Goal: Task Accomplishment & Management: Use online tool/utility

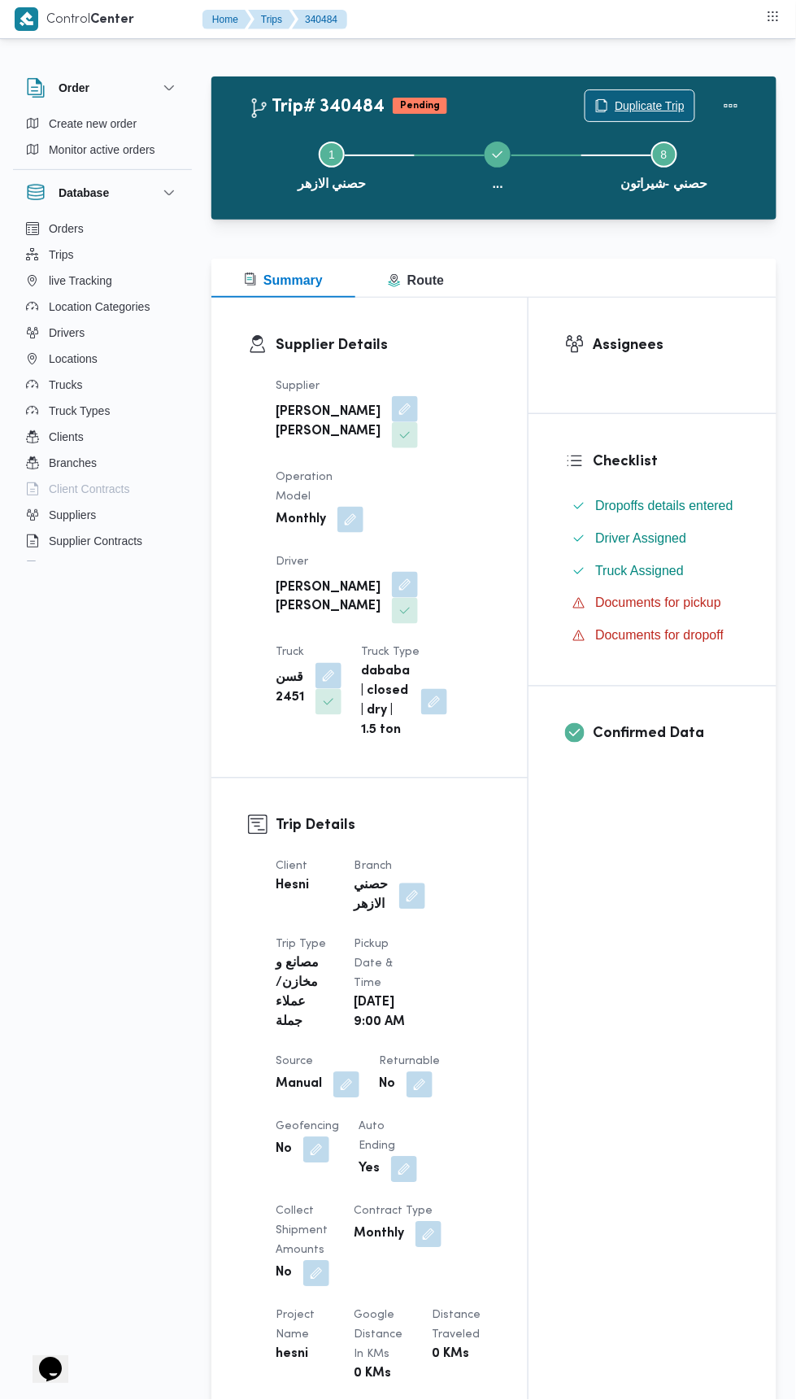
click at [645, 104] on span "Duplicate Trip" at bounding box center [650, 106] width 70 height 20
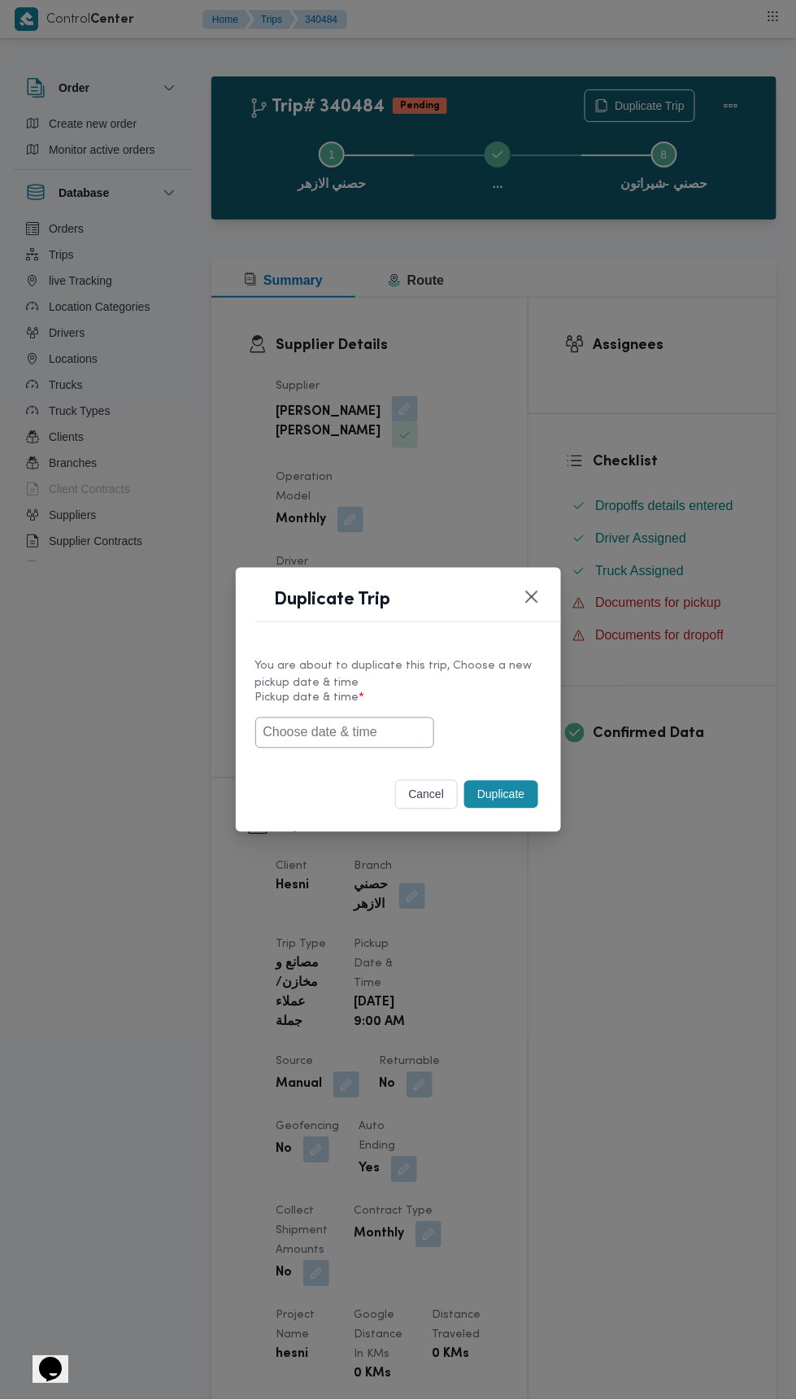
click at [373, 731] on input "text" at bounding box center [344, 732] width 179 height 31
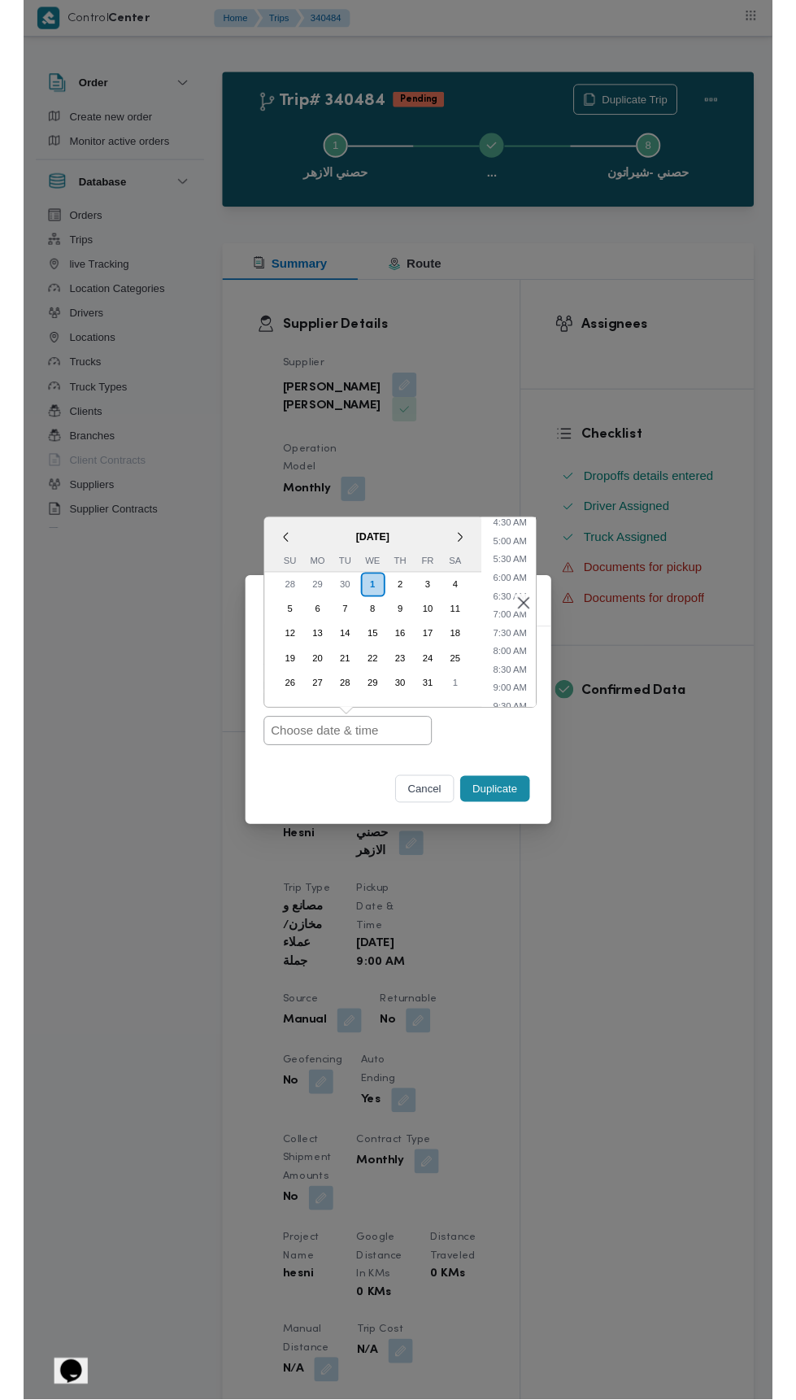
scroll to position [177, 0]
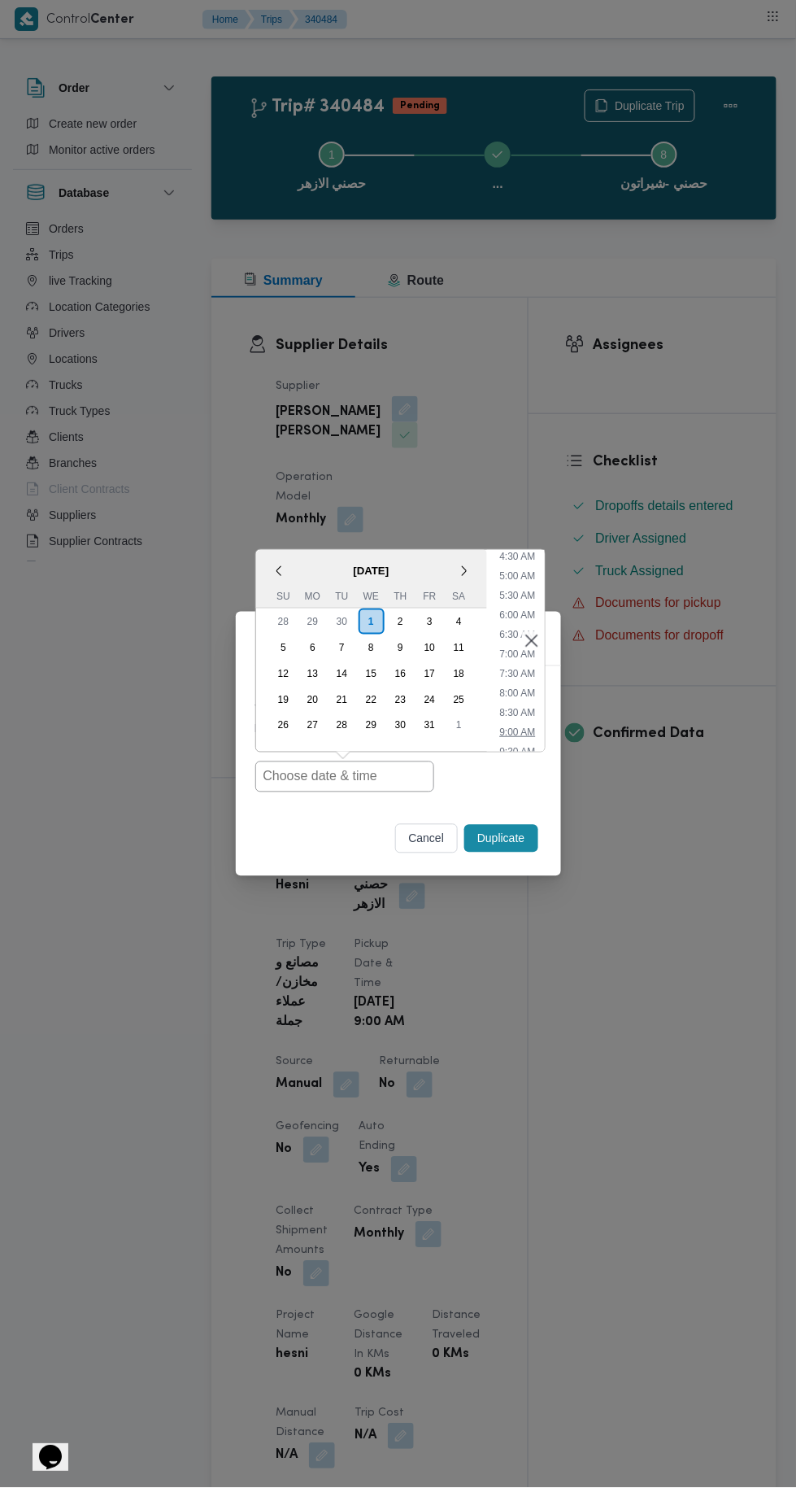
click at [519, 730] on li "9:00 AM" at bounding box center [517, 732] width 49 height 16
type input "01/10/2025 9:00AM"
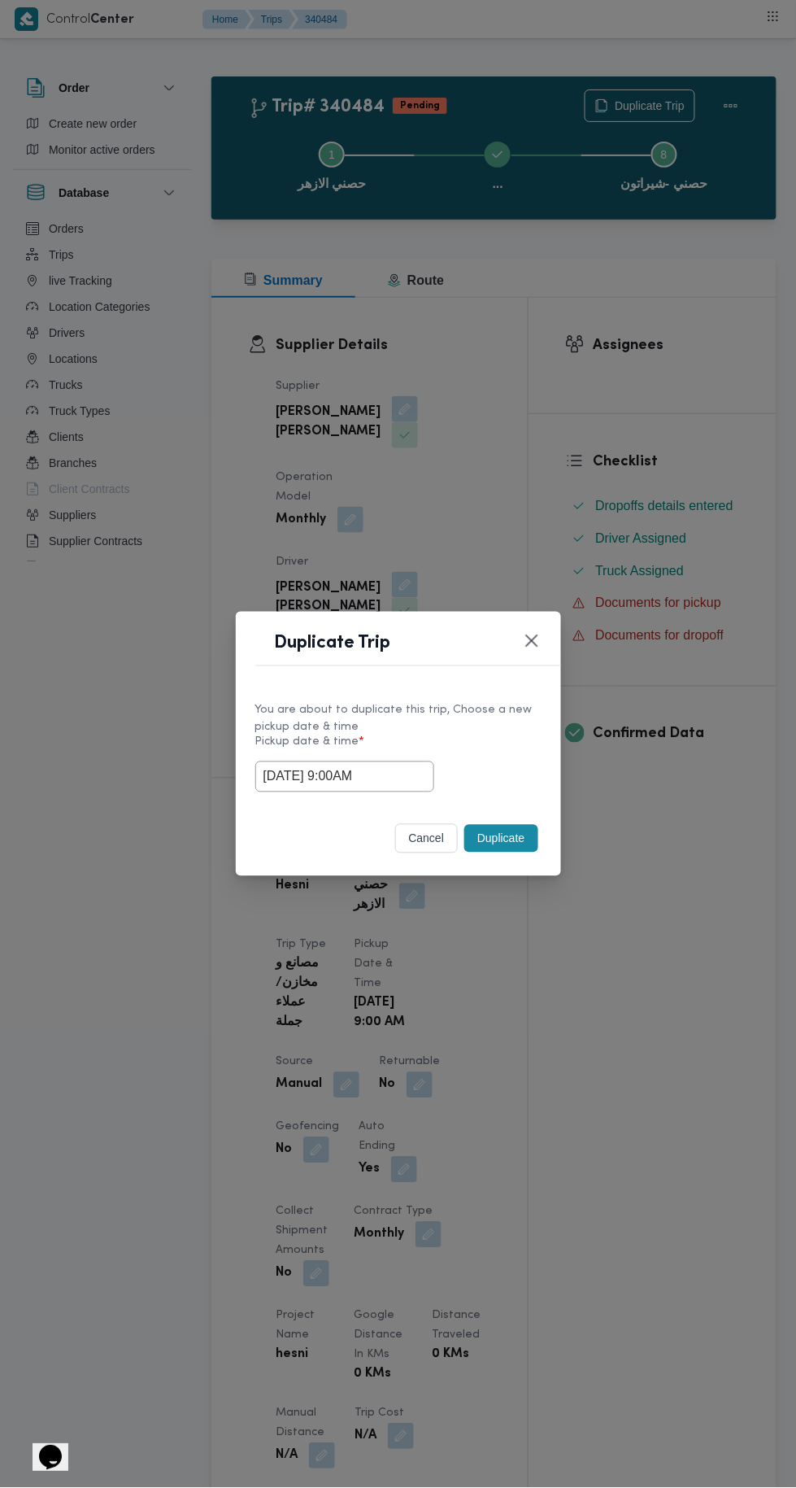
click at [510, 832] on button "Duplicate" at bounding box center [500, 839] width 73 height 28
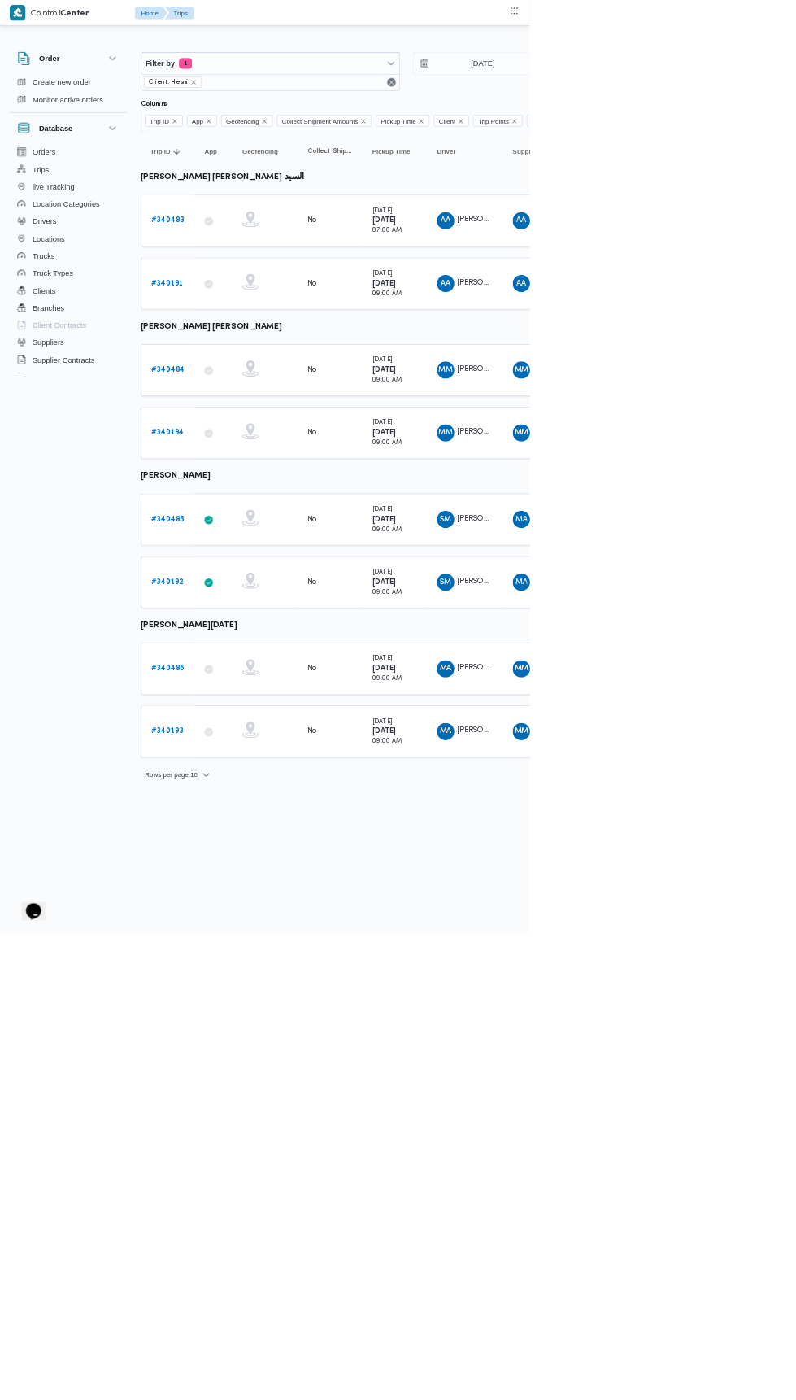
click at [264, 329] on b "# 340483" at bounding box center [252, 331] width 50 height 11
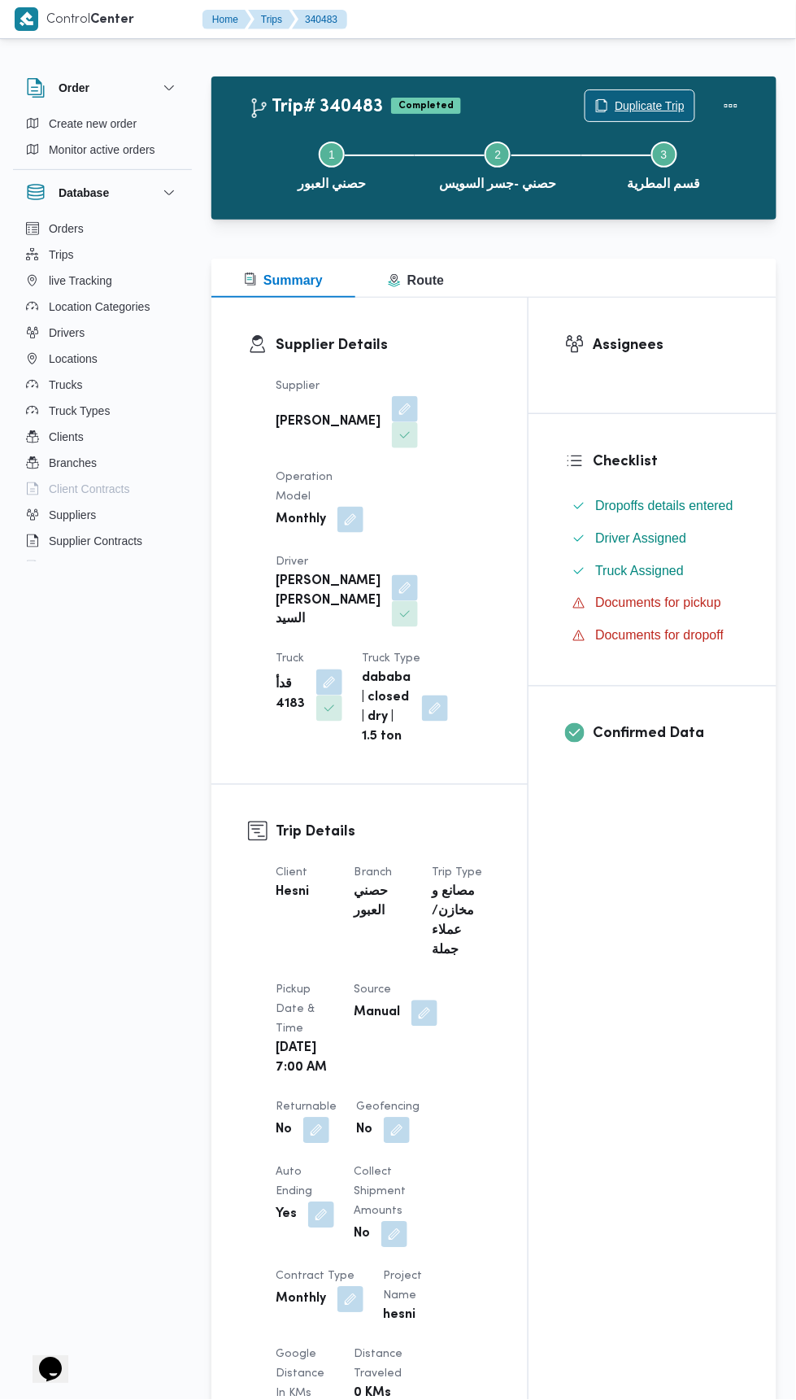
click at [642, 97] on span "Duplicate Trip" at bounding box center [650, 106] width 70 height 20
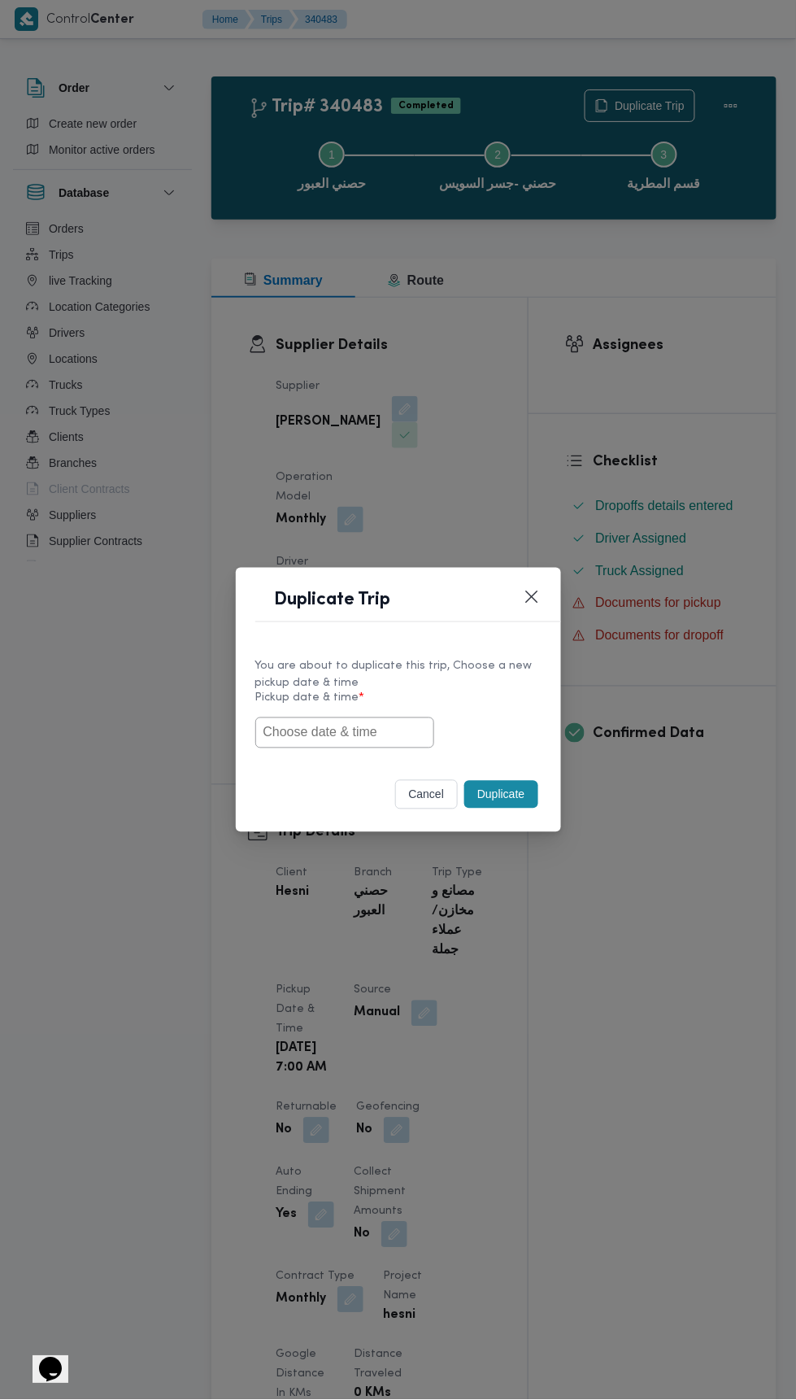
click at [354, 728] on input "text" at bounding box center [344, 732] width 179 height 31
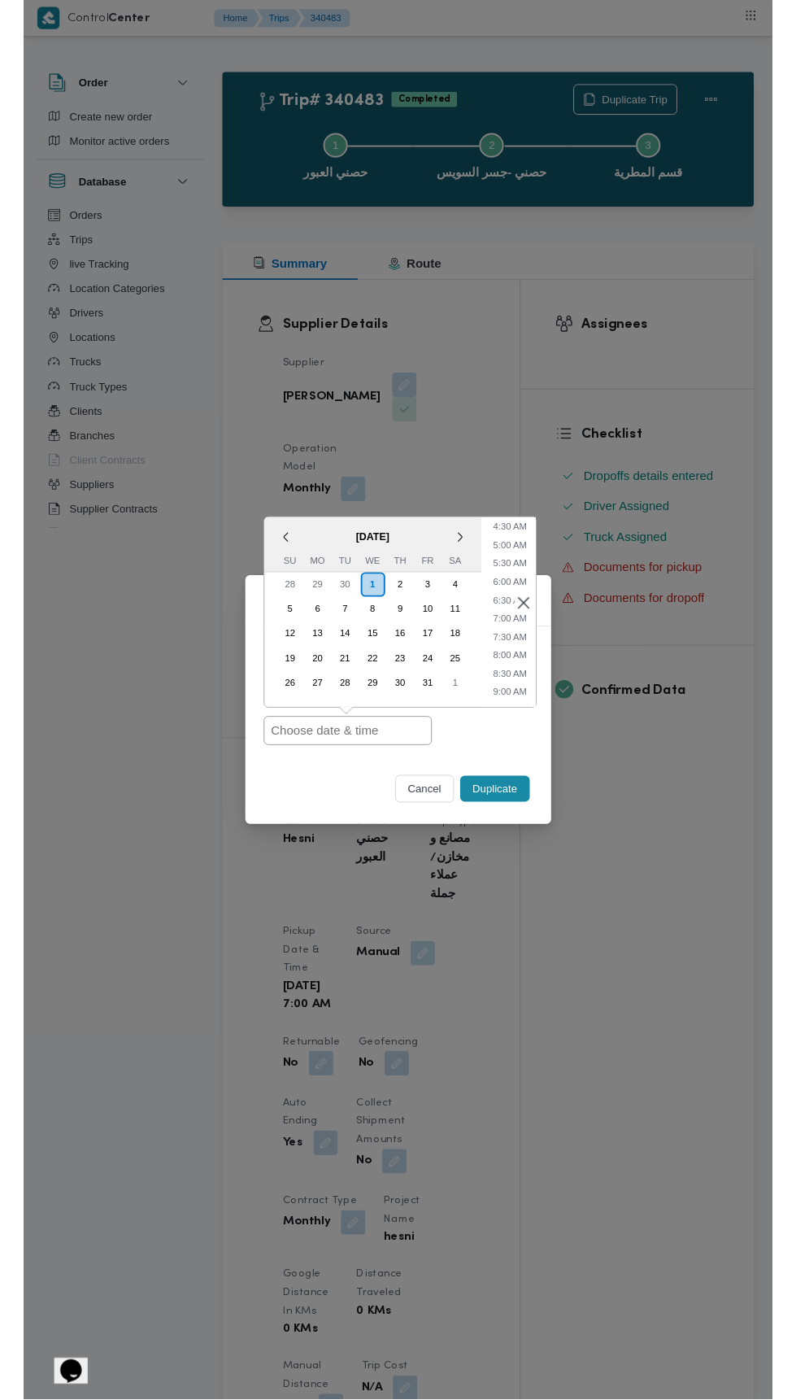
scroll to position [168, 0]
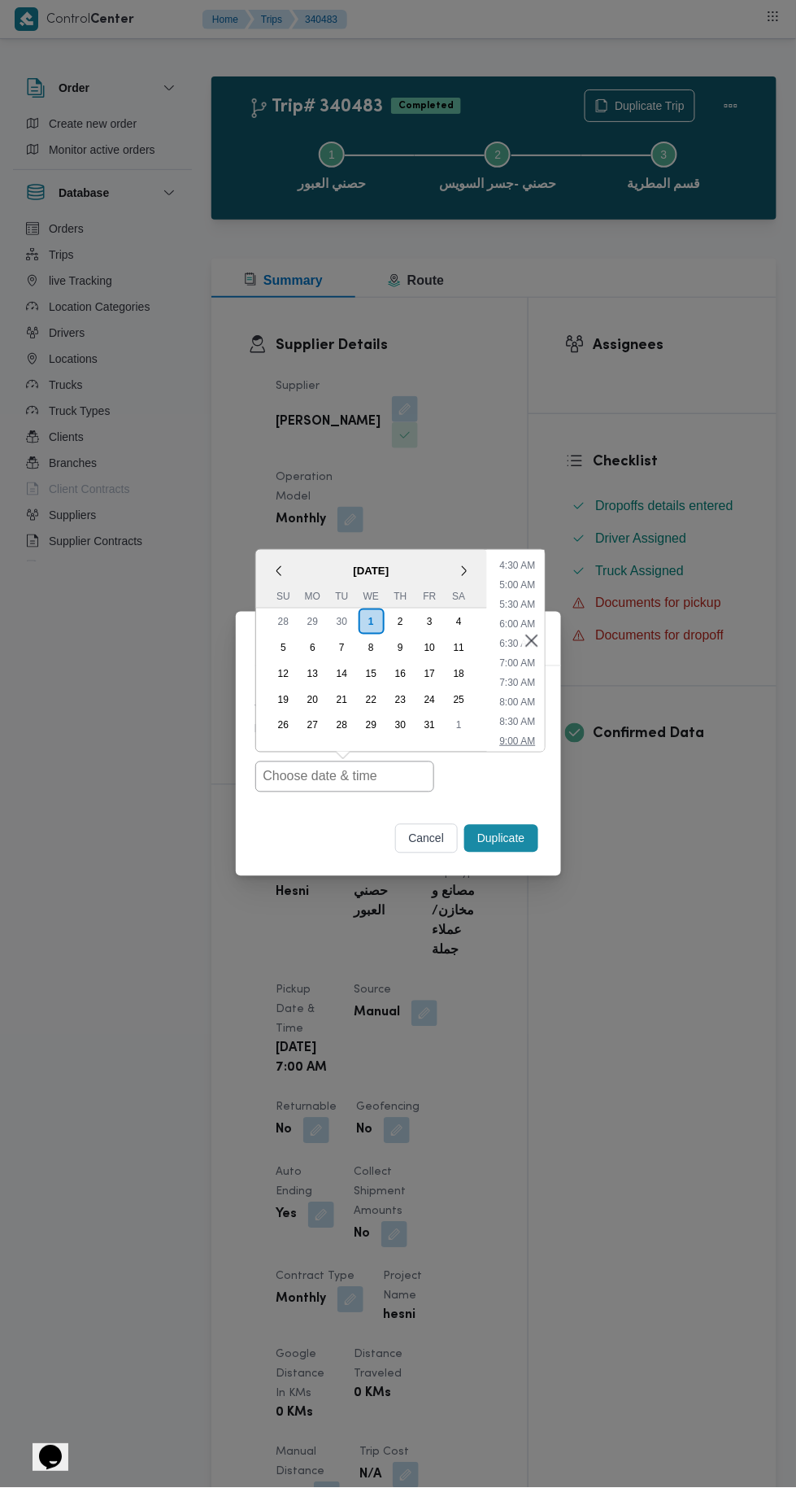
click at [525, 739] on li "9:00 AM" at bounding box center [517, 741] width 49 height 16
type input "01/10/2025 9:00AM"
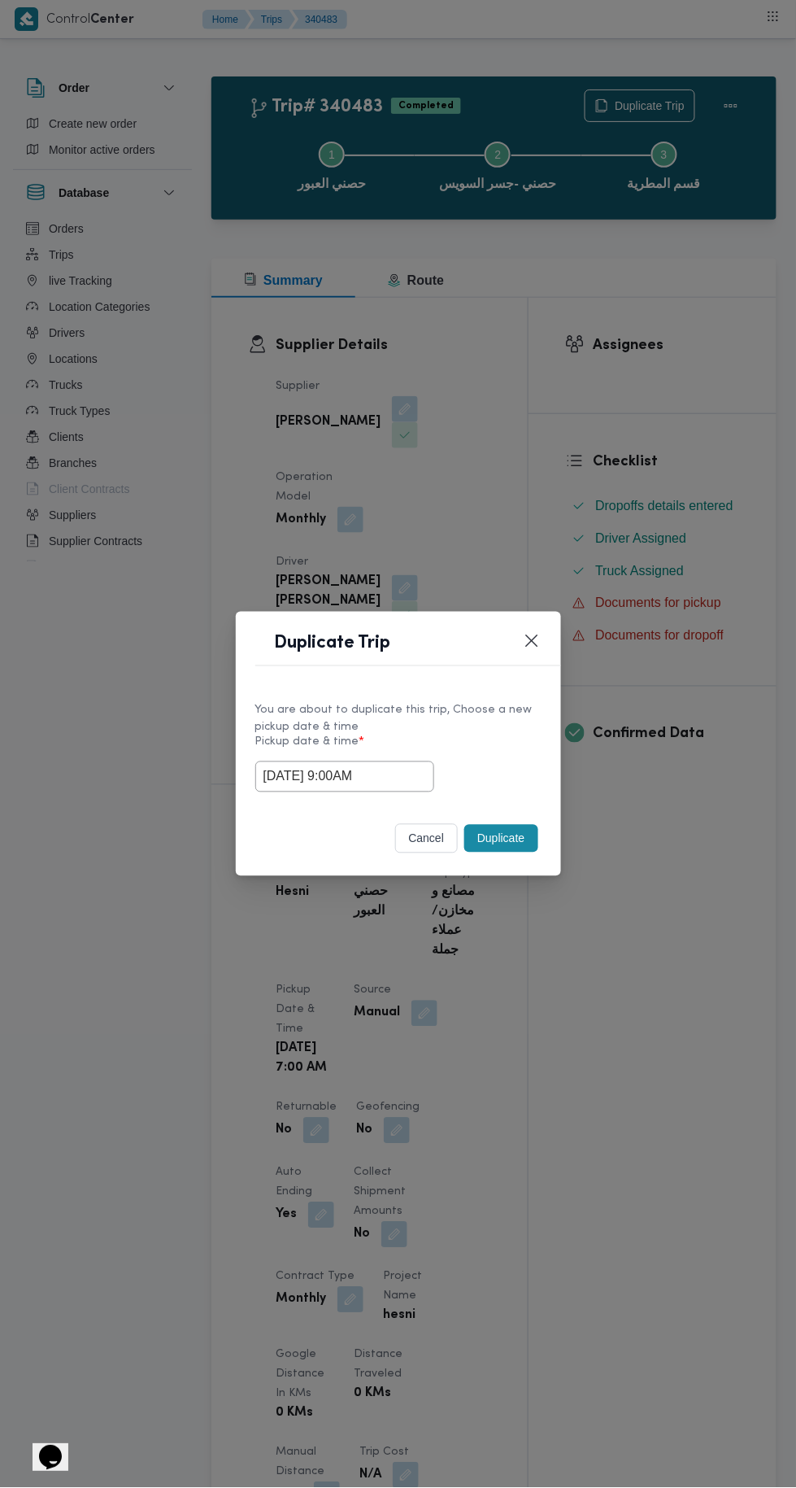
click at [517, 829] on button "Duplicate" at bounding box center [500, 839] width 73 height 28
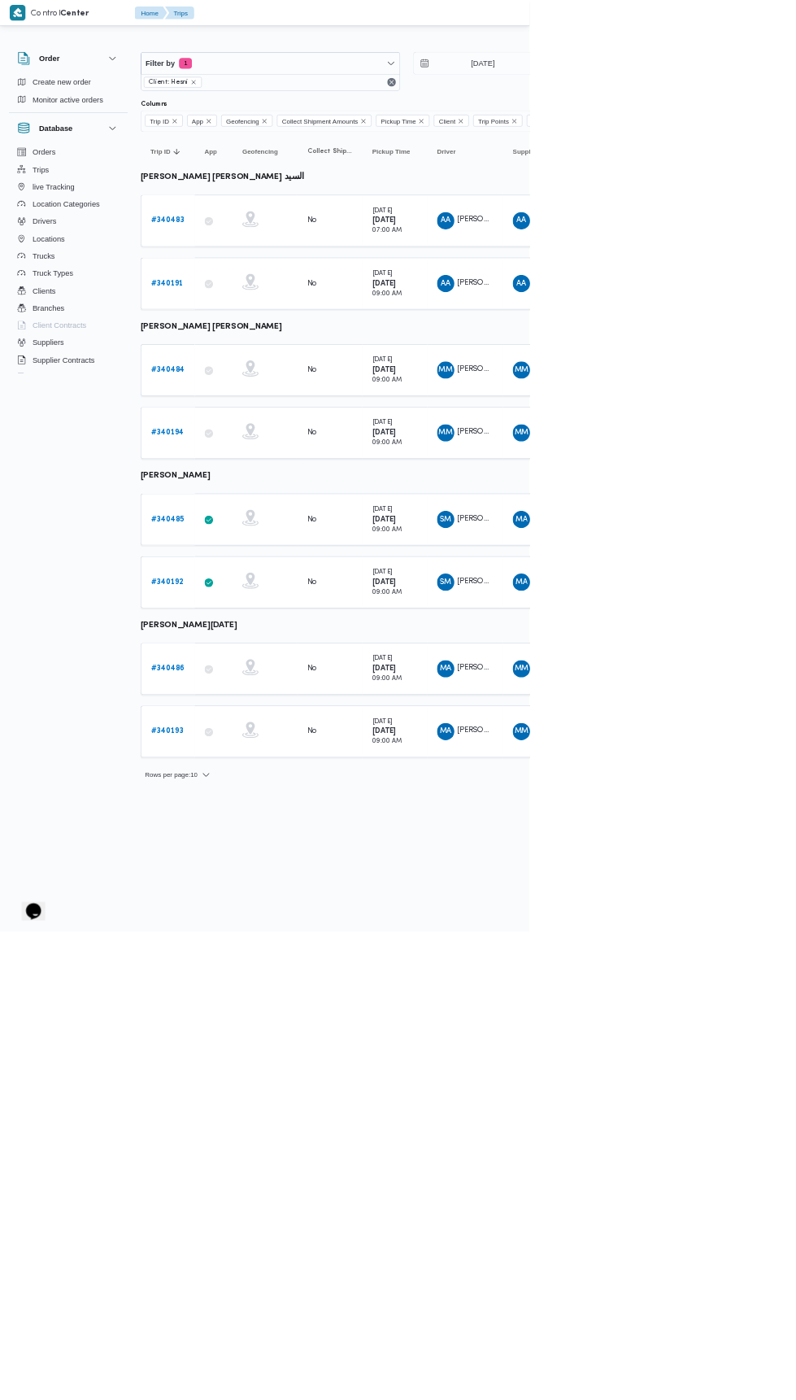
click at [269, 775] on b "# 340485" at bounding box center [252, 780] width 50 height 11
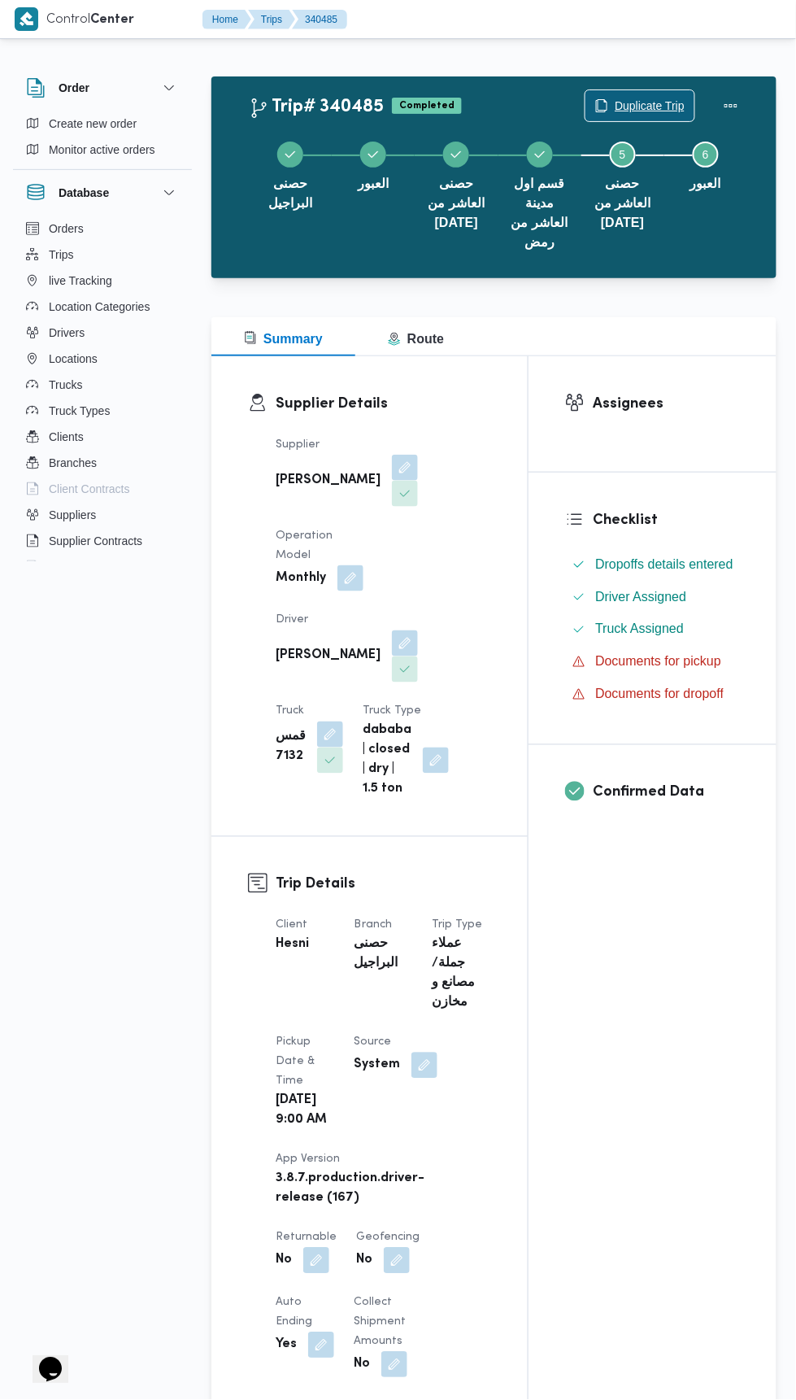
click at [632, 104] on span "Duplicate Trip" at bounding box center [650, 106] width 70 height 20
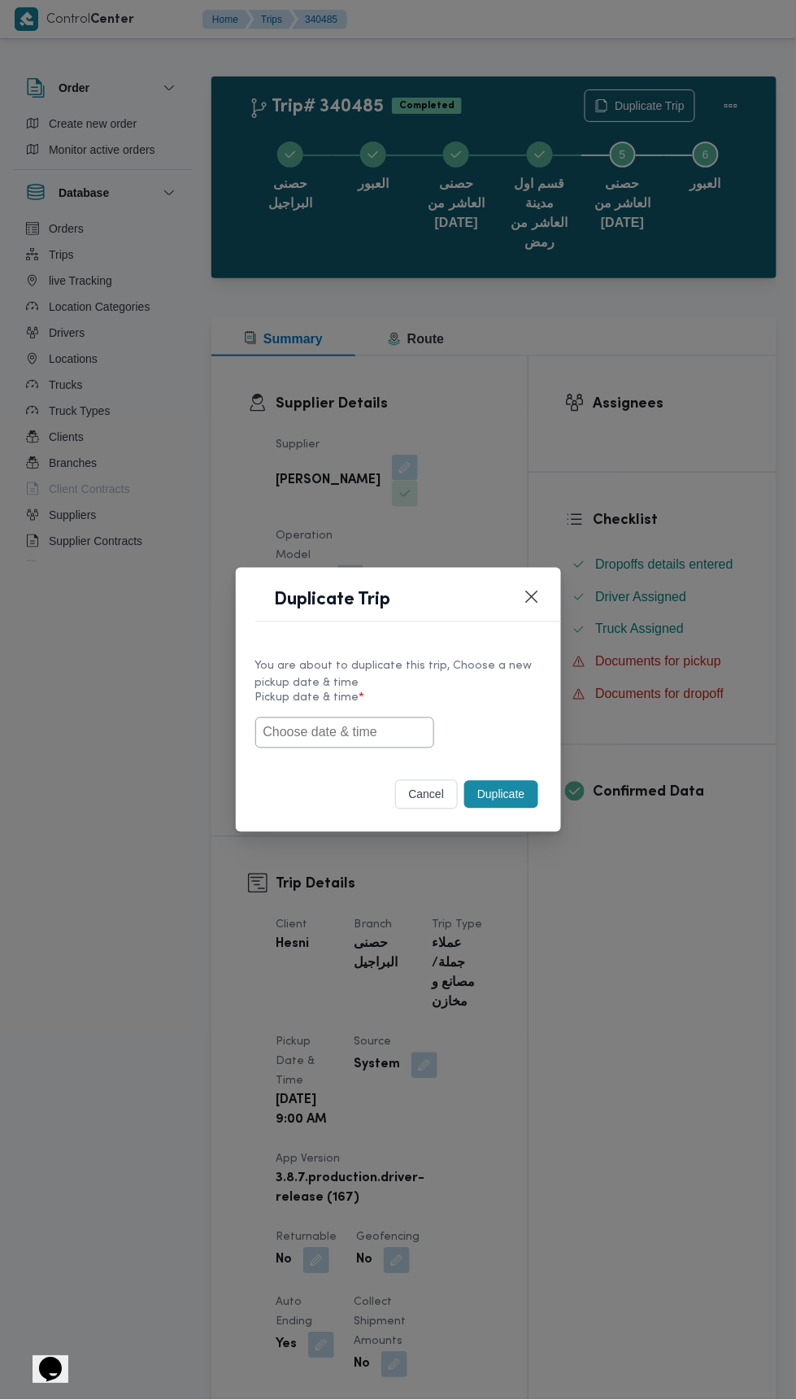
click at [358, 736] on input "text" at bounding box center [344, 732] width 179 height 31
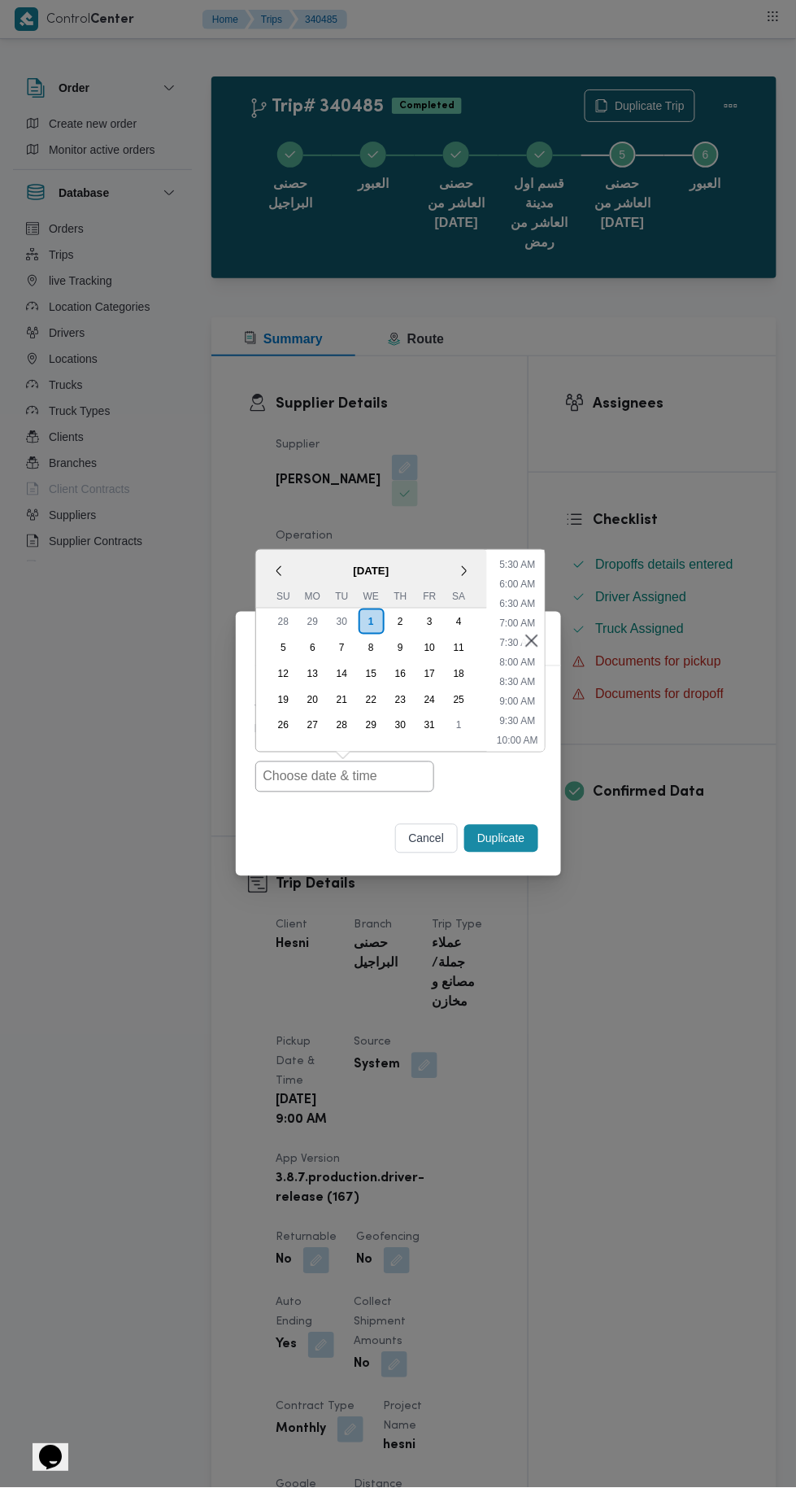
scroll to position [225, 0]
click at [505, 680] on li "9:00 AM" at bounding box center [517, 684] width 49 height 16
type input "01/10/2025 9:00AM"
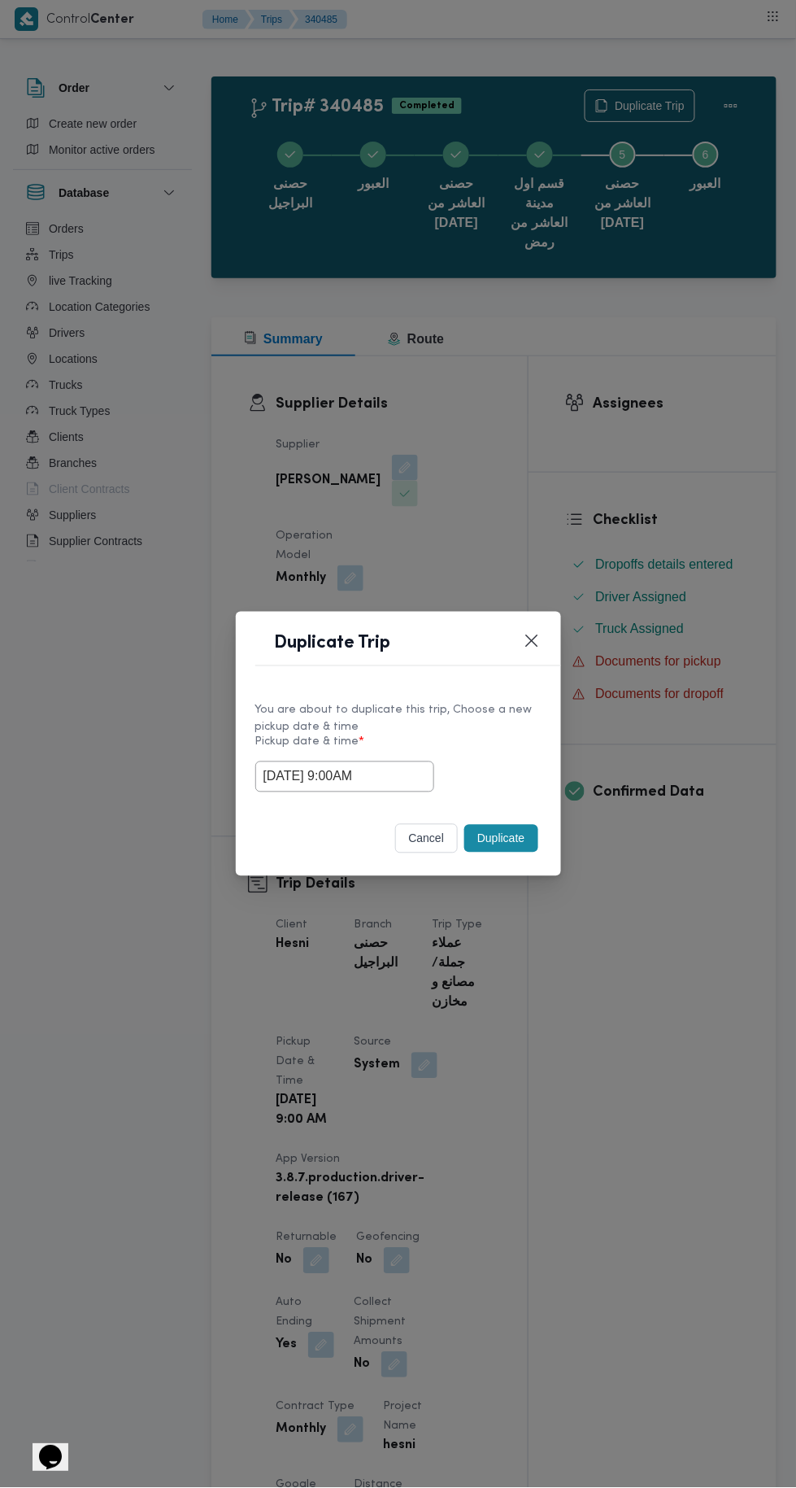
click at [500, 837] on button "Duplicate" at bounding box center [500, 839] width 73 height 28
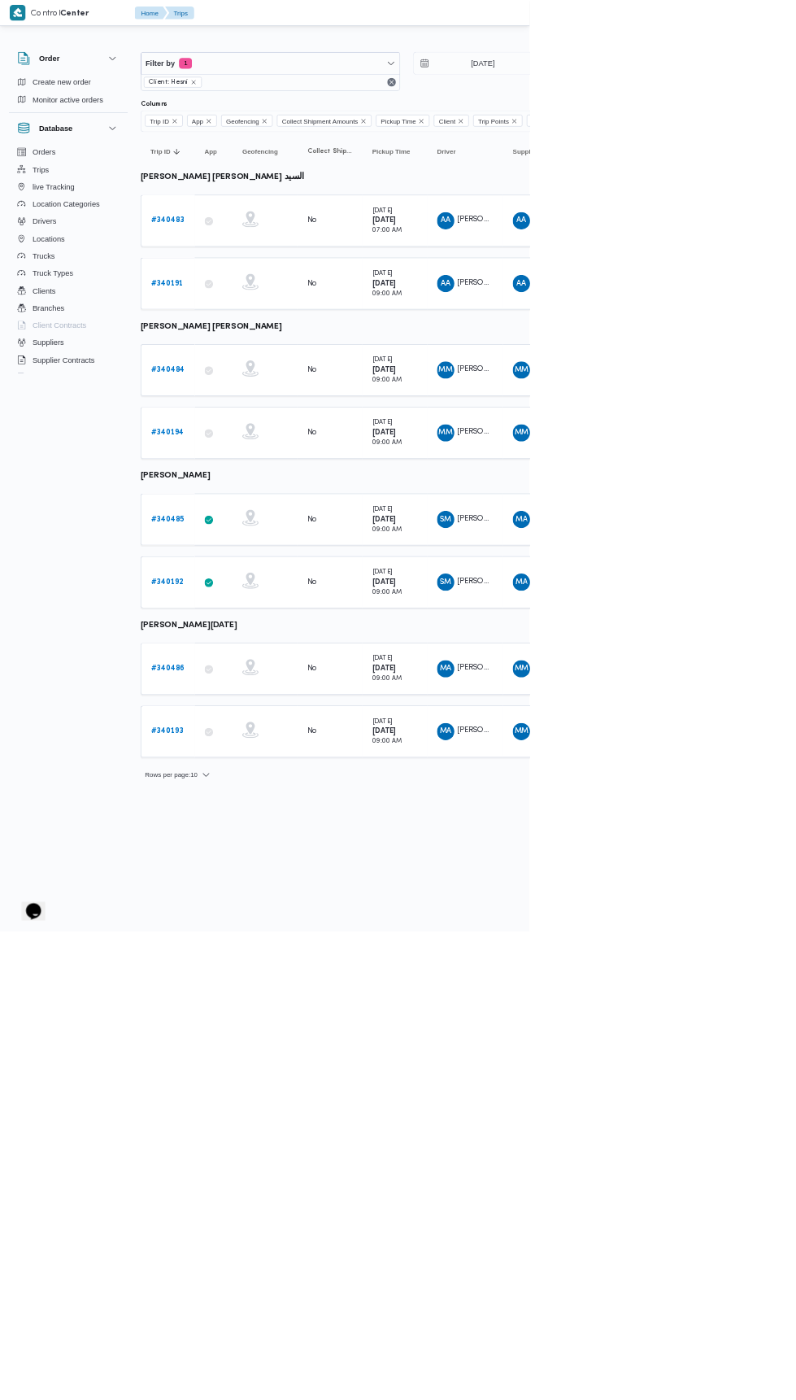
click at [261, 1000] on b "# 340486" at bounding box center [252, 1005] width 51 height 11
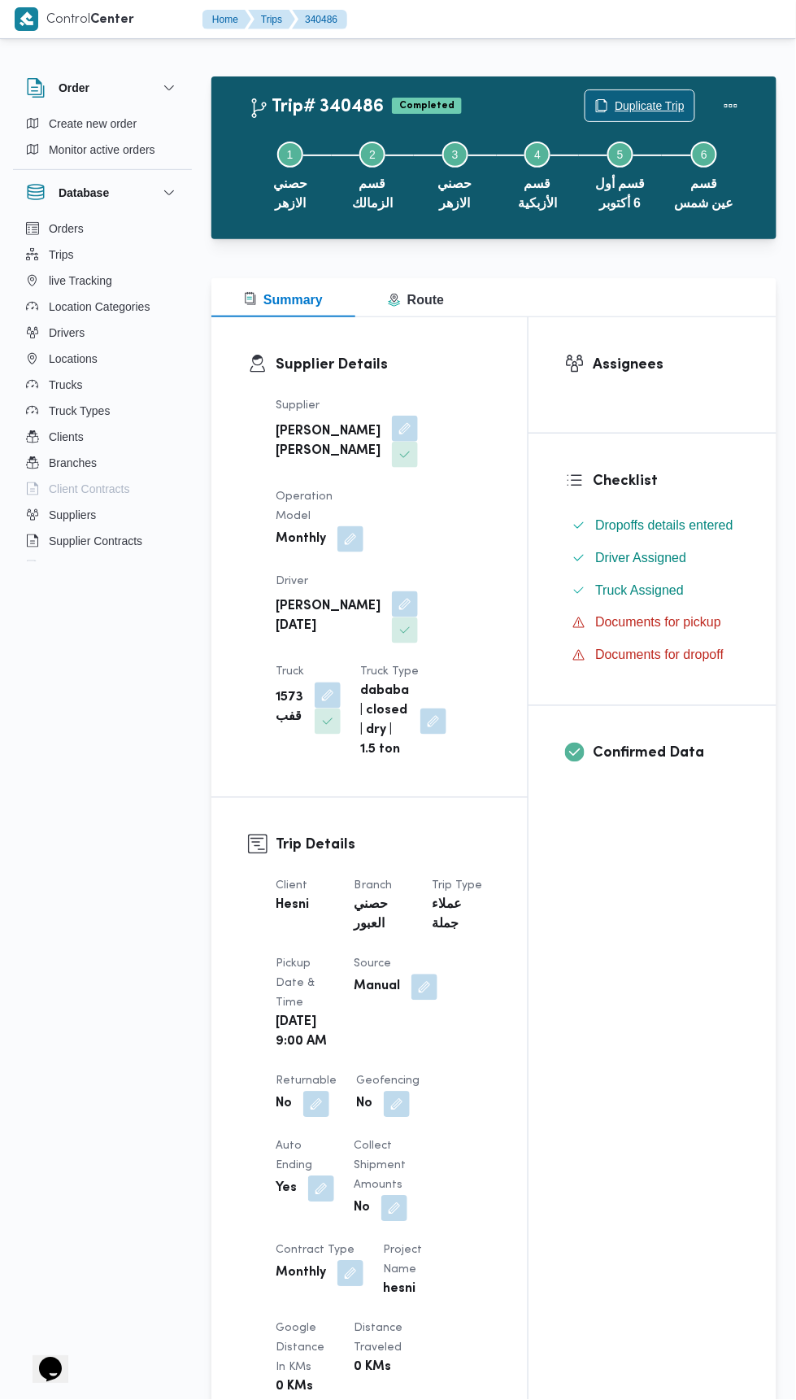
click at [671, 98] on span "Duplicate Trip" at bounding box center [650, 106] width 70 height 20
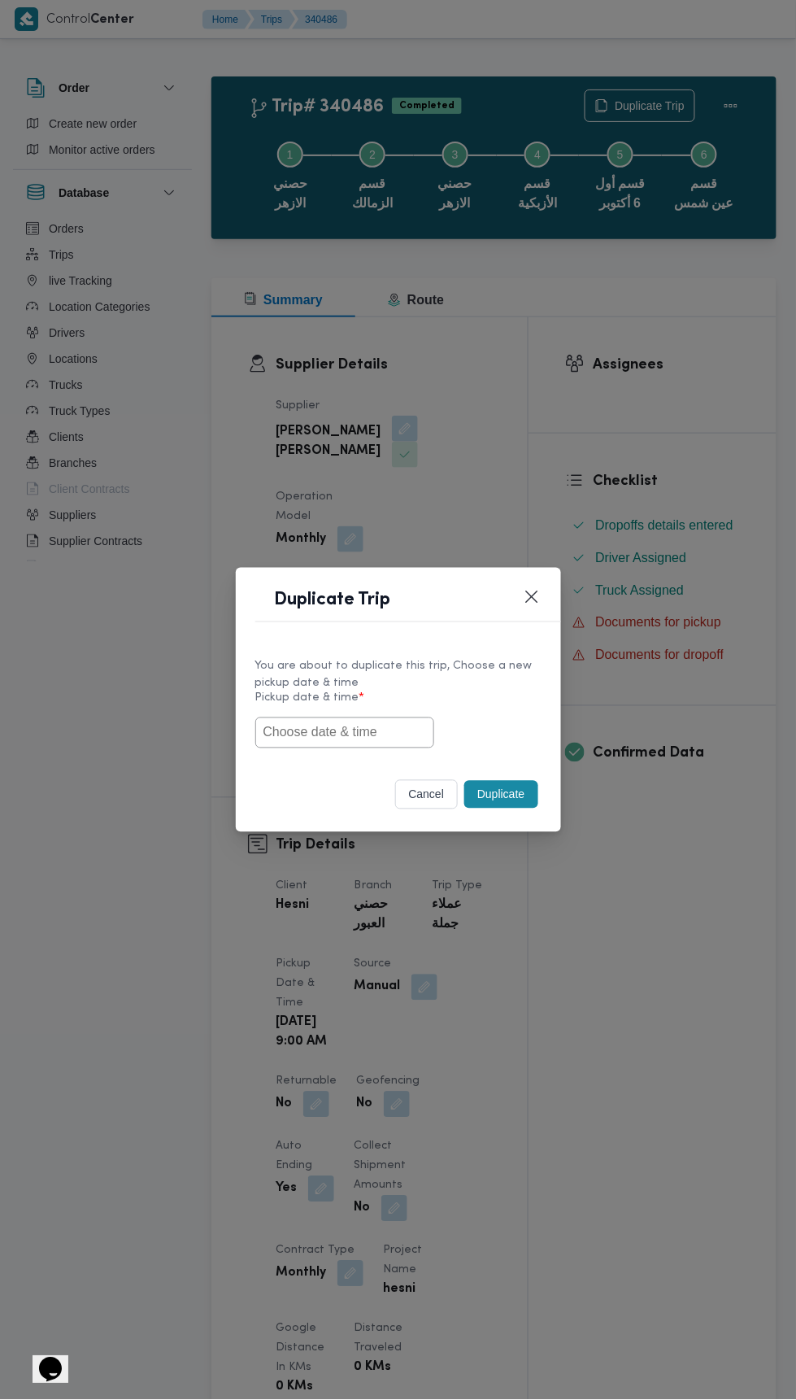
click at [399, 726] on input "text" at bounding box center [344, 732] width 179 height 31
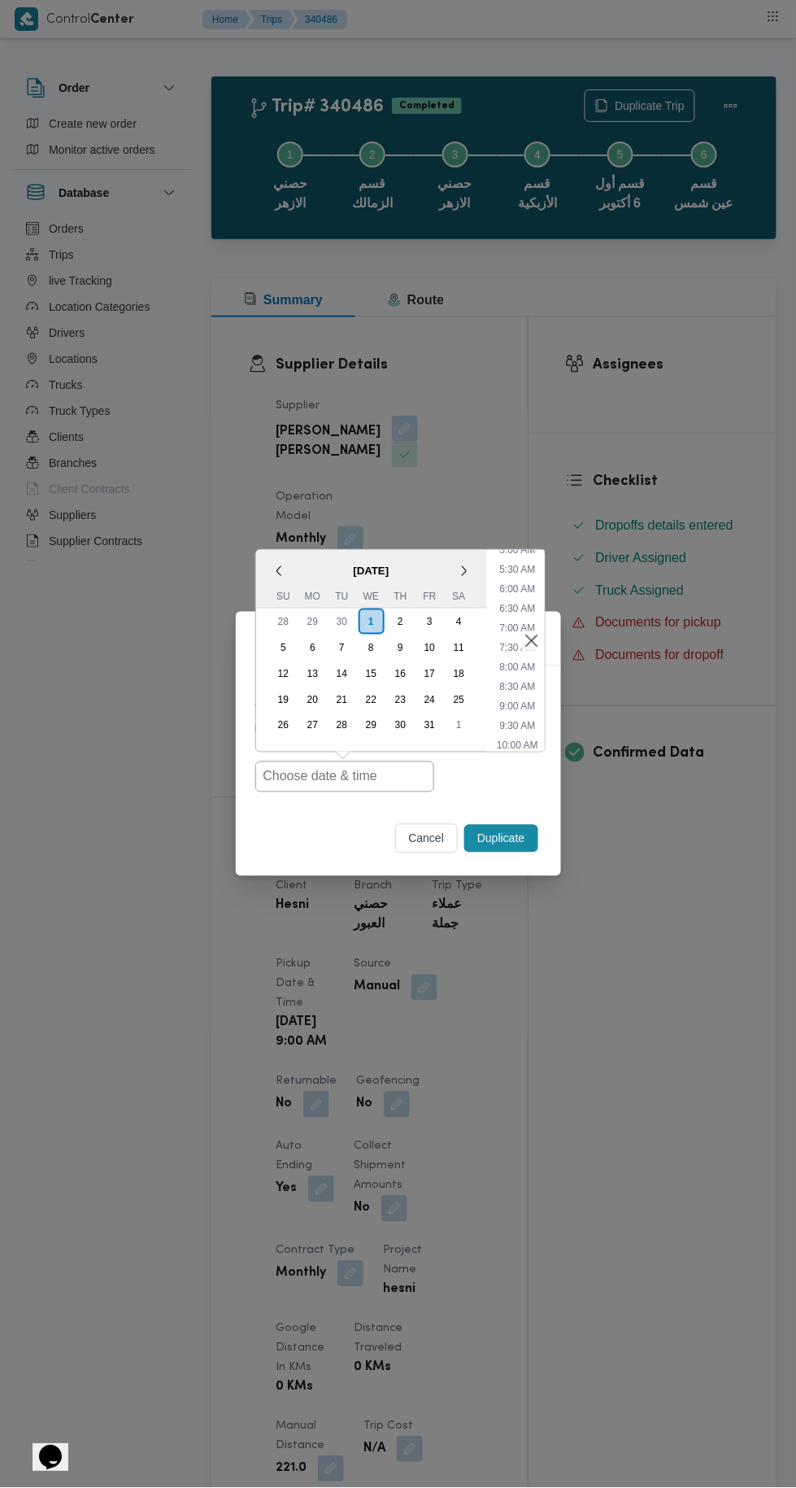
scroll to position [208, 0]
click at [522, 689] on li "8:30 AM" at bounding box center [517, 682] width 49 height 16
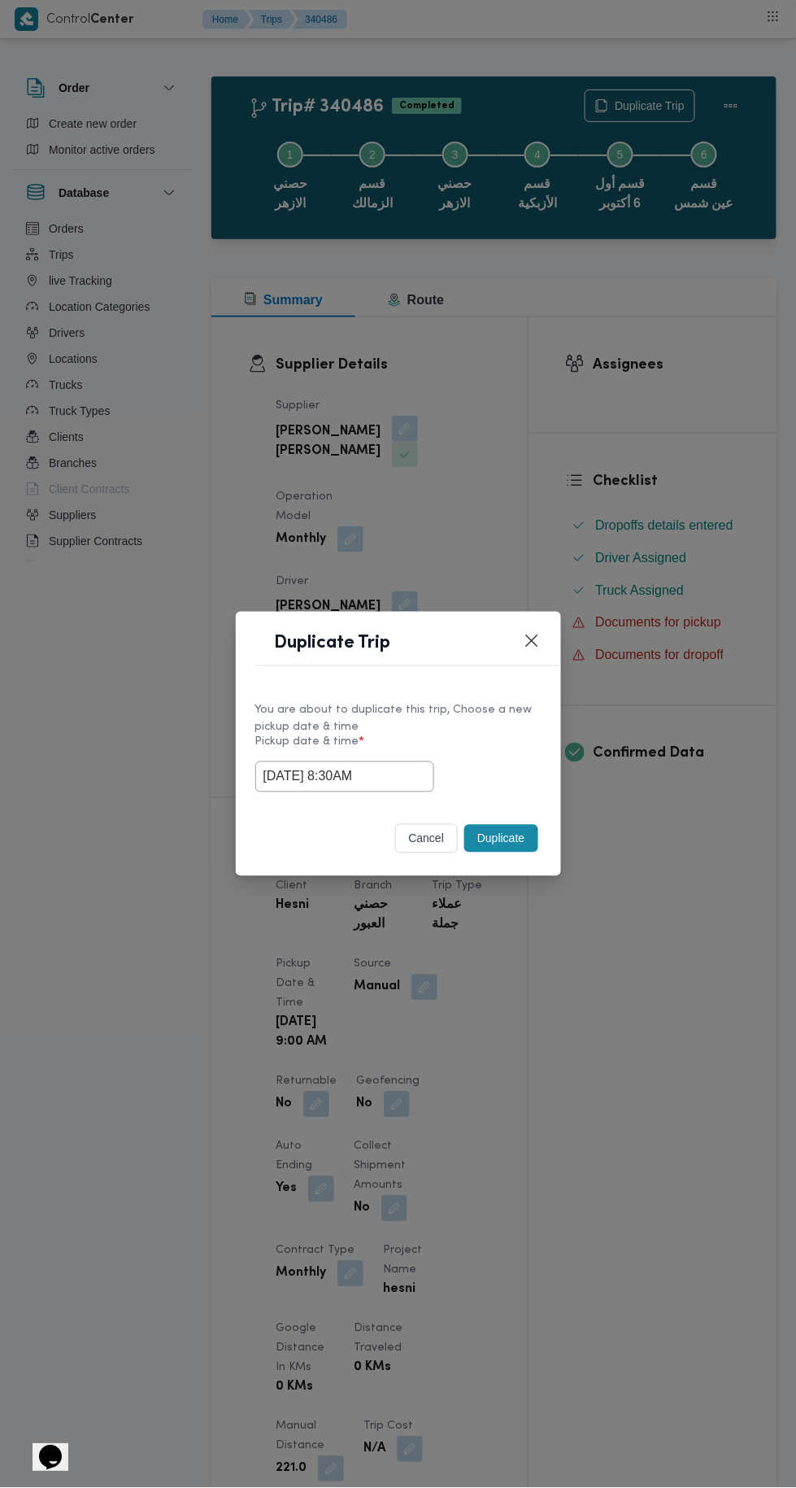
click at [385, 776] on input "01/10/2025 8:30AM" at bounding box center [344, 776] width 179 height 31
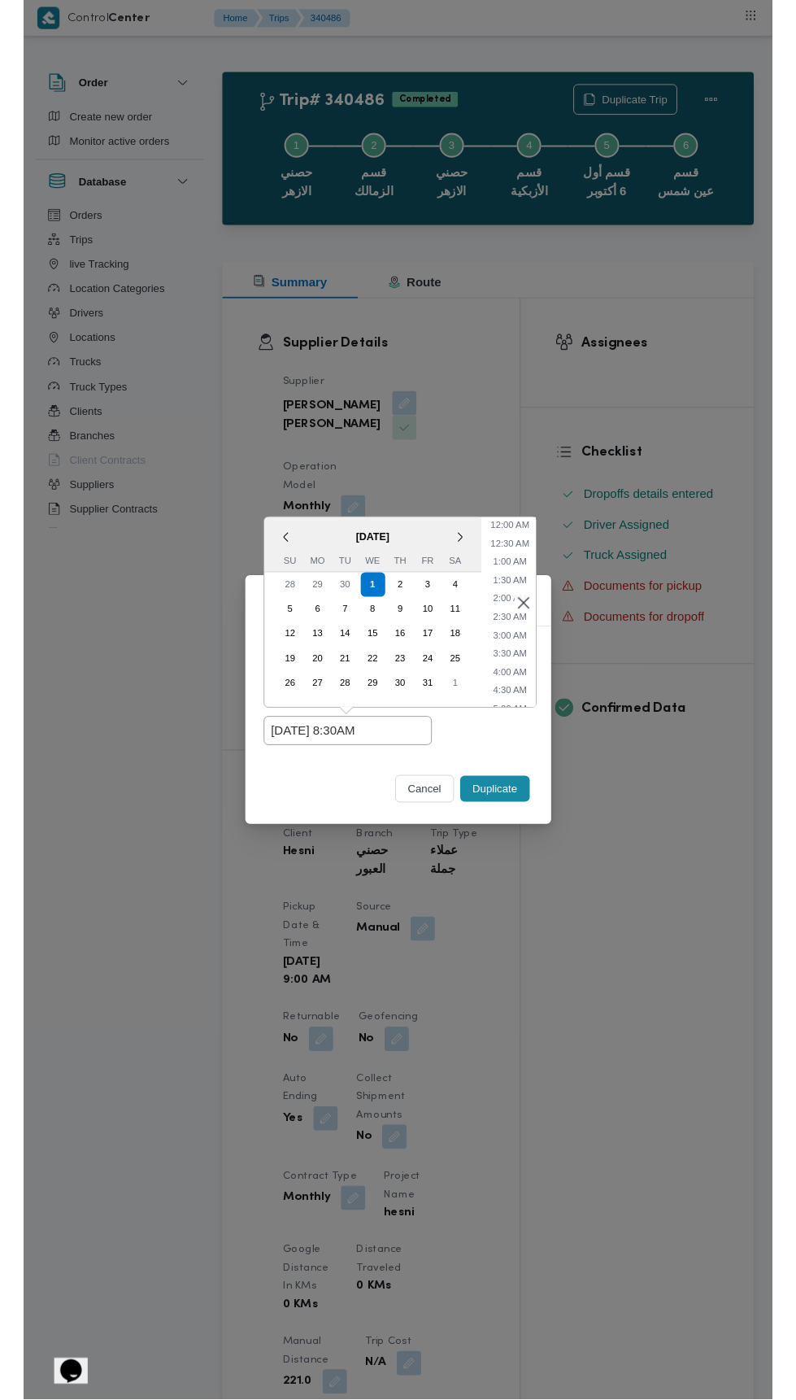
scroll to position [239, 0]
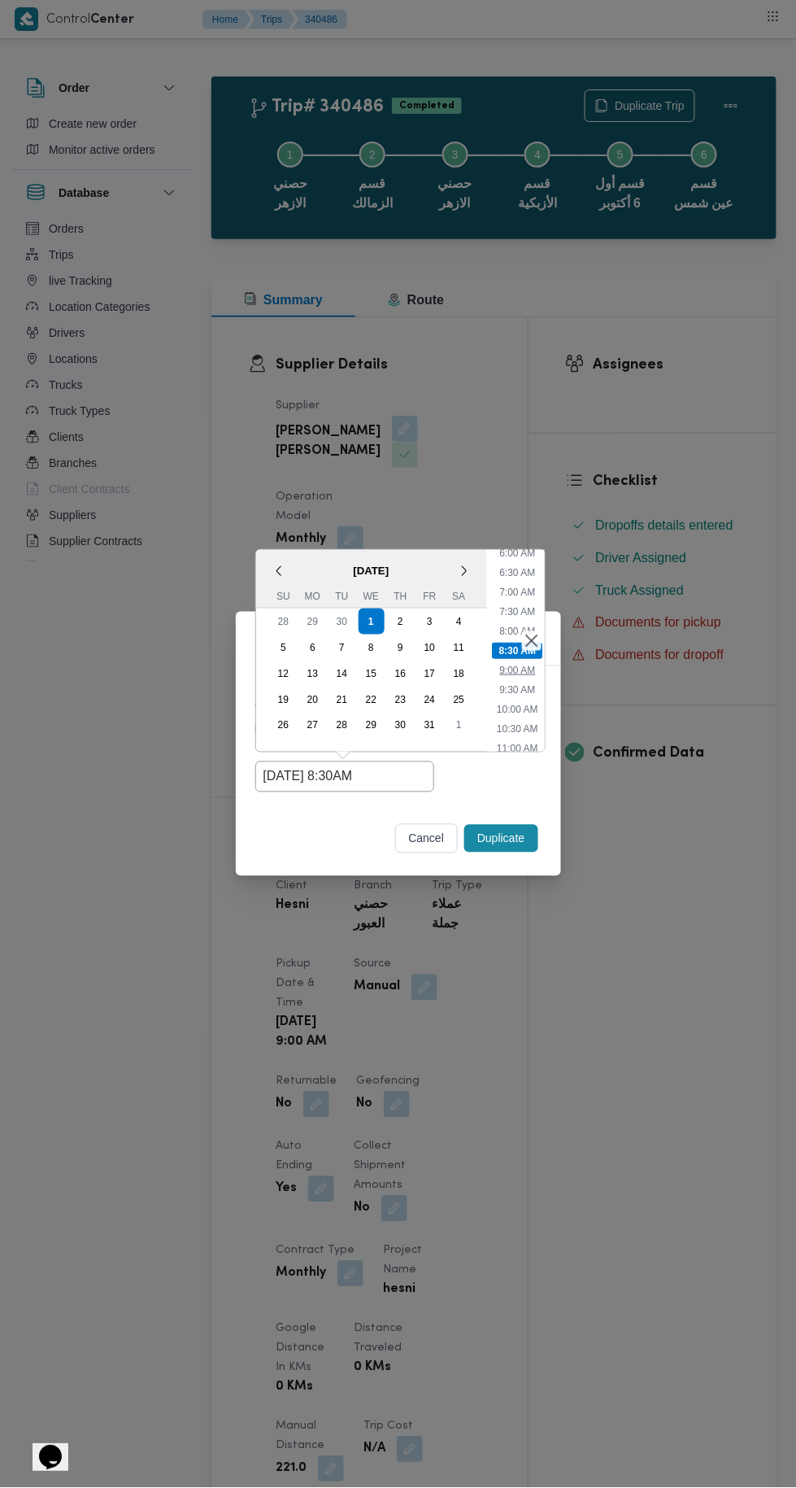
click at [521, 670] on li "9:00 AM" at bounding box center [517, 670] width 49 height 16
type input "01/10/2025 9:00AM"
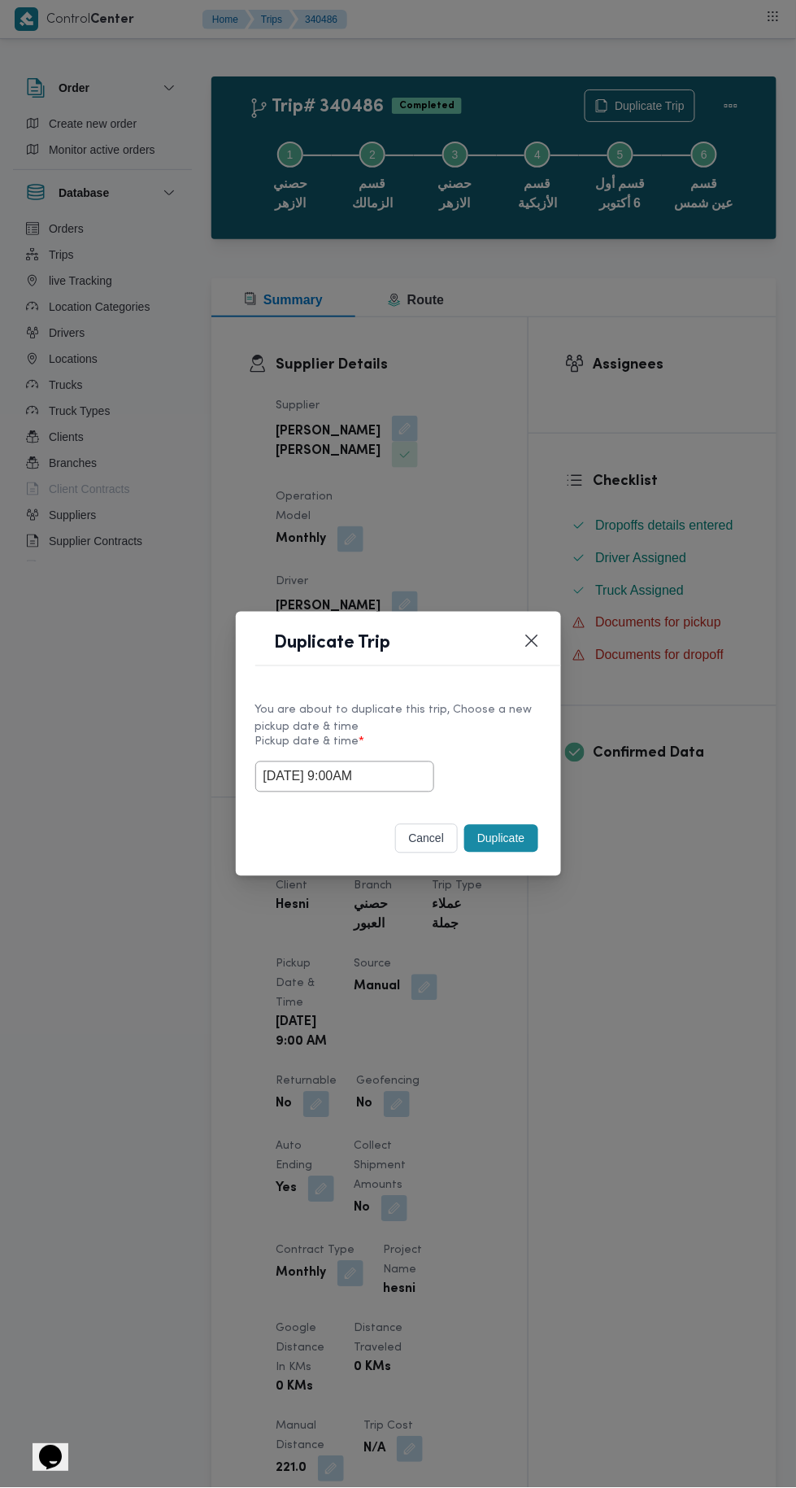
click at [517, 840] on button "Duplicate" at bounding box center [500, 839] width 73 height 28
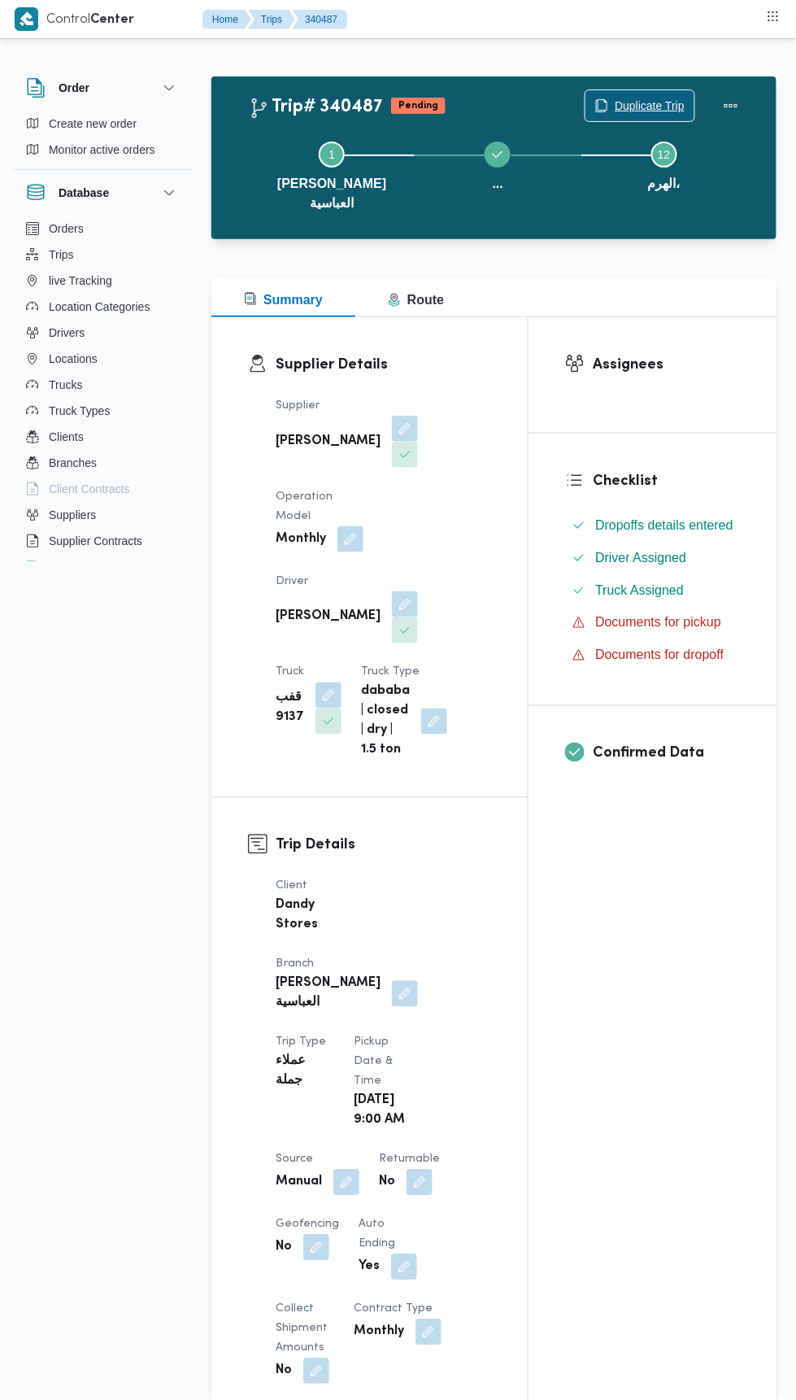
click at [623, 104] on span "Duplicate Trip" at bounding box center [650, 106] width 70 height 20
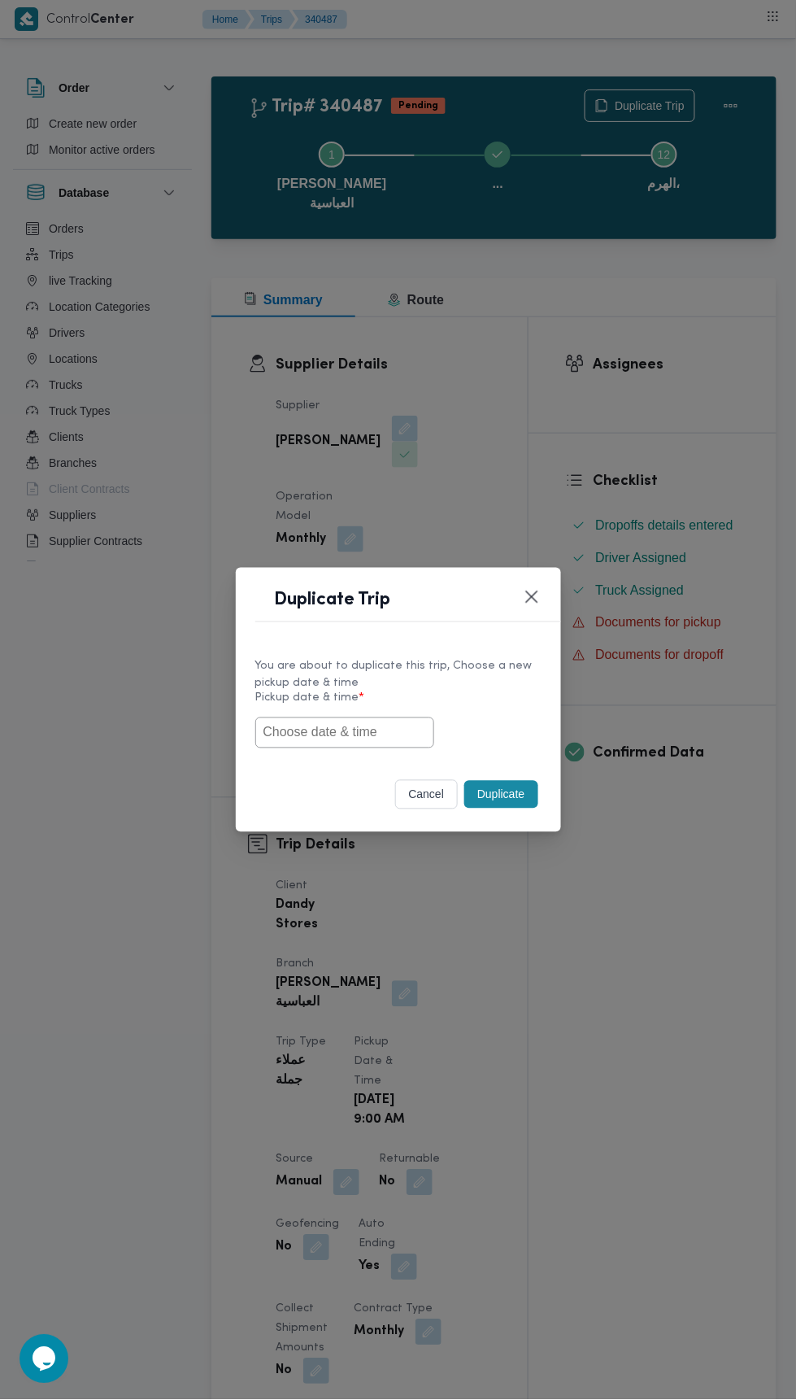
click at [357, 733] on input "text" at bounding box center [344, 732] width 179 height 31
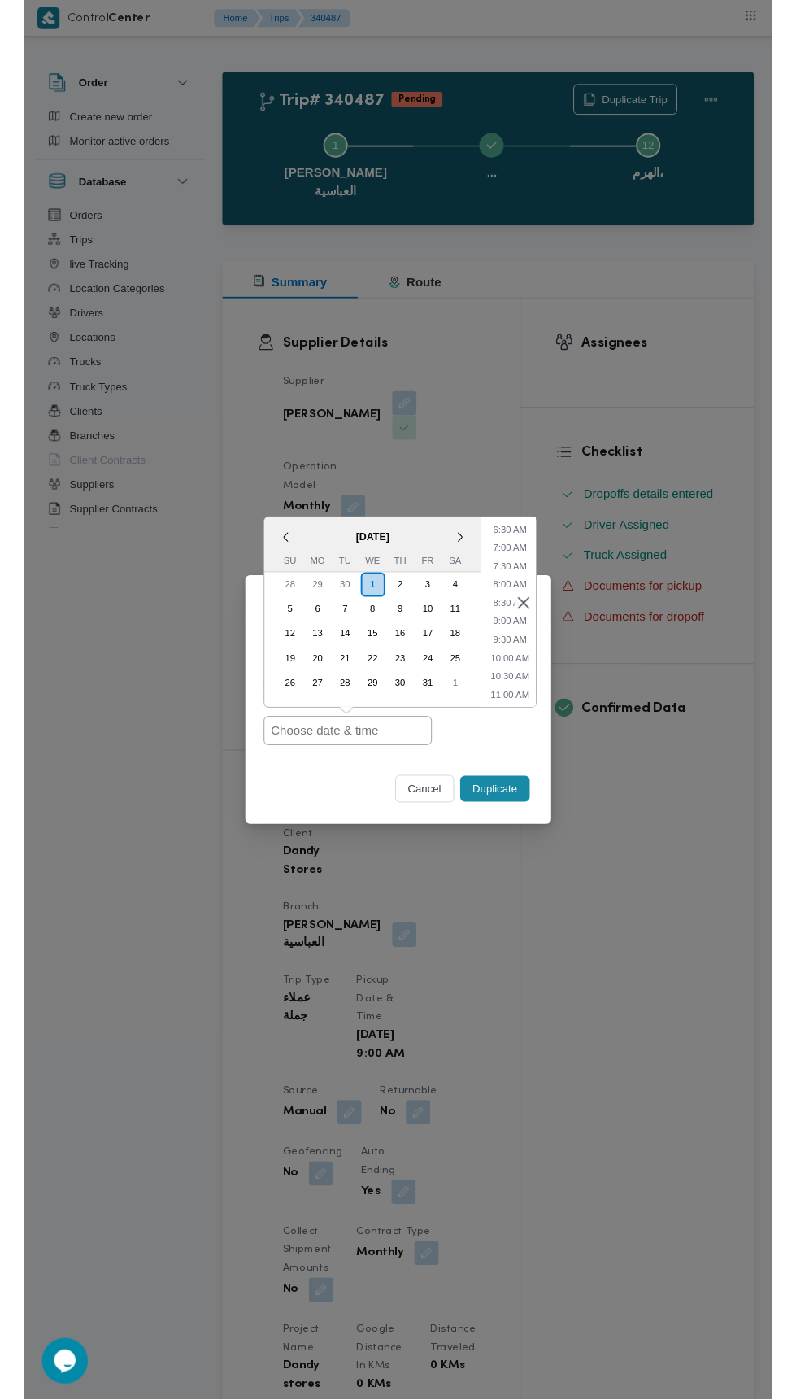
scroll to position [250, 0]
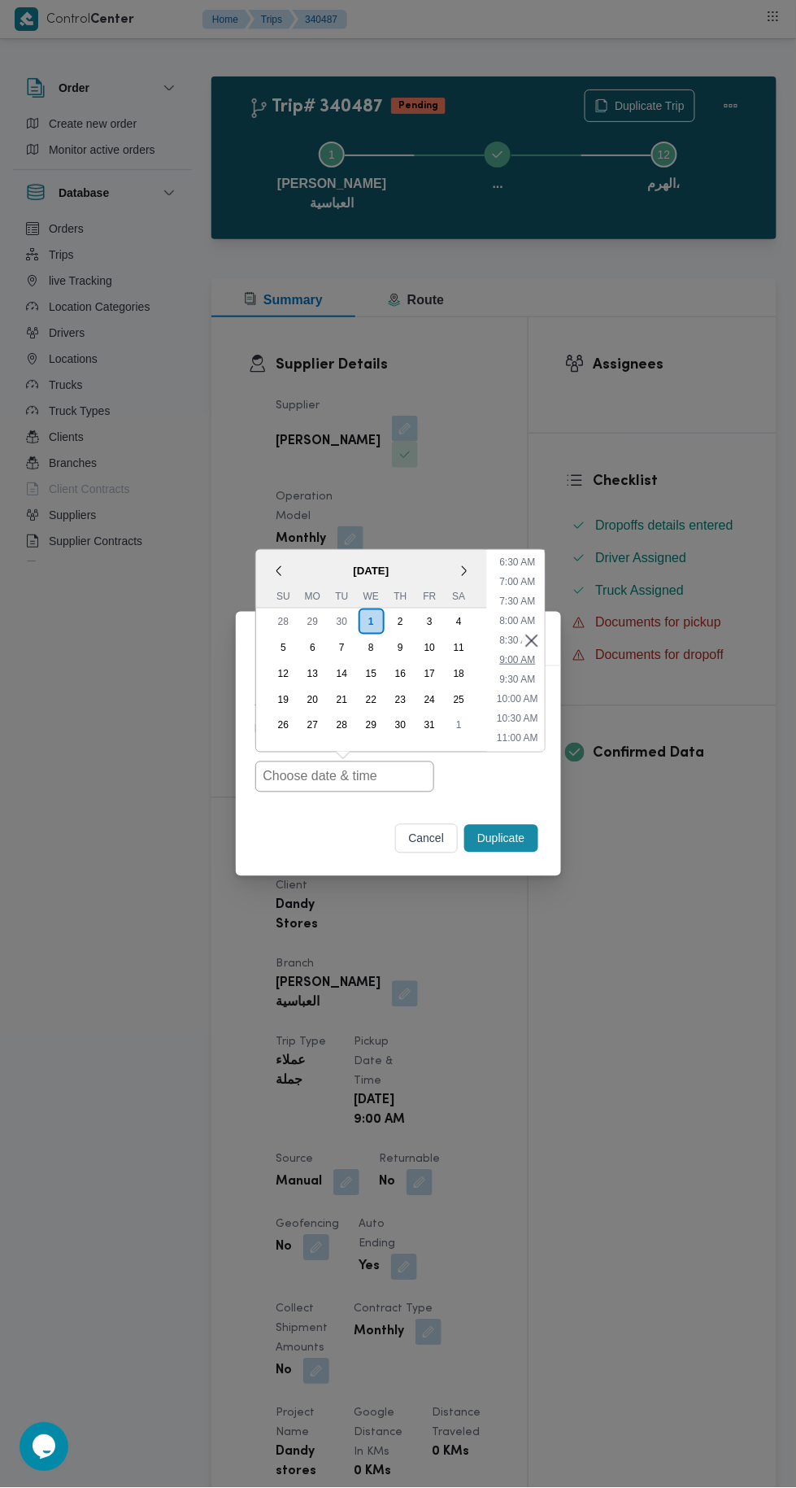
click at [519, 667] on li "9:00 AM" at bounding box center [517, 660] width 49 height 16
type input "01/10/2025 9:00AM"
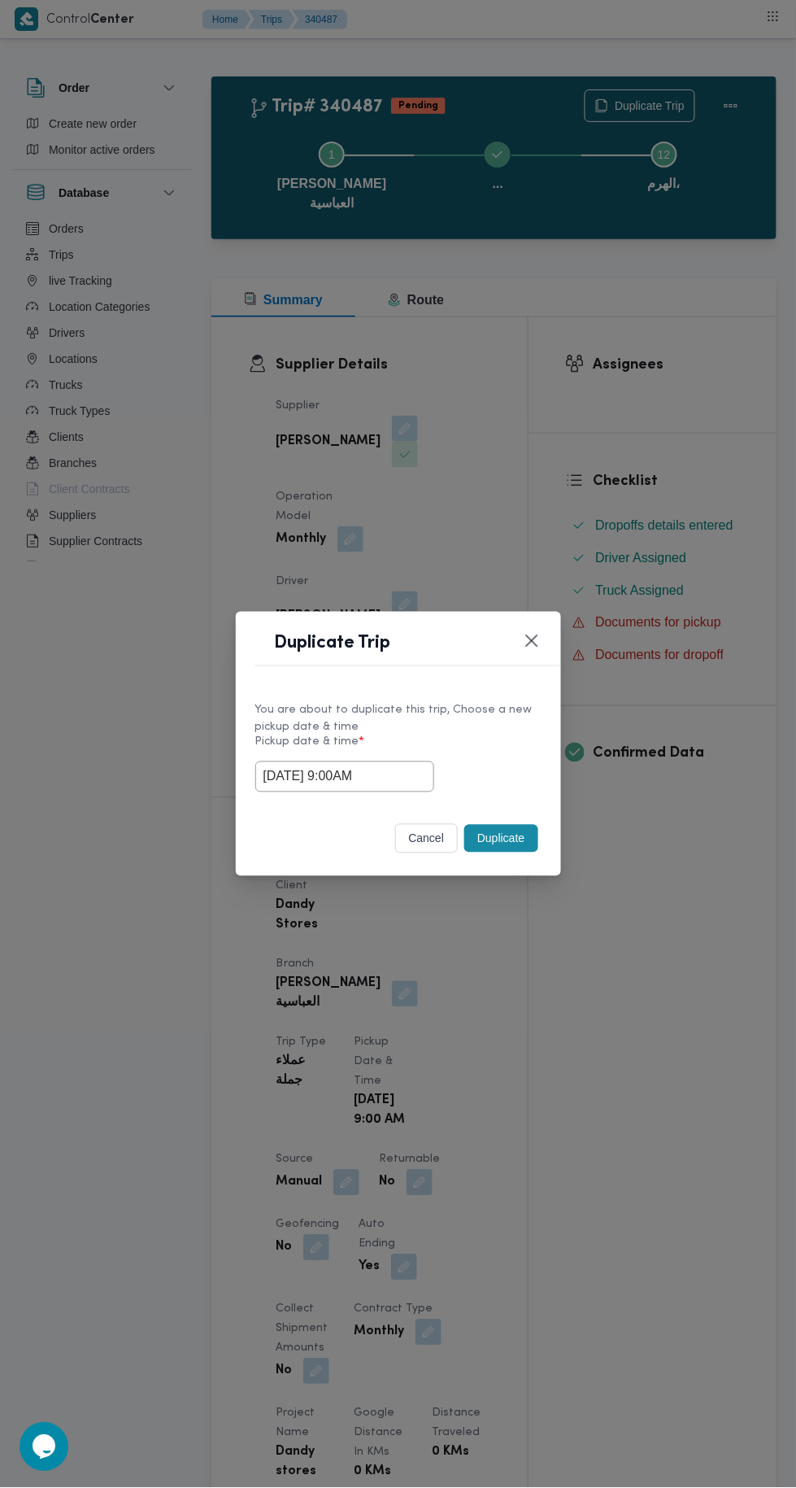
click at [493, 839] on button "Duplicate" at bounding box center [500, 839] width 73 height 28
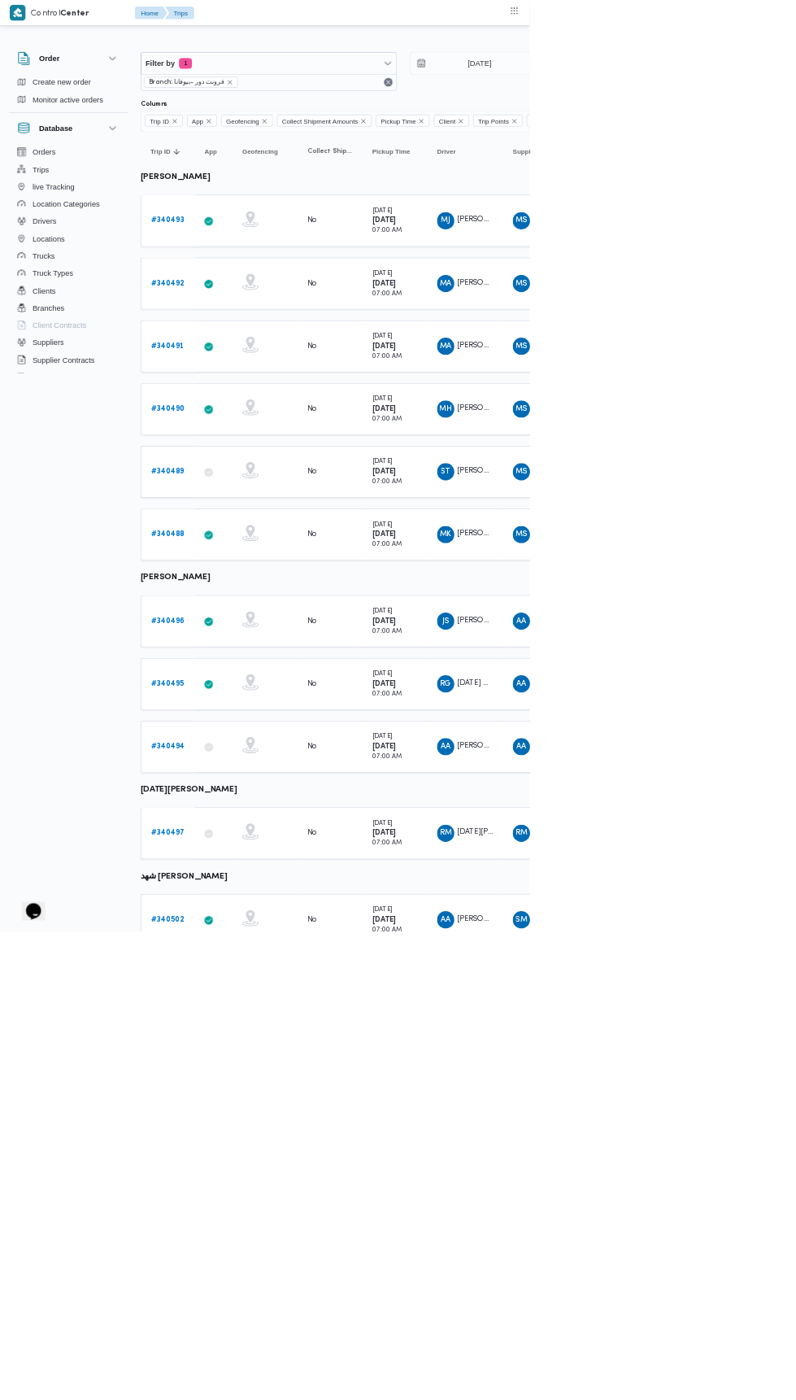
click at [254, 329] on b "# 340493" at bounding box center [252, 331] width 50 height 11
click at [269, 329] on b "# 340493" at bounding box center [252, 331] width 50 height 11
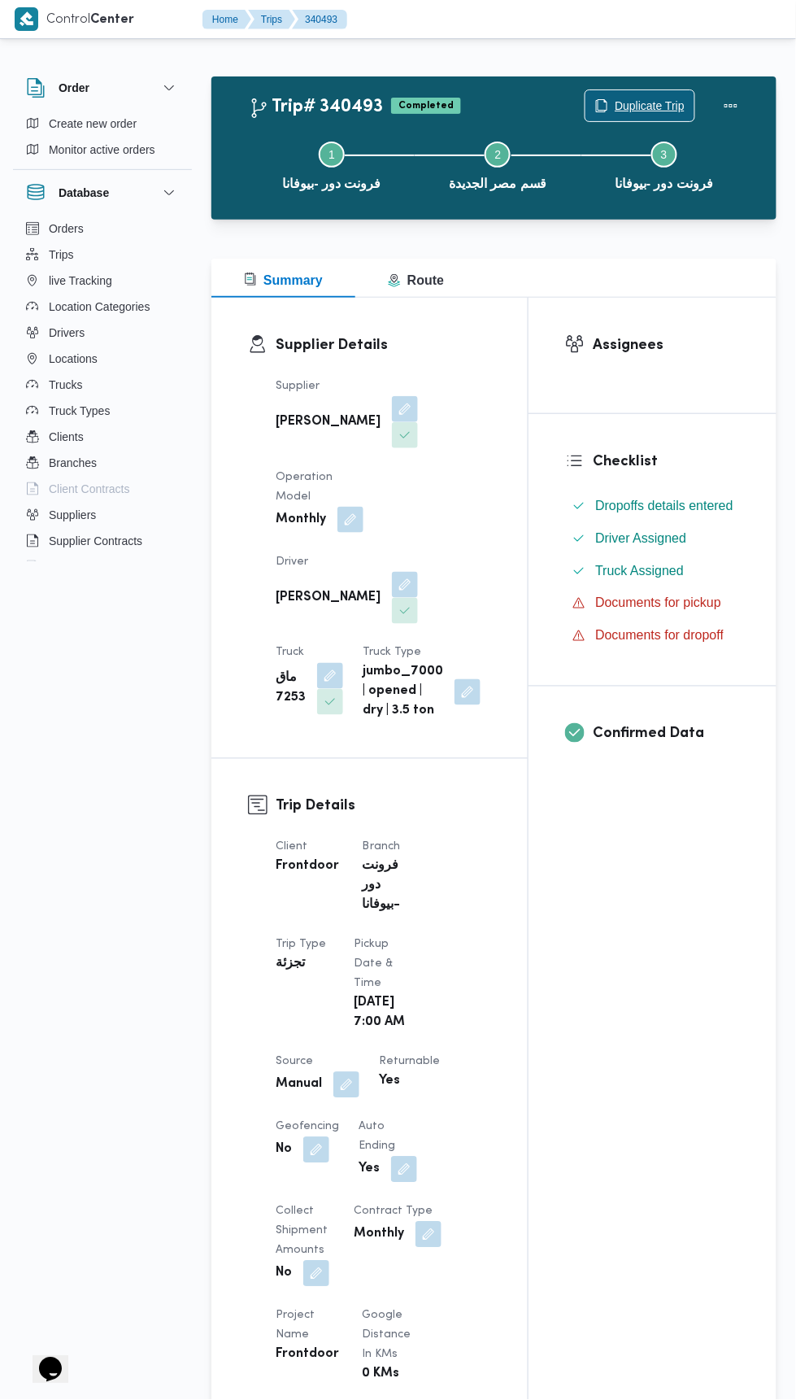
click at [639, 105] on span "Duplicate Trip" at bounding box center [650, 106] width 70 height 20
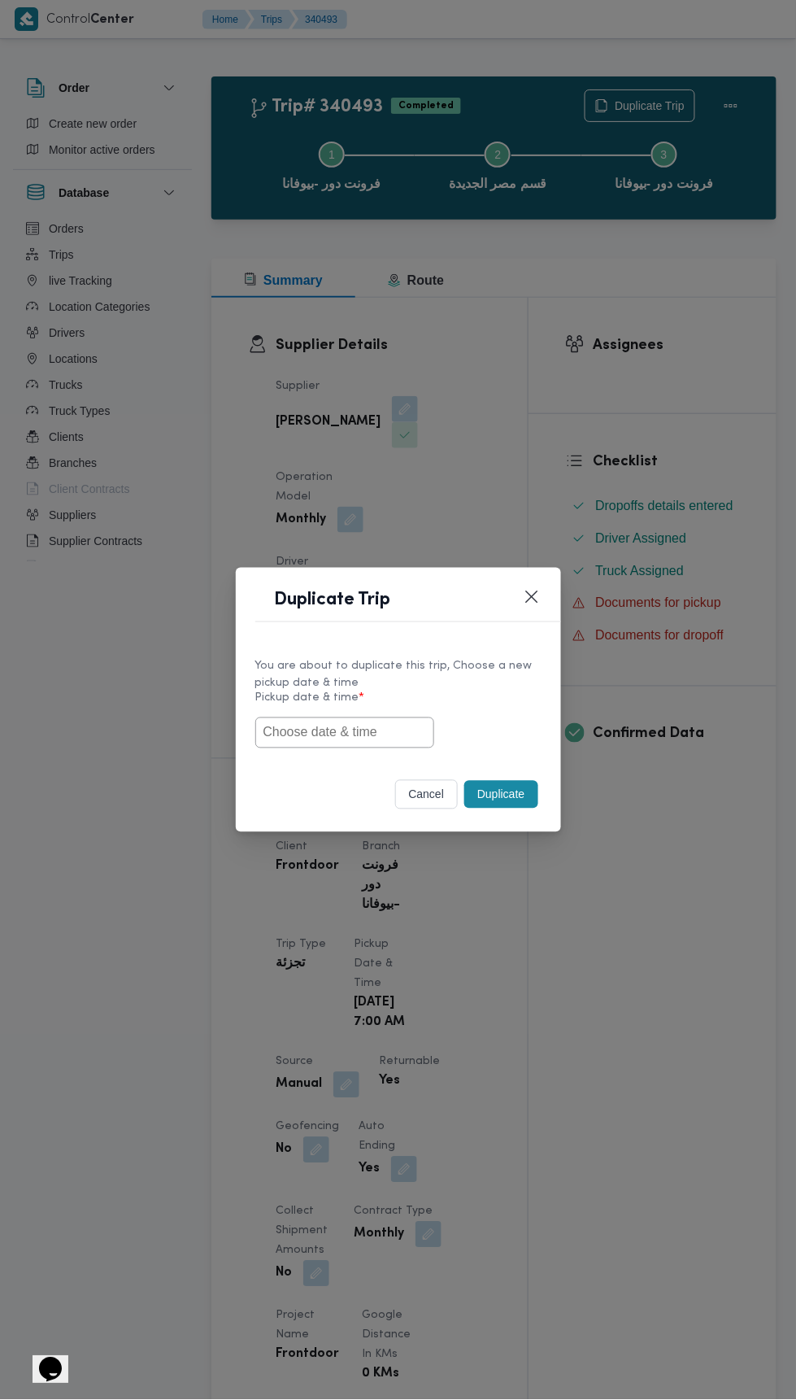
click at [377, 729] on input "text" at bounding box center [344, 732] width 179 height 31
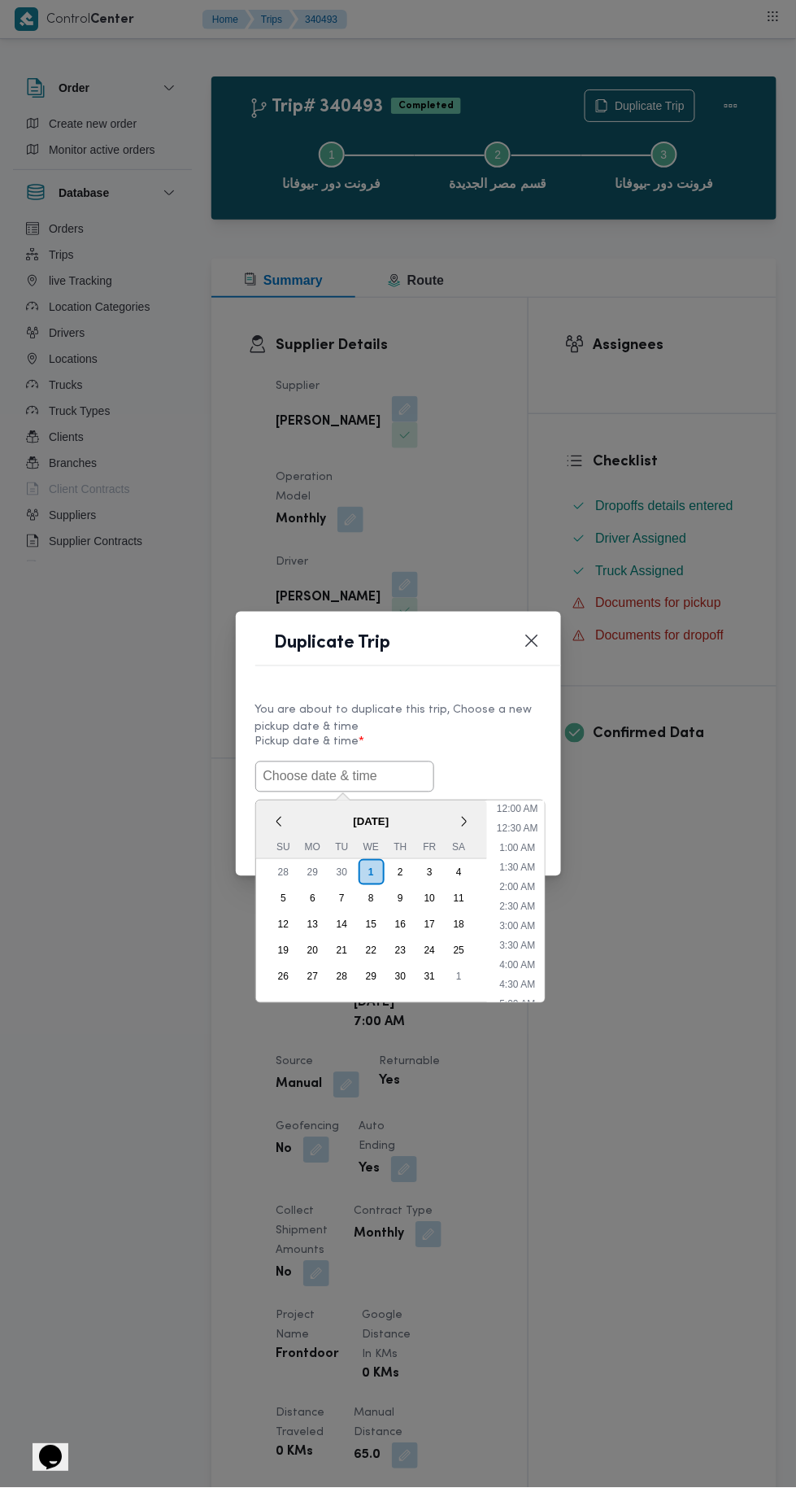
scroll to position [142, 0]
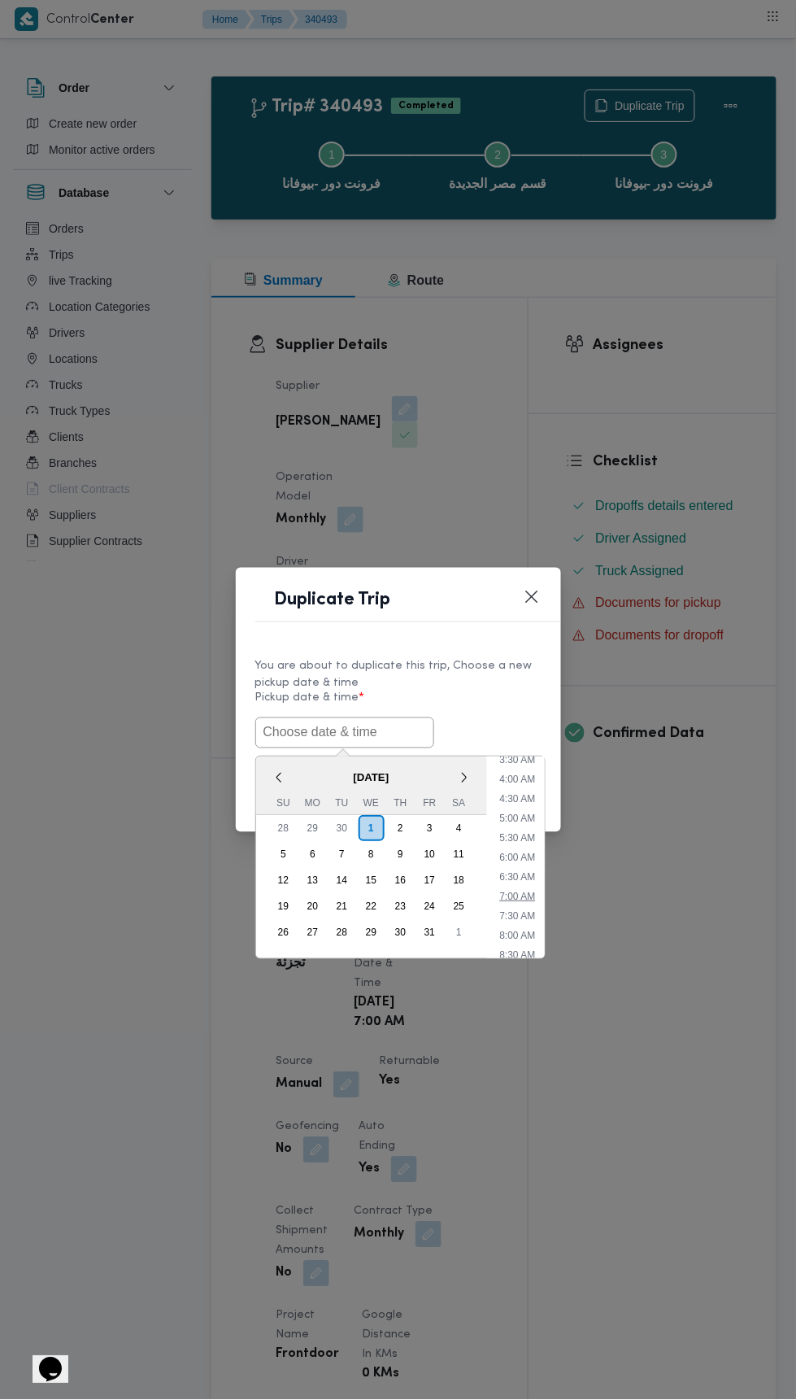
click at [522, 893] on li "7:00 AM" at bounding box center [517, 897] width 49 height 16
type input "01/10/2025 7:00AM"
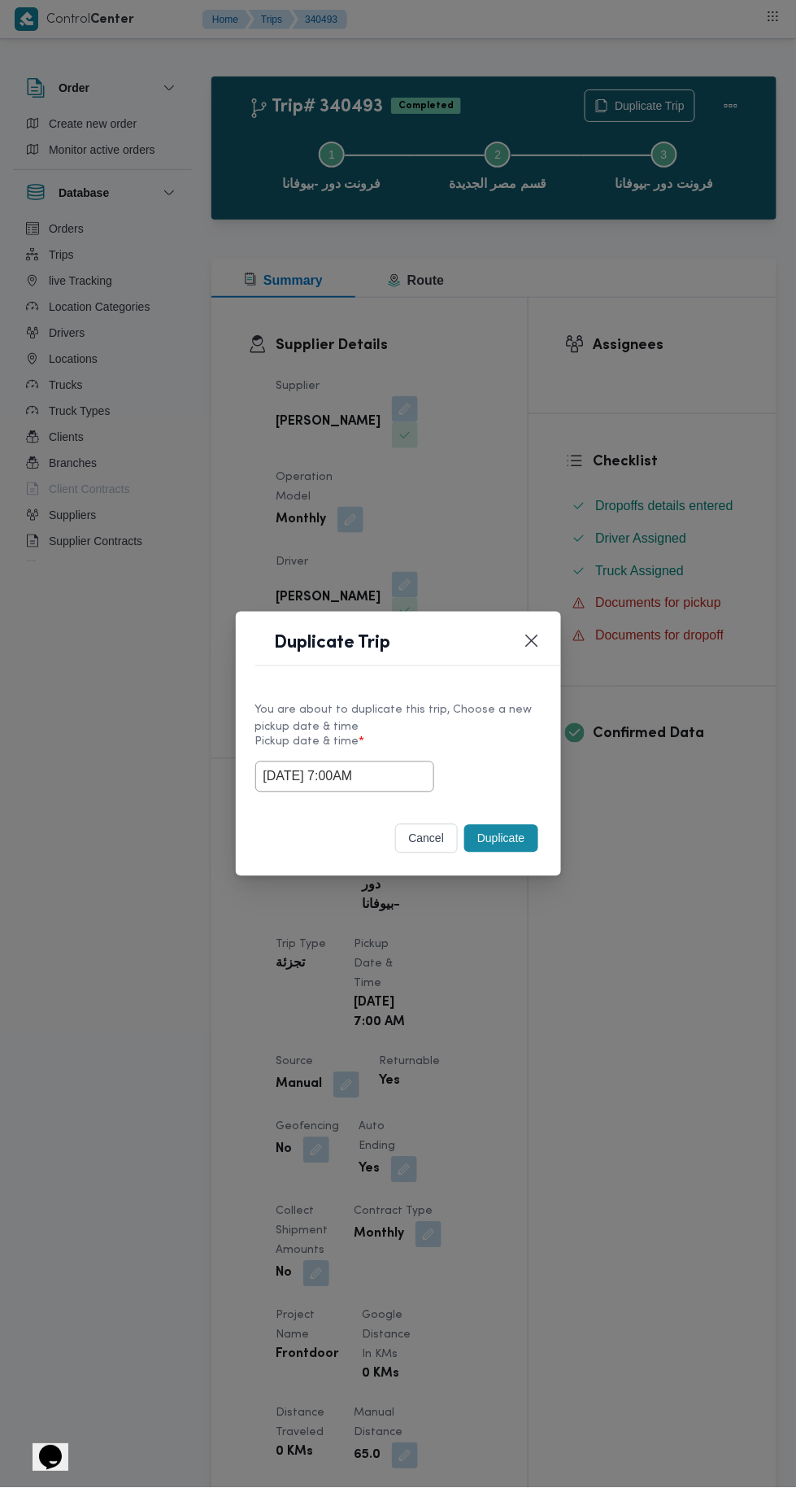
click at [651, 407] on div "Duplicate Trip You are about to duplicate this trip, Choose a new pickup date &…" at bounding box center [398, 744] width 796 height 1488
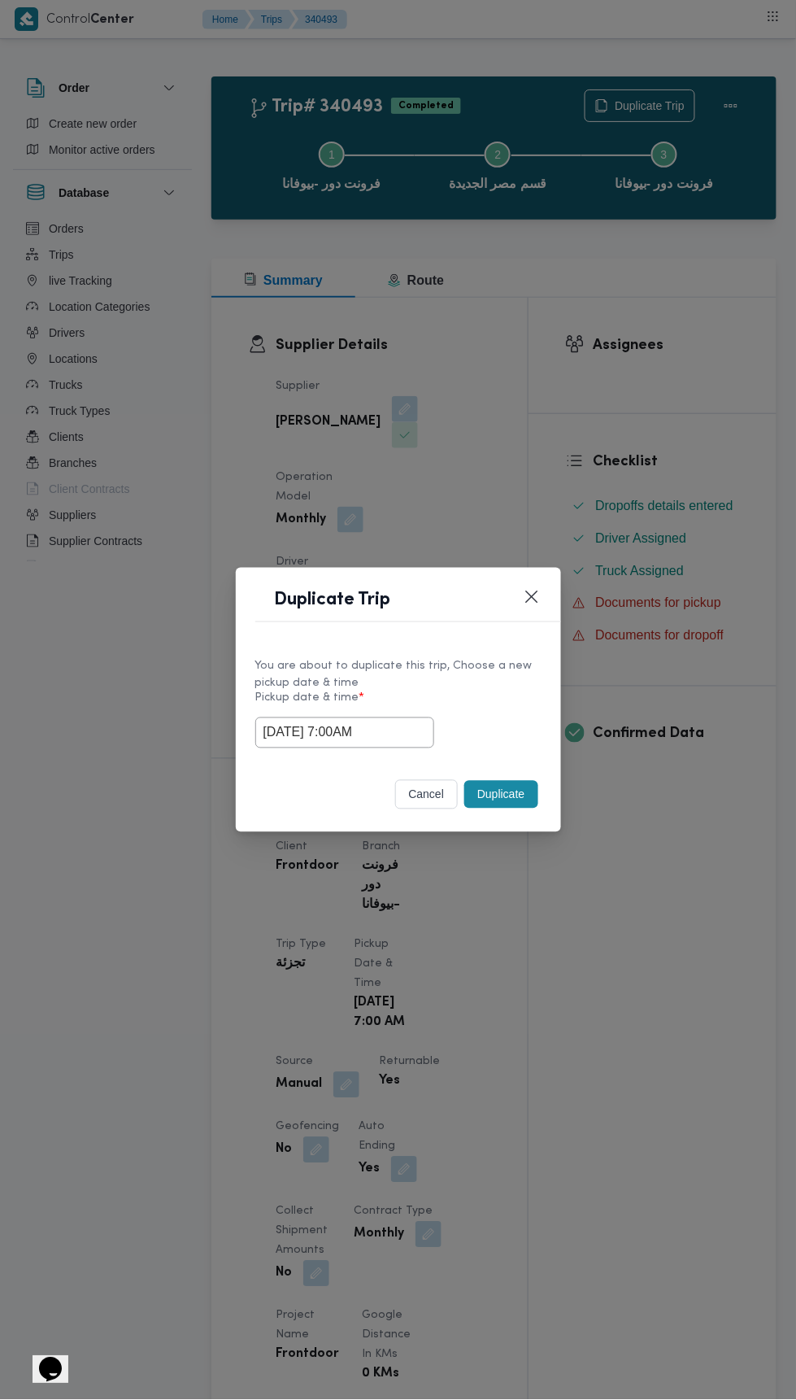
click at [499, 789] on button "Duplicate" at bounding box center [500, 795] width 73 height 28
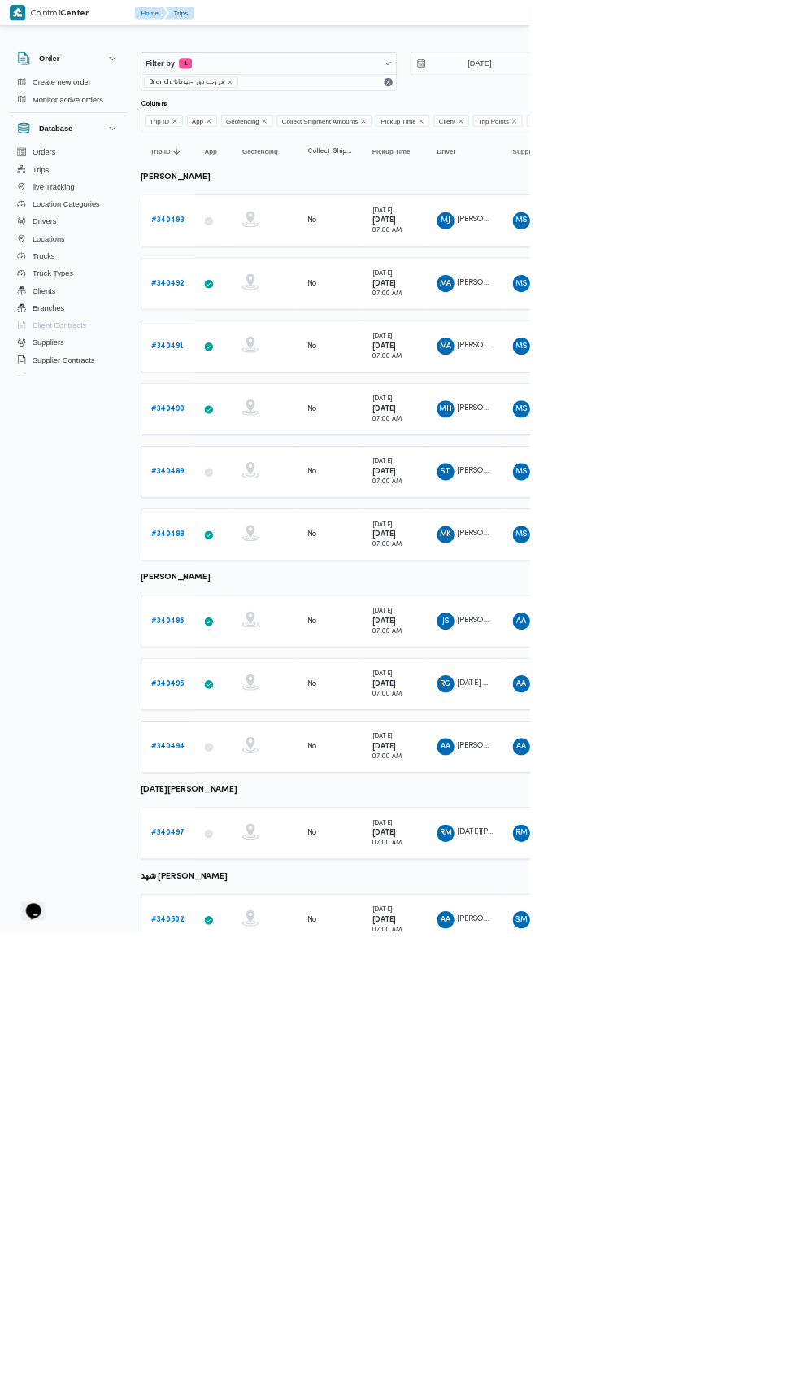
click at [273, 423] on b "# 340492" at bounding box center [252, 426] width 50 height 11
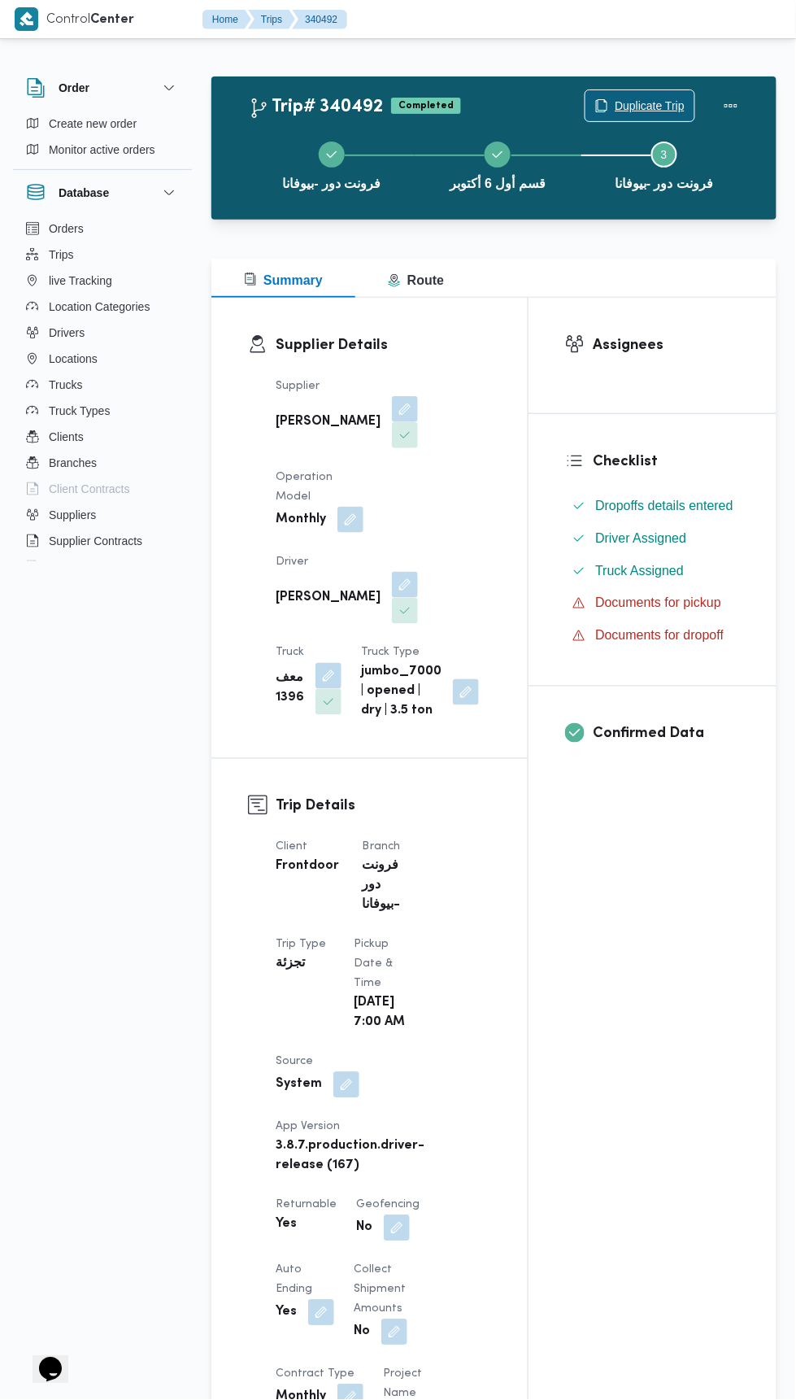
click at [646, 98] on span "Duplicate Trip" at bounding box center [650, 106] width 70 height 20
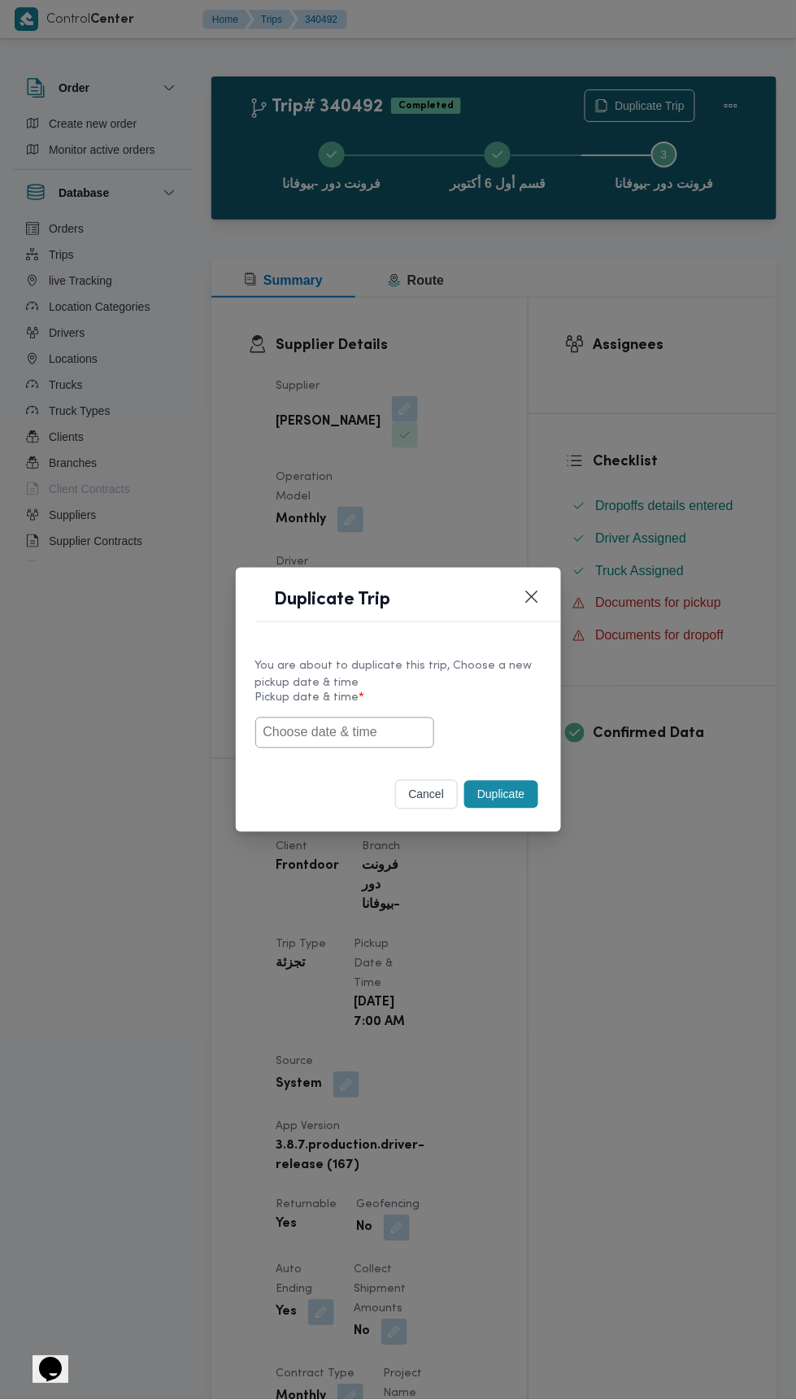
click at [382, 735] on input "text" at bounding box center [344, 732] width 179 height 31
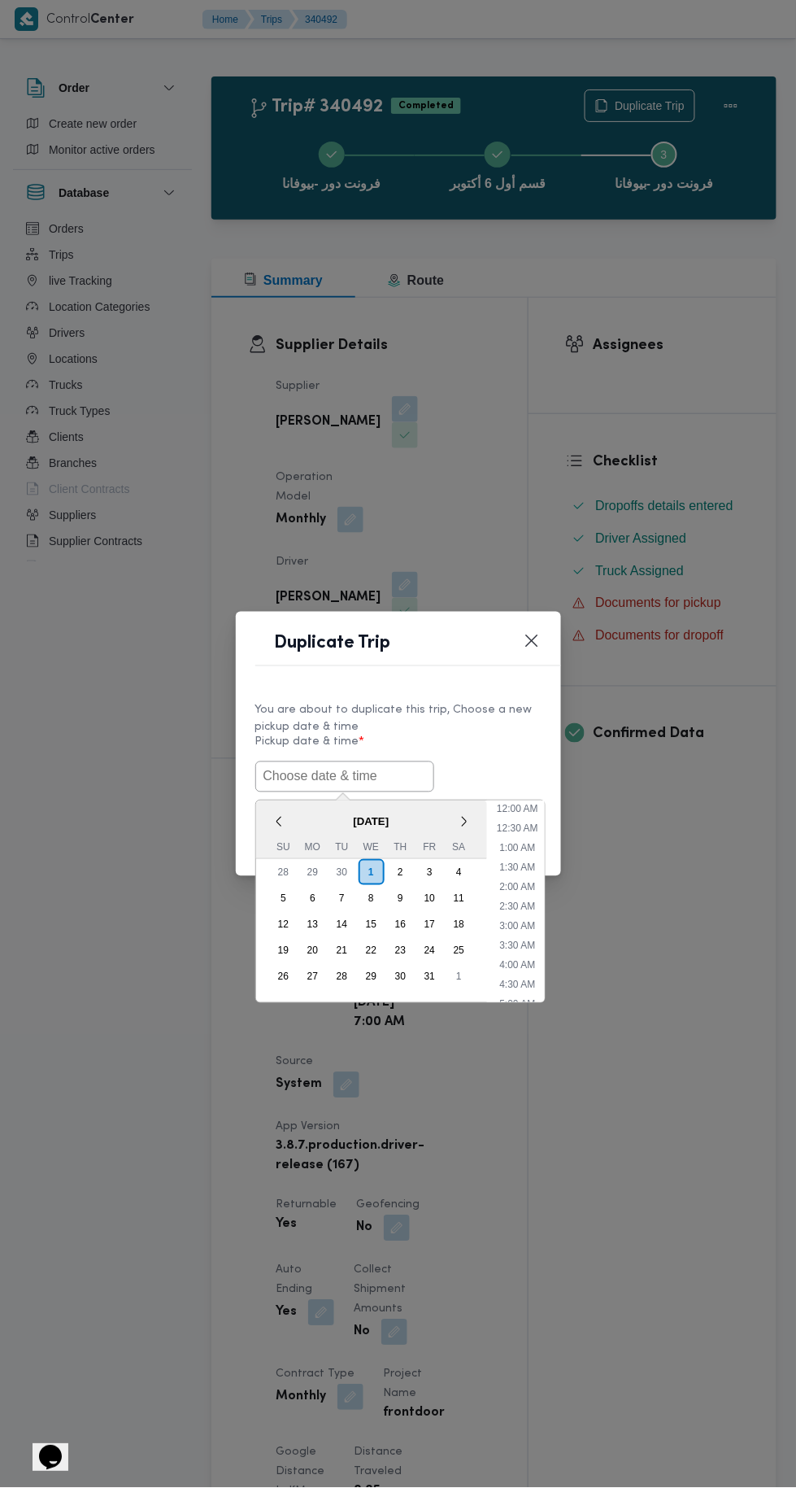
scroll to position [142, 0]
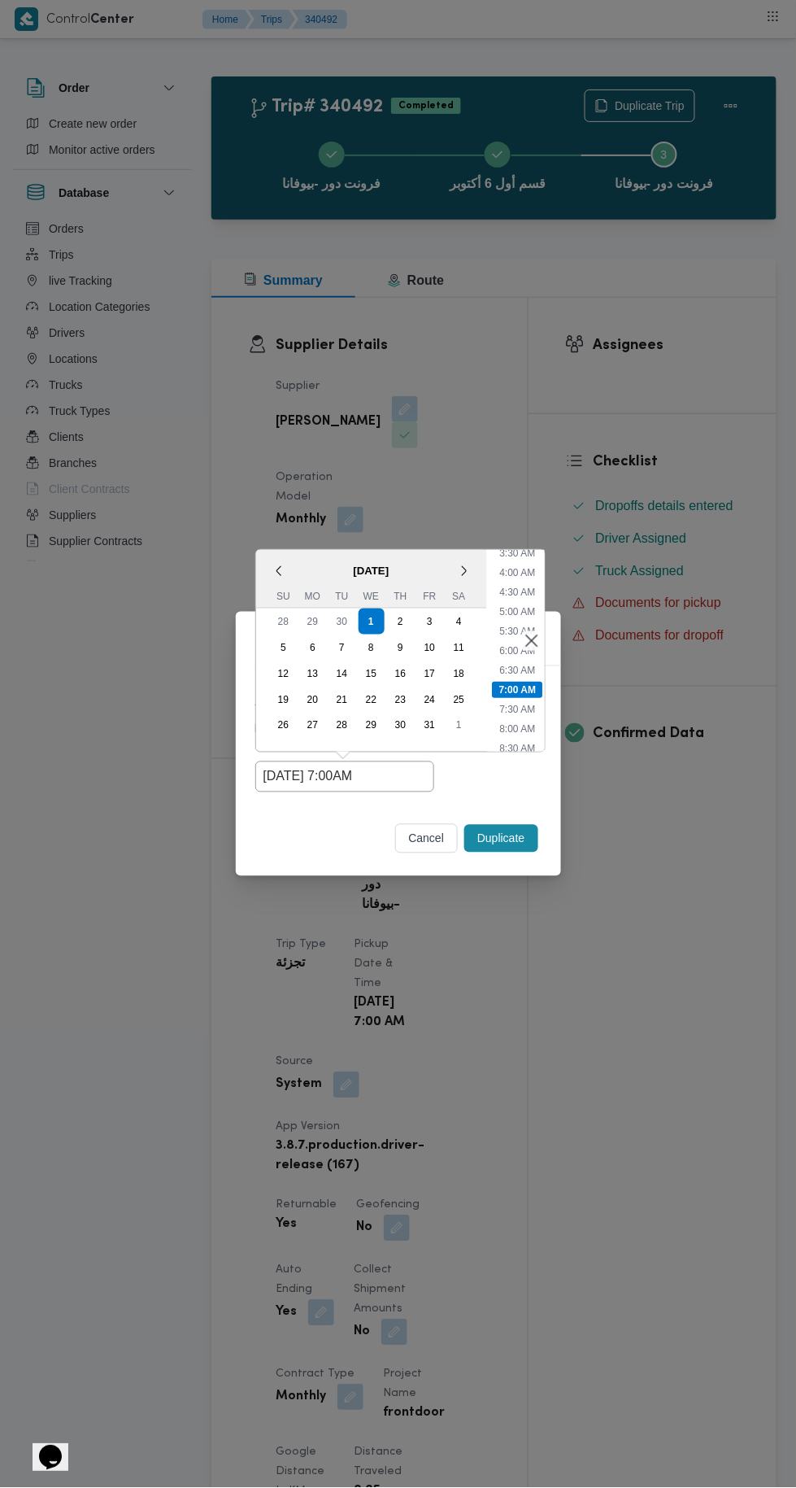
type input "[DATE] 7:00AM"
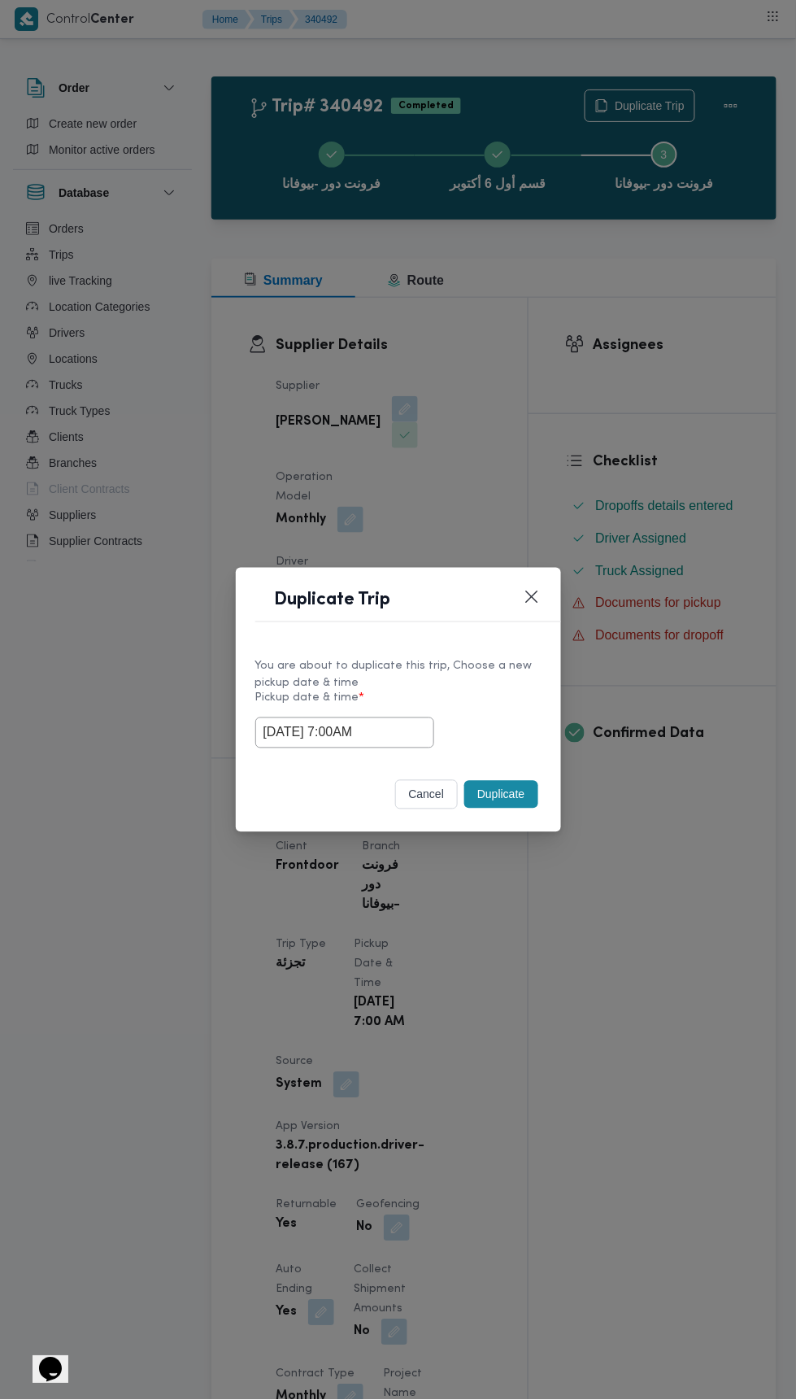
click at [721, 383] on div "Duplicate Trip You are about to duplicate this trip, Choose a new pickup date &…" at bounding box center [398, 700] width 796 height 1400
click at [514, 794] on button "Duplicate" at bounding box center [500, 795] width 73 height 28
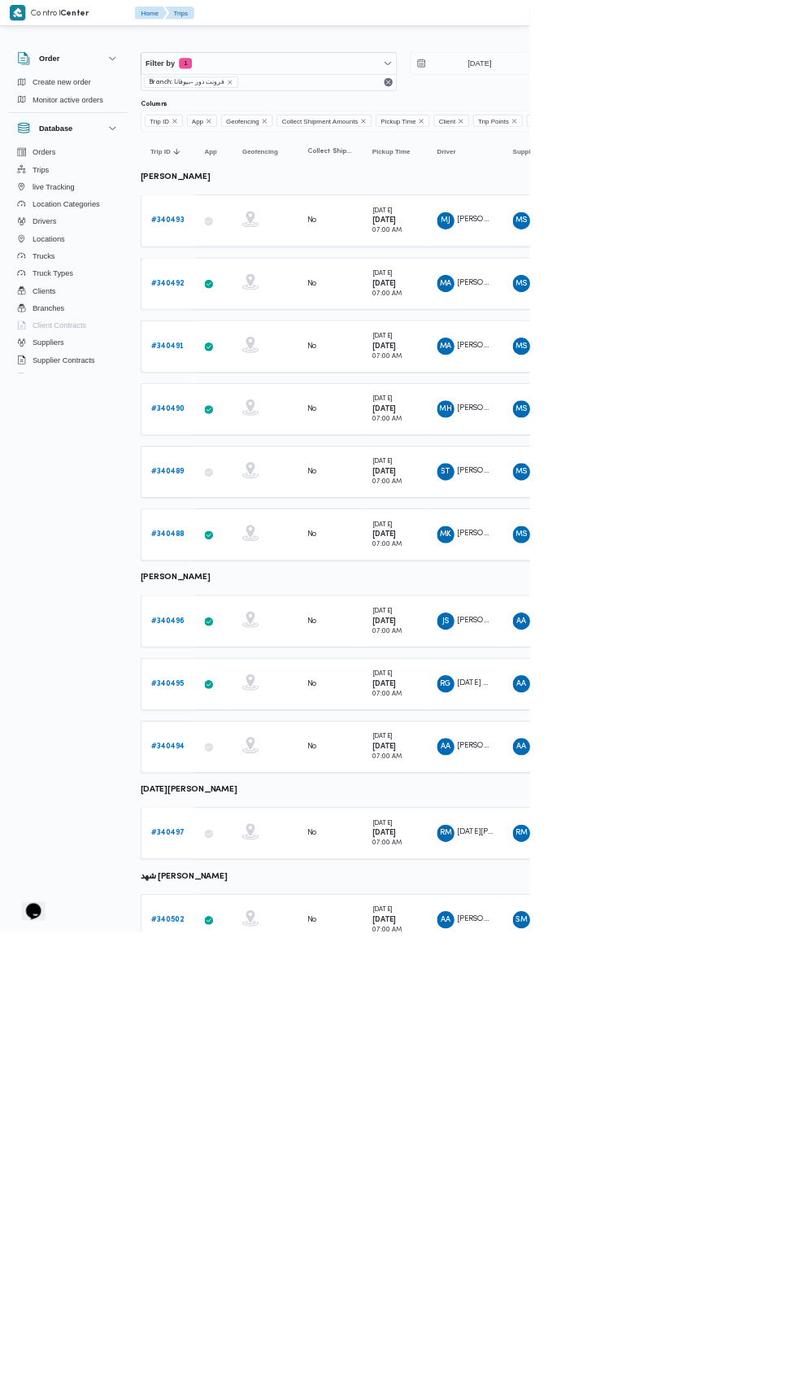
click at [263, 516] on b "# 340491" at bounding box center [252, 520] width 50 height 11
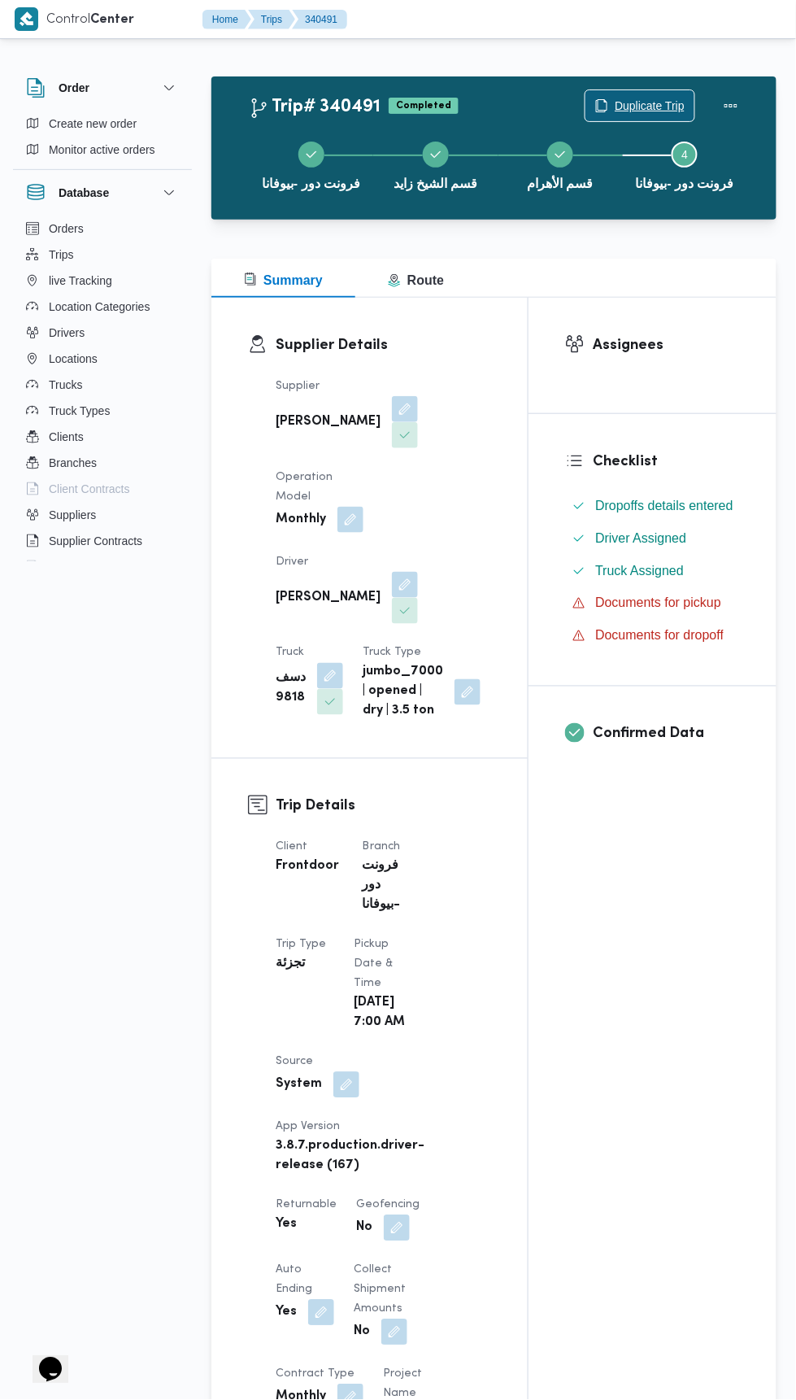
click at [648, 105] on span "Duplicate Trip" at bounding box center [650, 106] width 70 height 20
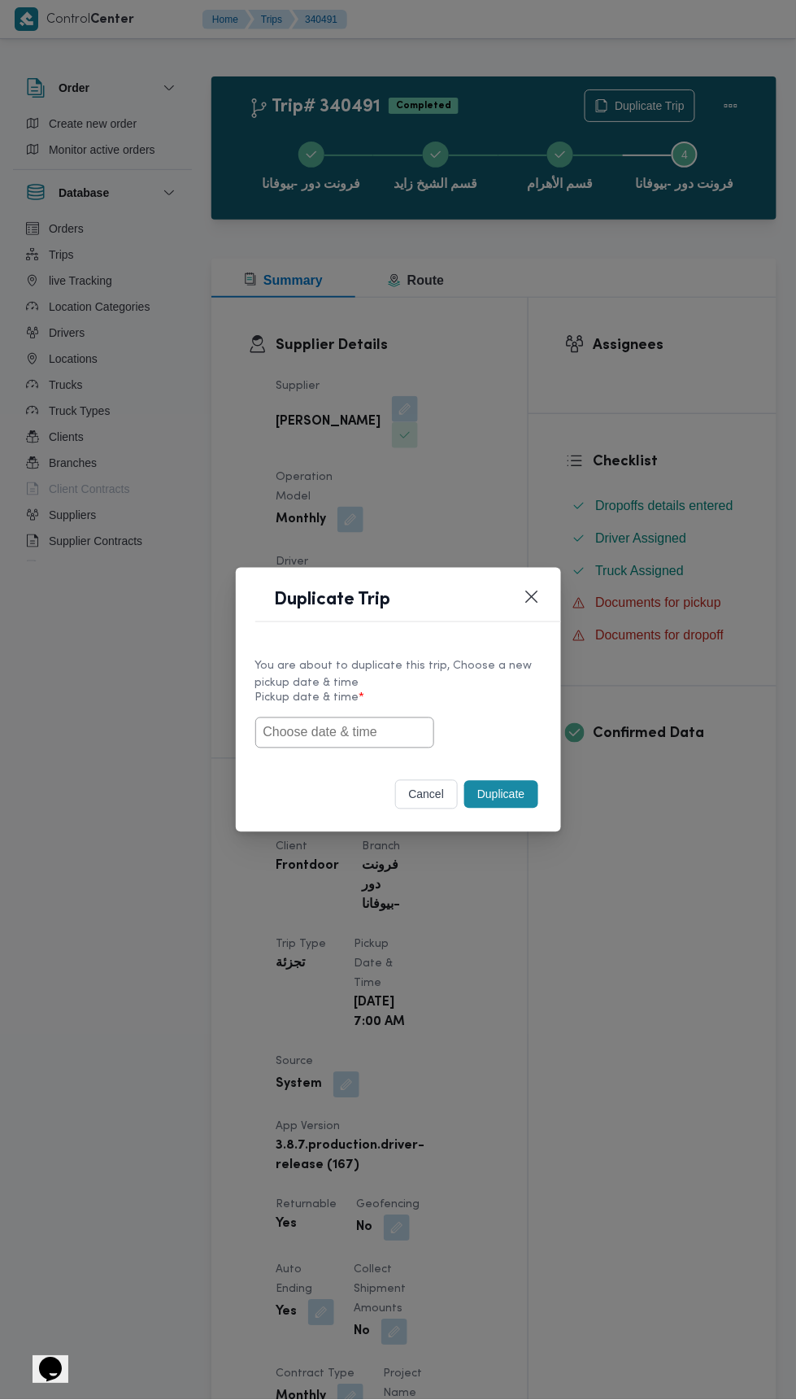
click at [384, 724] on input "text" at bounding box center [344, 732] width 179 height 31
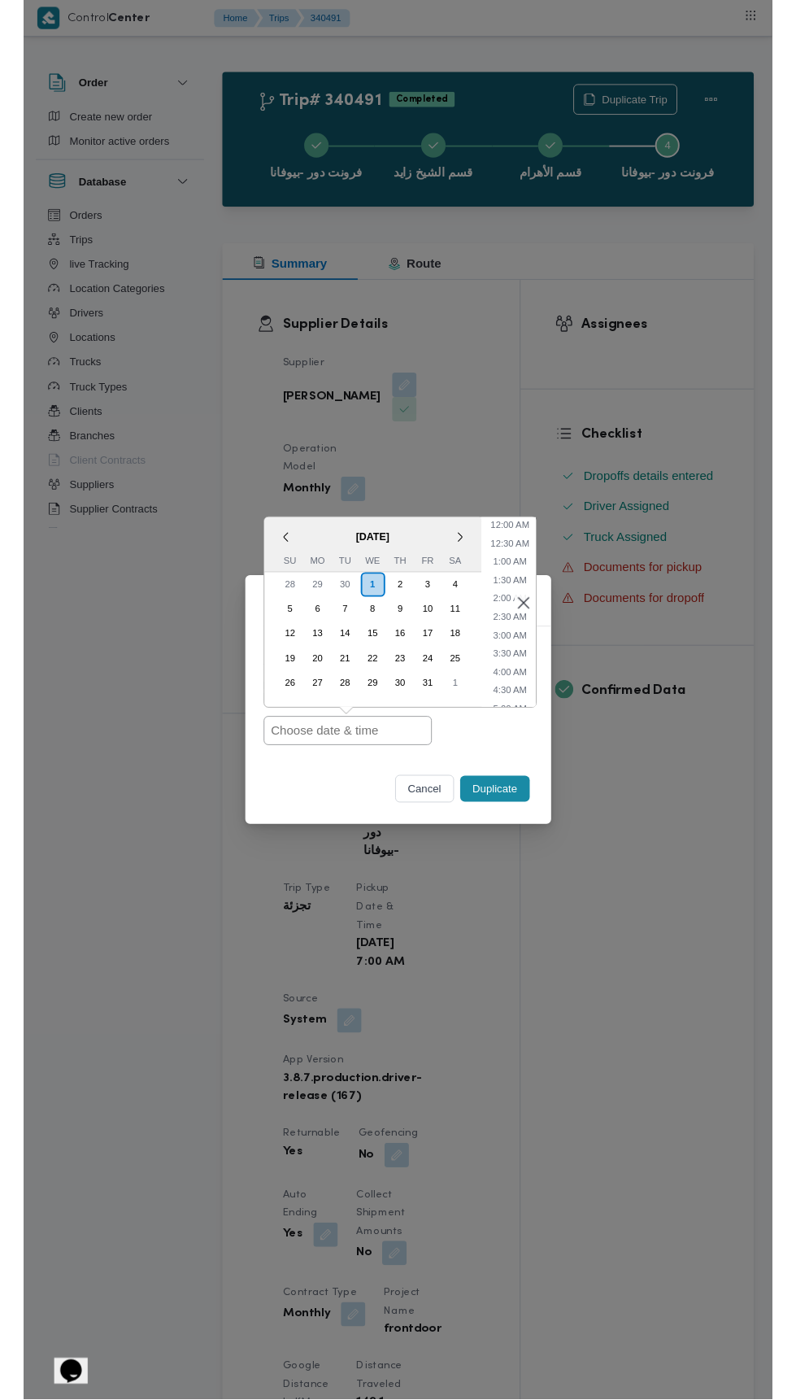
scroll to position [142, 0]
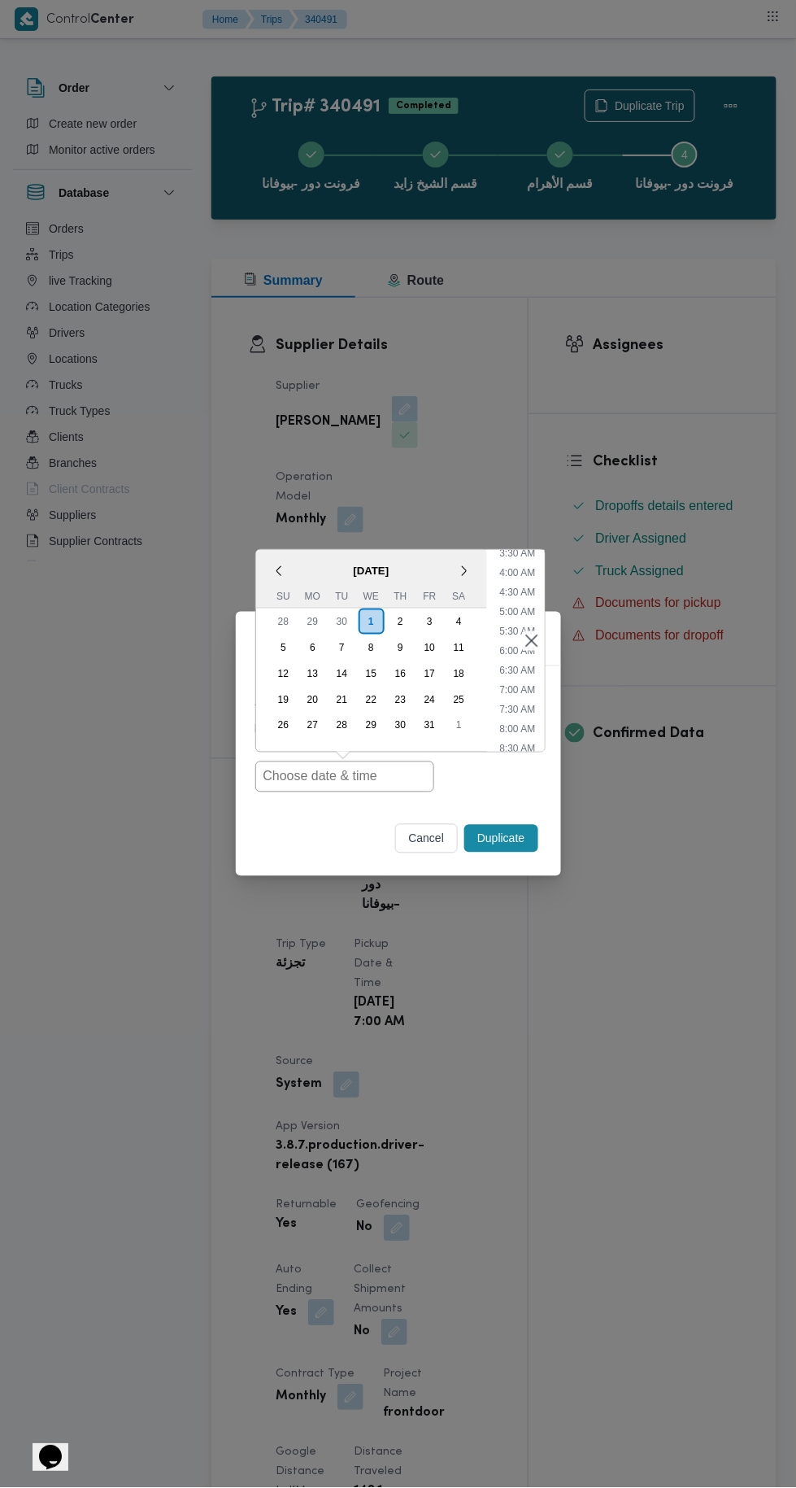
type input "[DATE] 7:00AM"
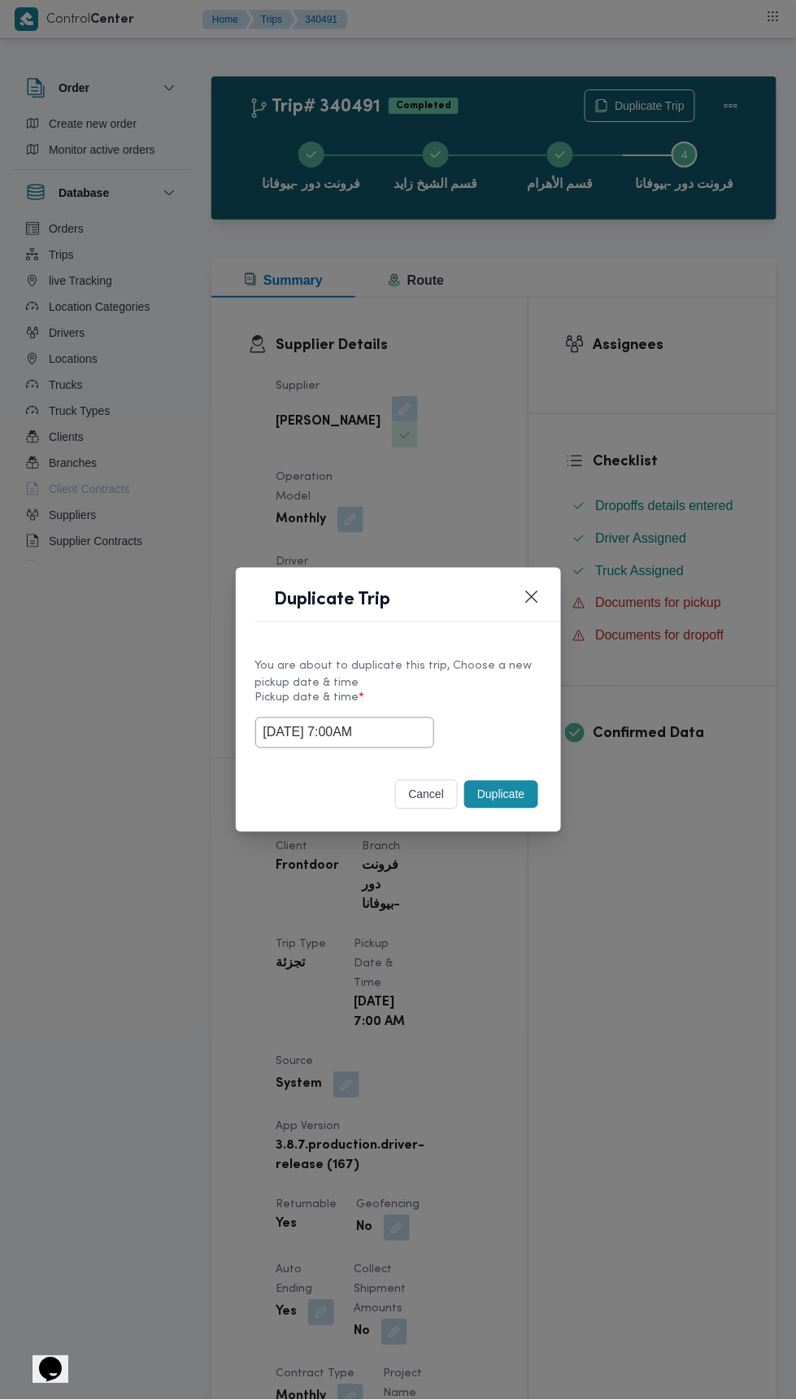
click at [701, 355] on div "Duplicate Trip You are about to duplicate this trip, Choose a new pickup date &…" at bounding box center [398, 700] width 796 height 1400
click at [508, 785] on button "Duplicate" at bounding box center [500, 795] width 73 height 28
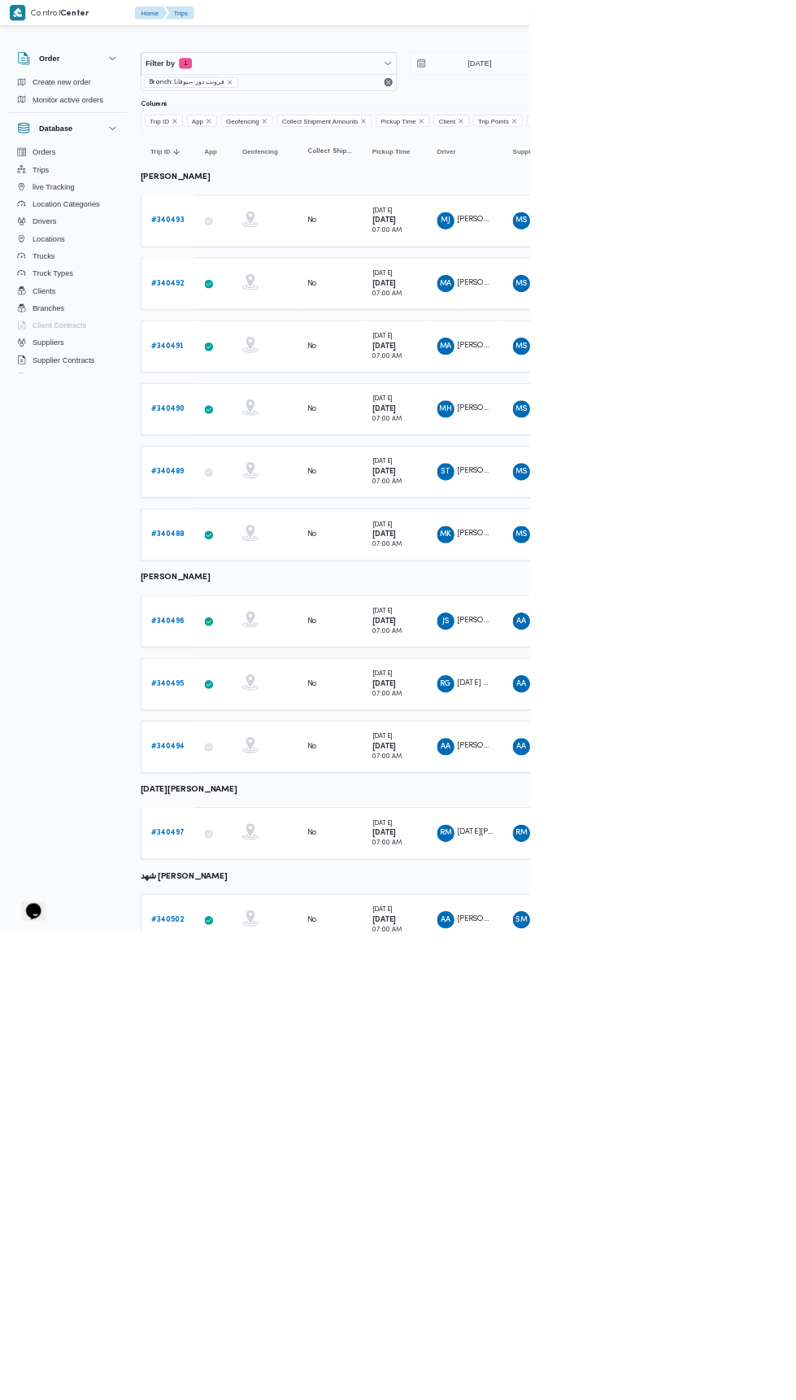
click at [254, 609] on b "# 340490" at bounding box center [252, 614] width 50 height 11
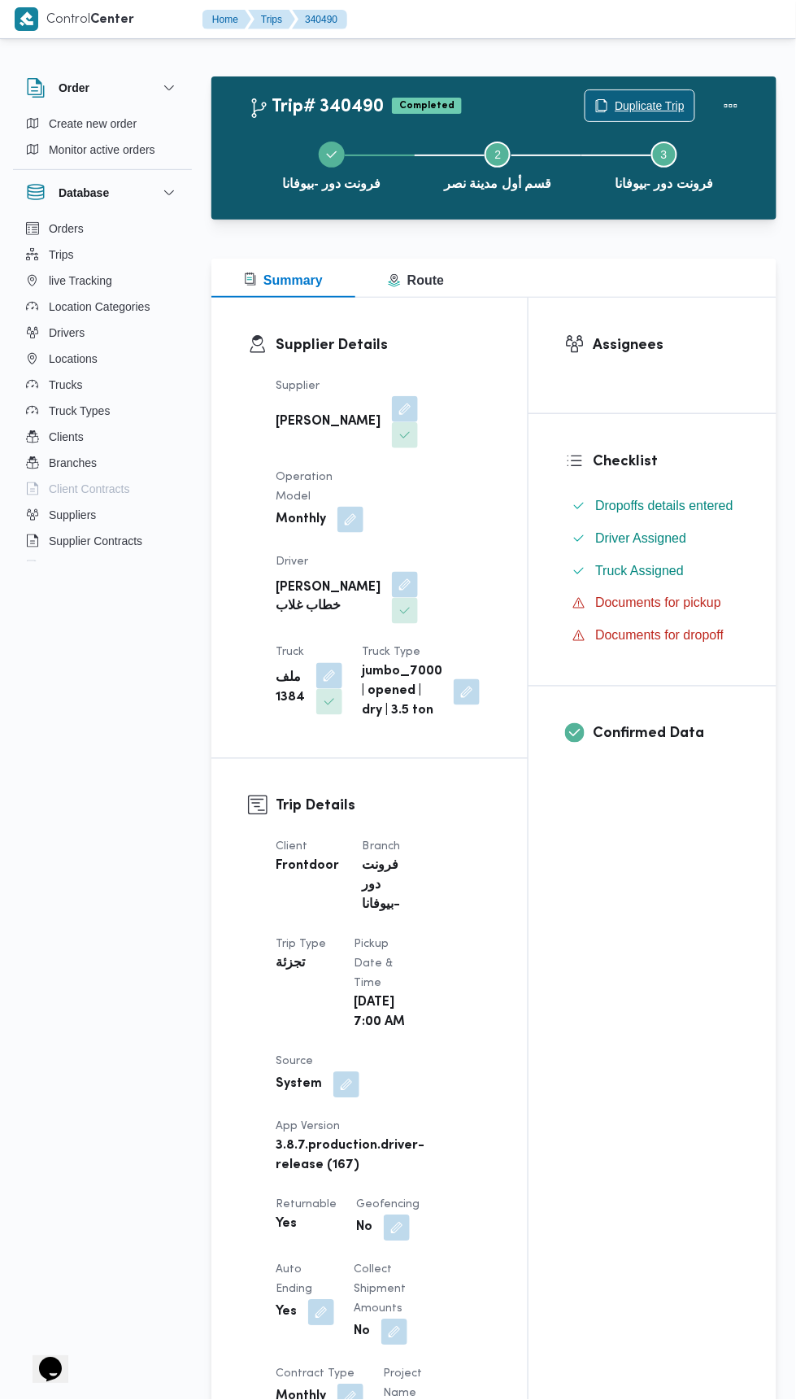
click at [646, 111] on span "Duplicate Trip" at bounding box center [650, 106] width 70 height 20
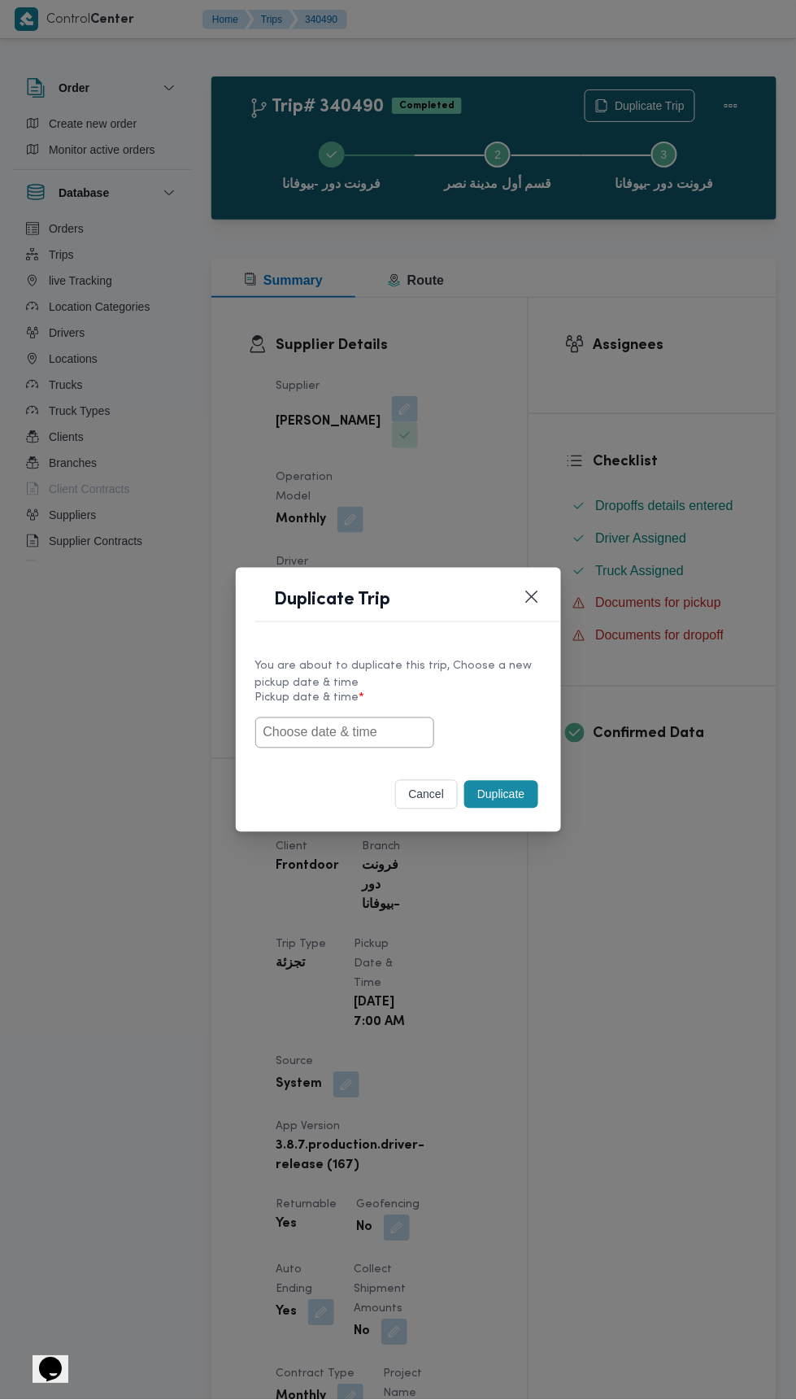
click at [387, 726] on input "text" at bounding box center [344, 732] width 179 height 31
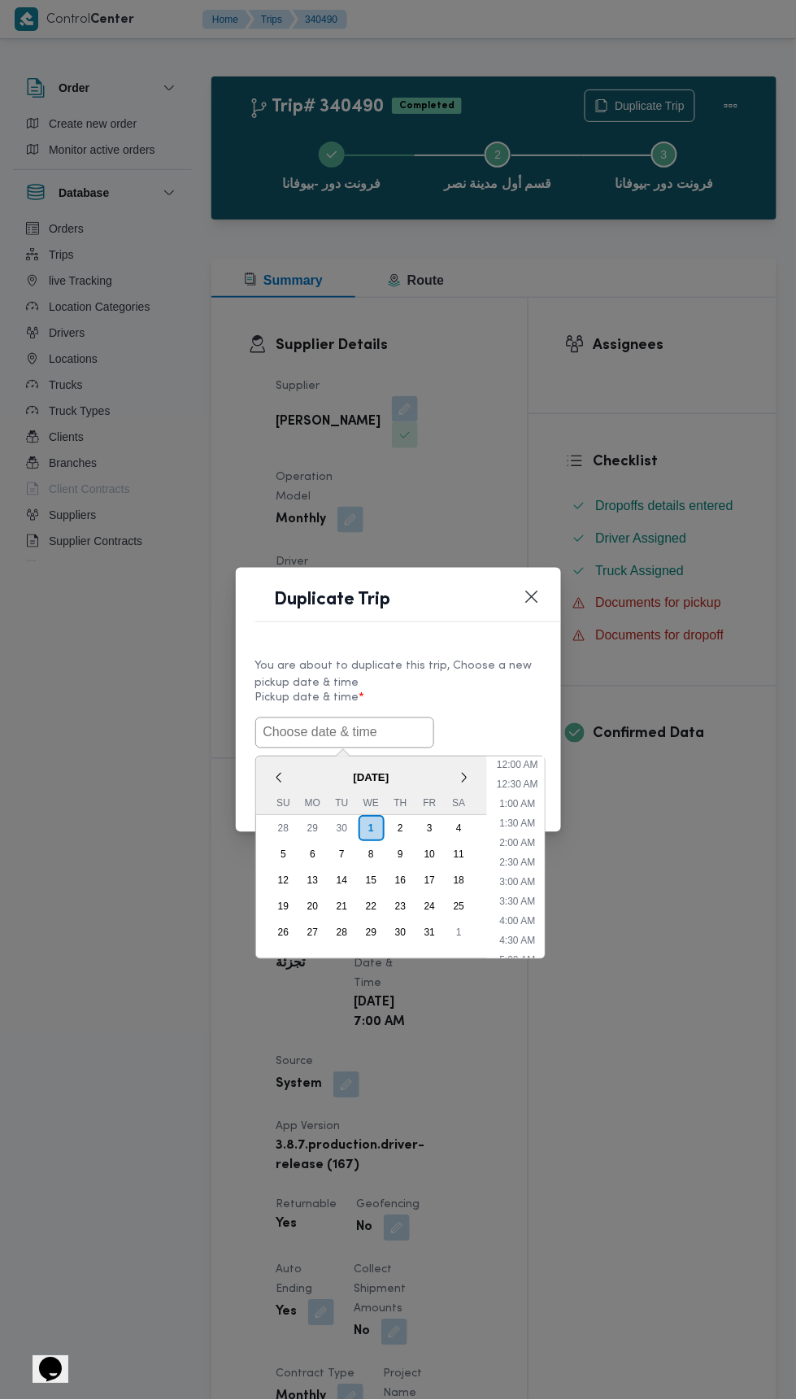
scroll to position [142, 0]
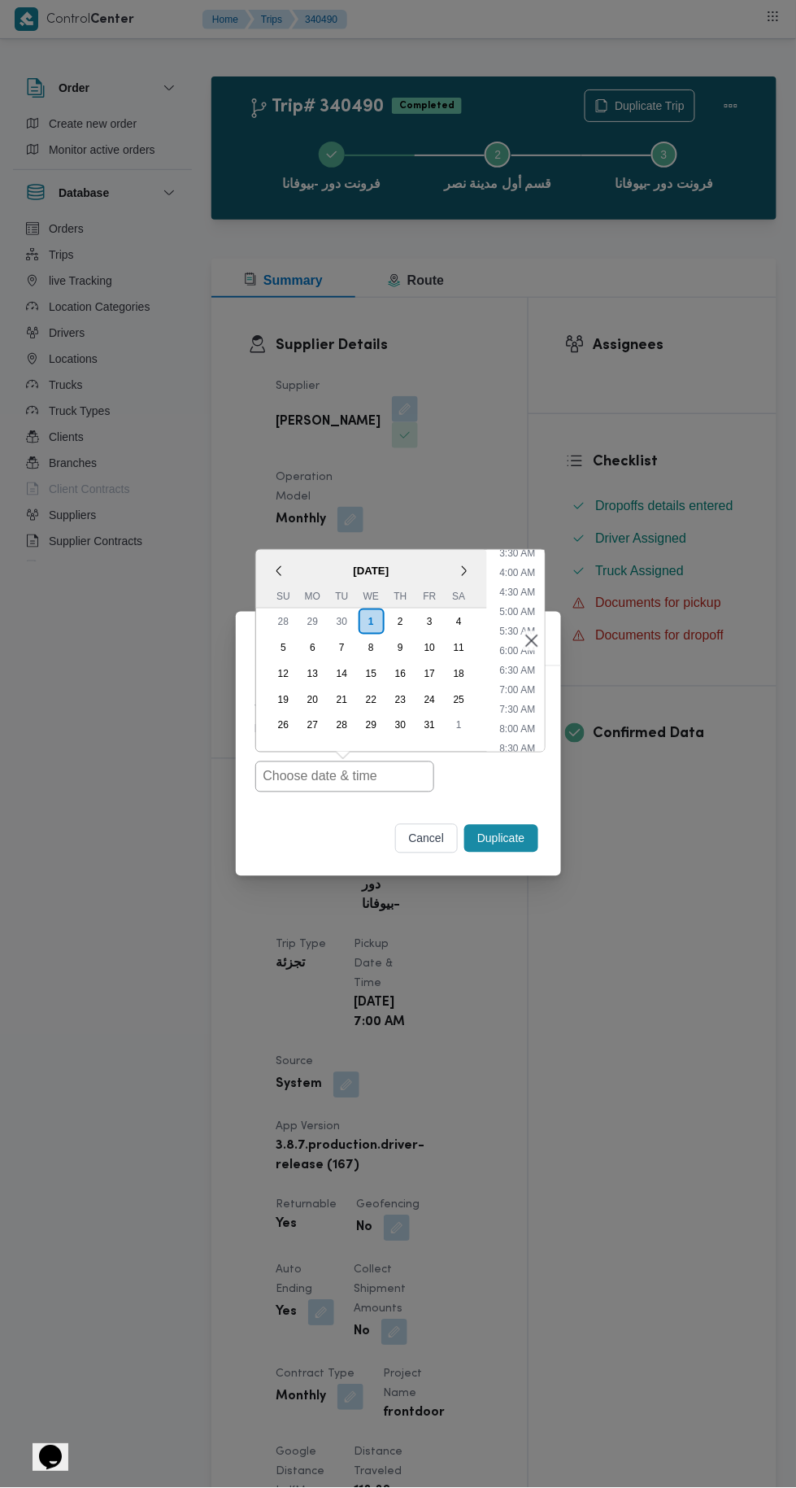
type input "[DATE] 7:00AM"
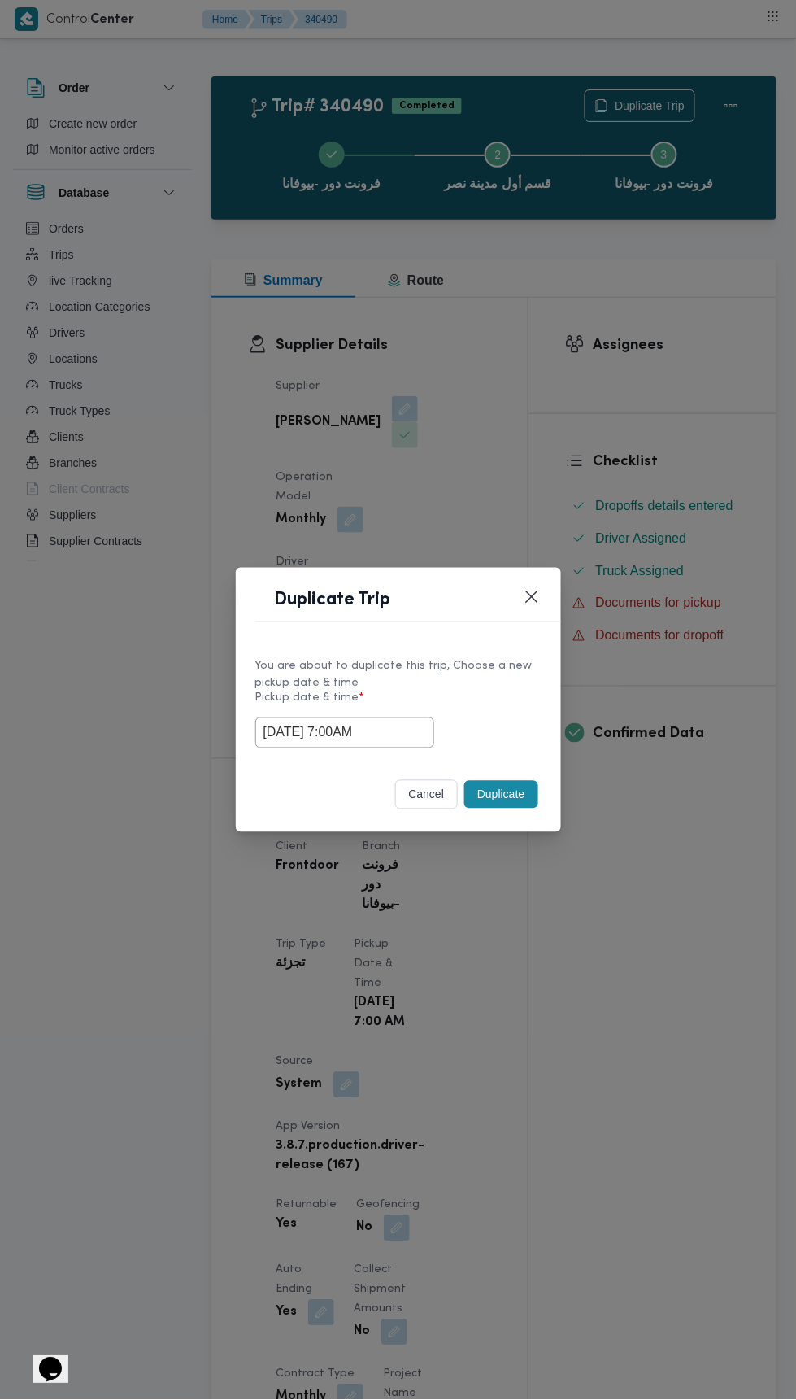
click at [735, 377] on div "Duplicate Trip You are about to duplicate this trip, Choose a new pickup date &…" at bounding box center [398, 700] width 796 height 1400
click at [521, 801] on button "Duplicate" at bounding box center [500, 795] width 73 height 28
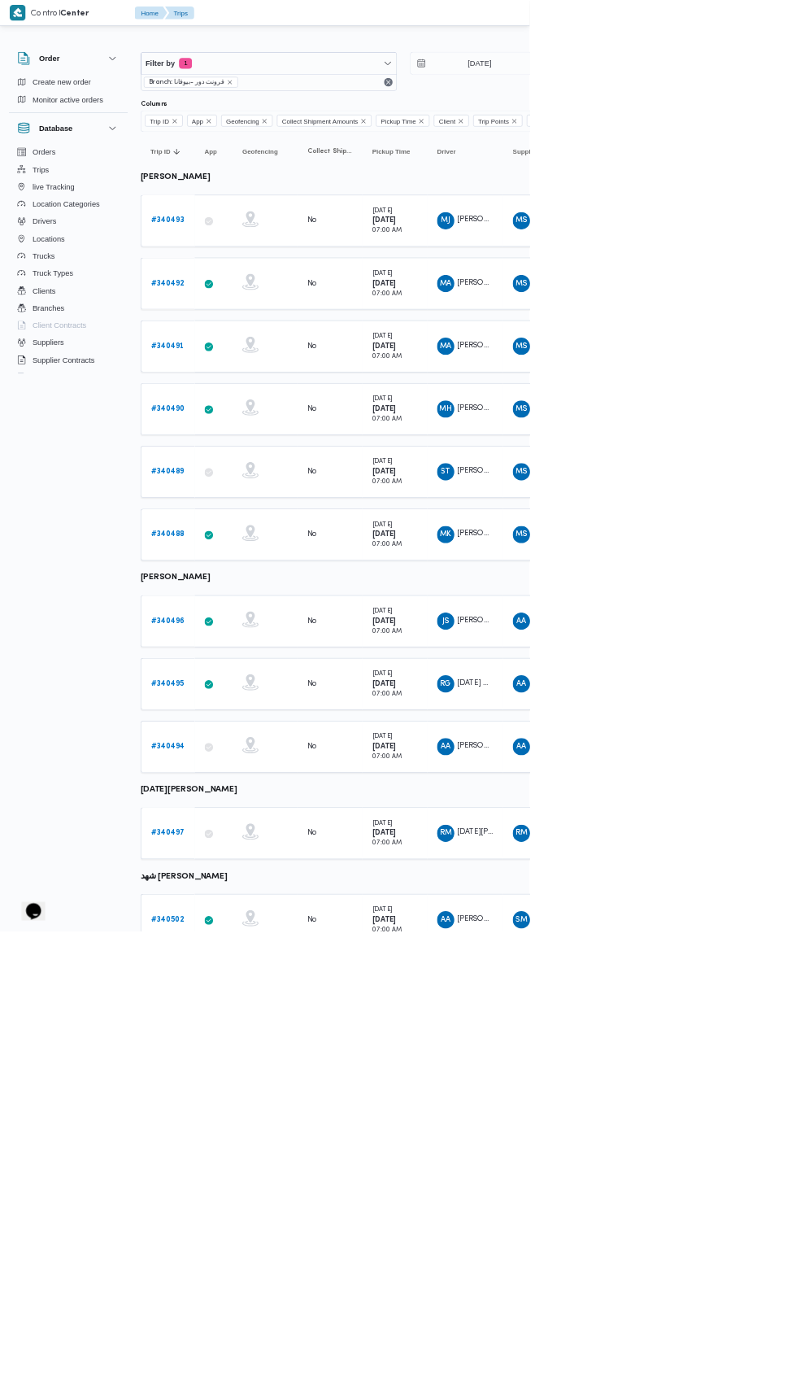
click at [268, 704] on b "# 340489" at bounding box center [252, 709] width 50 height 11
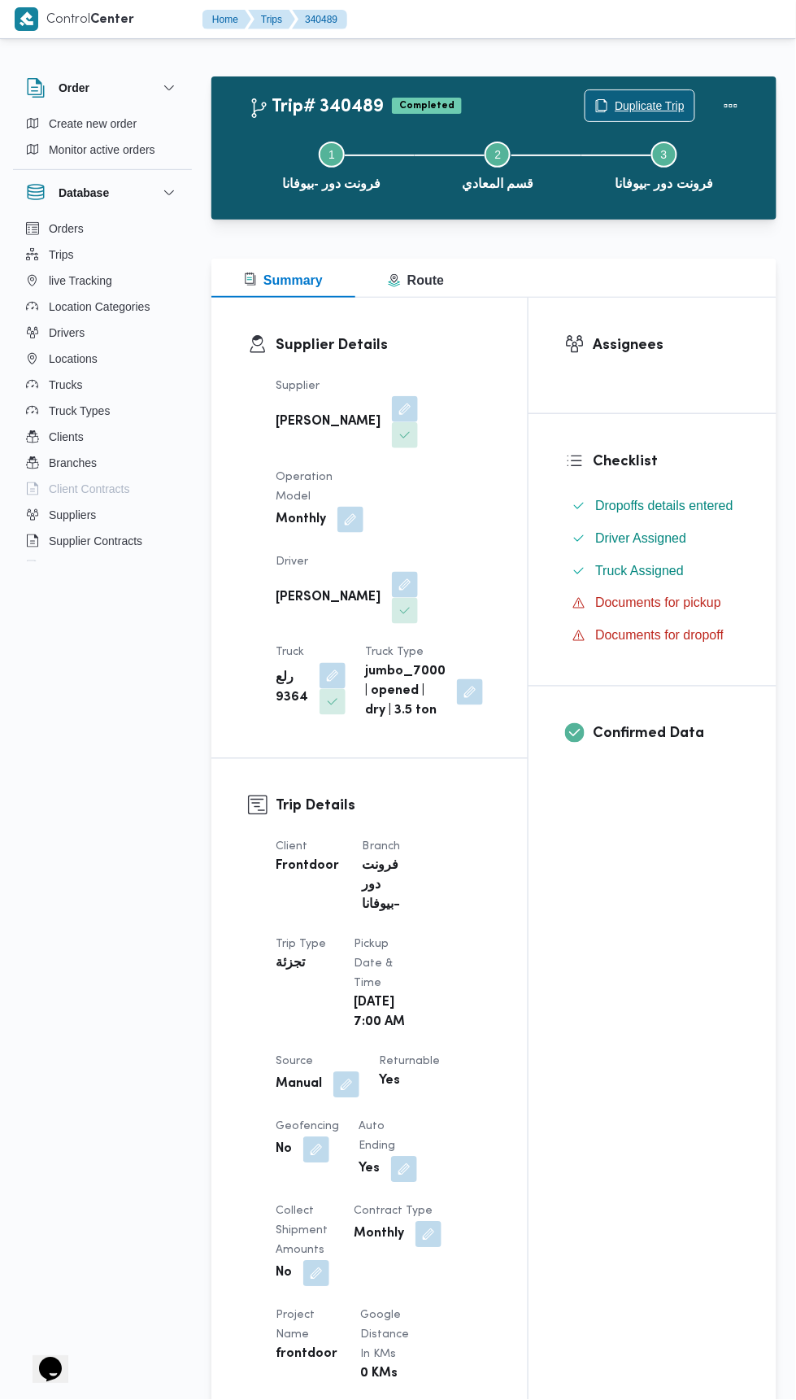
click at [635, 102] on span "Duplicate Trip" at bounding box center [650, 106] width 70 height 20
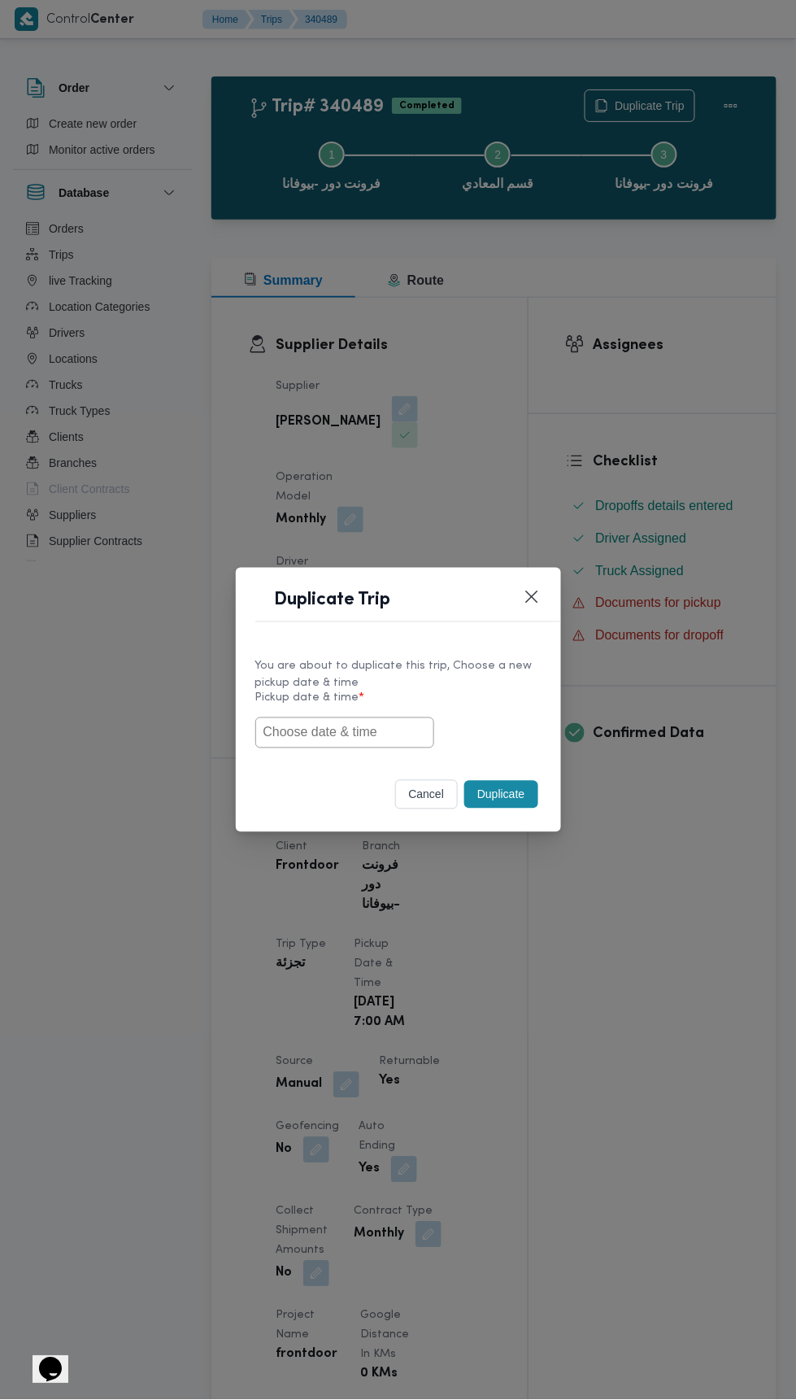
click at [376, 731] on input "text" at bounding box center [344, 732] width 179 height 31
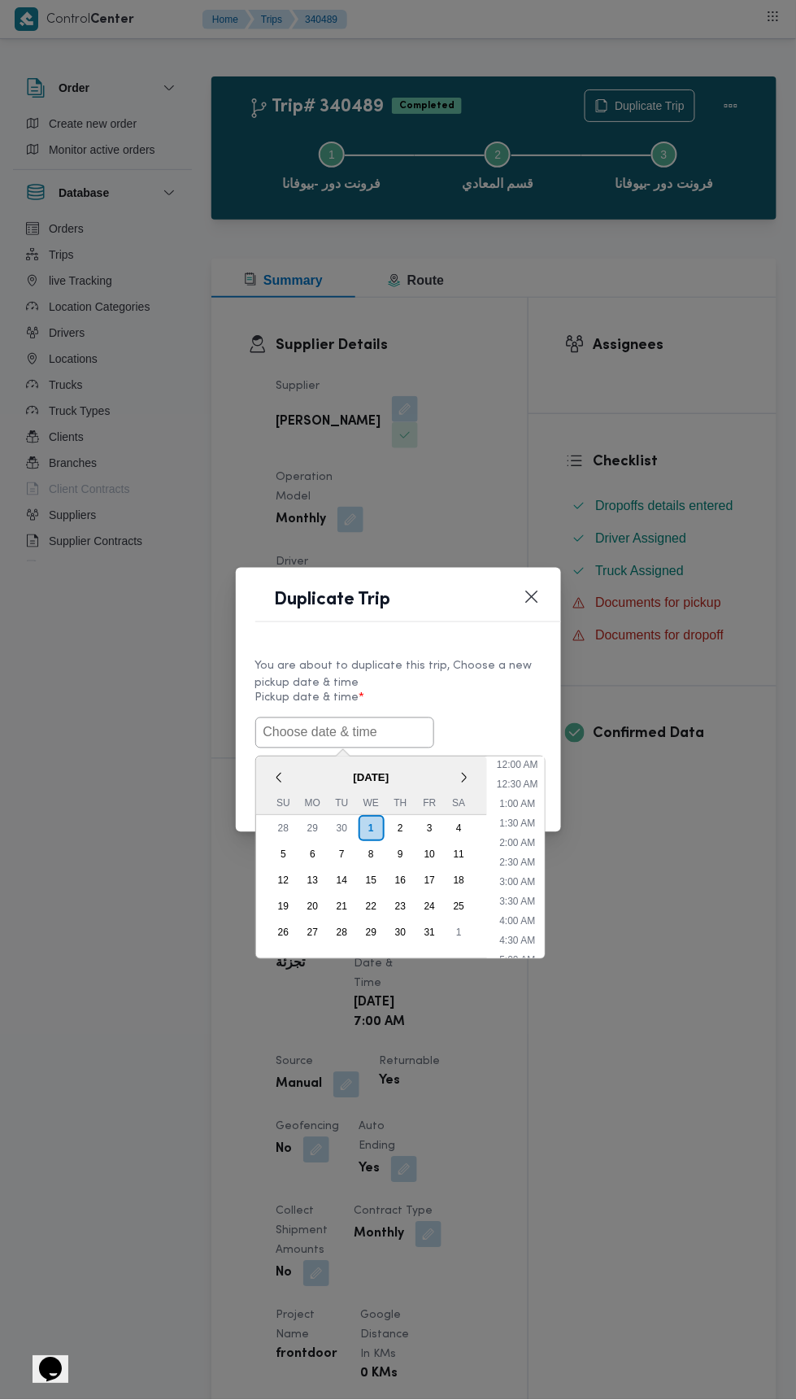
scroll to position [142, 0]
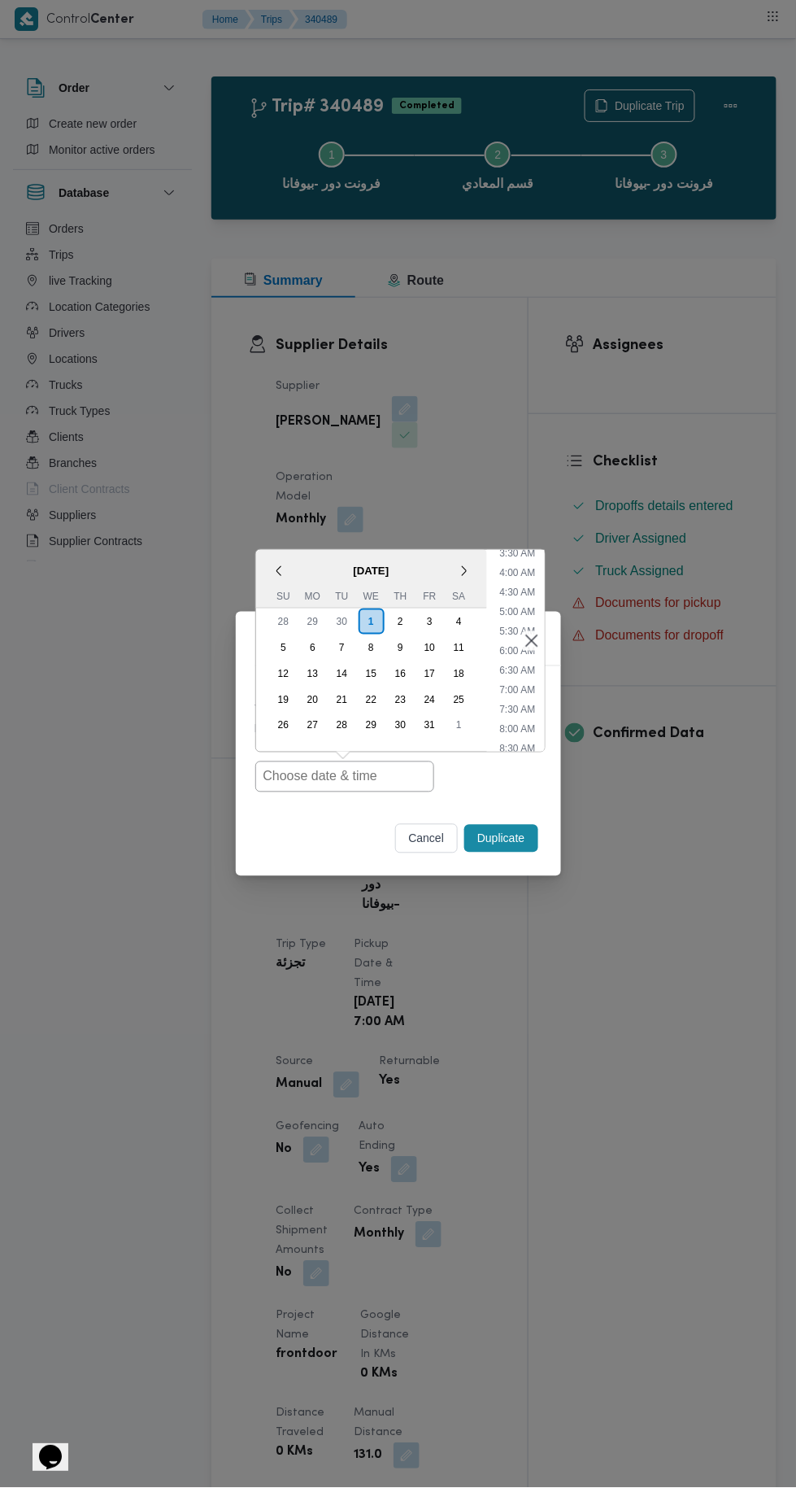
type input "[DATE] 7:00AM"
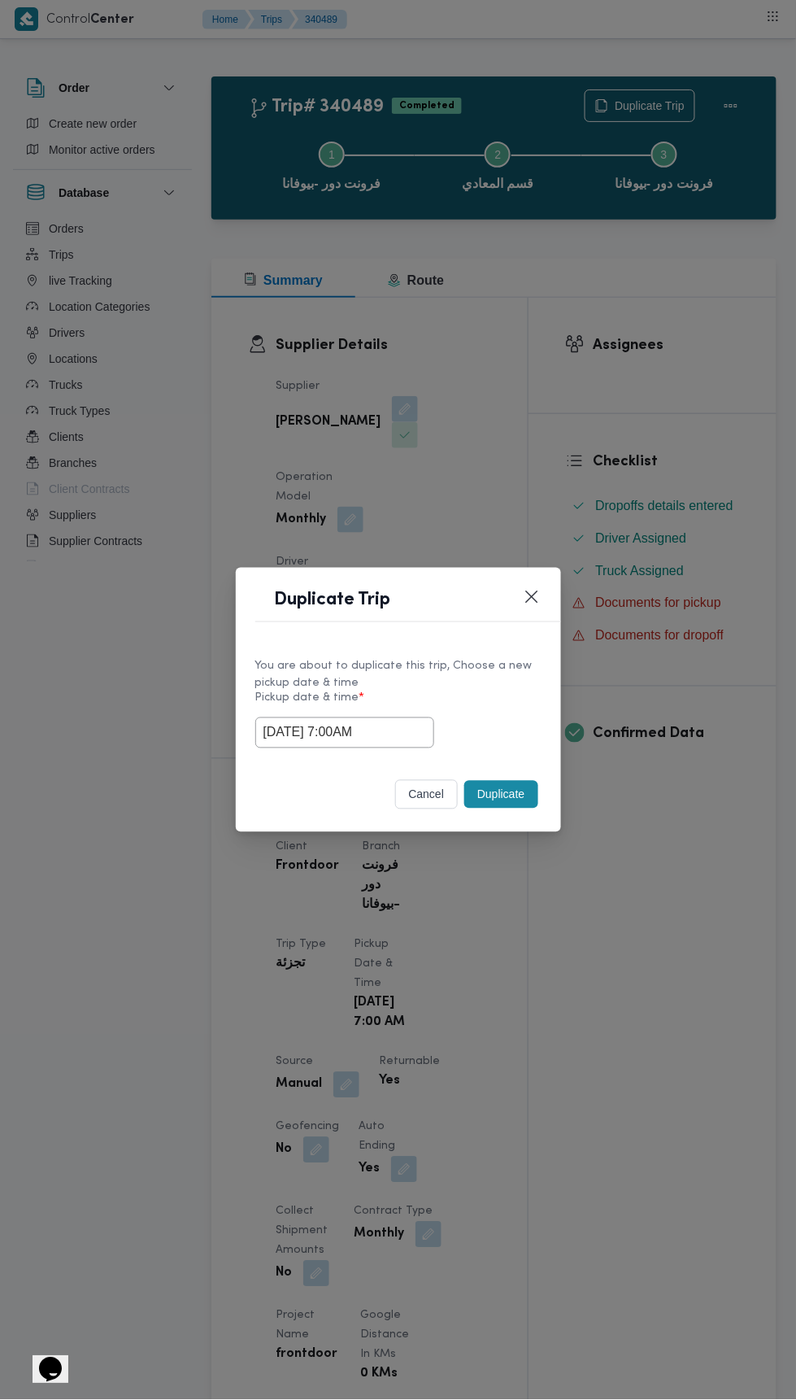
click at [756, 317] on div "Duplicate Trip You are about to duplicate this trip, Choose a new pickup date &…" at bounding box center [398, 700] width 796 height 1400
click at [516, 806] on button "Duplicate" at bounding box center [500, 795] width 73 height 28
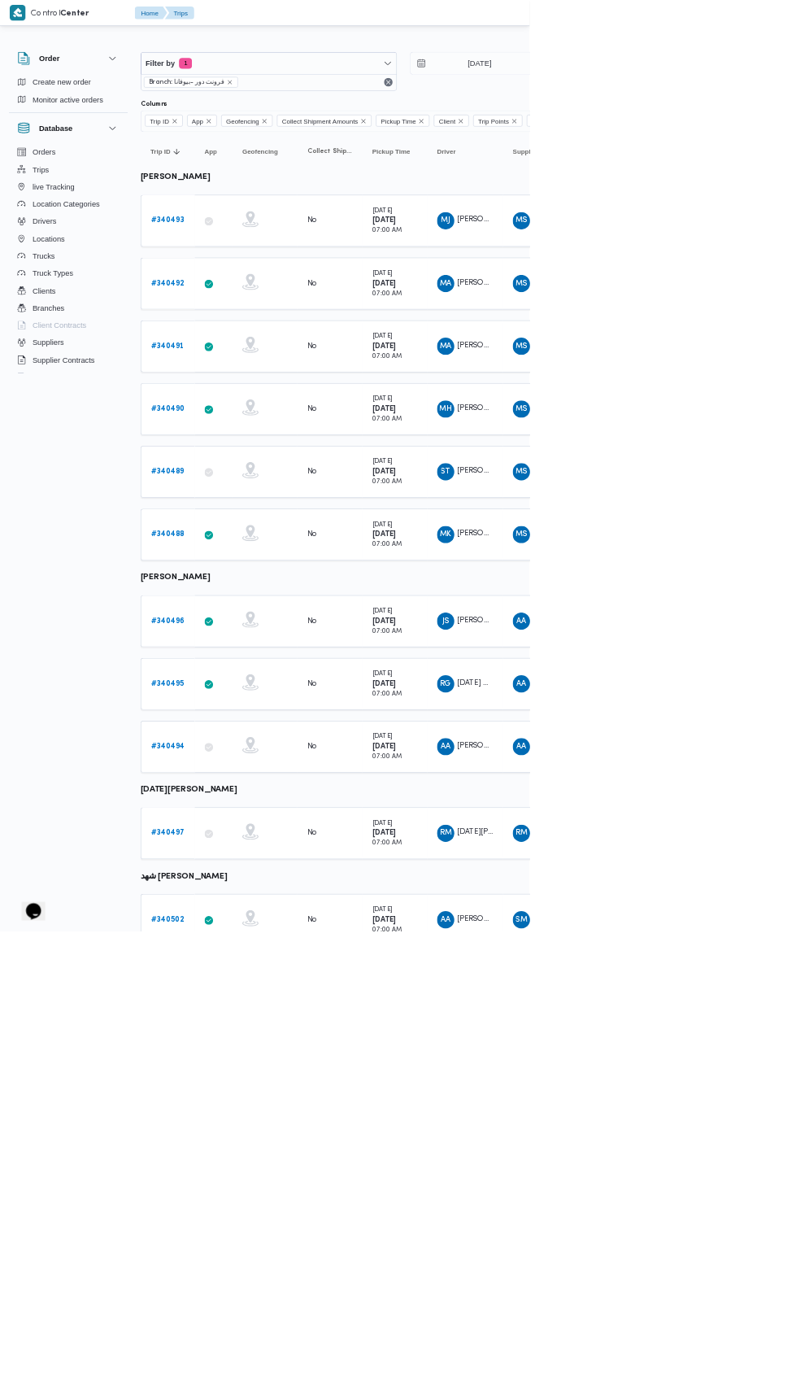
click at [261, 798] on b "# 340488" at bounding box center [252, 803] width 51 height 11
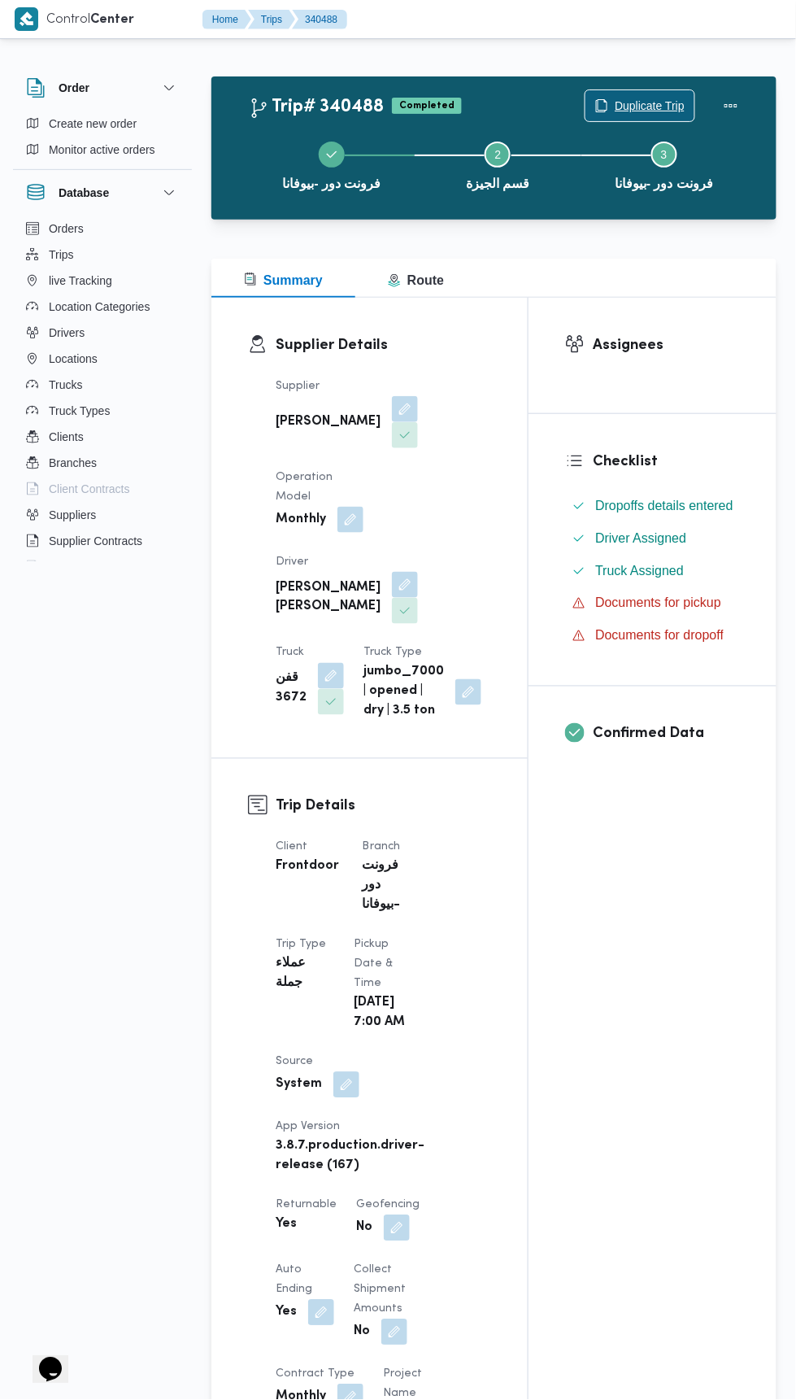
click at [656, 97] on span "Duplicate Trip" at bounding box center [650, 106] width 70 height 20
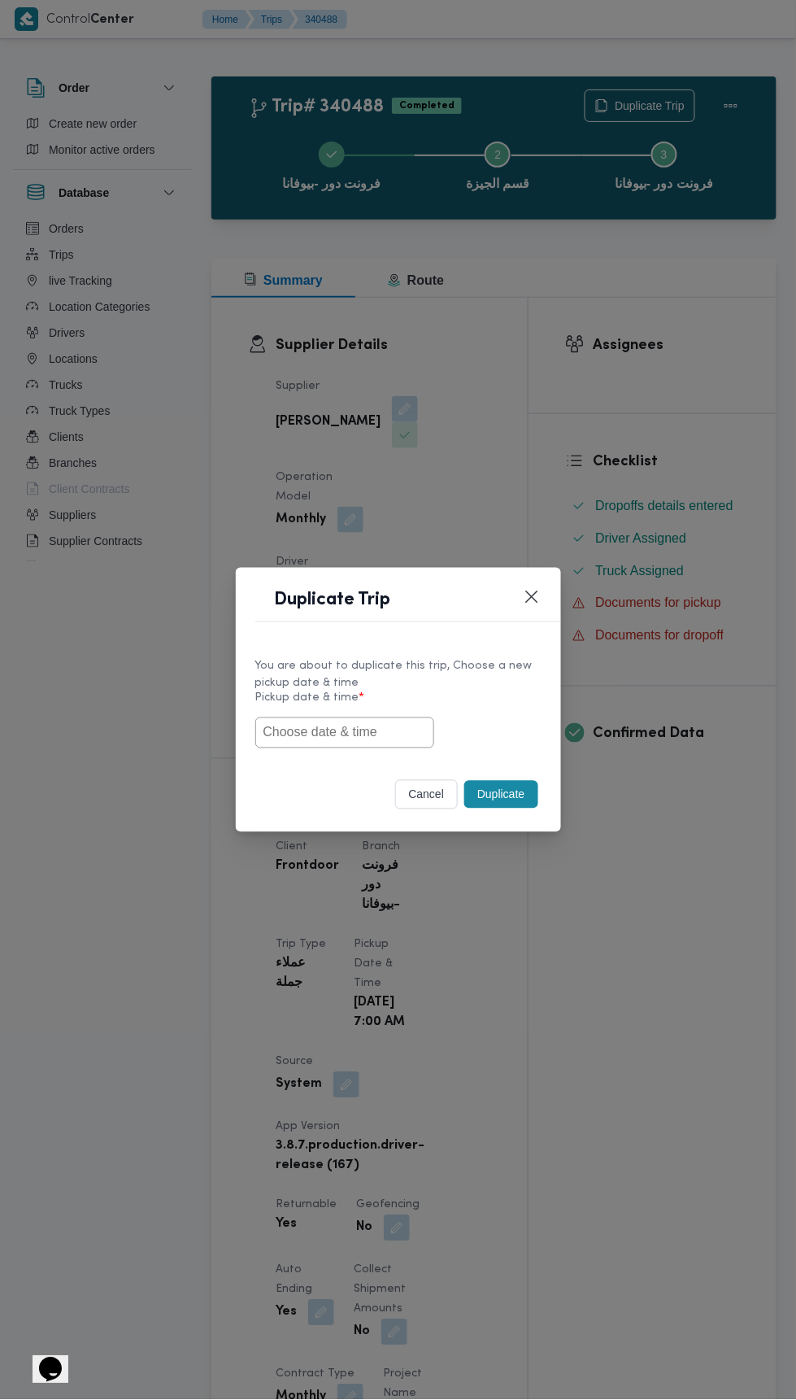
click at [382, 731] on input "text" at bounding box center [344, 732] width 179 height 31
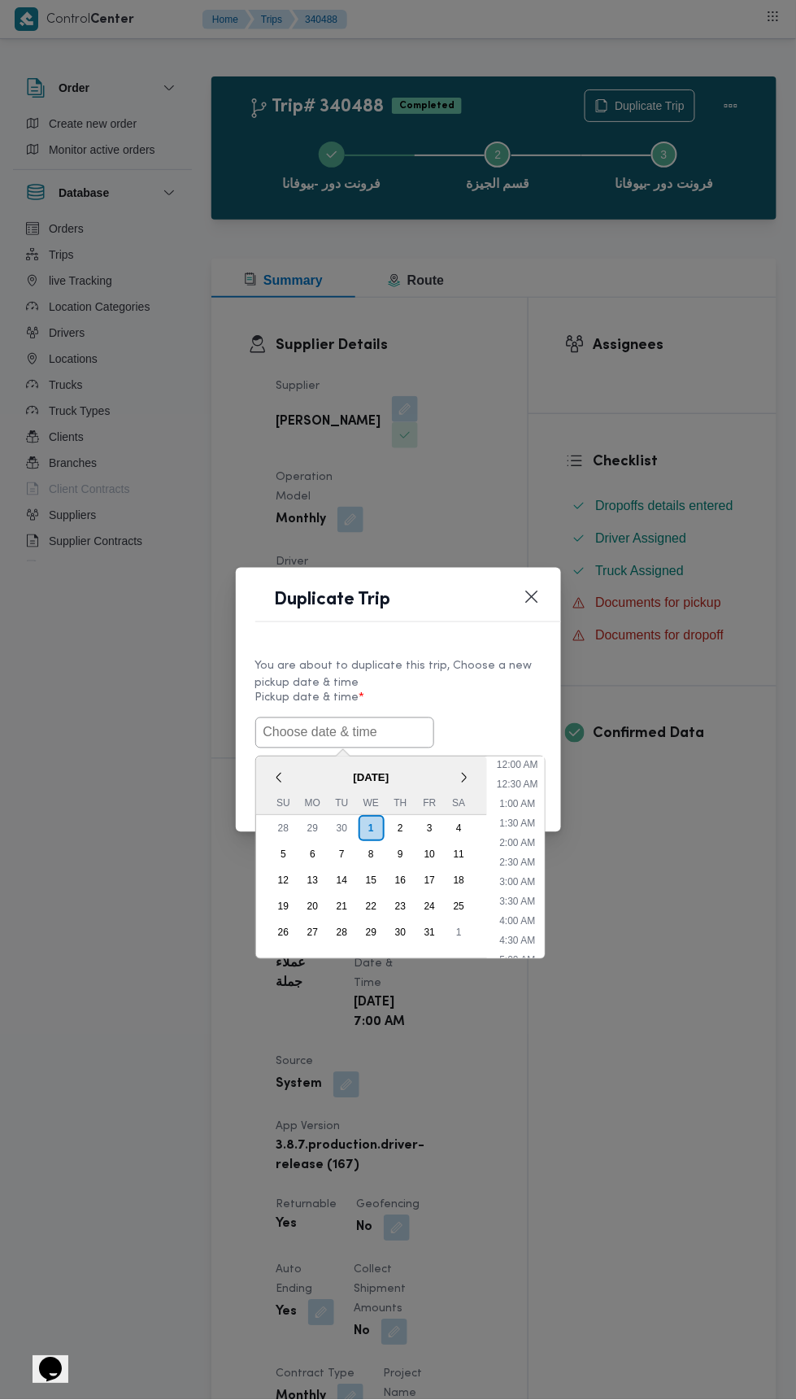
scroll to position [142, 0]
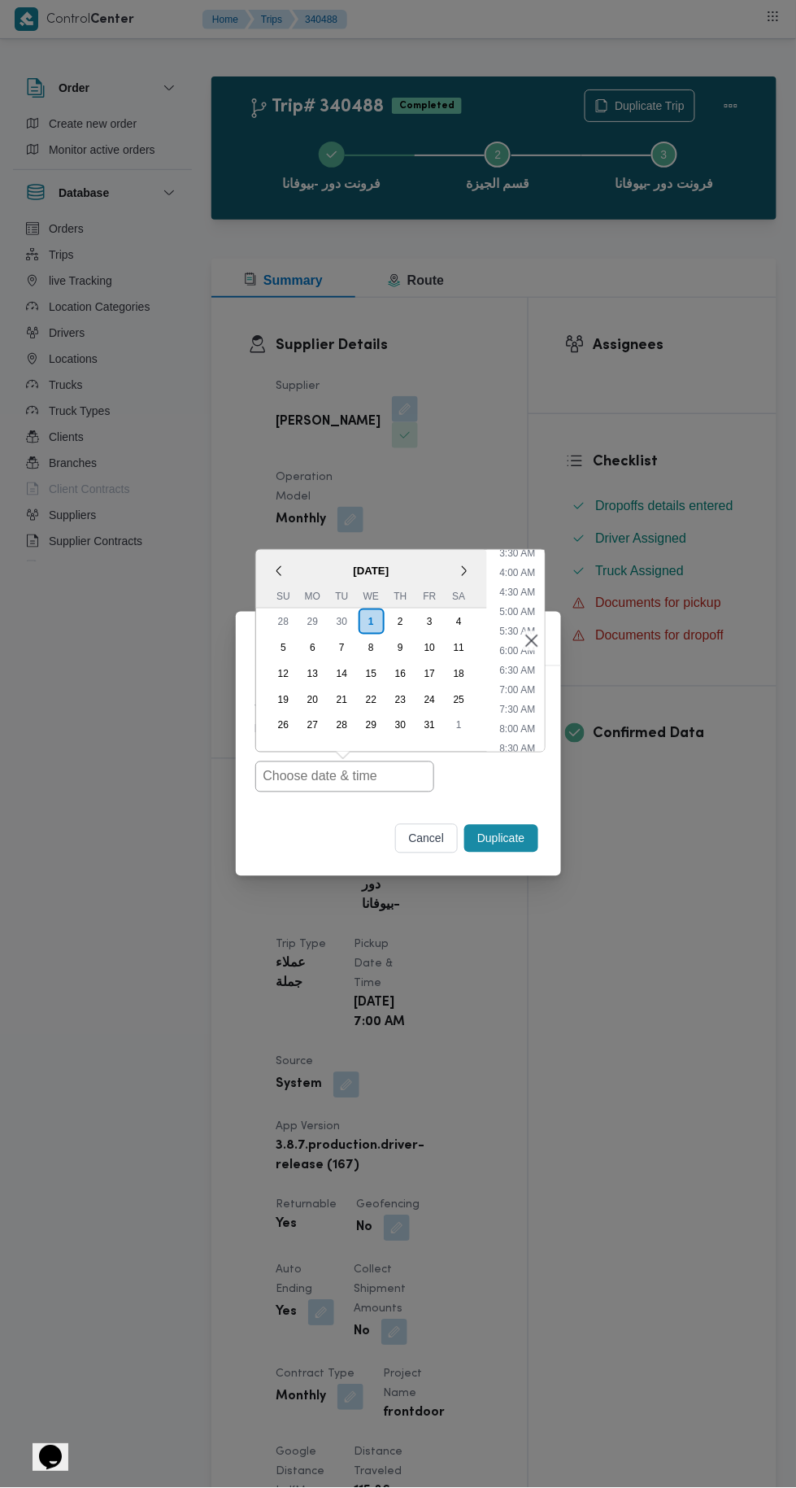
type input "[DATE] 7:00AM"
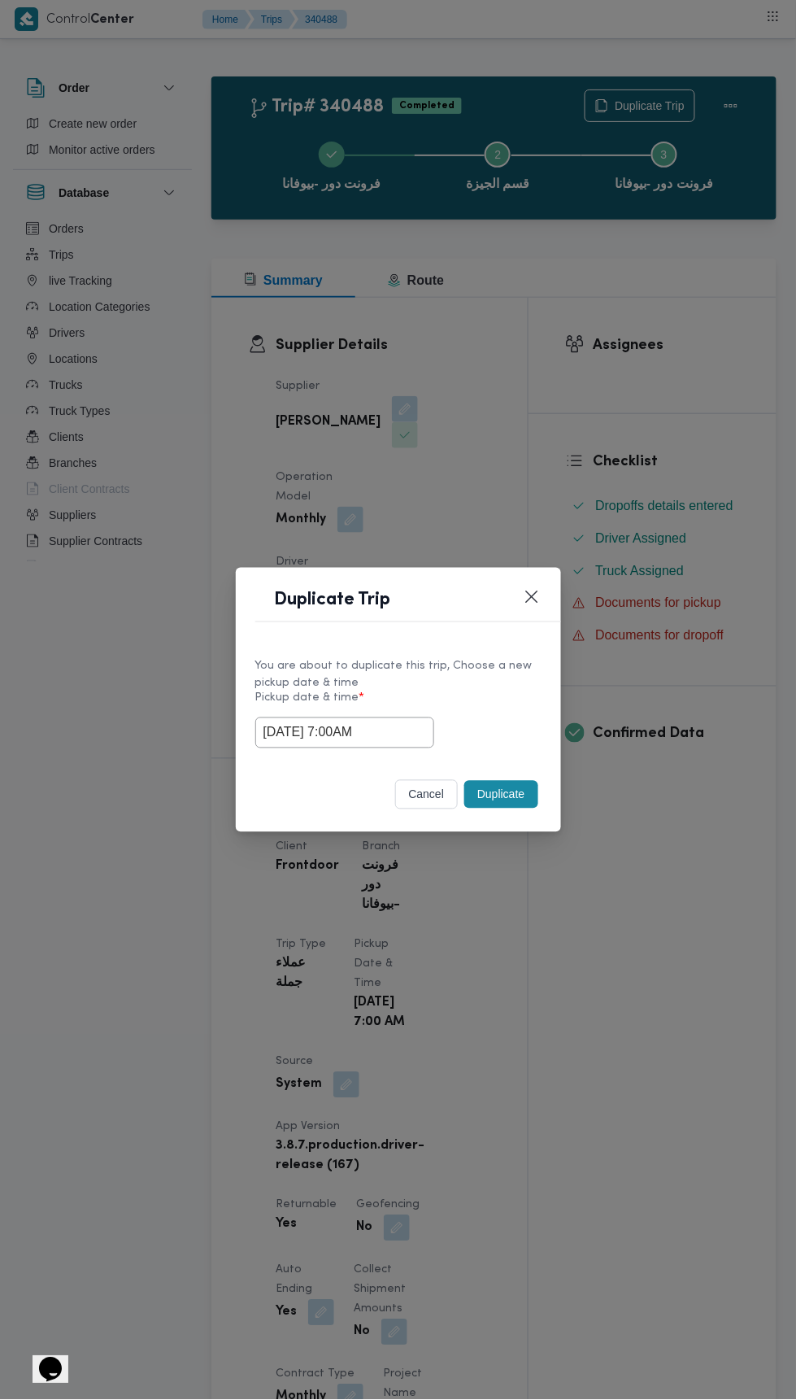
click at [712, 316] on div "Duplicate Trip You are about to duplicate this trip, Choose a new pickup date &…" at bounding box center [398, 700] width 796 height 1400
click at [516, 753] on div "You are about to duplicate this trip, Choose a new pickup date & time Pickup da…" at bounding box center [398, 702] width 325 height 121
click at [522, 799] on button "Duplicate" at bounding box center [500, 795] width 73 height 28
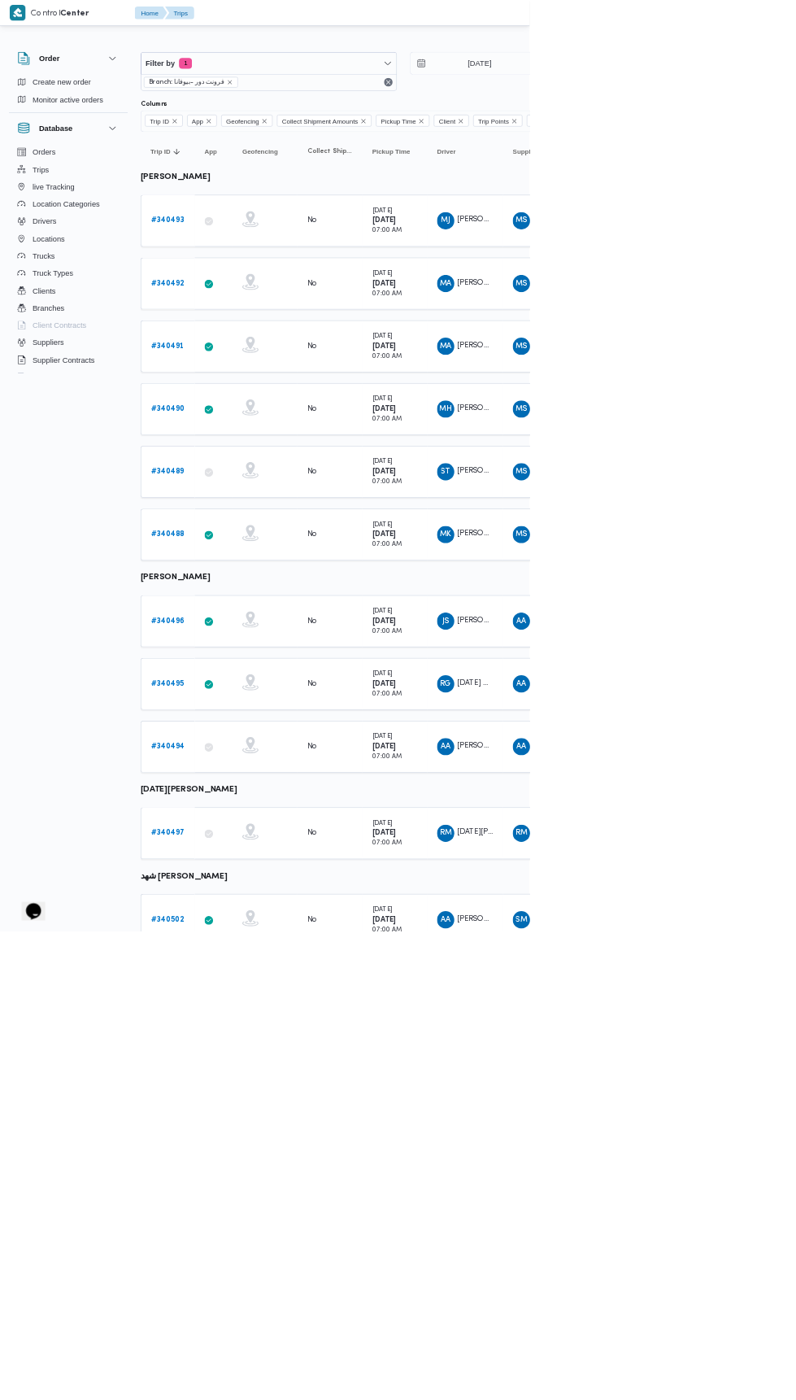
click at [266, 928] on b "# 340496" at bounding box center [252, 933] width 50 height 11
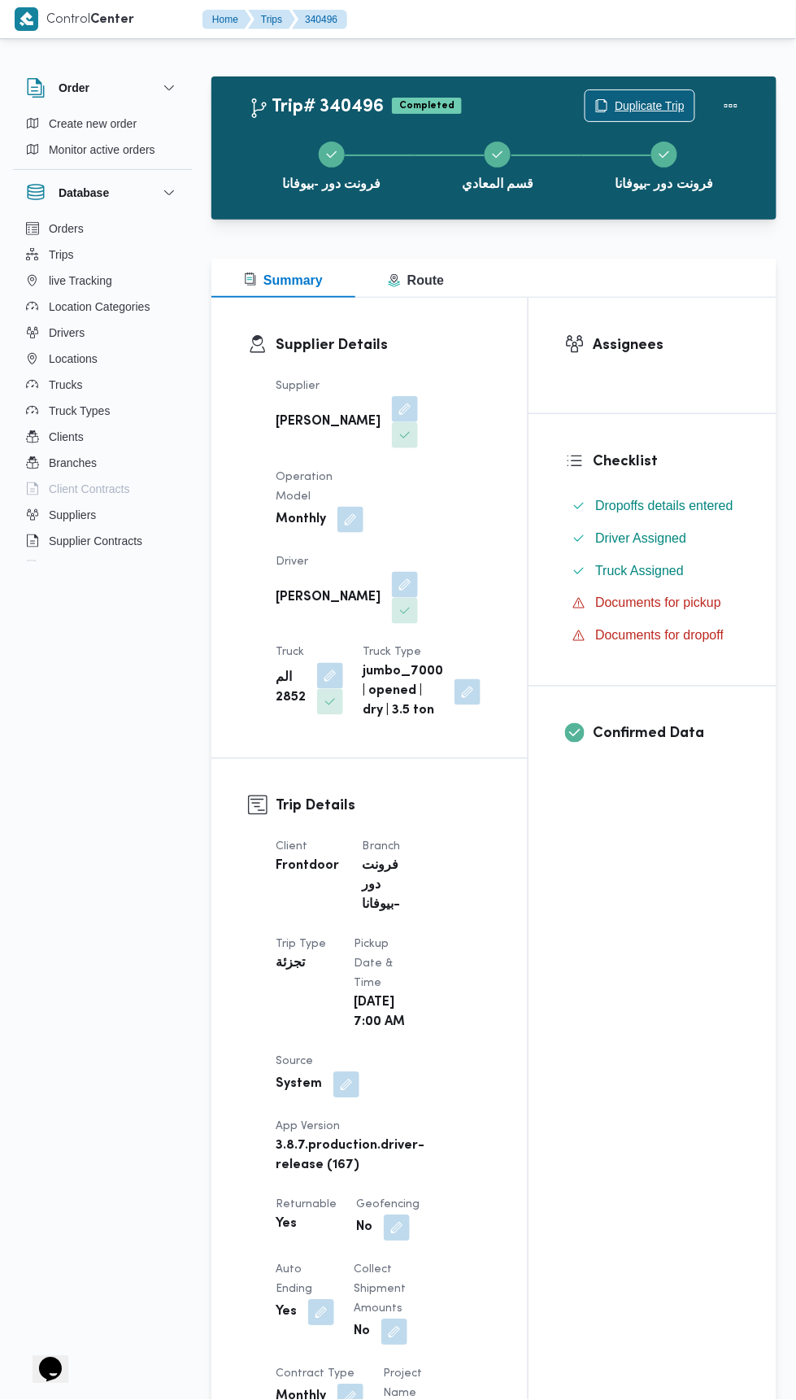
click at [634, 105] on span "Duplicate Trip" at bounding box center [650, 106] width 70 height 20
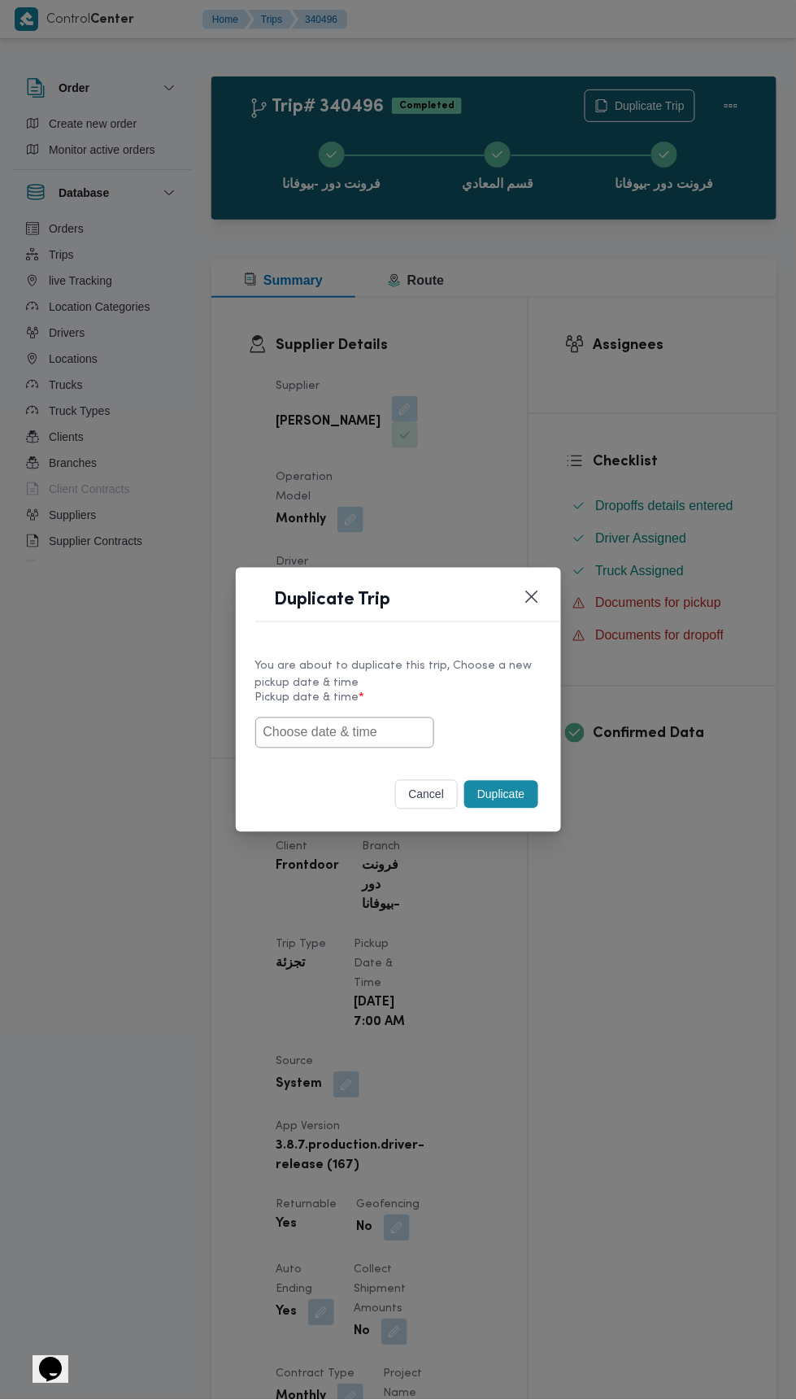
click at [372, 731] on input "text" at bounding box center [344, 732] width 179 height 31
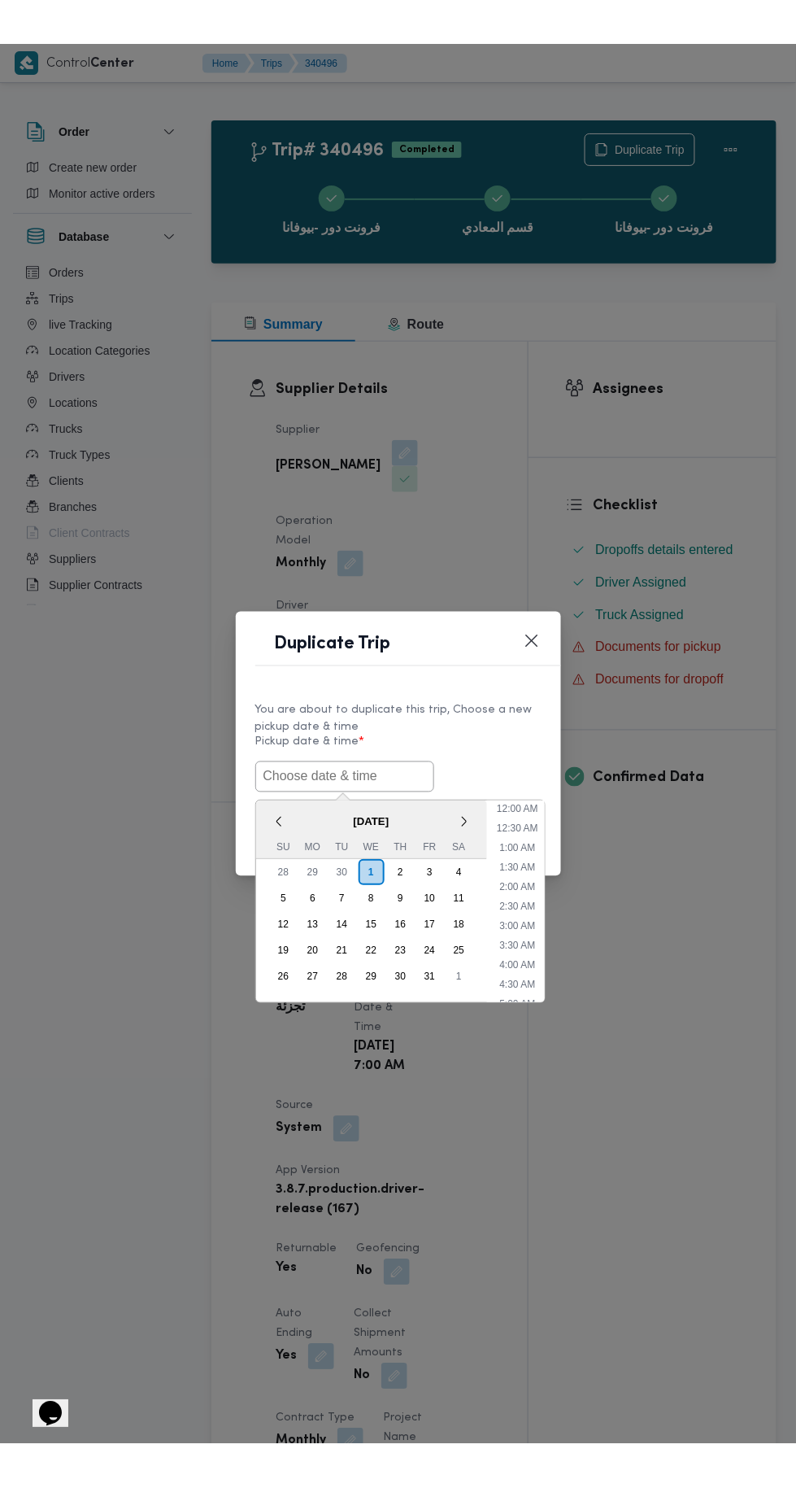
scroll to position [142, 0]
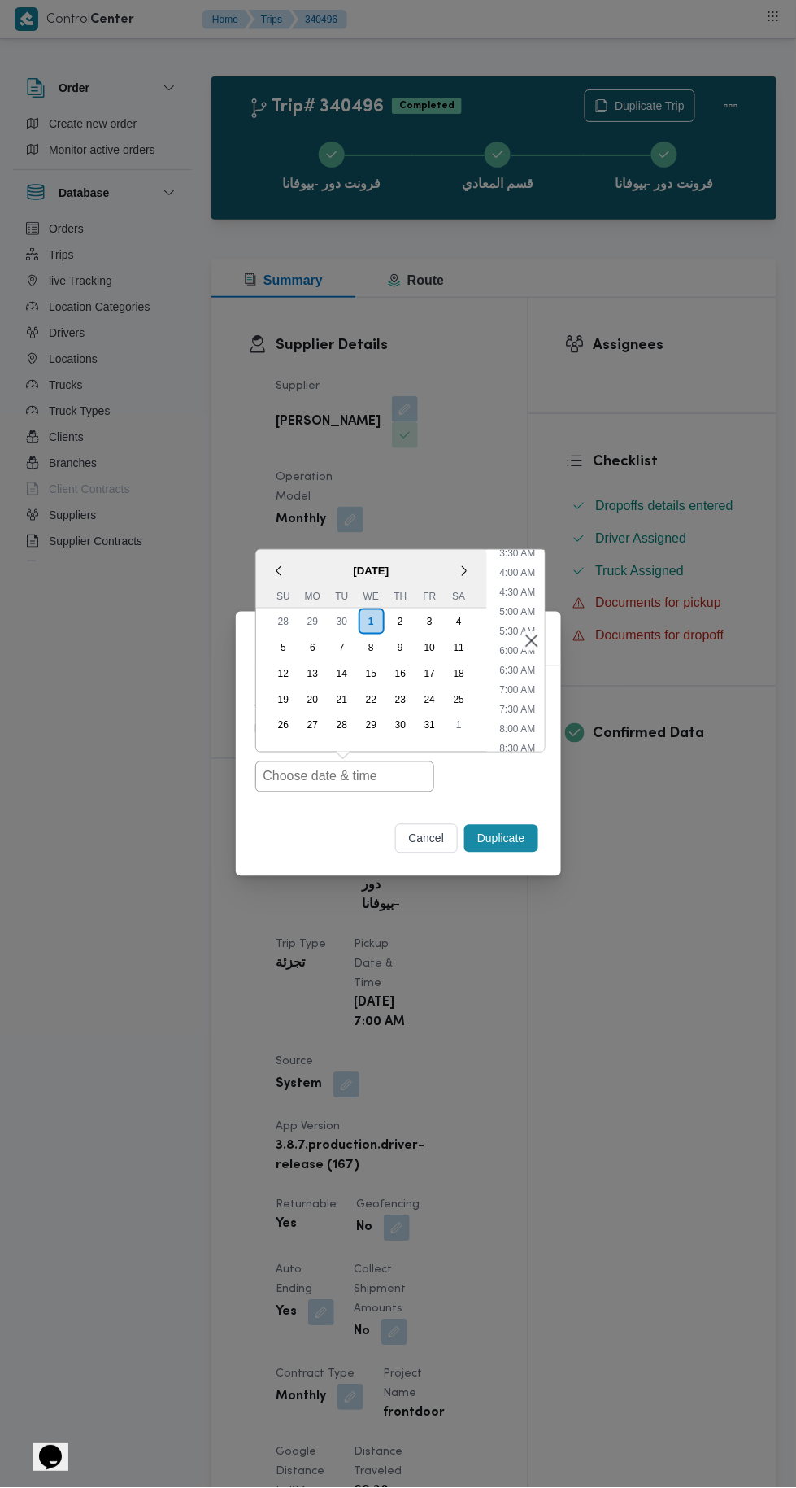
type input "[DATE] 7:00AM"
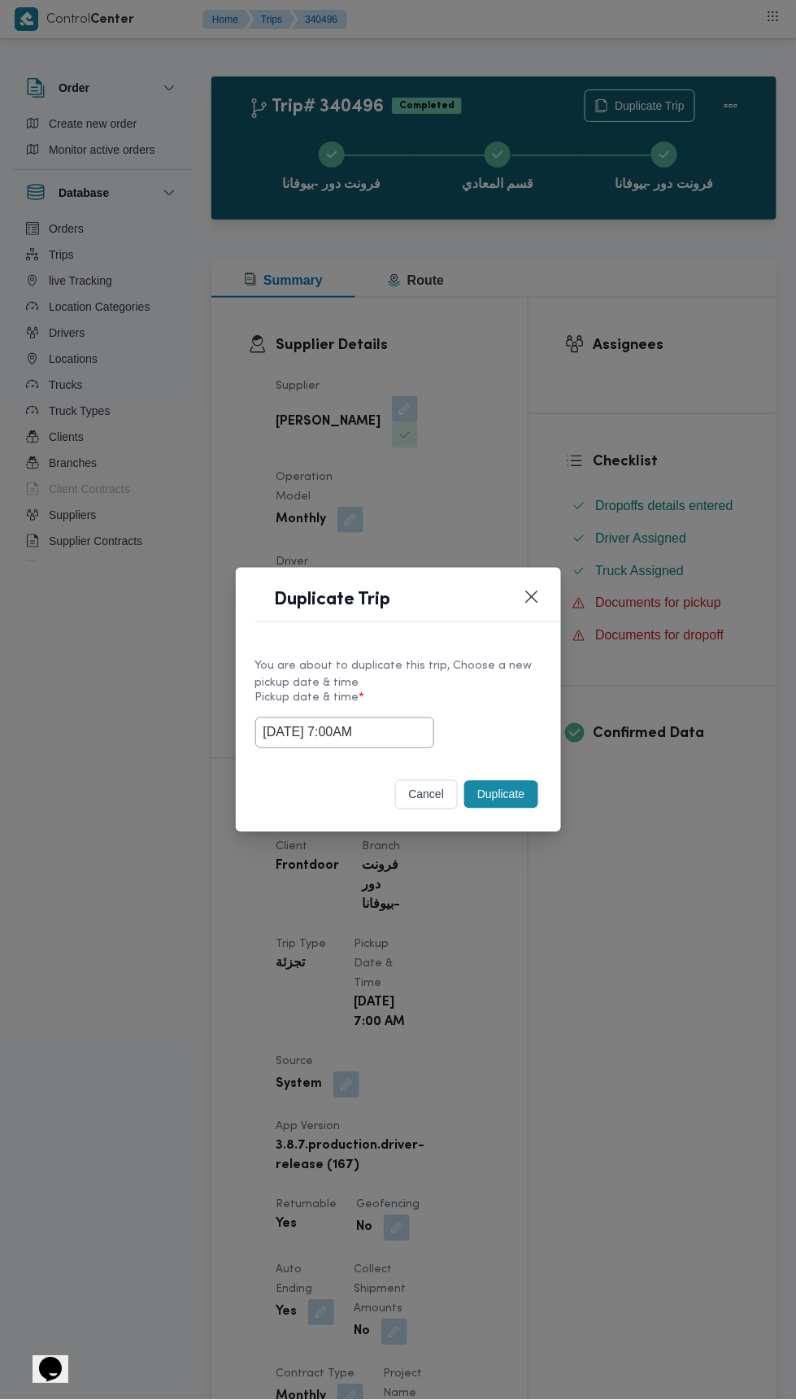
click at [701, 370] on div "Duplicate Trip You are about to duplicate this trip, Choose a new pickup date &…" at bounding box center [398, 700] width 796 height 1400
click at [515, 783] on button "Duplicate" at bounding box center [500, 795] width 73 height 28
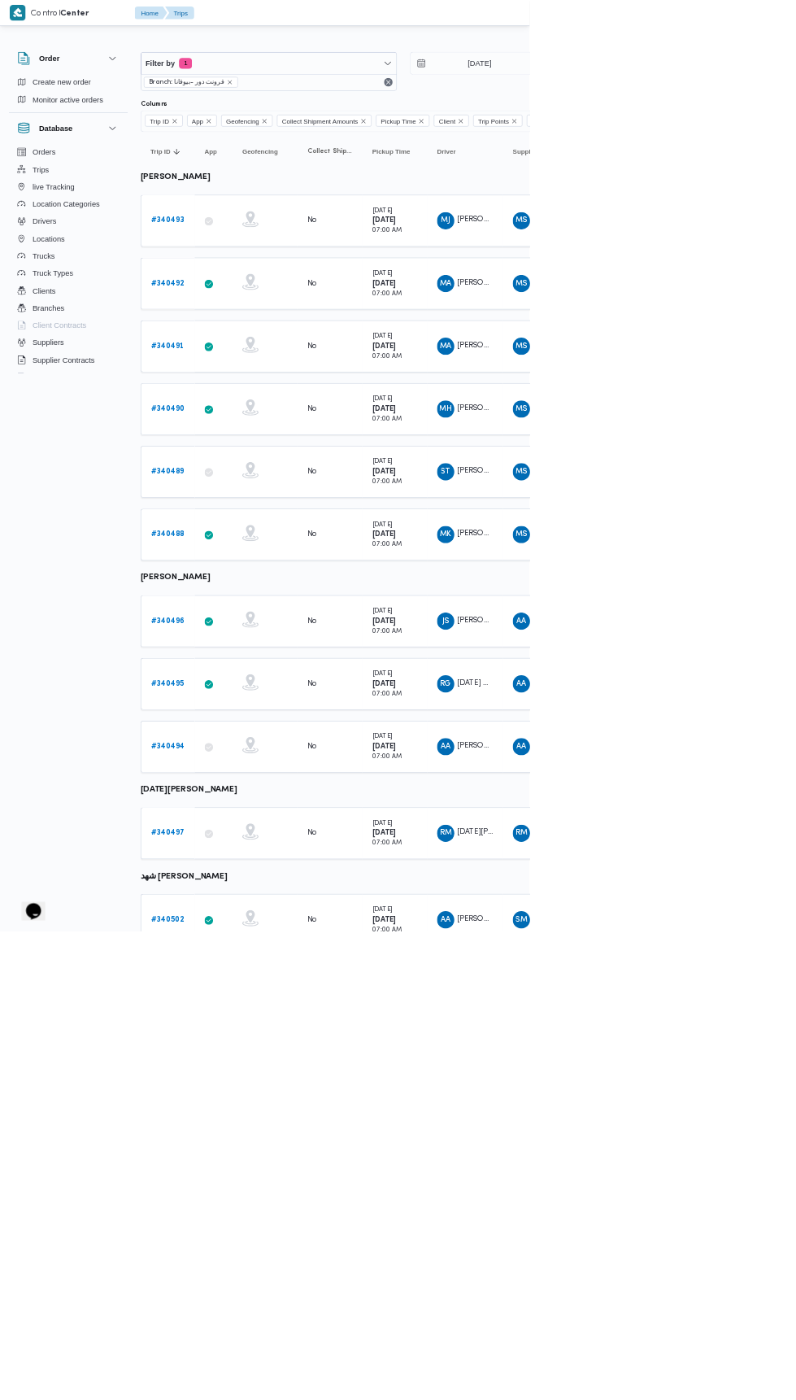
click at [266, 1022] on b "# 340495" at bounding box center [252, 1027] width 50 height 11
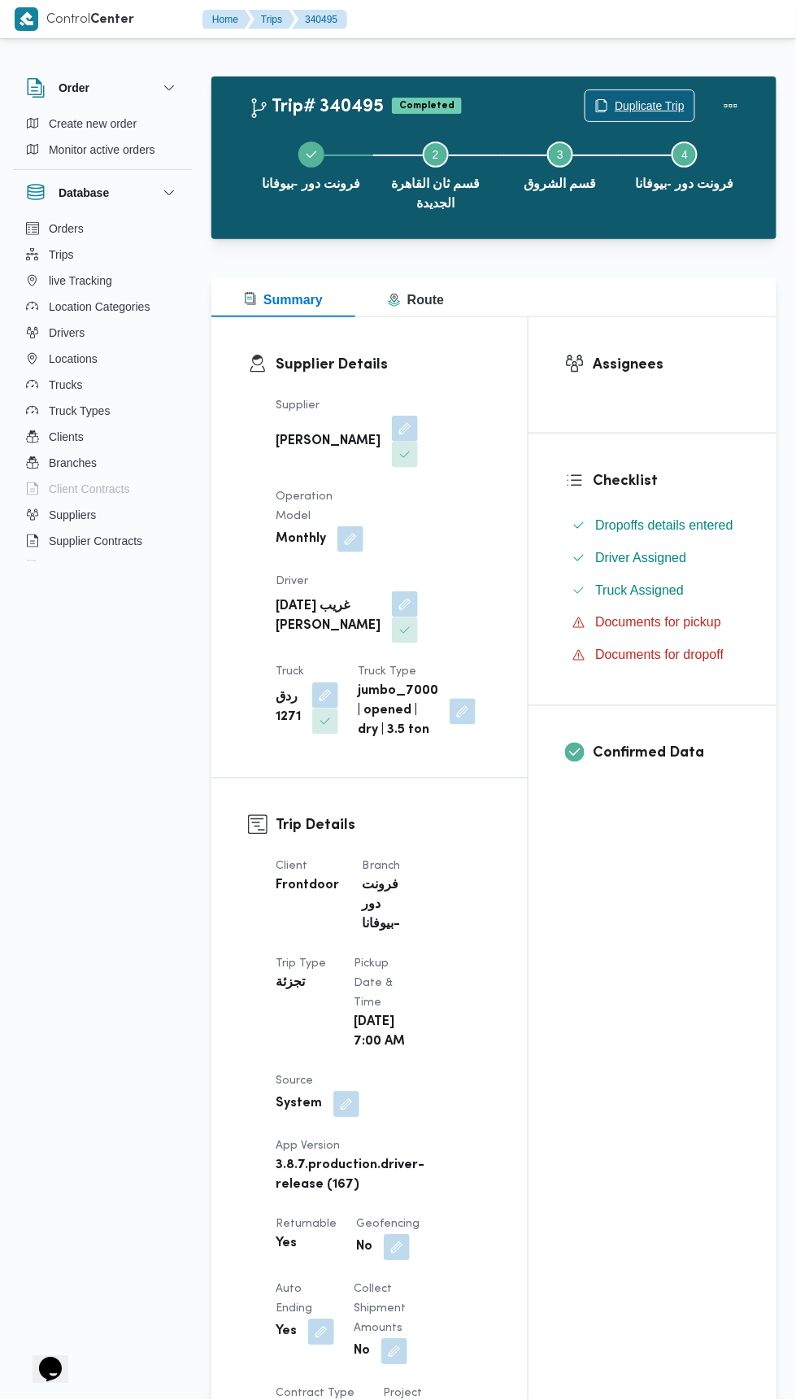
click at [655, 98] on span "Duplicate Trip" at bounding box center [650, 106] width 70 height 20
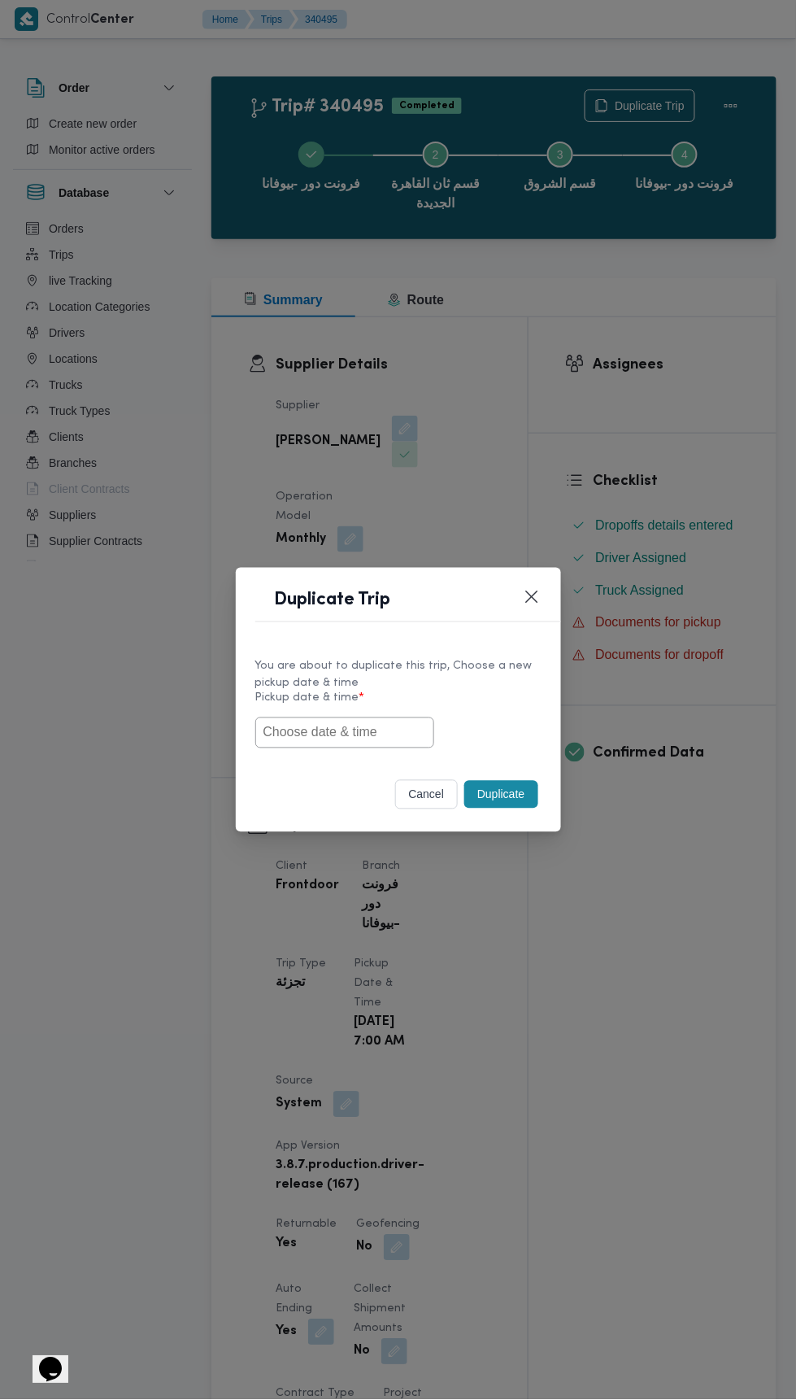
click at [343, 736] on input "text" at bounding box center [344, 732] width 179 height 31
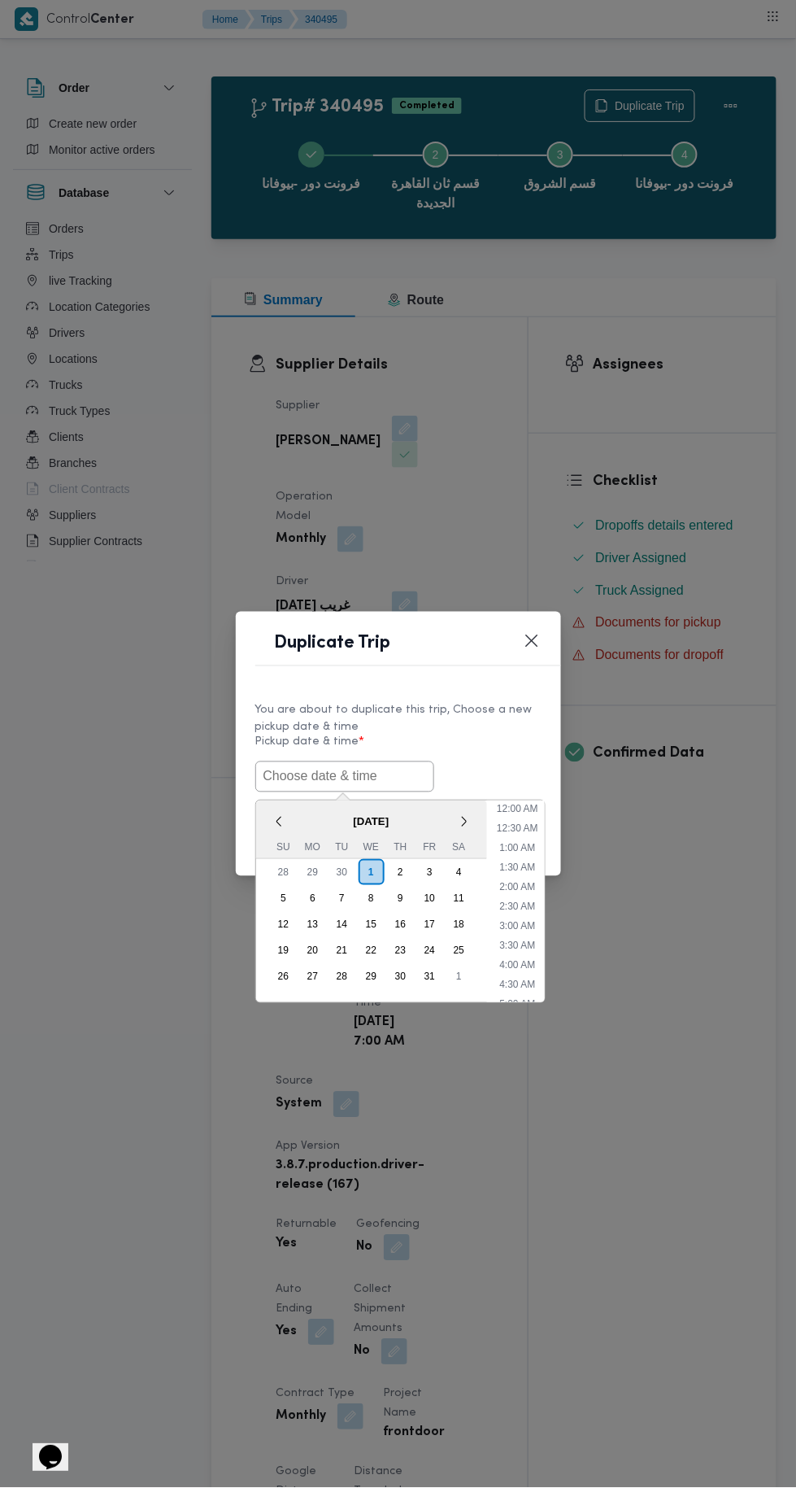
scroll to position [142, 0]
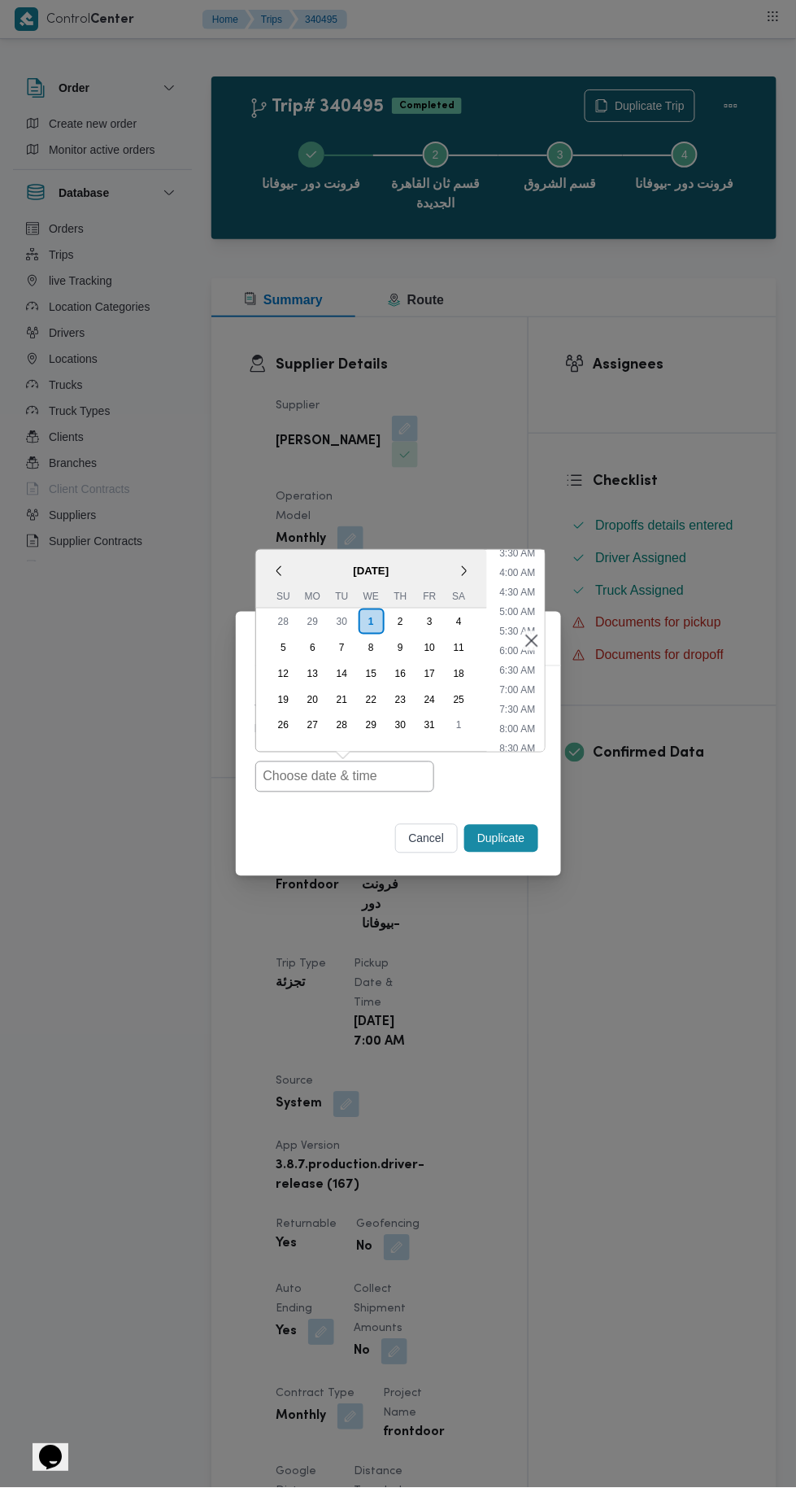
type input "[DATE] 7:00AM"
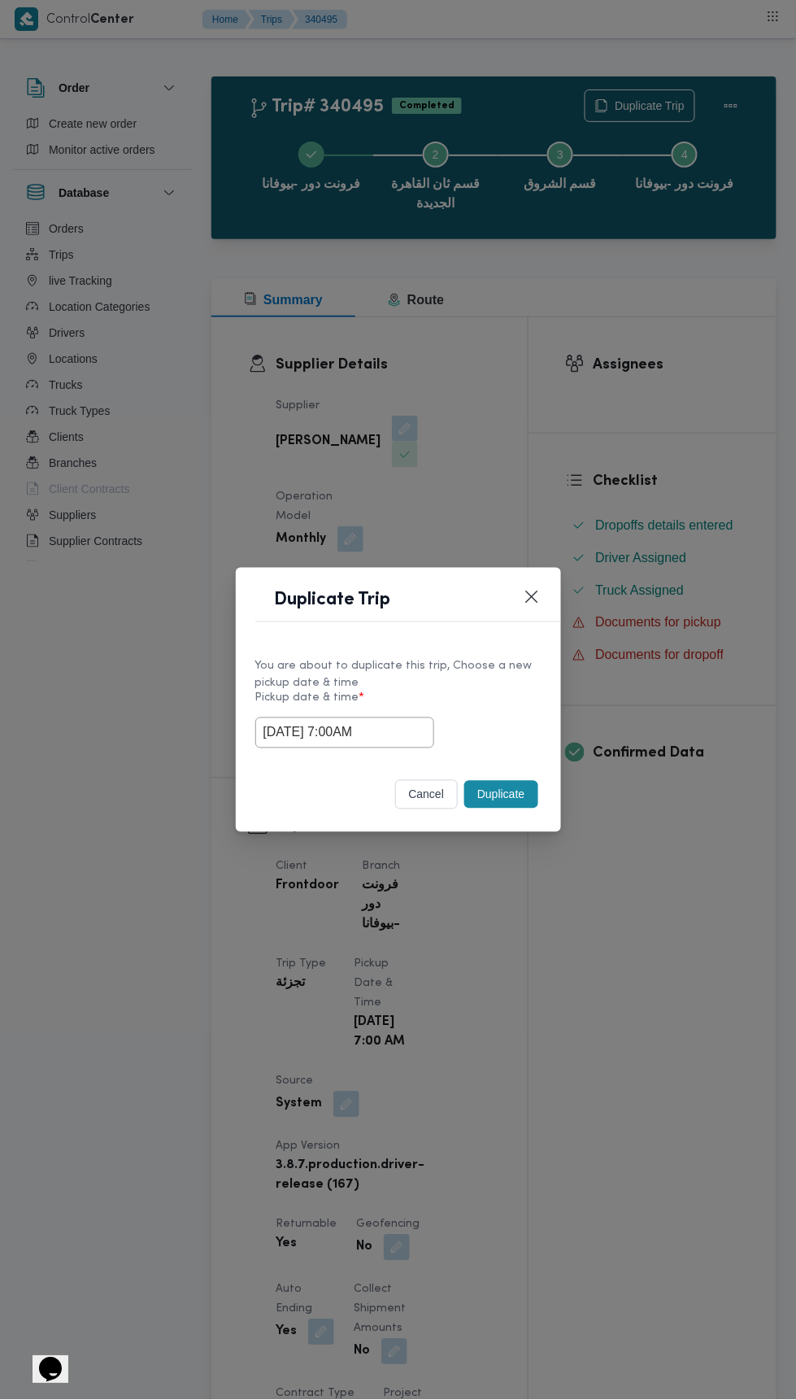
click at [691, 314] on div "Duplicate Trip You are about to duplicate this trip, Choose a new pickup date &…" at bounding box center [398, 700] width 796 height 1400
click at [490, 795] on button "Duplicate" at bounding box center [500, 795] width 73 height 28
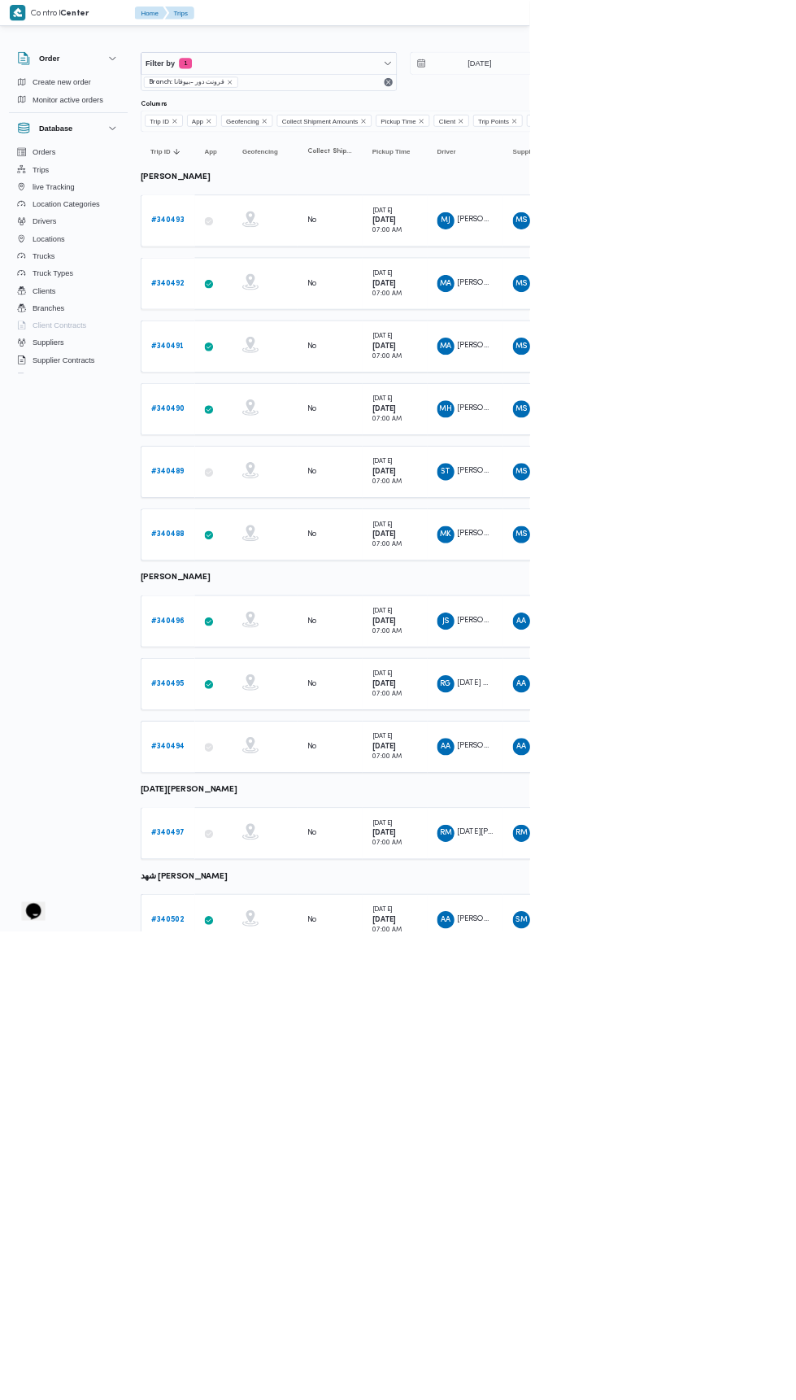
click at [264, 1117] on b "# 340494" at bounding box center [252, 1122] width 50 height 11
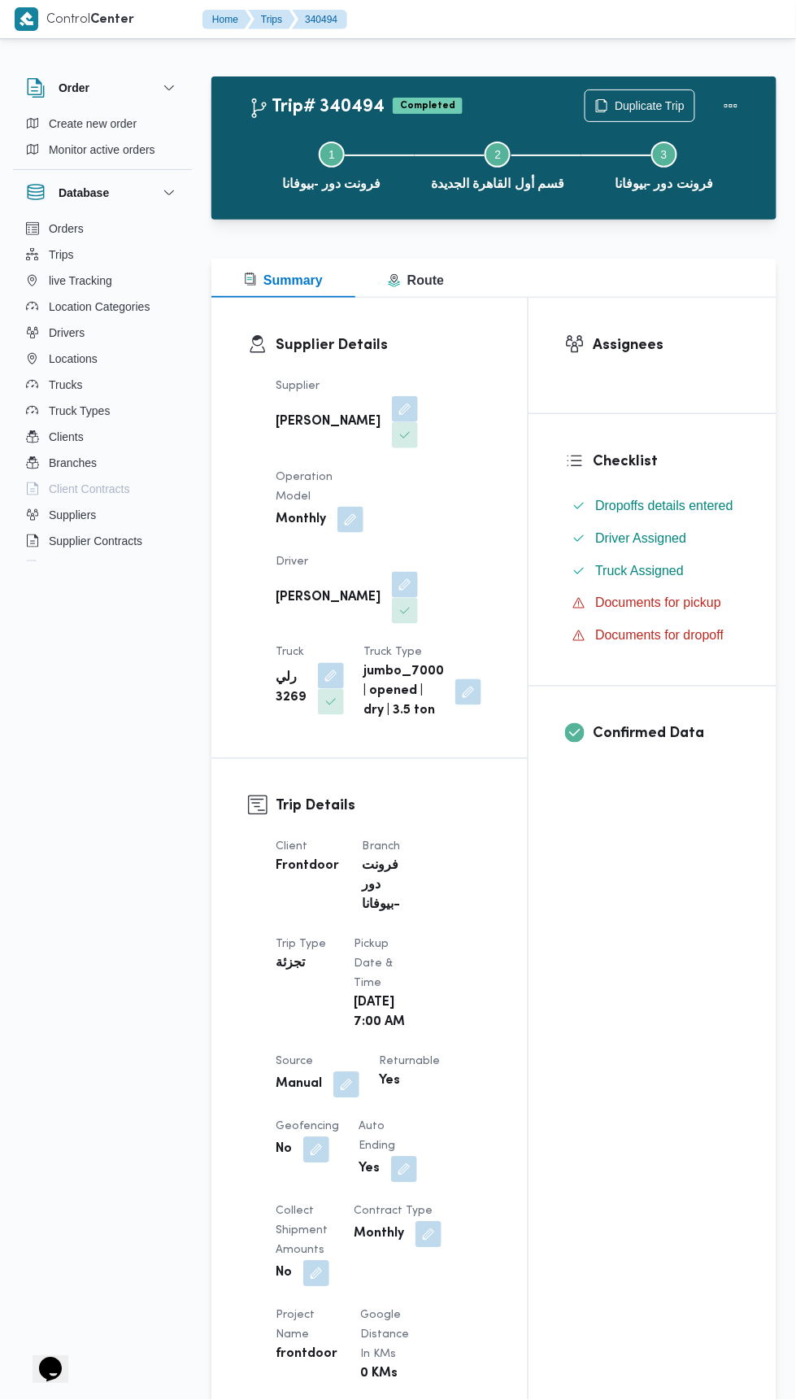
click at [665, 112] on div "Step 1 is incomplete 1 فرونت دور -بيوفانا Step 2 is incomplete 2 قسم أول القاهر…" at bounding box center [498, 164] width 518 height 104
click at [656, 129] on button "Step 3 is incomplete 3 فرونت دور -بيوفانا" at bounding box center [665, 164] width 166 height 85
click at [643, 104] on span "Duplicate Trip" at bounding box center [650, 106] width 70 height 20
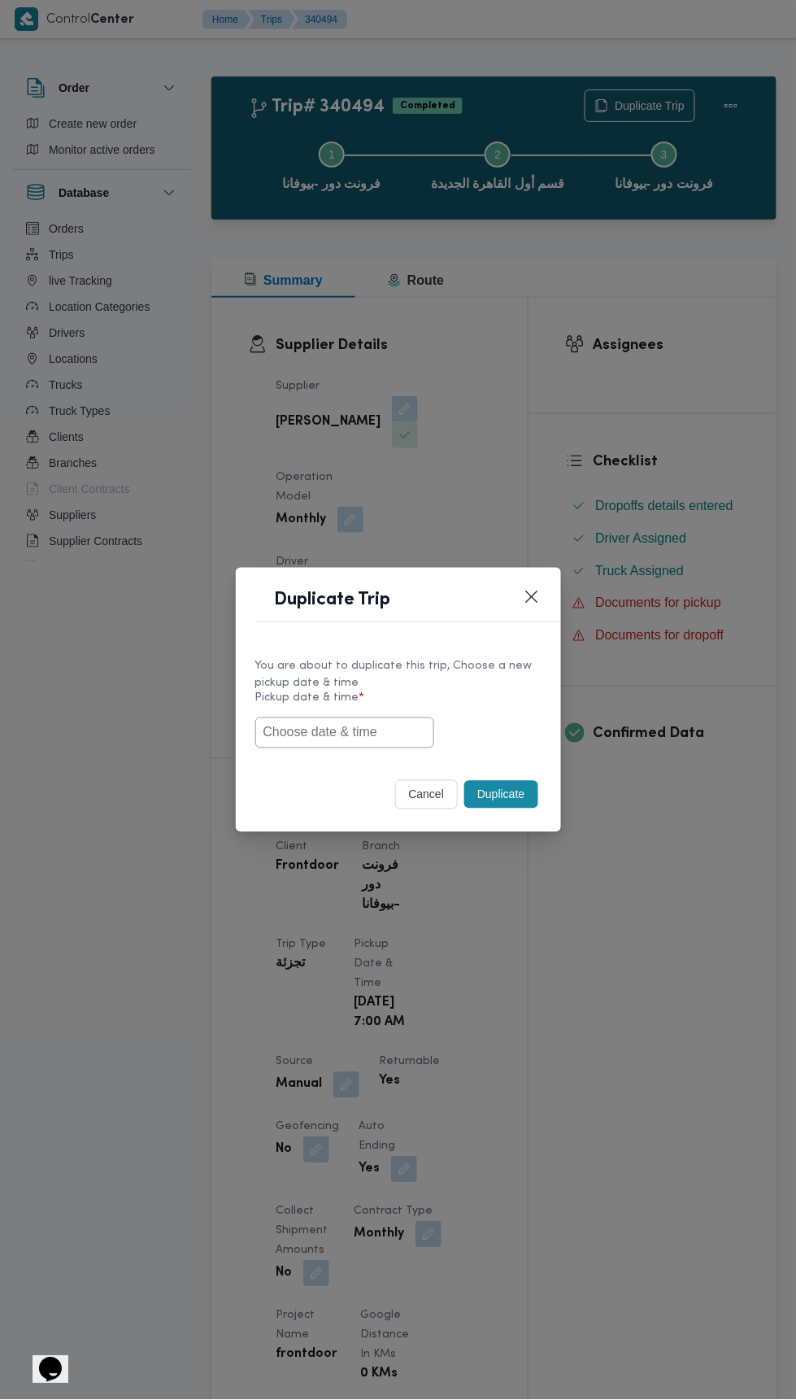
click at [398, 719] on input "text" at bounding box center [344, 732] width 179 height 31
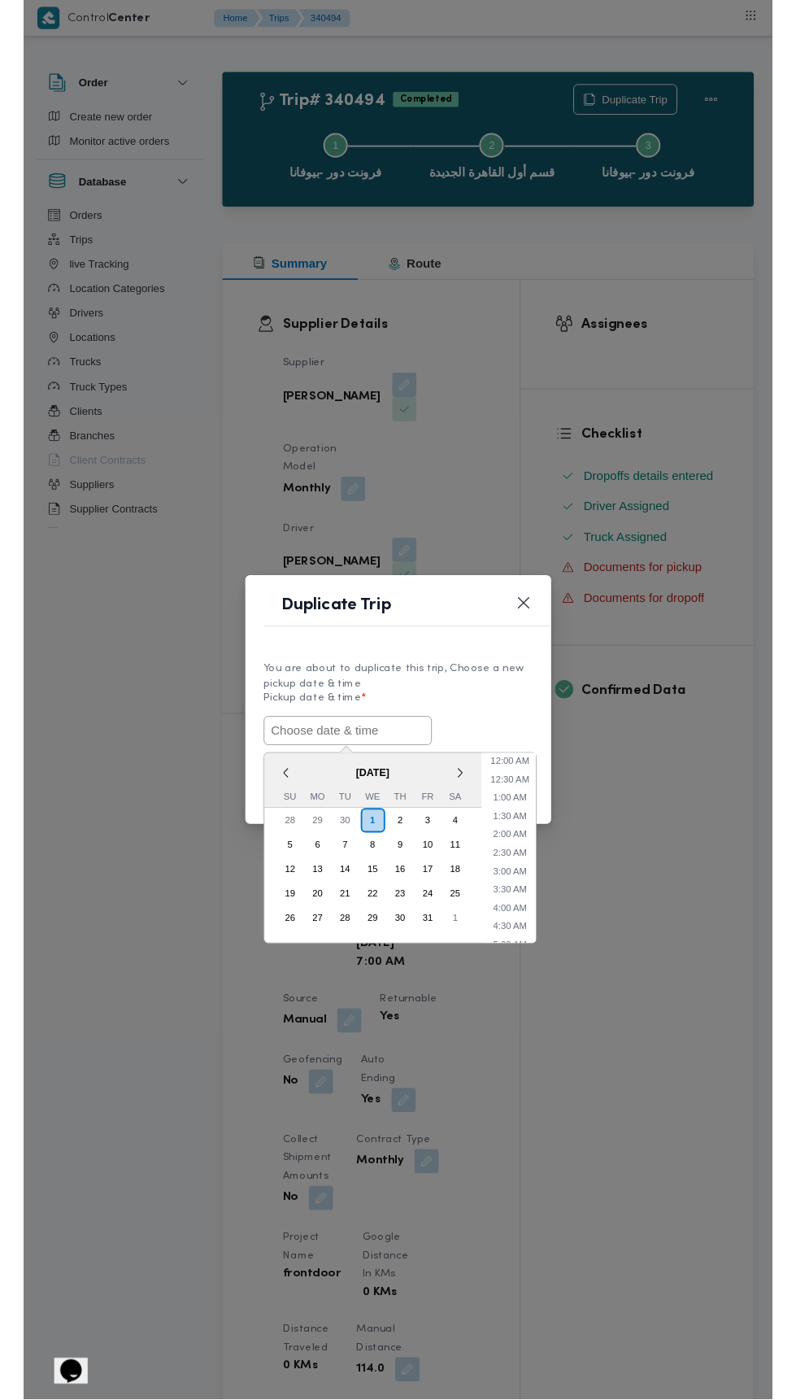
scroll to position [142, 0]
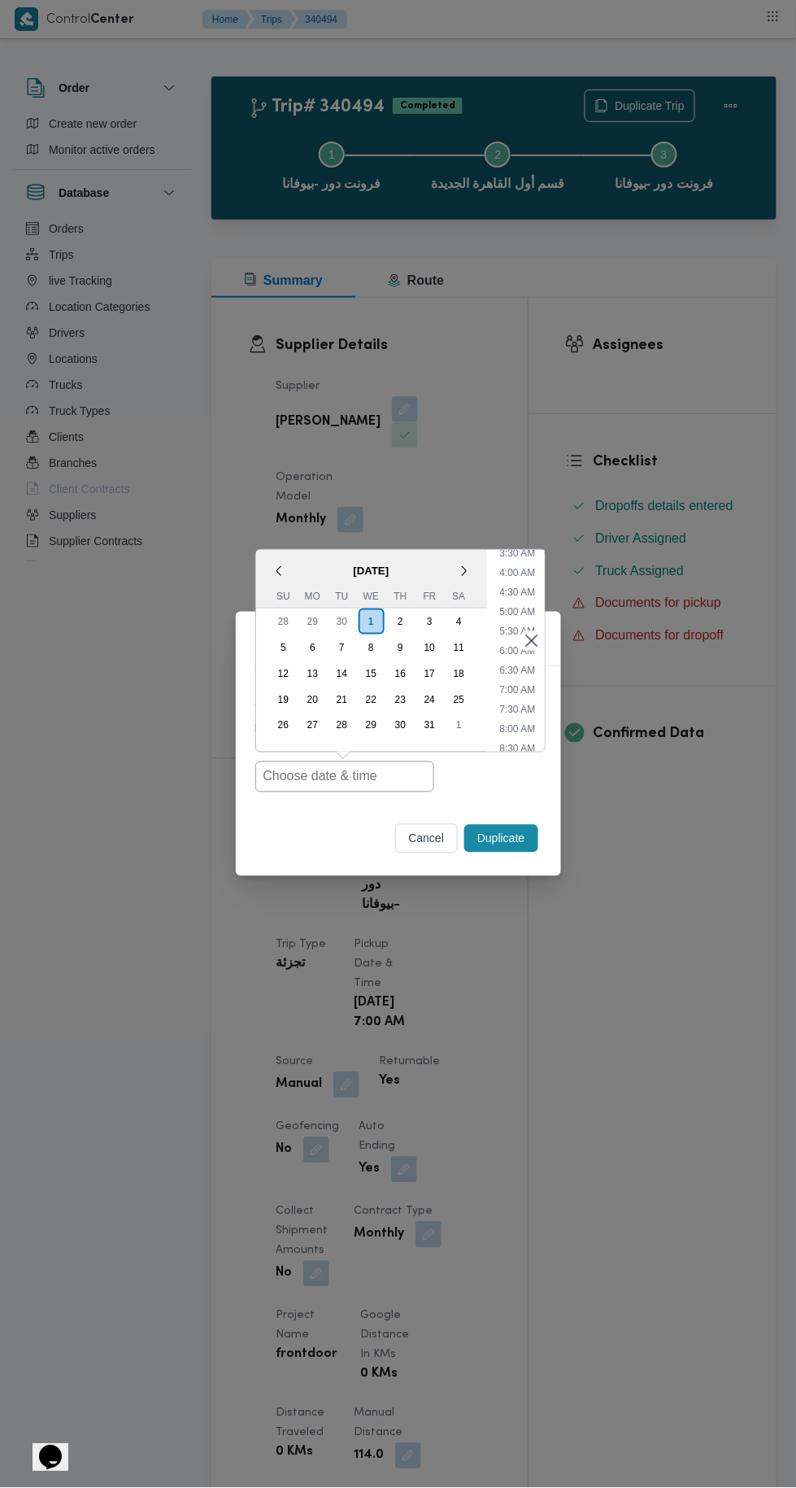
type input "[DATE] 7:00AM"
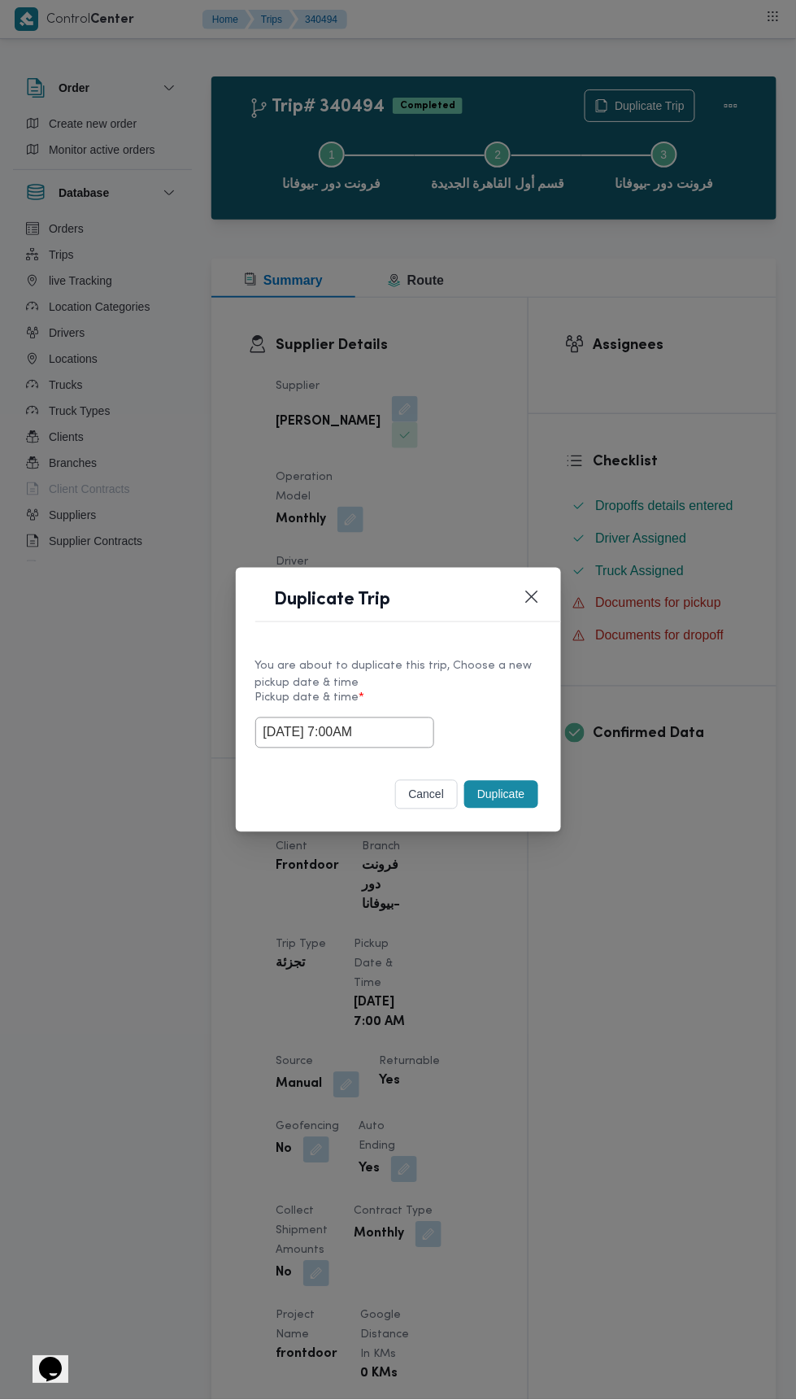
click at [678, 368] on div "Duplicate Trip You are about to duplicate this trip, Choose a new pickup date &…" at bounding box center [398, 700] width 796 height 1400
click at [496, 792] on button "Duplicate" at bounding box center [500, 795] width 73 height 28
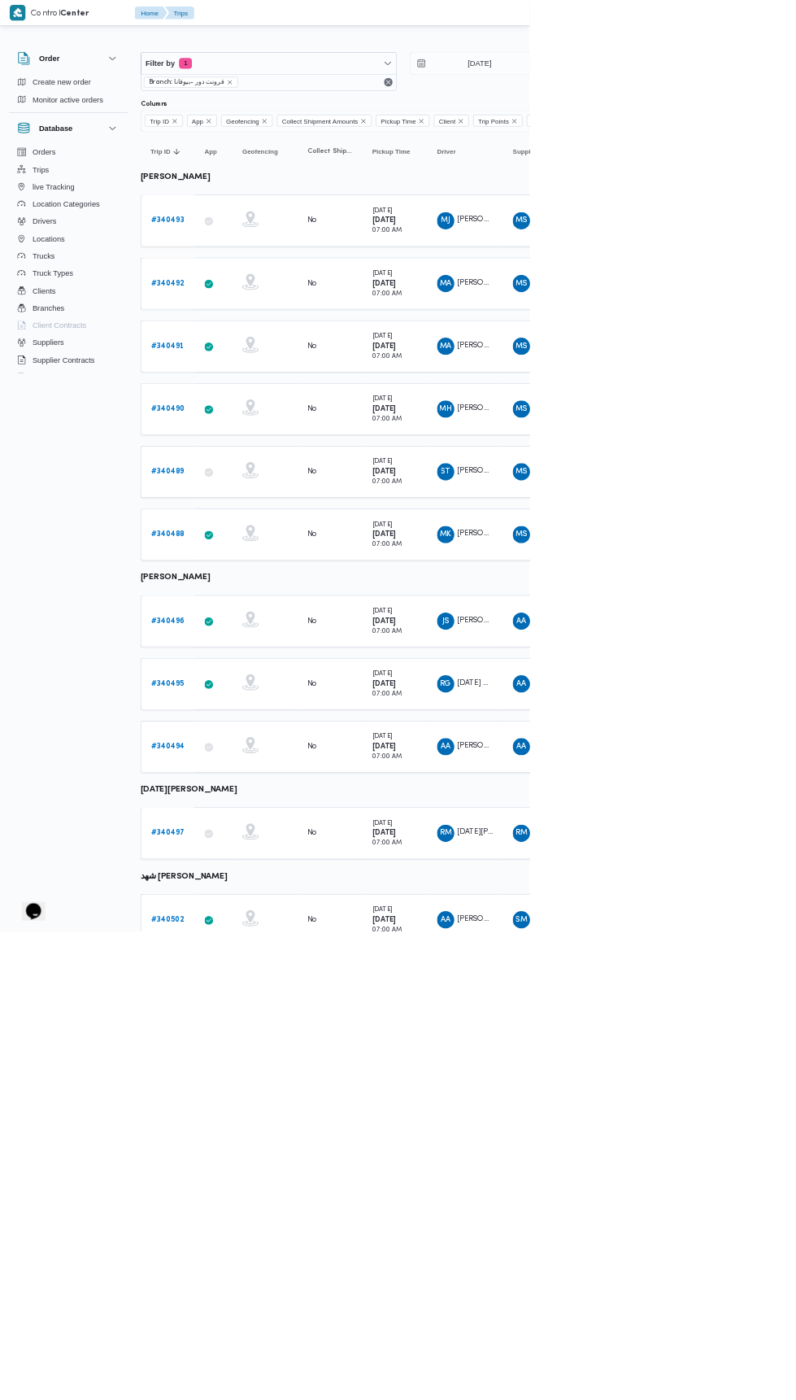
click at [257, 1247] on b "# 340497" at bounding box center [252, 1252] width 50 height 11
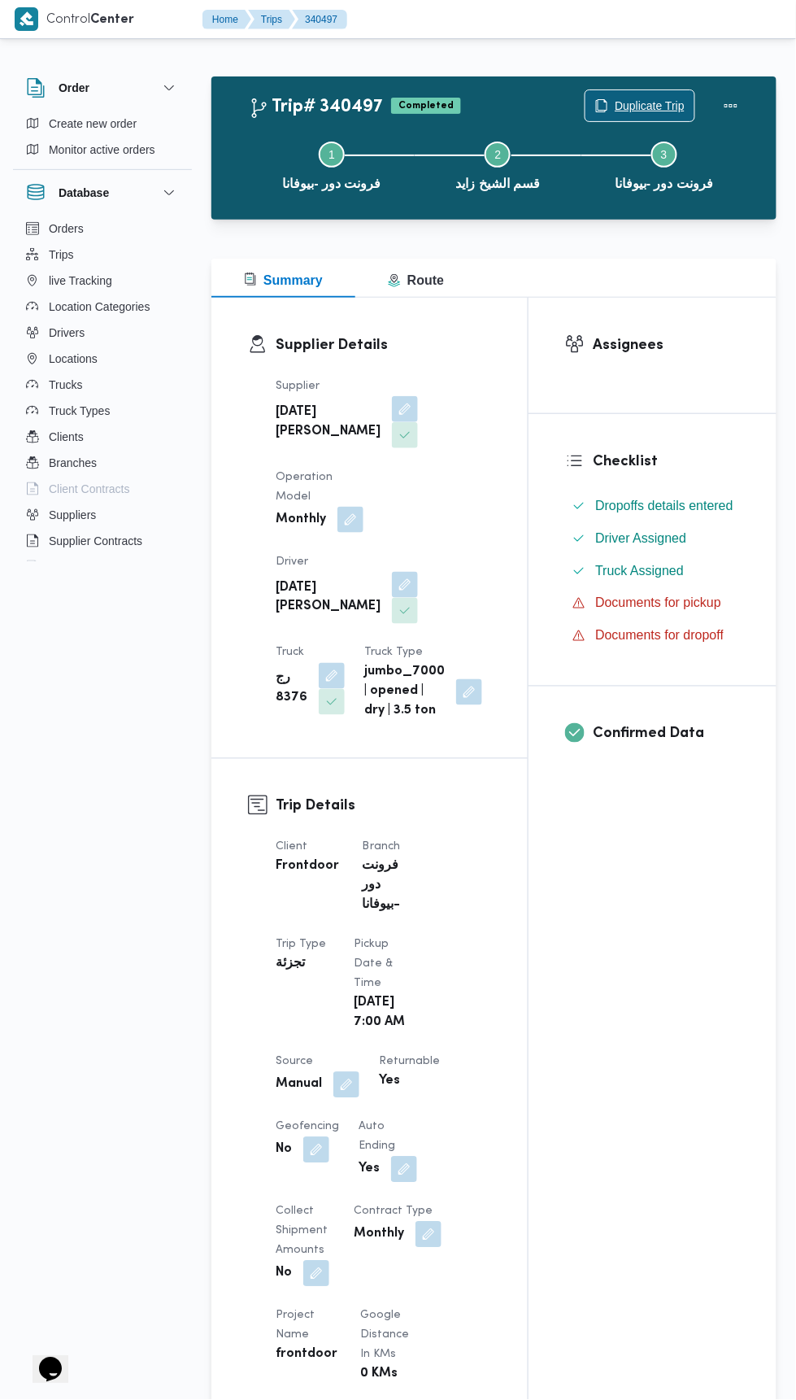
click at [630, 107] on span "Duplicate Trip" at bounding box center [650, 106] width 70 height 20
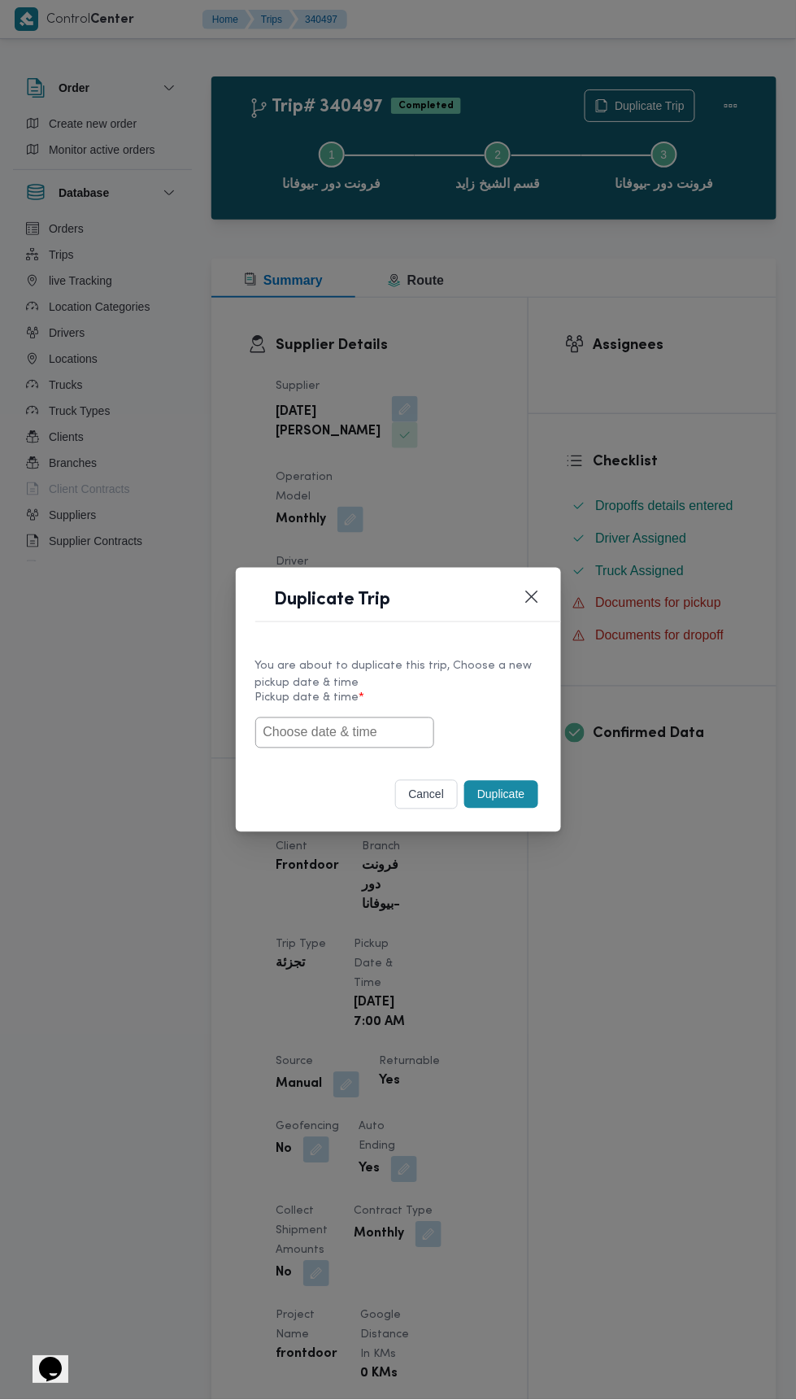
click at [379, 727] on input "text" at bounding box center [344, 732] width 179 height 31
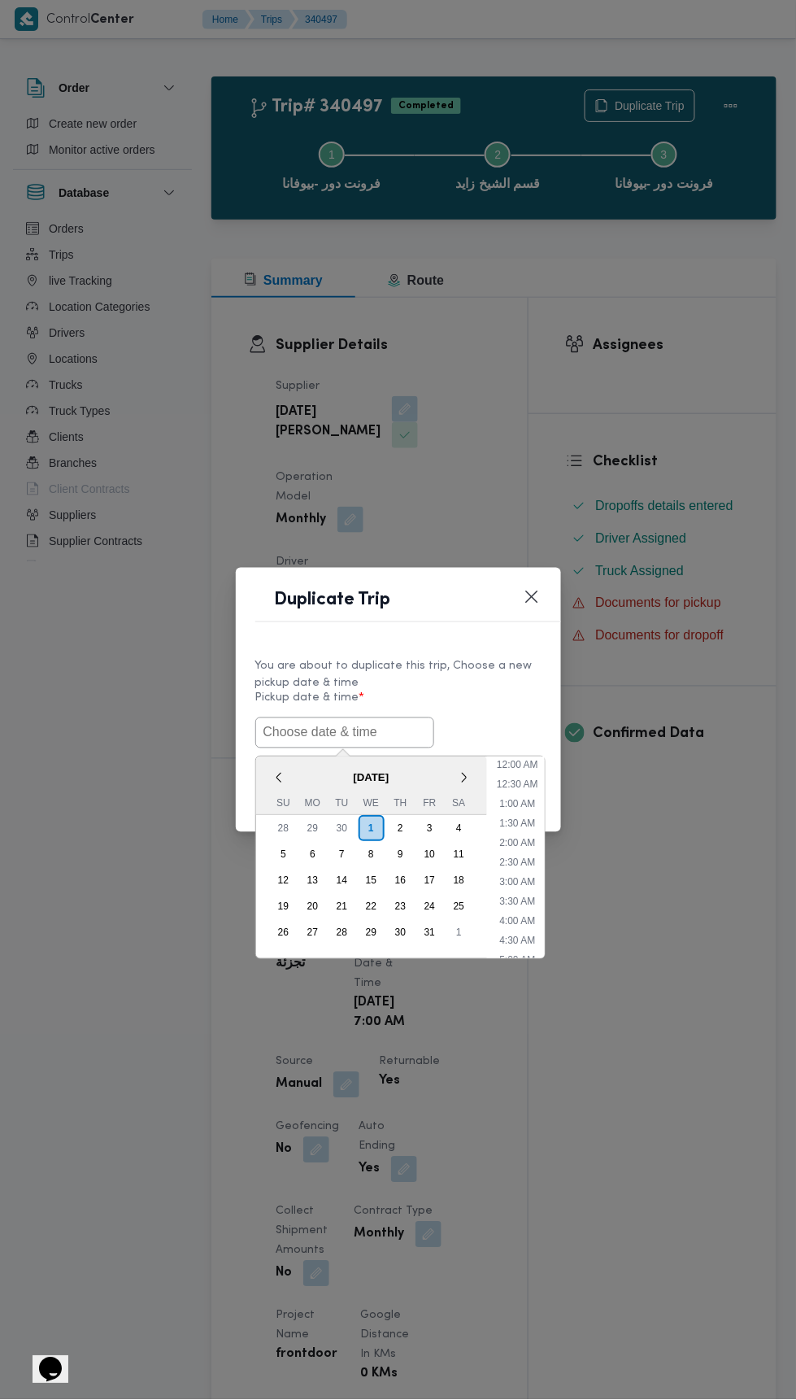
scroll to position [142, 0]
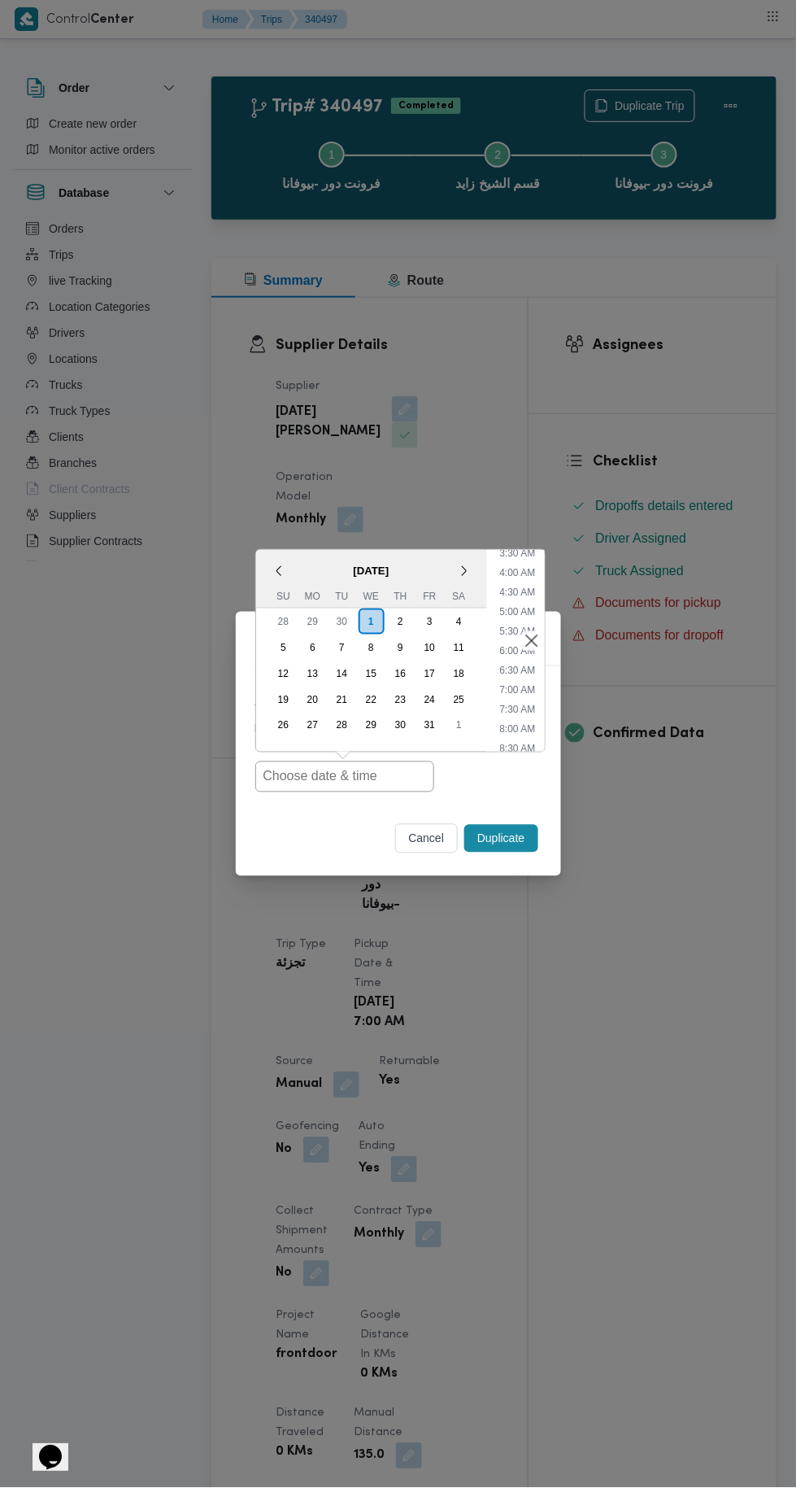
type input "[DATE] 7:00AM"
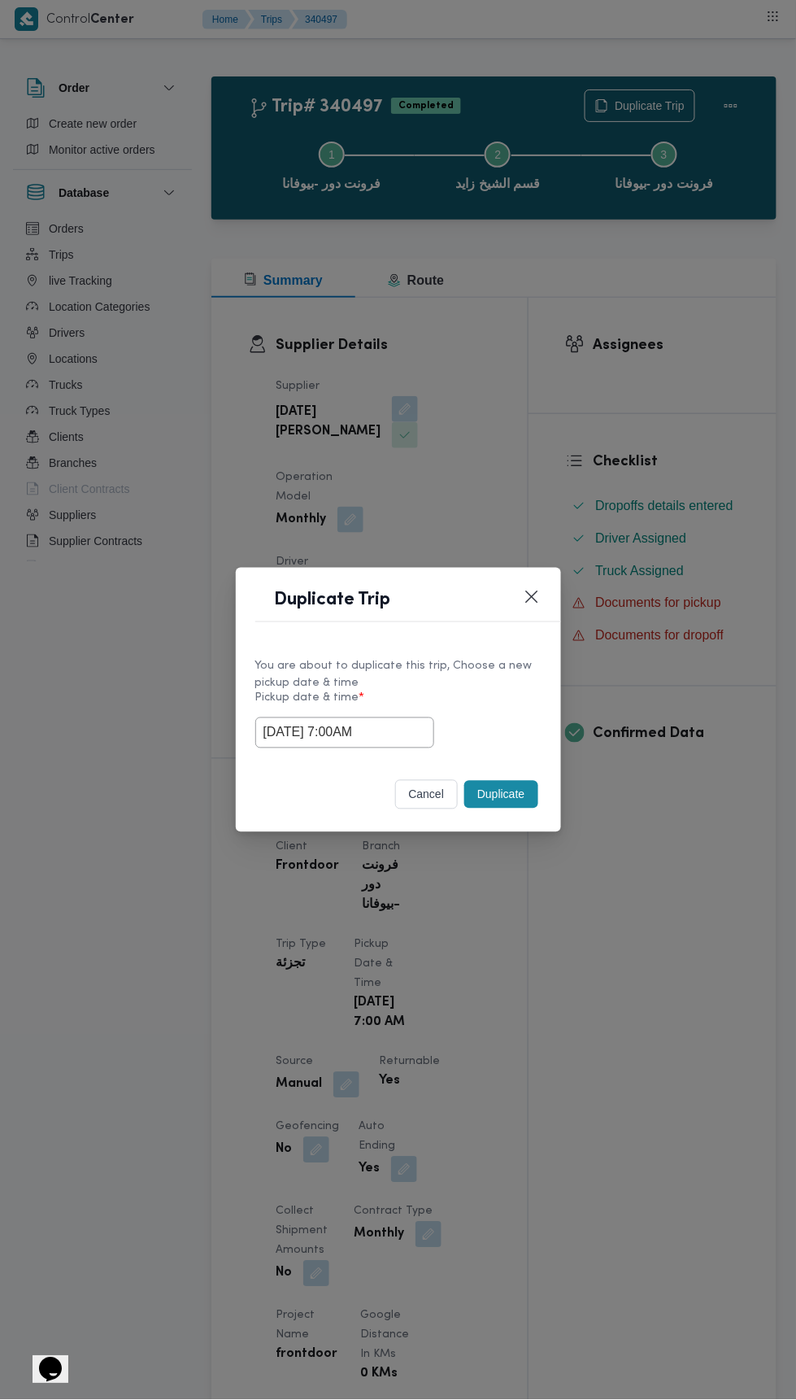
click at [690, 368] on div "Duplicate Trip You are about to duplicate this trip, Choose a new pickup date &…" at bounding box center [398, 700] width 796 height 1400
click at [520, 801] on button "Duplicate" at bounding box center [500, 795] width 73 height 28
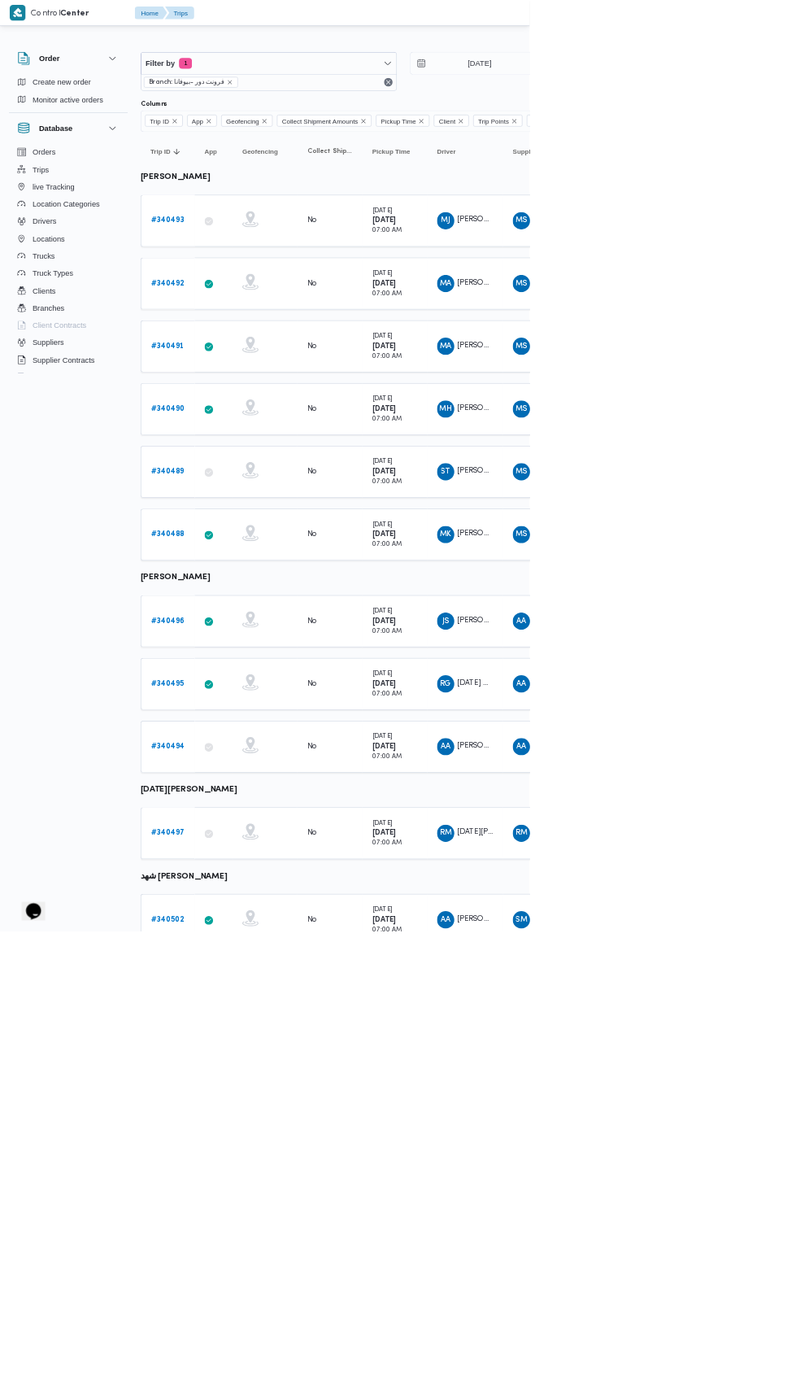
click at [261, 1377] on b "# 340502" at bounding box center [252, 1382] width 50 height 11
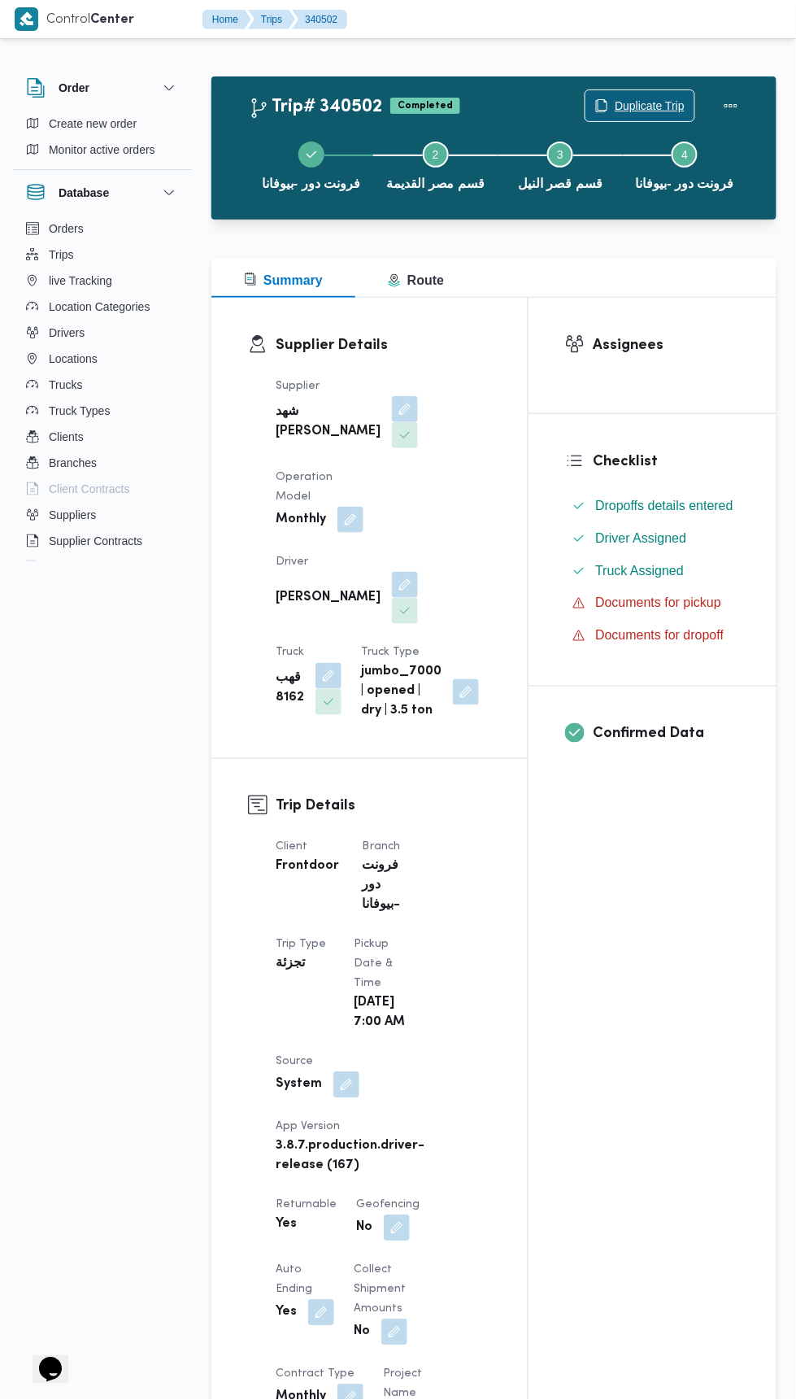
click at [629, 98] on span "Duplicate Trip" at bounding box center [650, 106] width 70 height 20
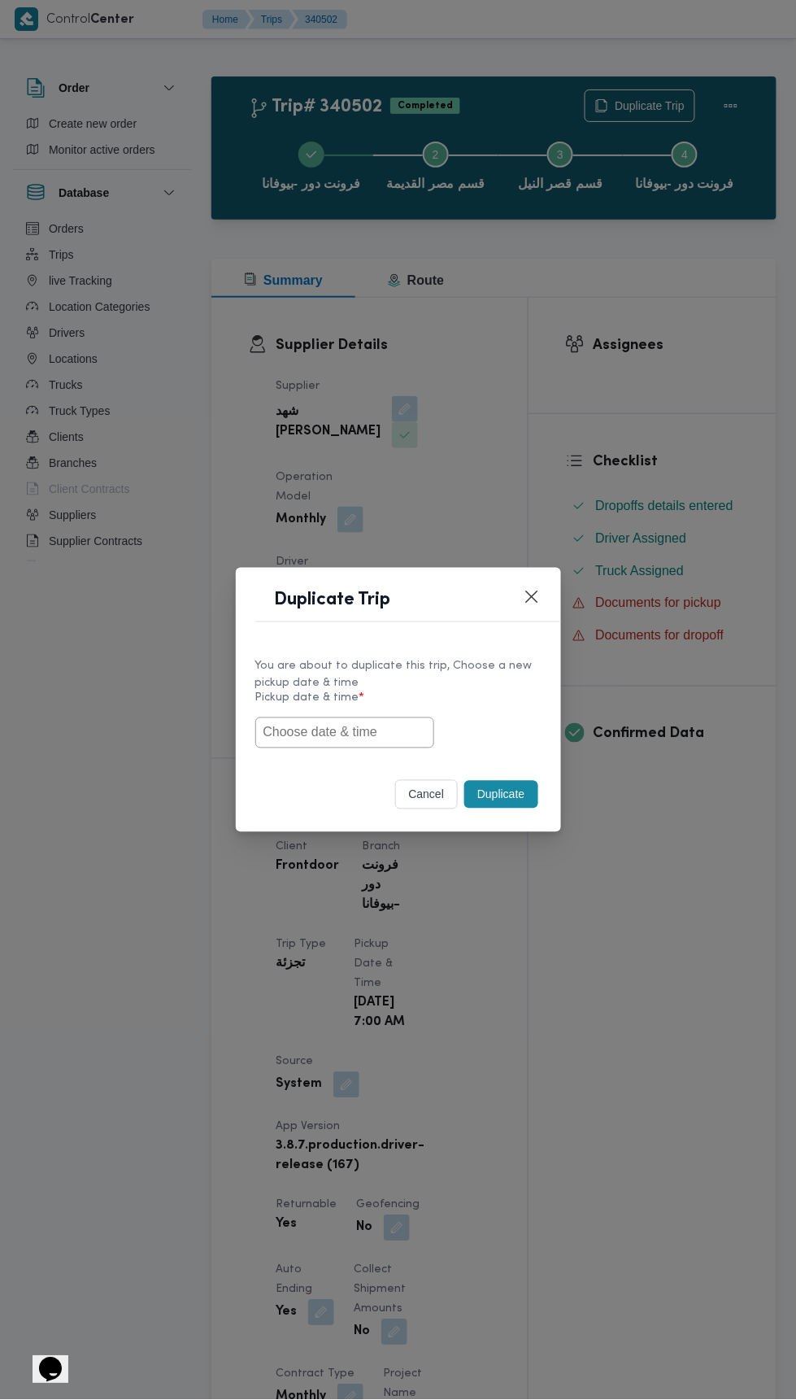
click at [386, 730] on input "text" at bounding box center [344, 732] width 179 height 31
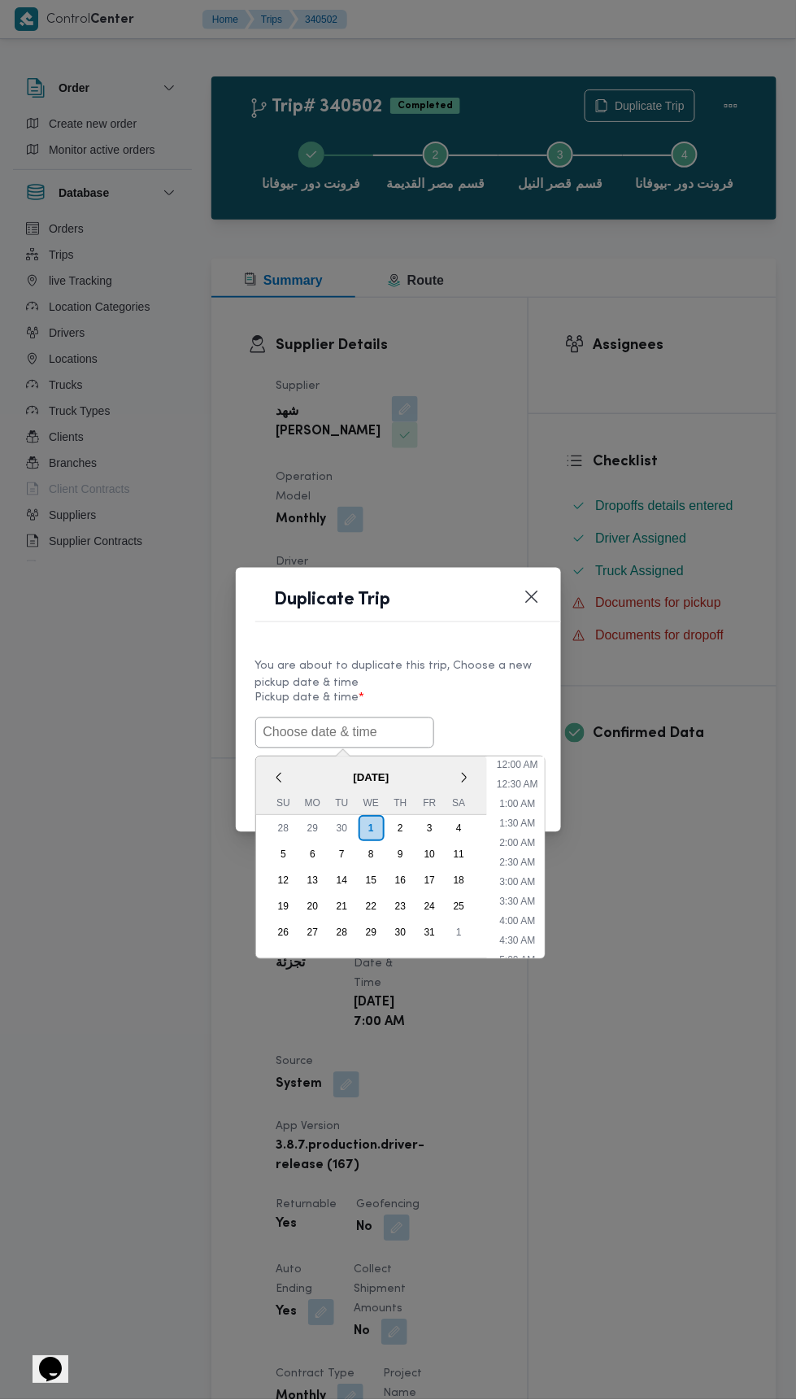
scroll to position [142, 0]
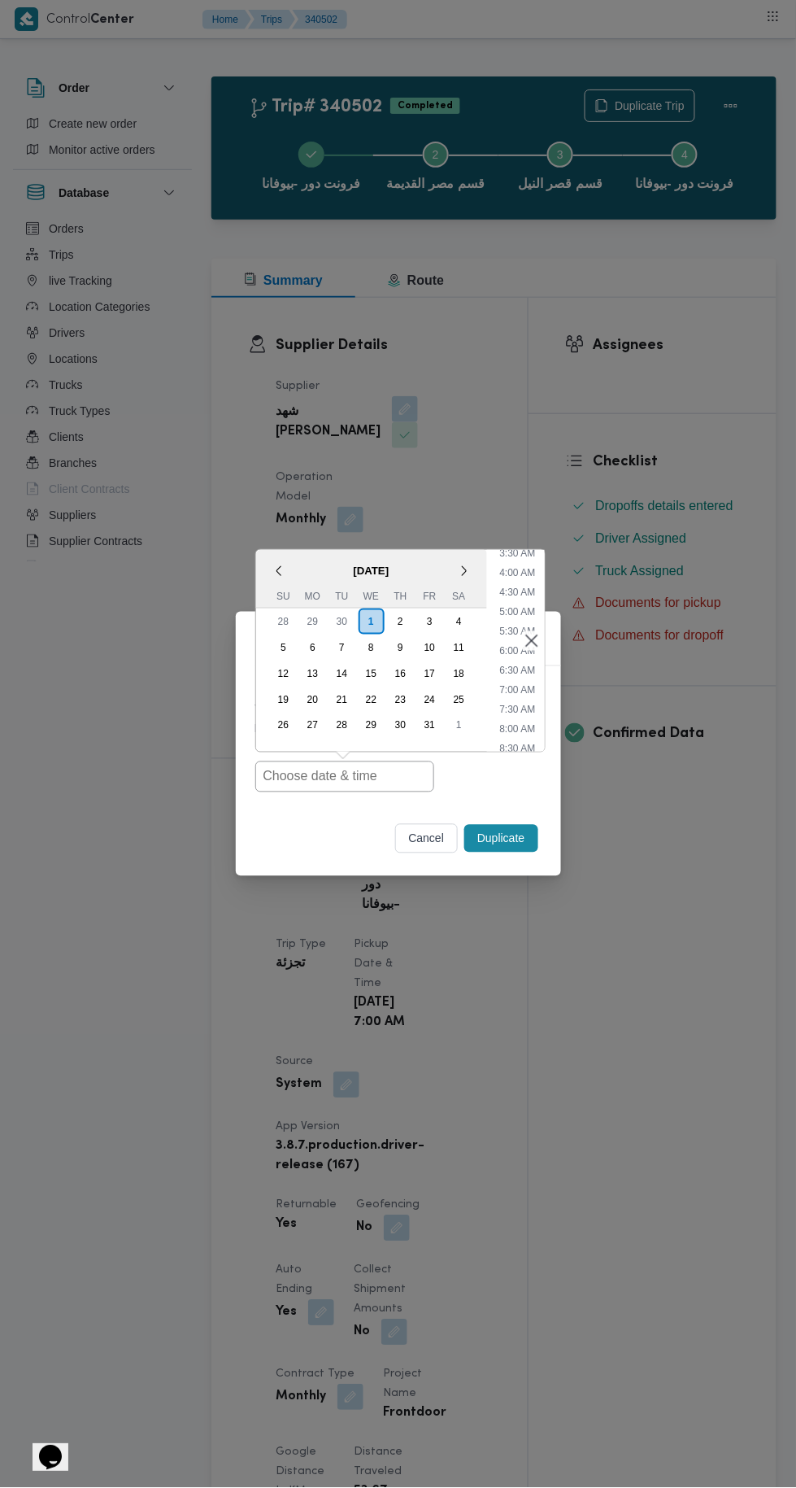
type input "[DATE] 7:00AM"
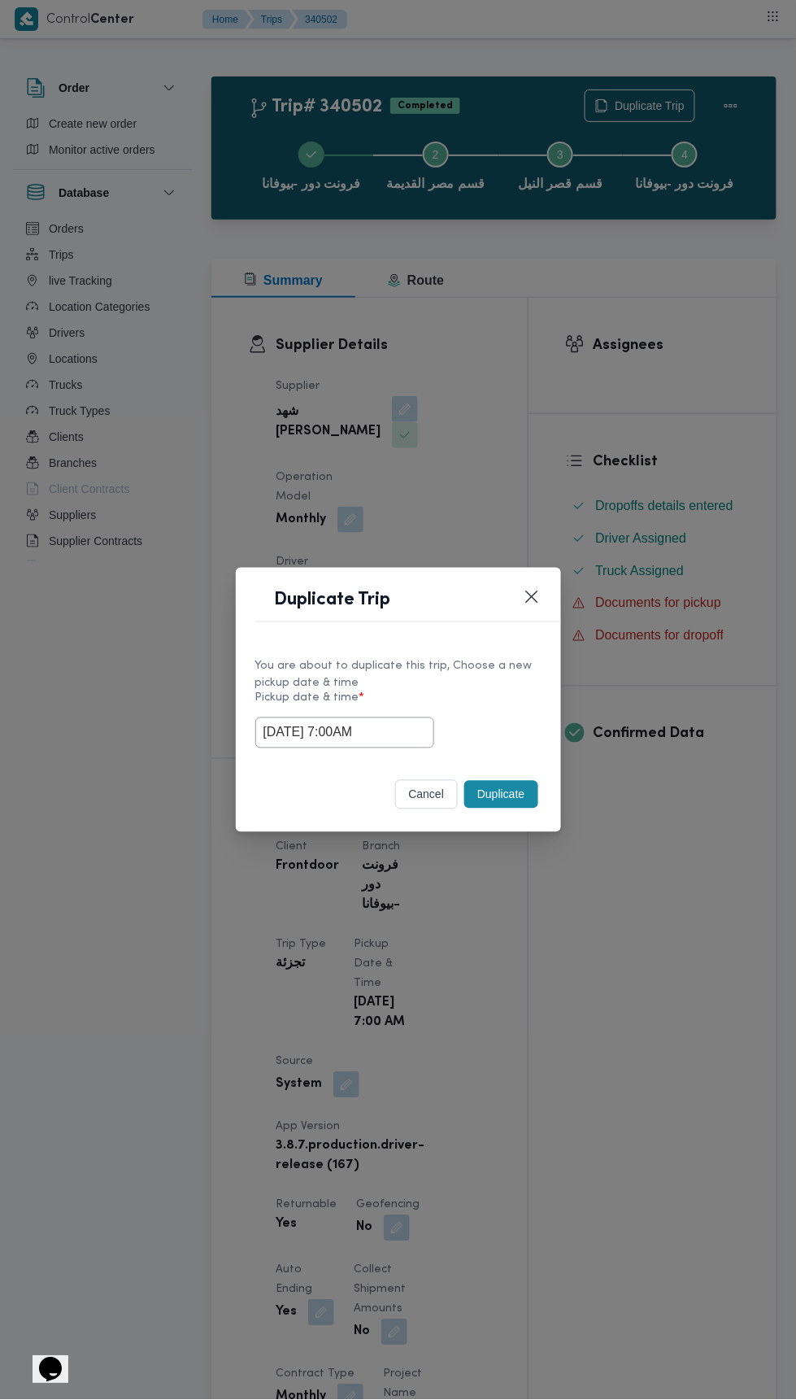
click at [643, 386] on div "Duplicate Trip You are about to duplicate this trip, Choose a new pickup date &…" at bounding box center [398, 700] width 796 height 1400
click at [512, 787] on button "Duplicate" at bounding box center [500, 795] width 73 height 28
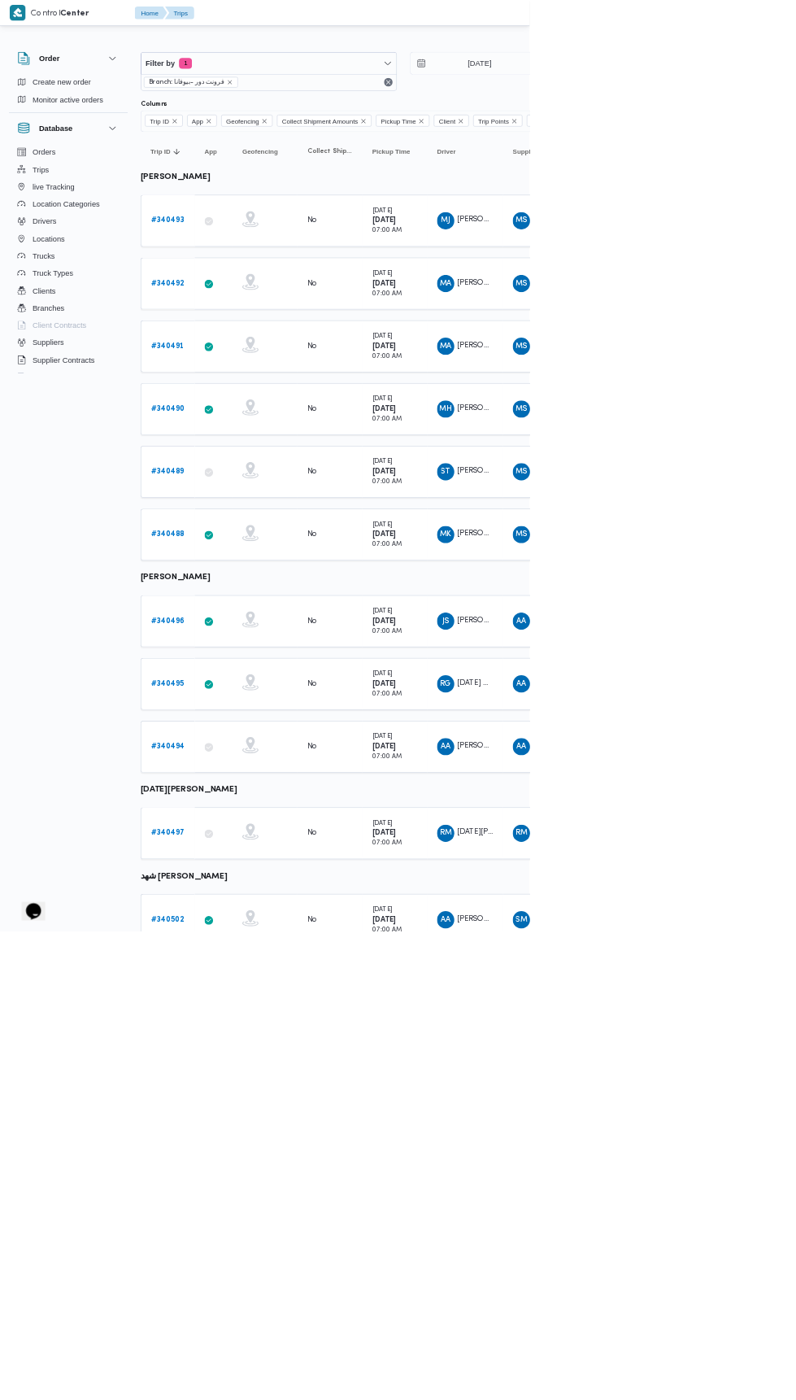
click at [722, 1376] on span "عبدالله عبدالسميع احمد بيومي نجدى" at bounding box center [733, 1381] width 93 height 11
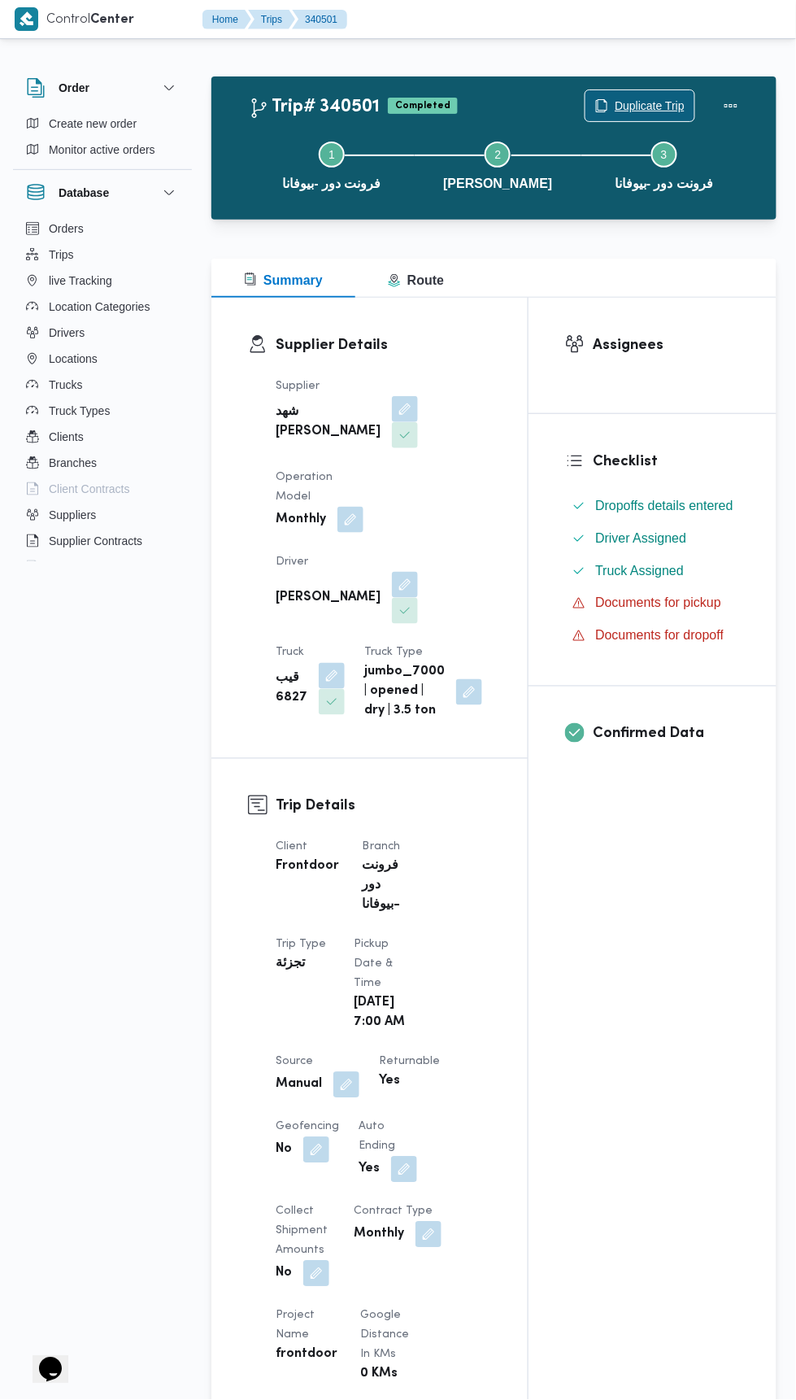
click at [667, 105] on span "Duplicate Trip" at bounding box center [650, 106] width 70 height 20
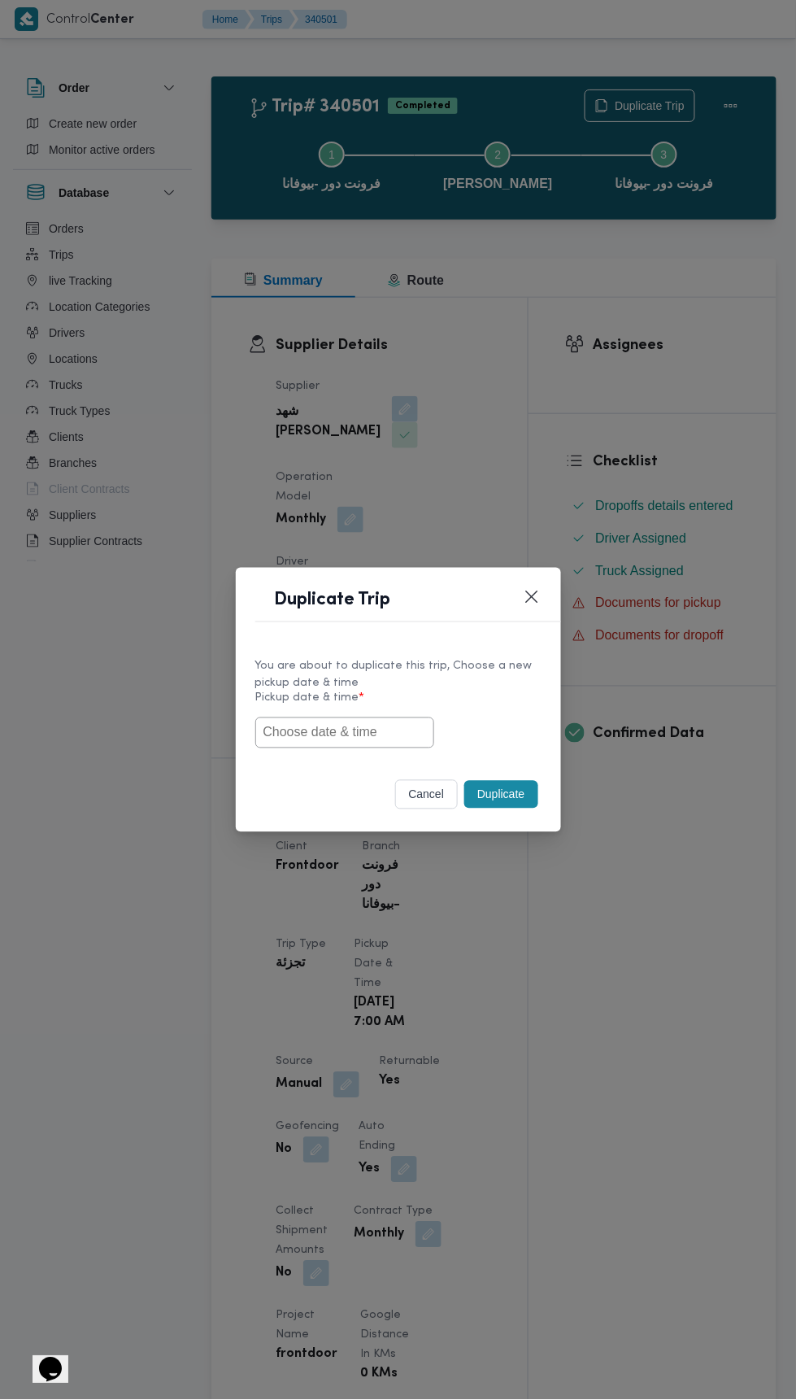
click at [418, 731] on input "text" at bounding box center [344, 732] width 179 height 31
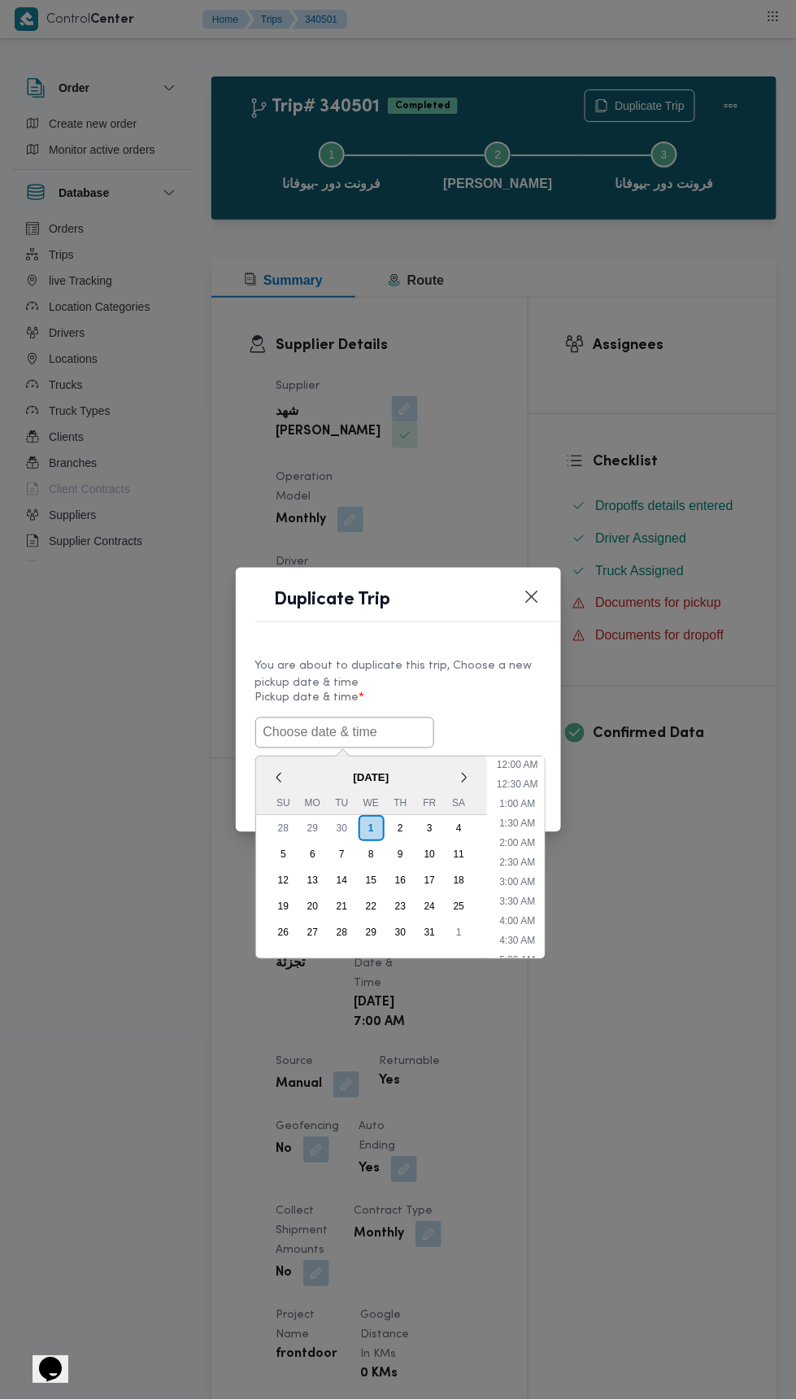
scroll to position [142, 0]
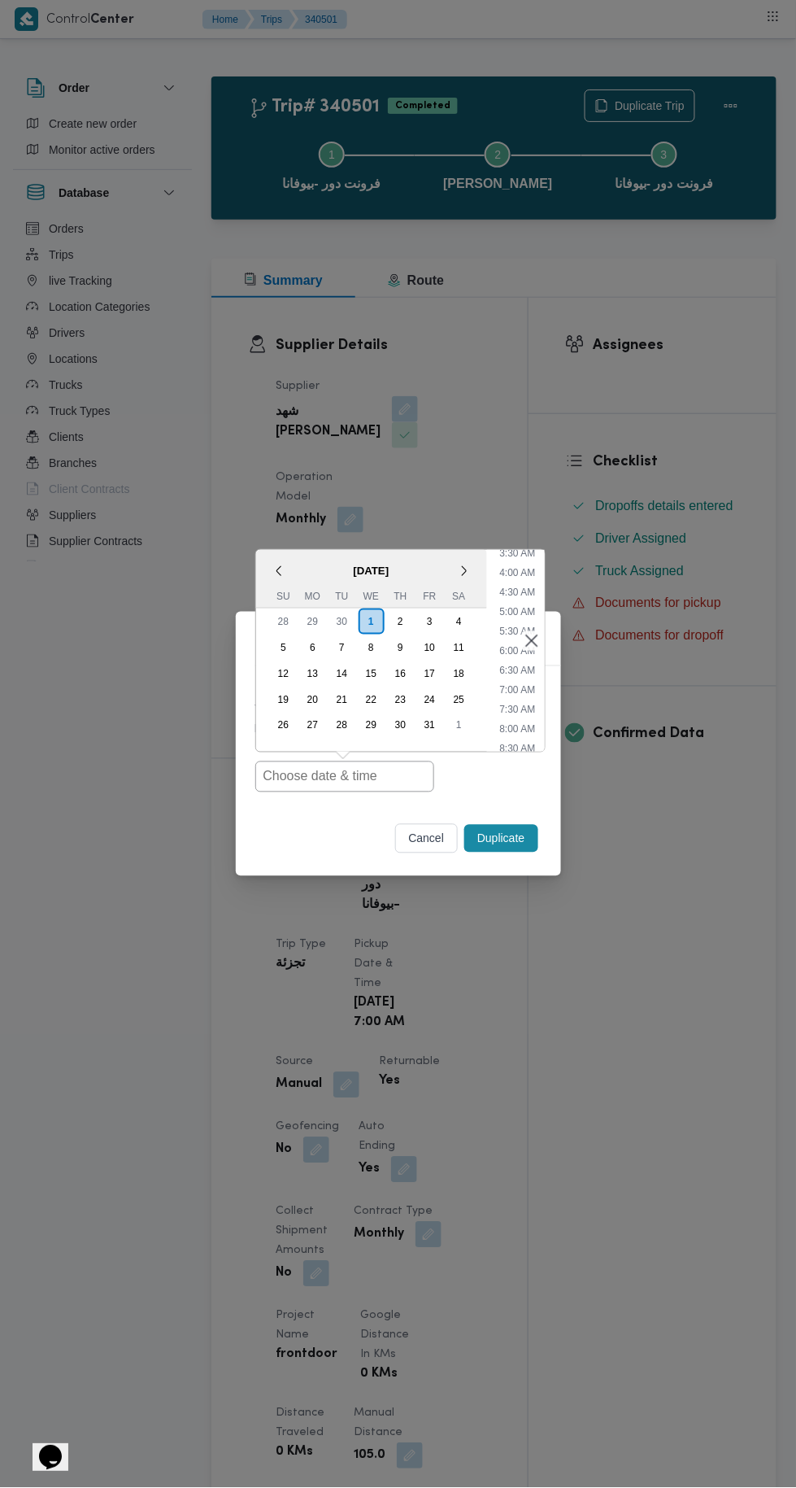
type input "[DATE] 7:00AM"
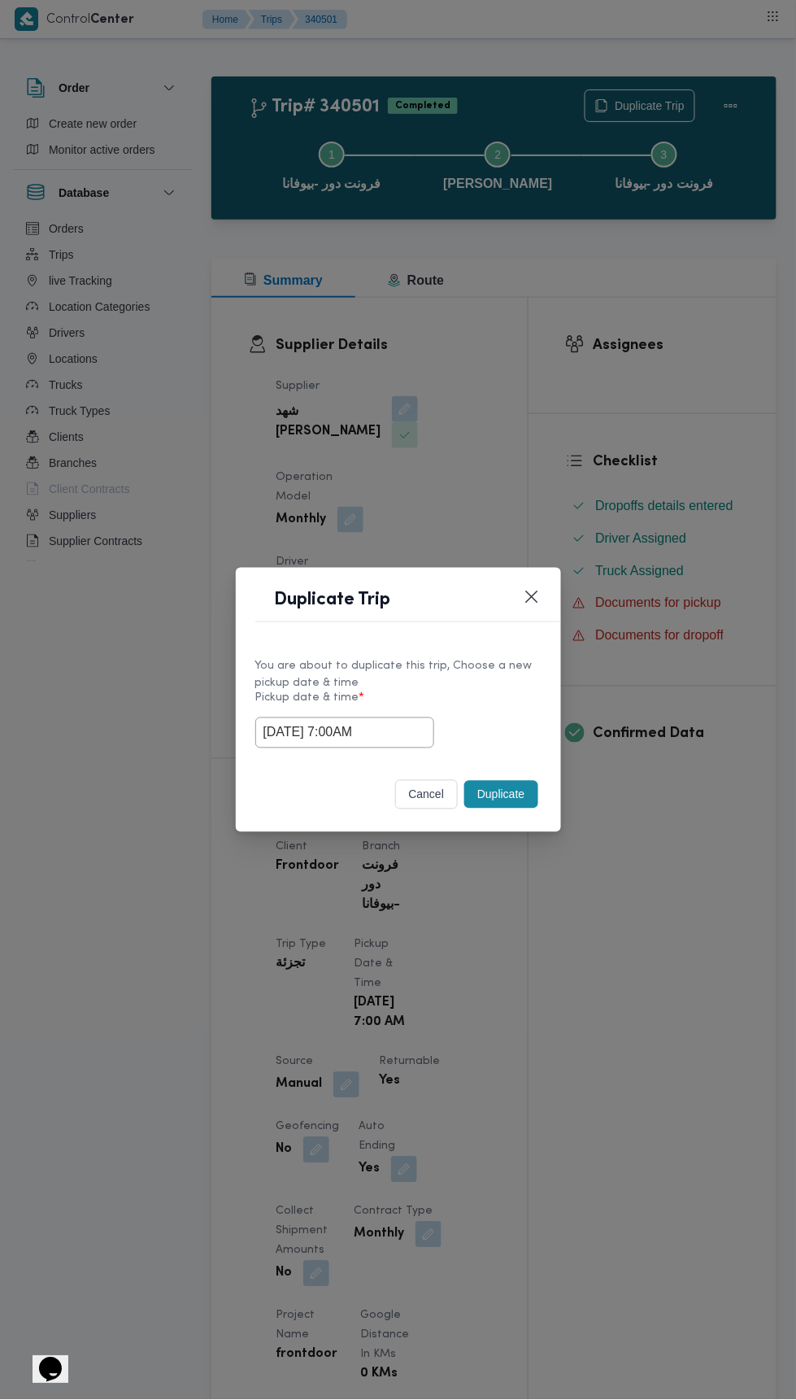
click at [508, 687] on div "You are about to duplicate this trip, Choose a new pickup date & time" at bounding box center [398, 675] width 286 height 34
click at [506, 803] on button "Duplicate" at bounding box center [500, 795] width 73 height 28
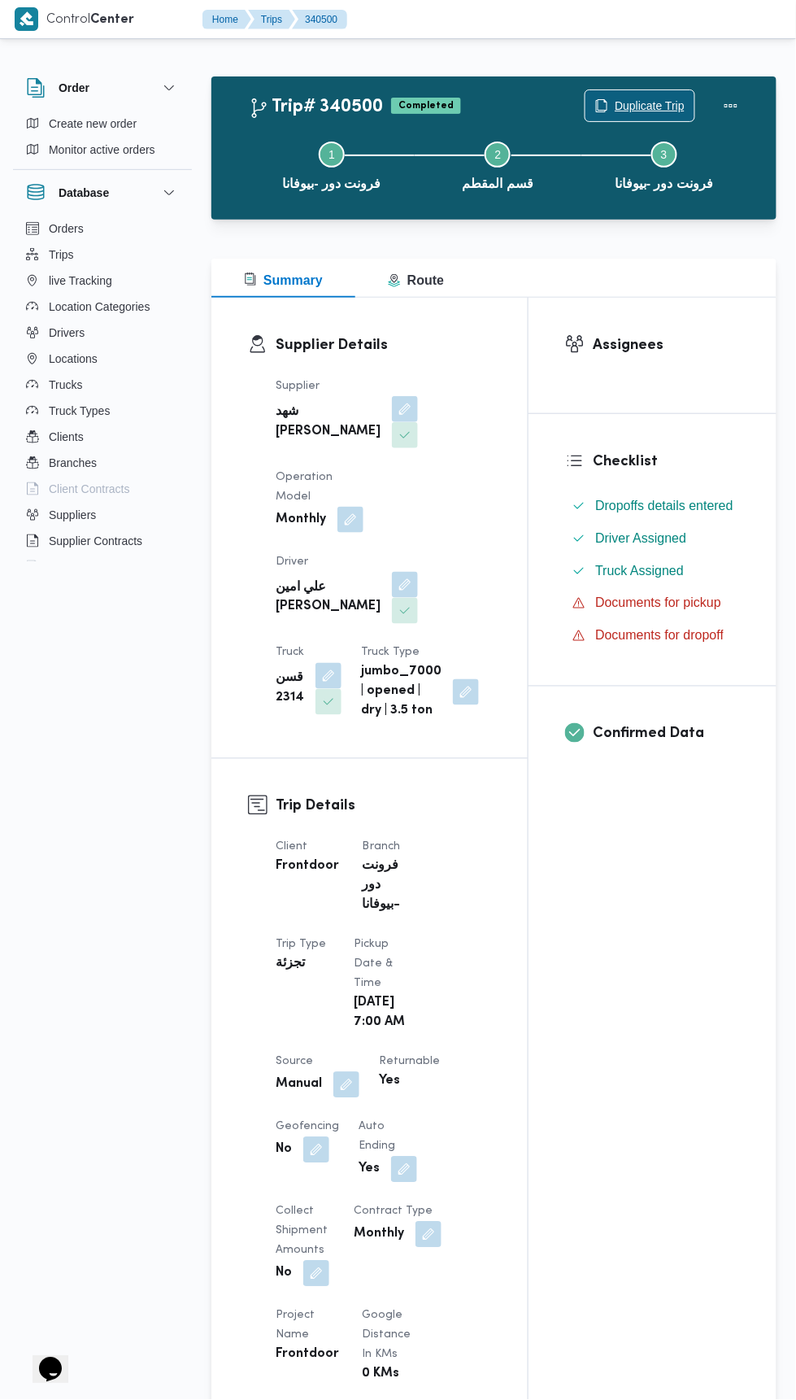
click at [666, 95] on span "Duplicate Trip" at bounding box center [640, 105] width 109 height 31
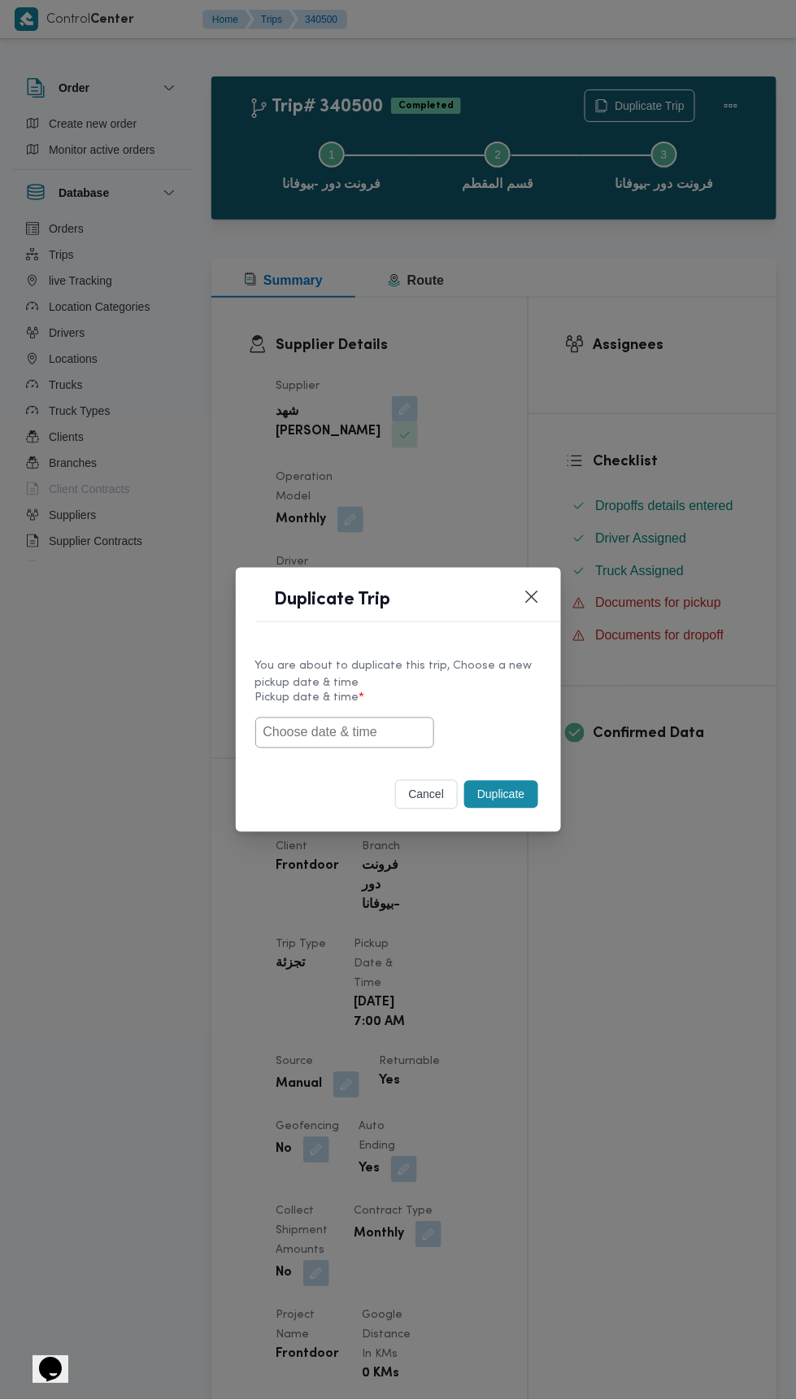
click at [412, 731] on input "text" at bounding box center [344, 732] width 179 height 31
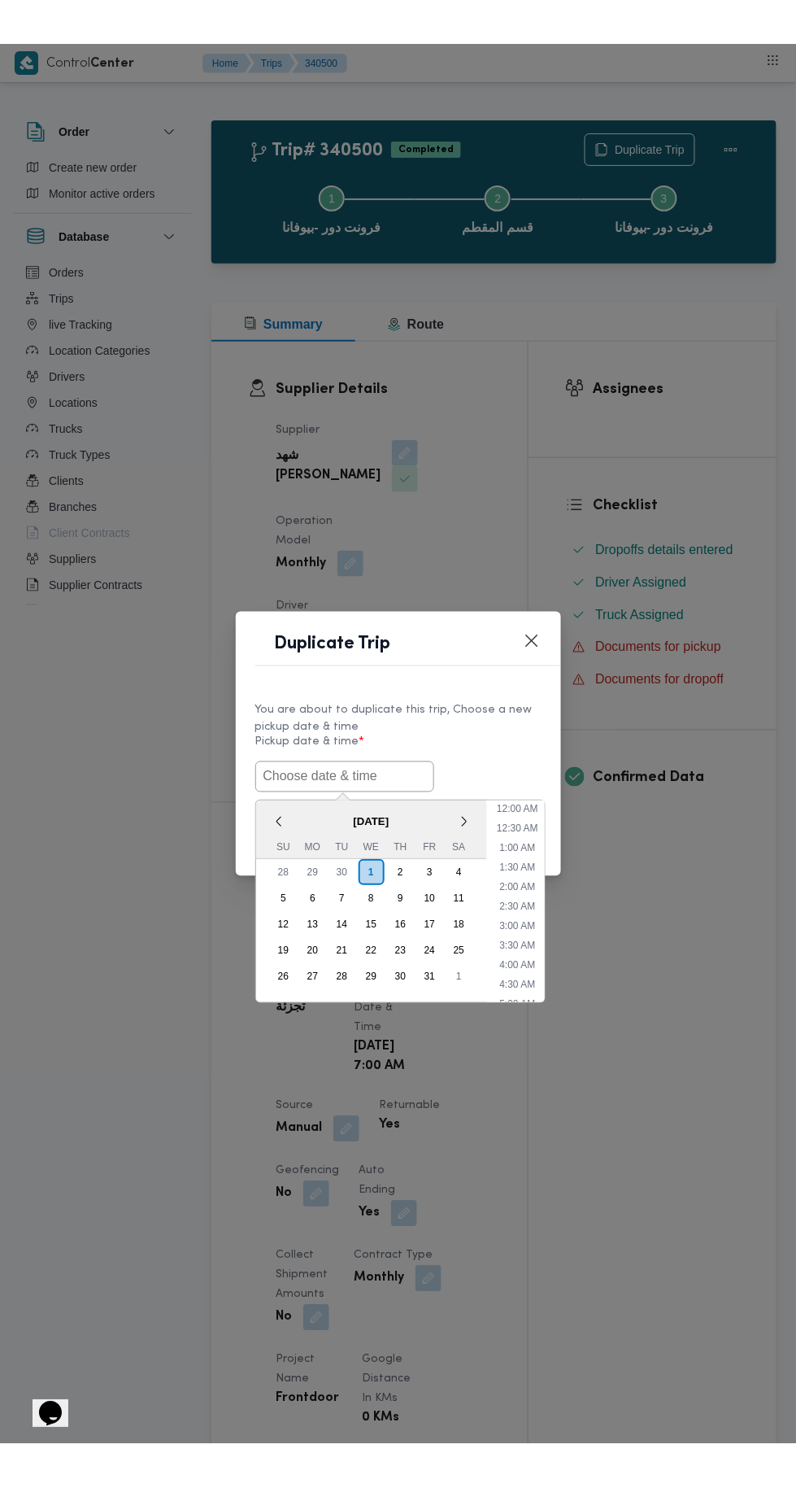
scroll to position [142, 0]
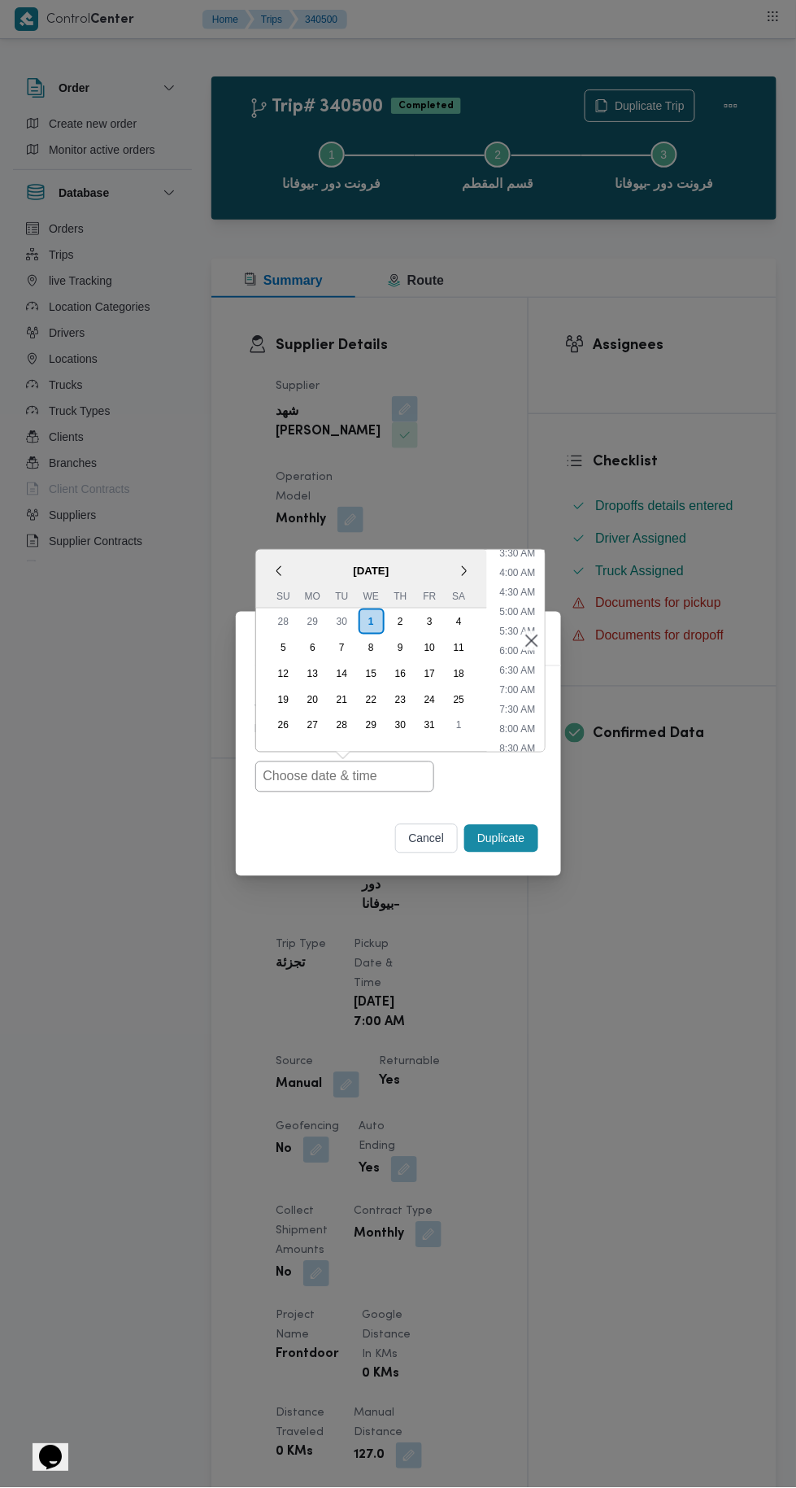
type input "[DATE] 7:00AM"
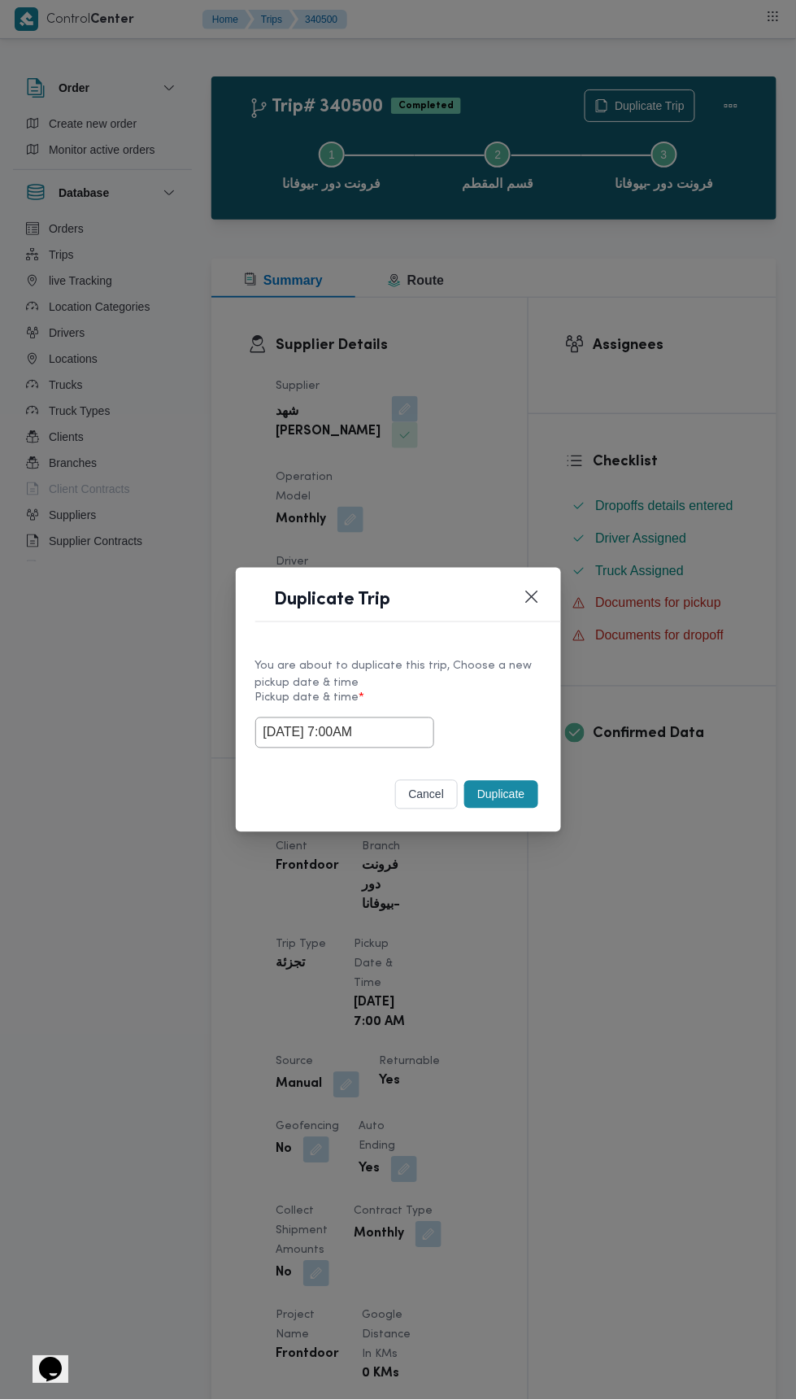
click at [674, 433] on div "Duplicate Trip You are about to duplicate this trip, Choose a new pickup date &…" at bounding box center [398, 700] width 796 height 1400
click at [497, 797] on button "Duplicate" at bounding box center [500, 795] width 73 height 28
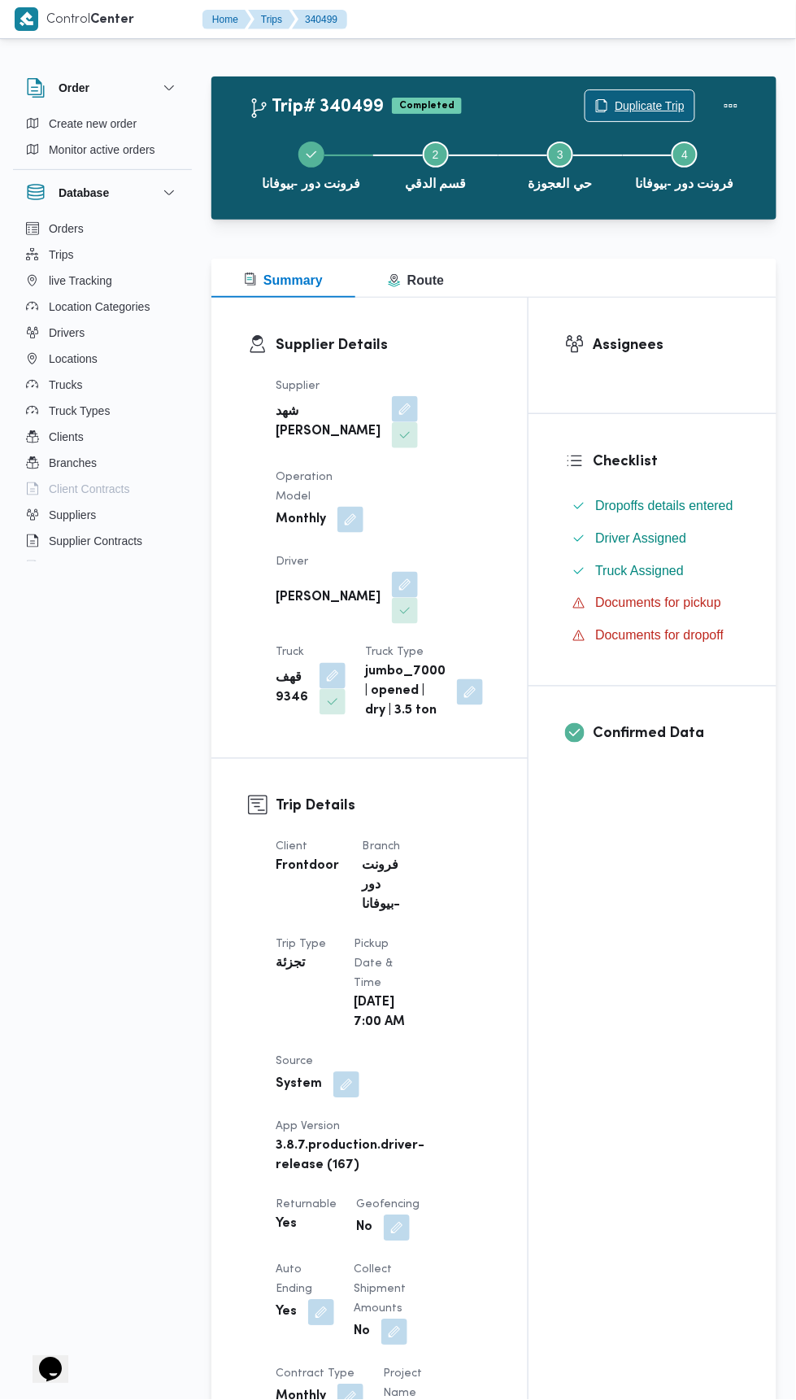
click at [651, 104] on span "Duplicate Trip" at bounding box center [650, 106] width 70 height 20
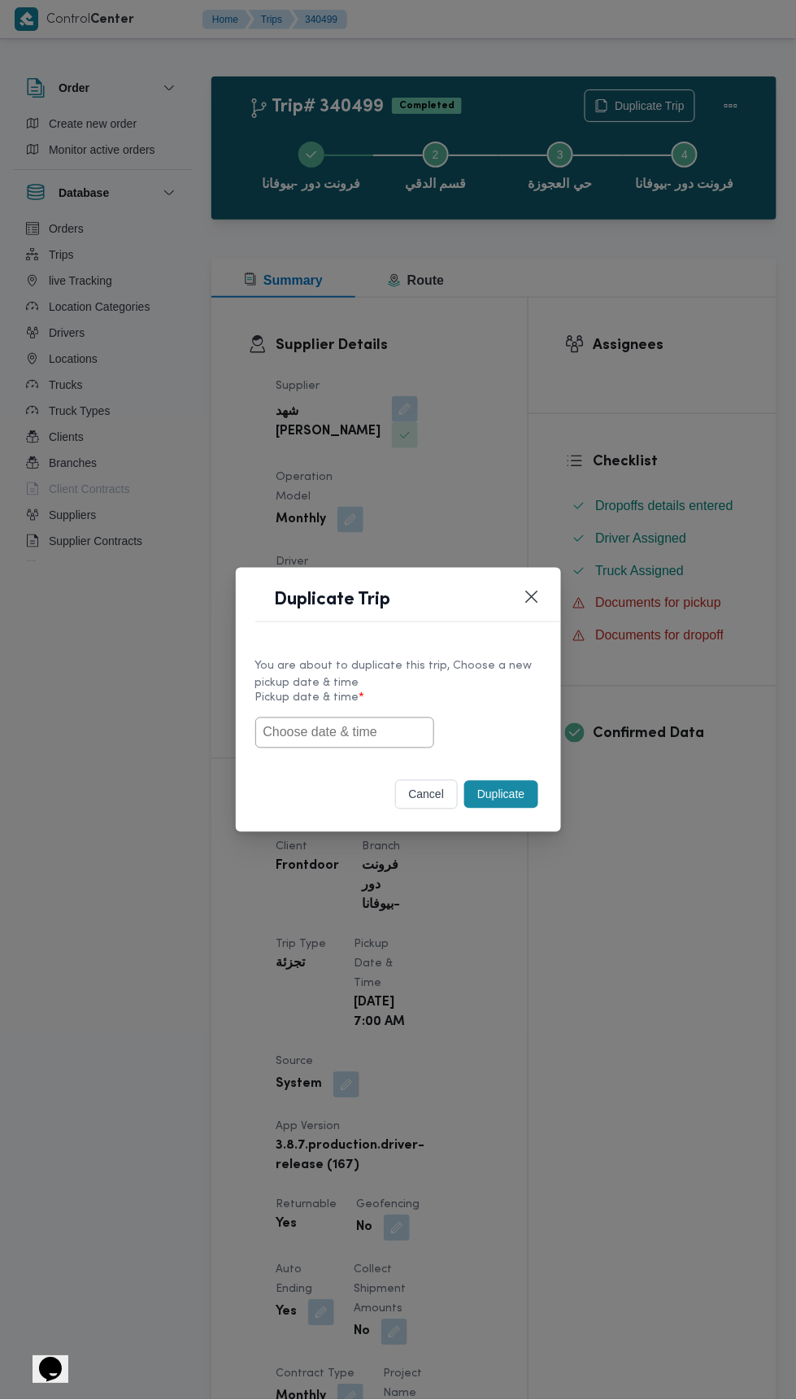
click at [377, 728] on input "text" at bounding box center [344, 732] width 179 height 31
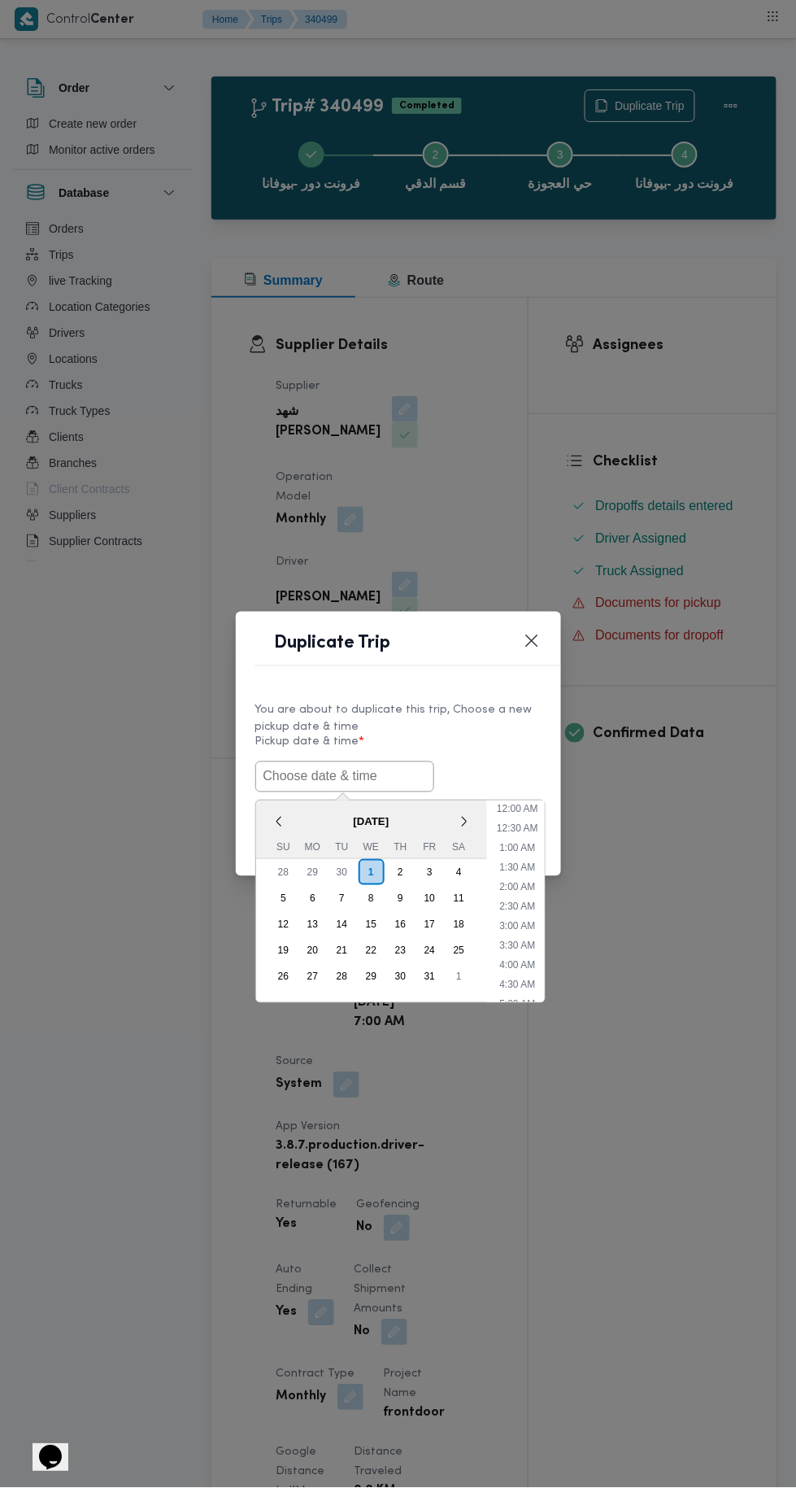
scroll to position [142, 0]
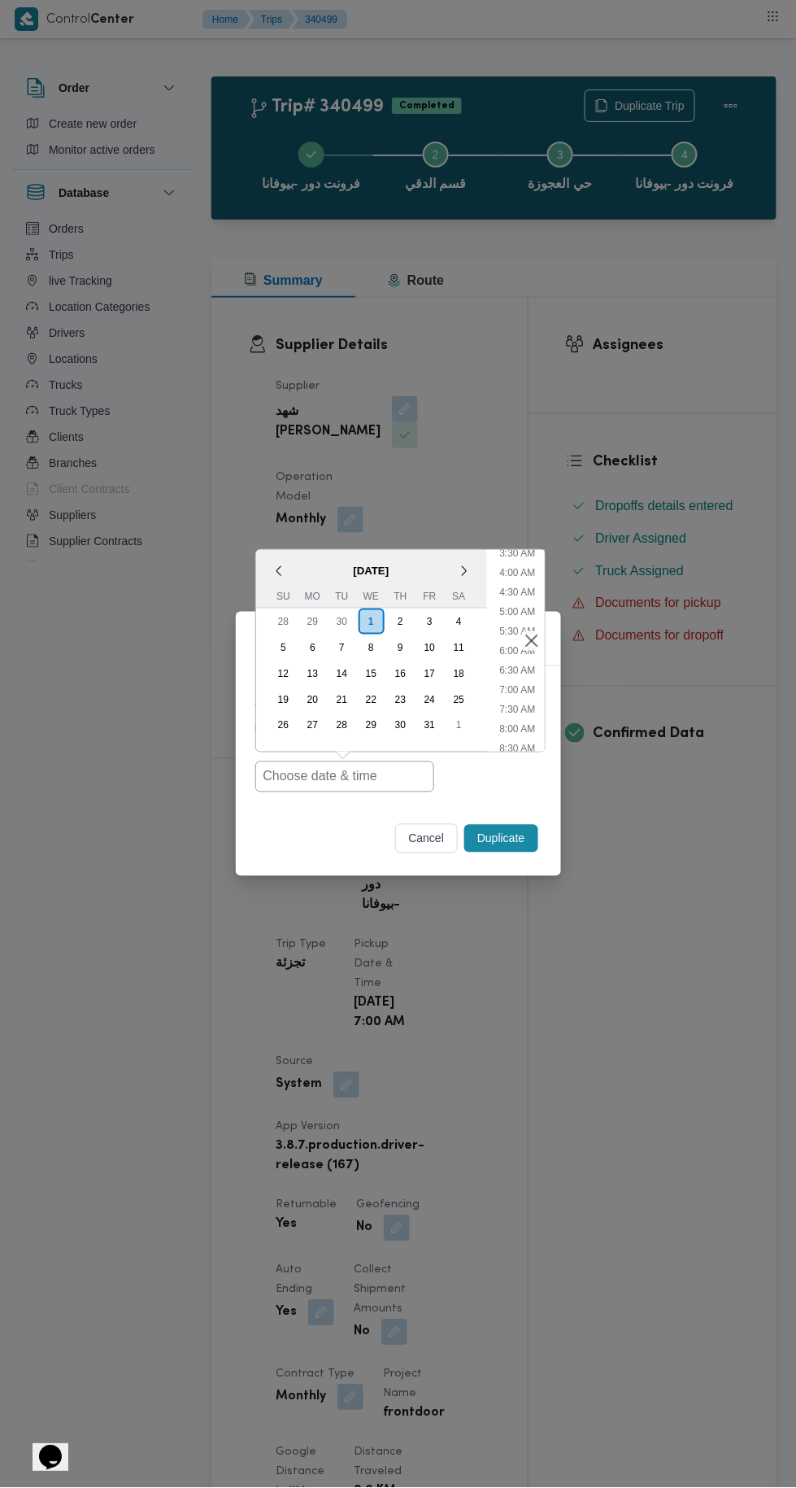
type input "[DATE] 7:00AM"
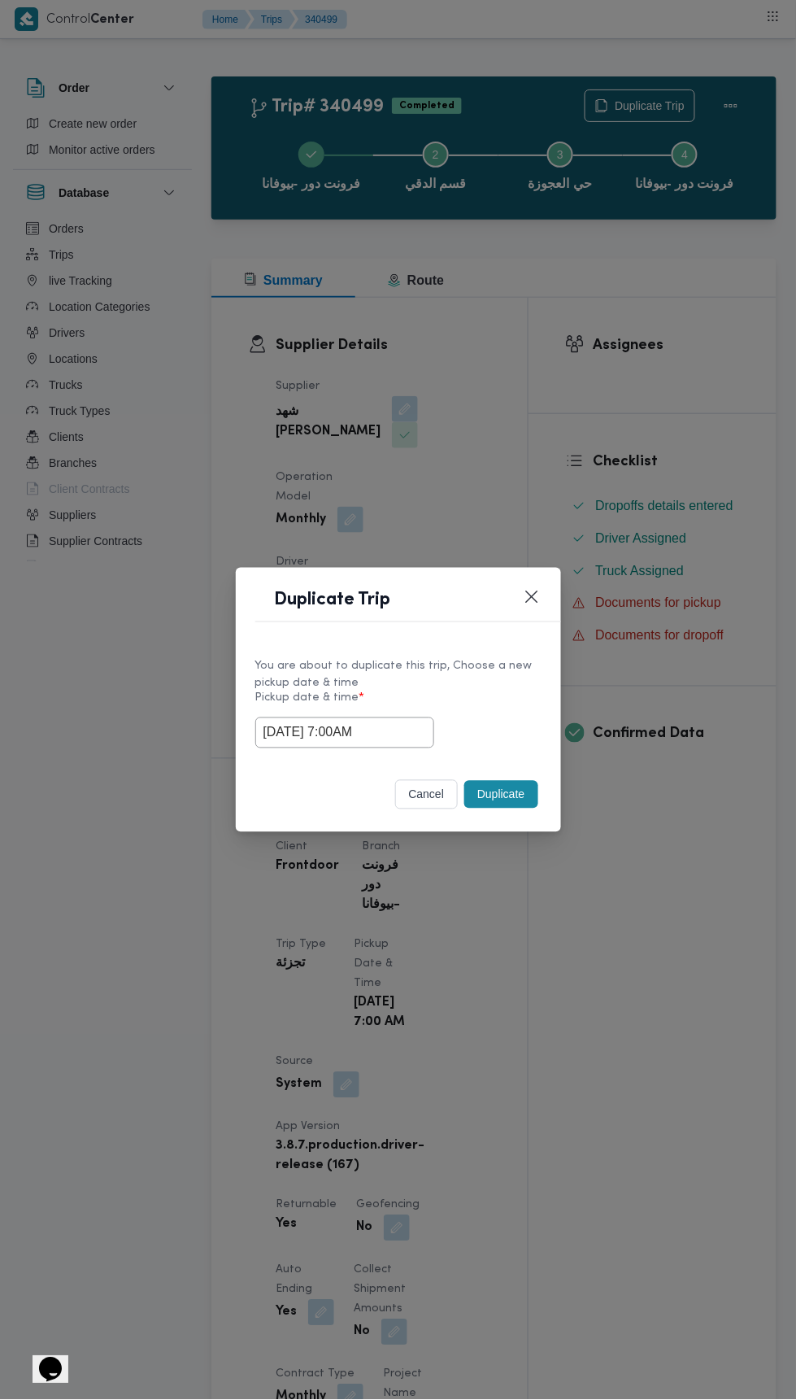
click at [708, 405] on div "Duplicate Trip You are about to duplicate this trip, Choose a new pickup date &…" at bounding box center [398, 700] width 796 height 1400
click at [521, 787] on button "Duplicate" at bounding box center [500, 795] width 73 height 28
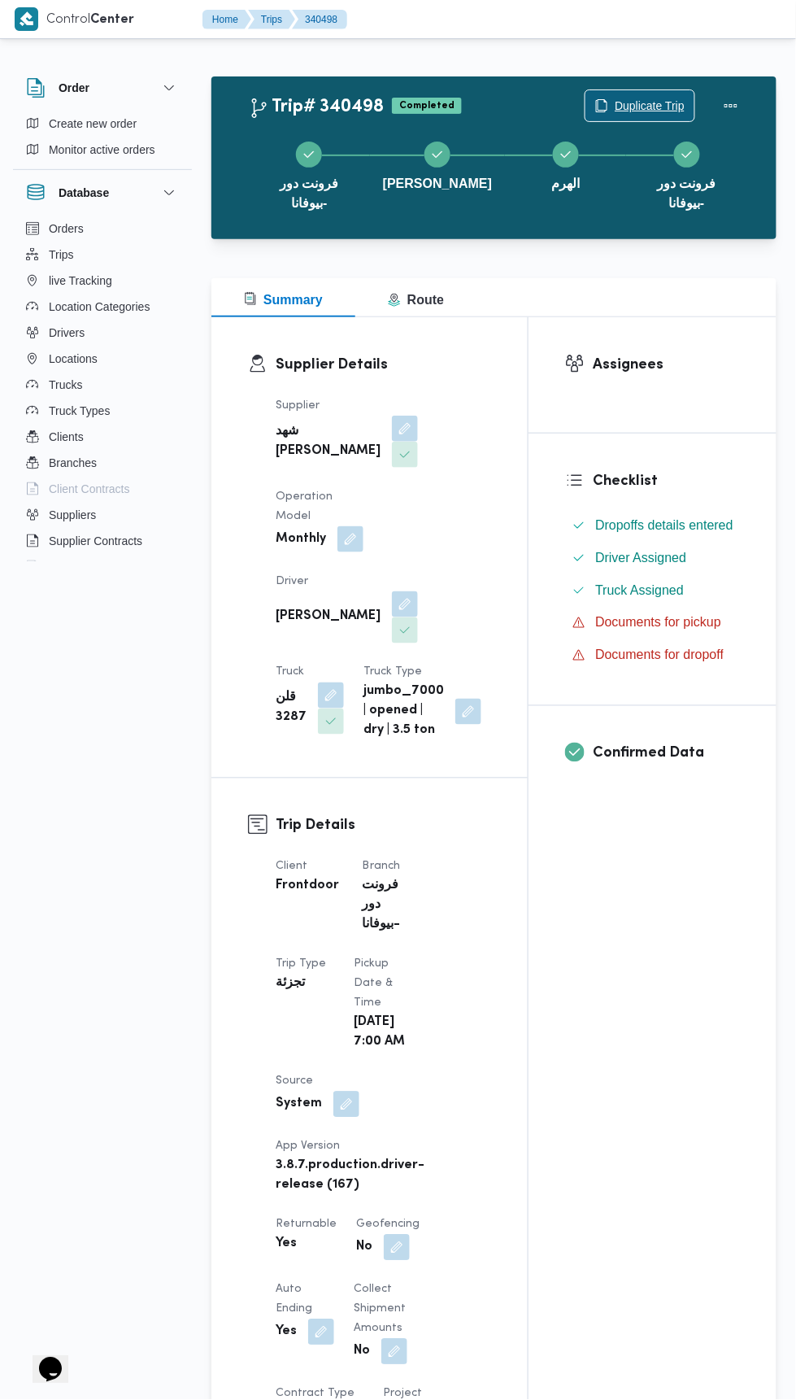
click at [658, 108] on span "Duplicate Trip" at bounding box center [650, 106] width 70 height 20
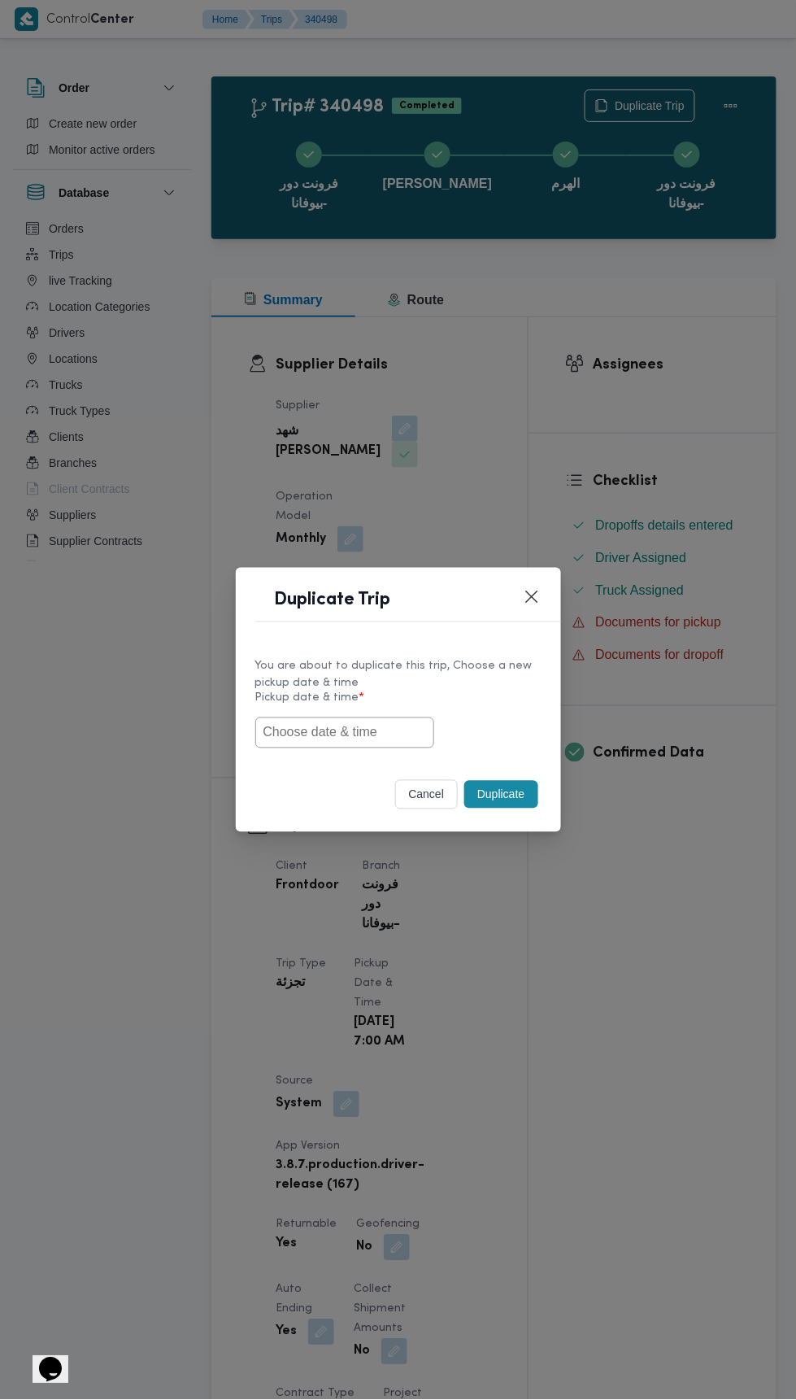
click at [363, 729] on input "text" at bounding box center [344, 732] width 179 height 31
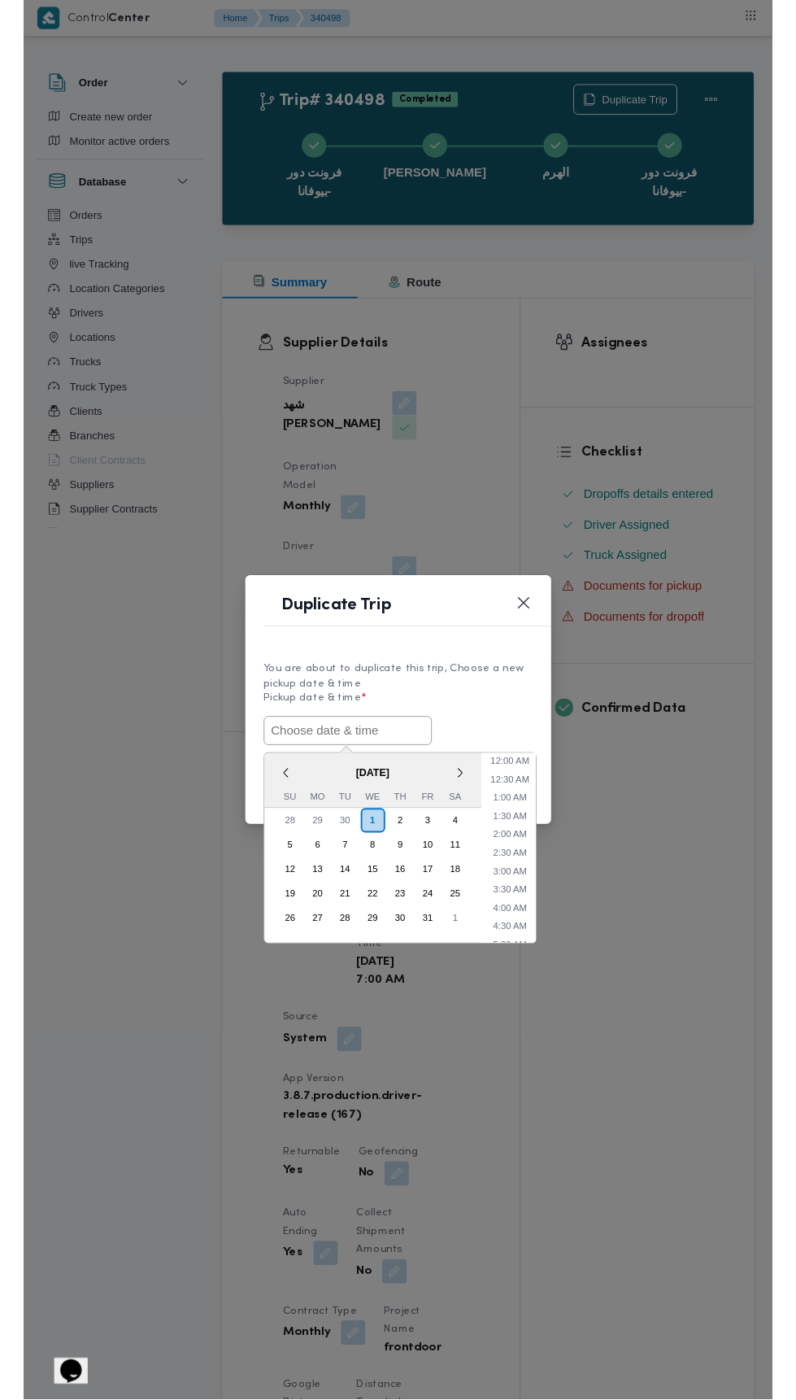
scroll to position [142, 0]
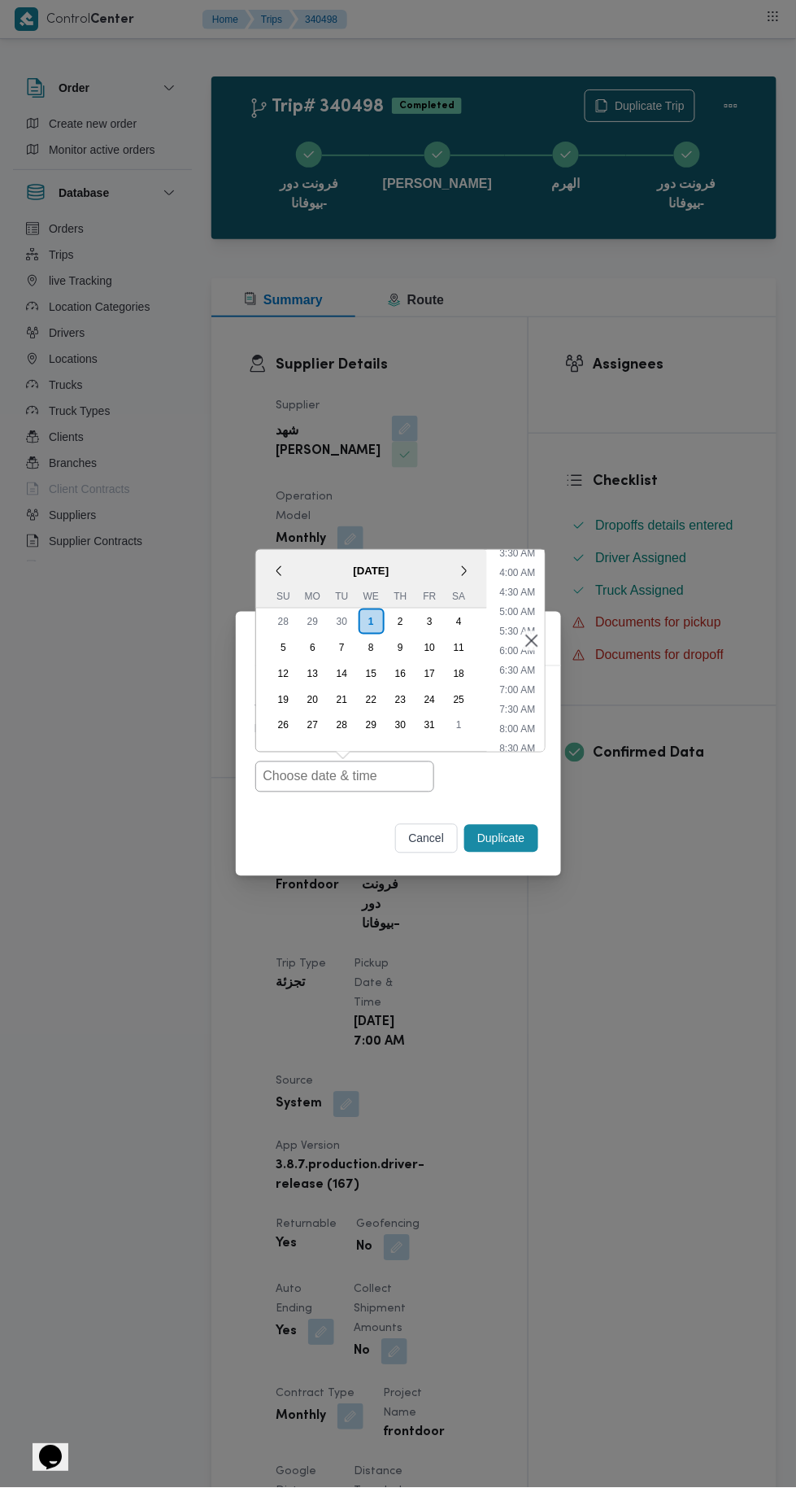
type input "[DATE] 7:00AM"
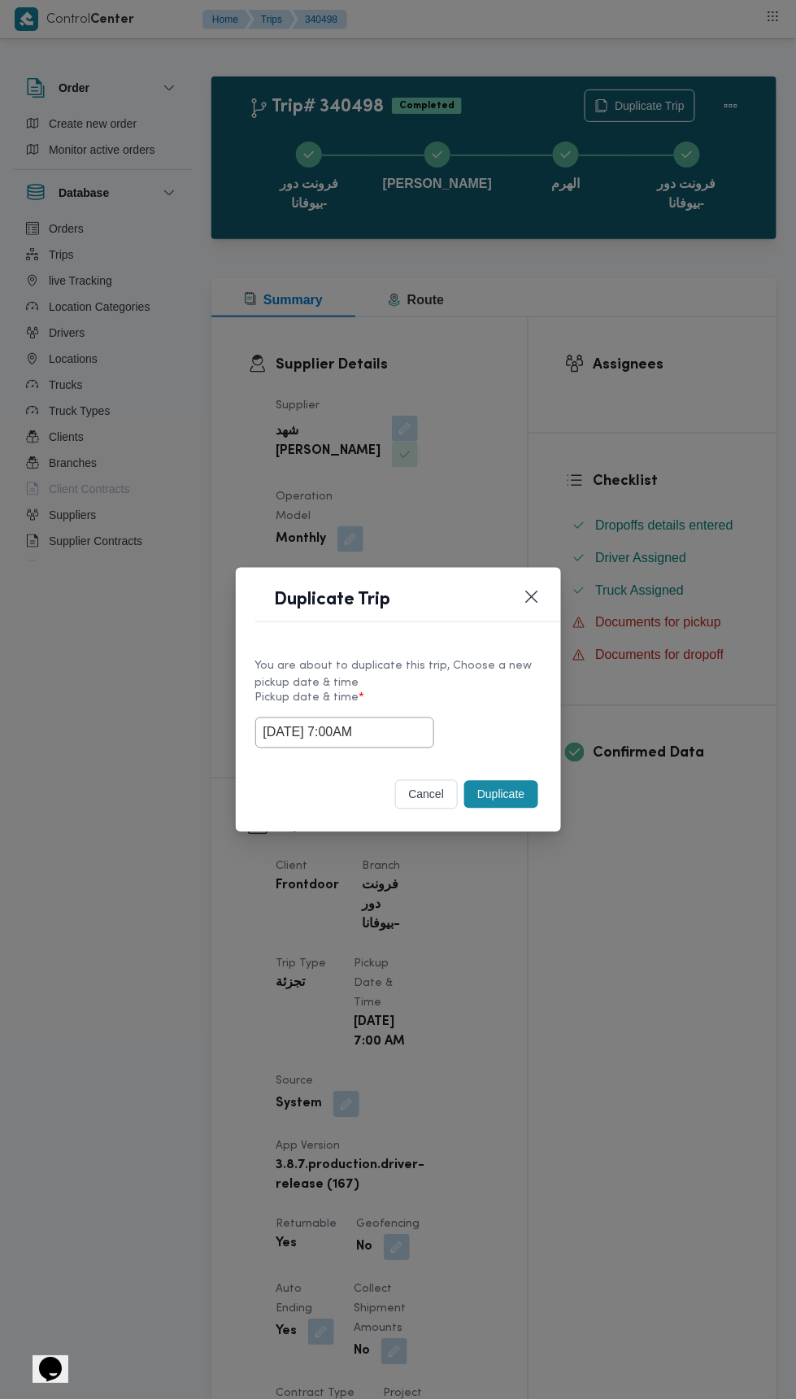
click at [680, 381] on div "Duplicate Trip You are about to duplicate this trip, Choose a new pickup date &…" at bounding box center [398, 700] width 796 height 1400
click at [514, 785] on button "Duplicate" at bounding box center [500, 795] width 73 height 28
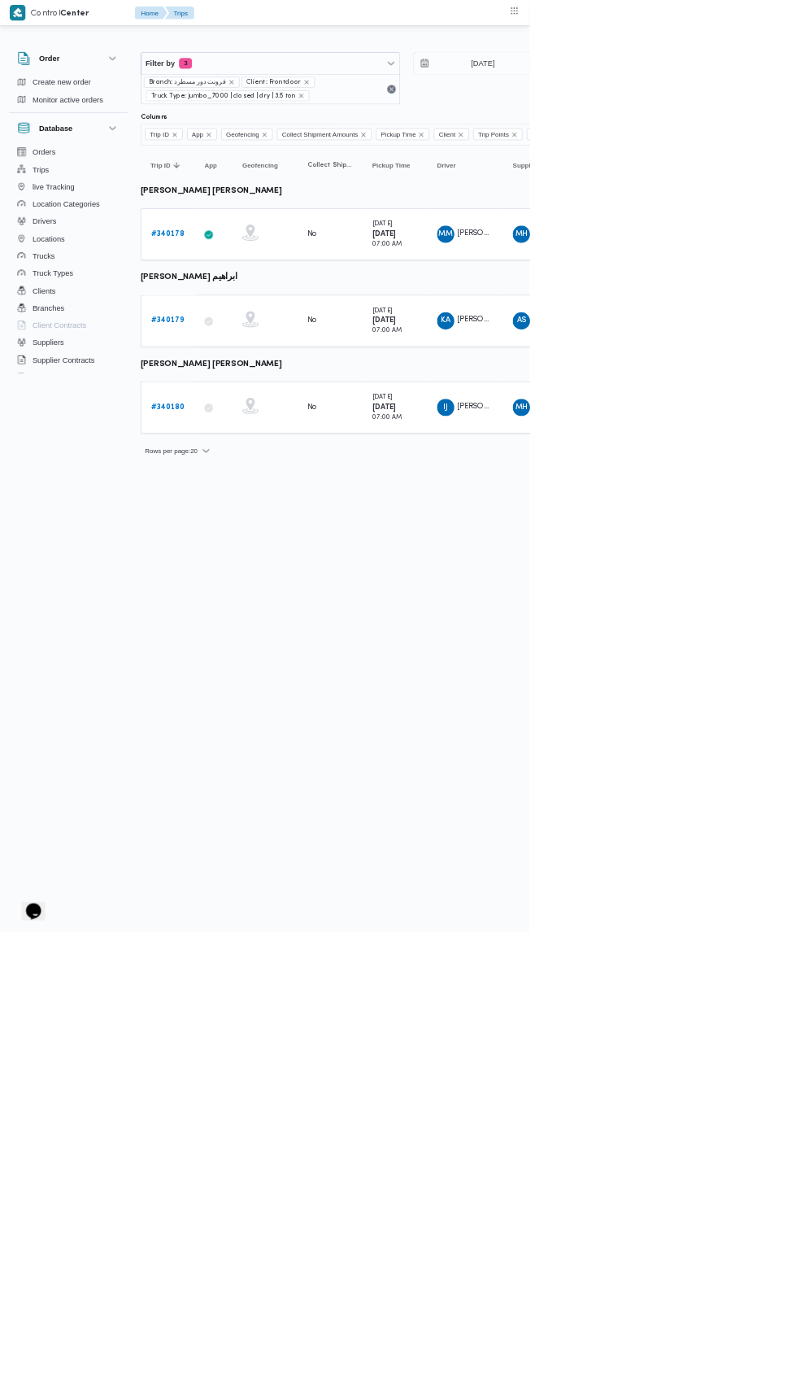
click at [268, 350] on b "# 340178" at bounding box center [252, 352] width 50 height 11
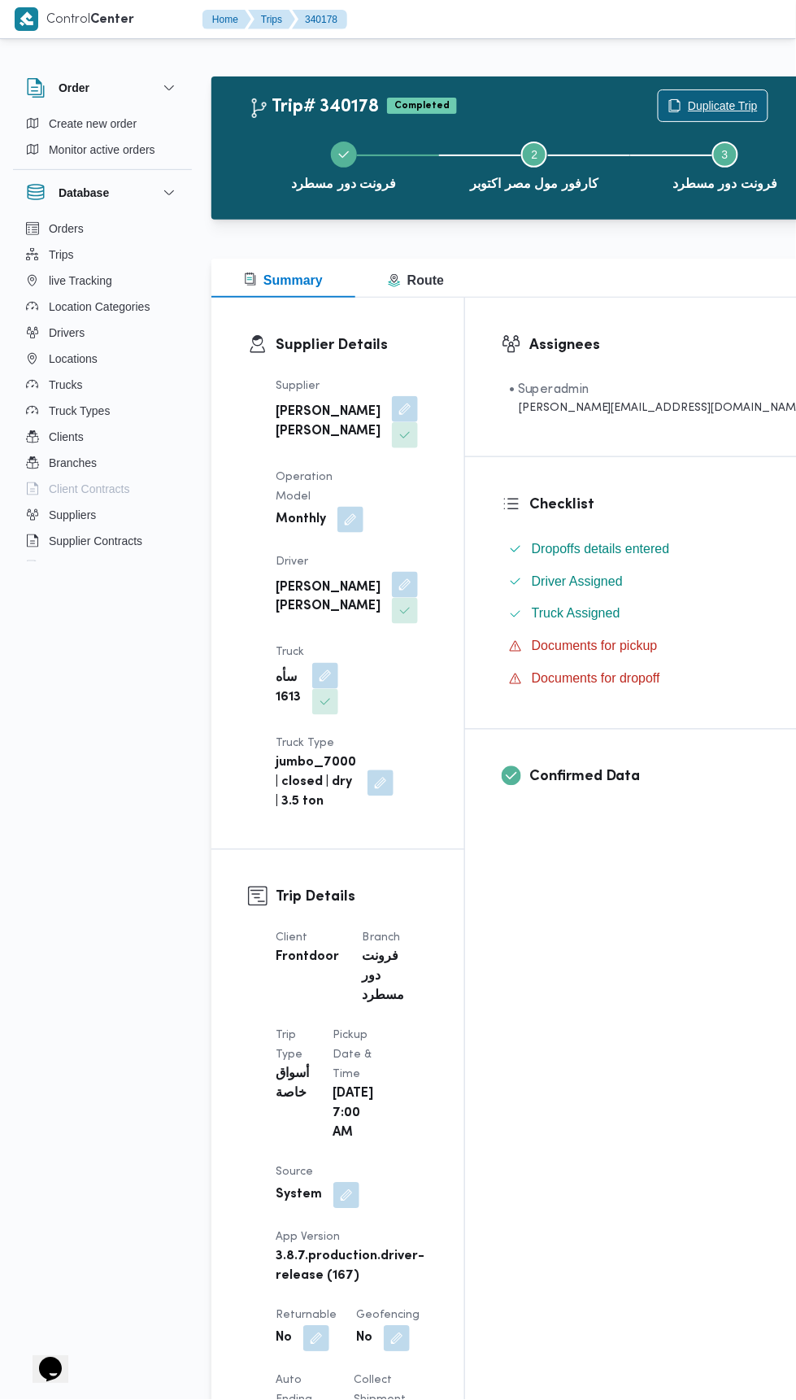
click at [688, 97] on span "Duplicate Trip" at bounding box center [723, 106] width 70 height 20
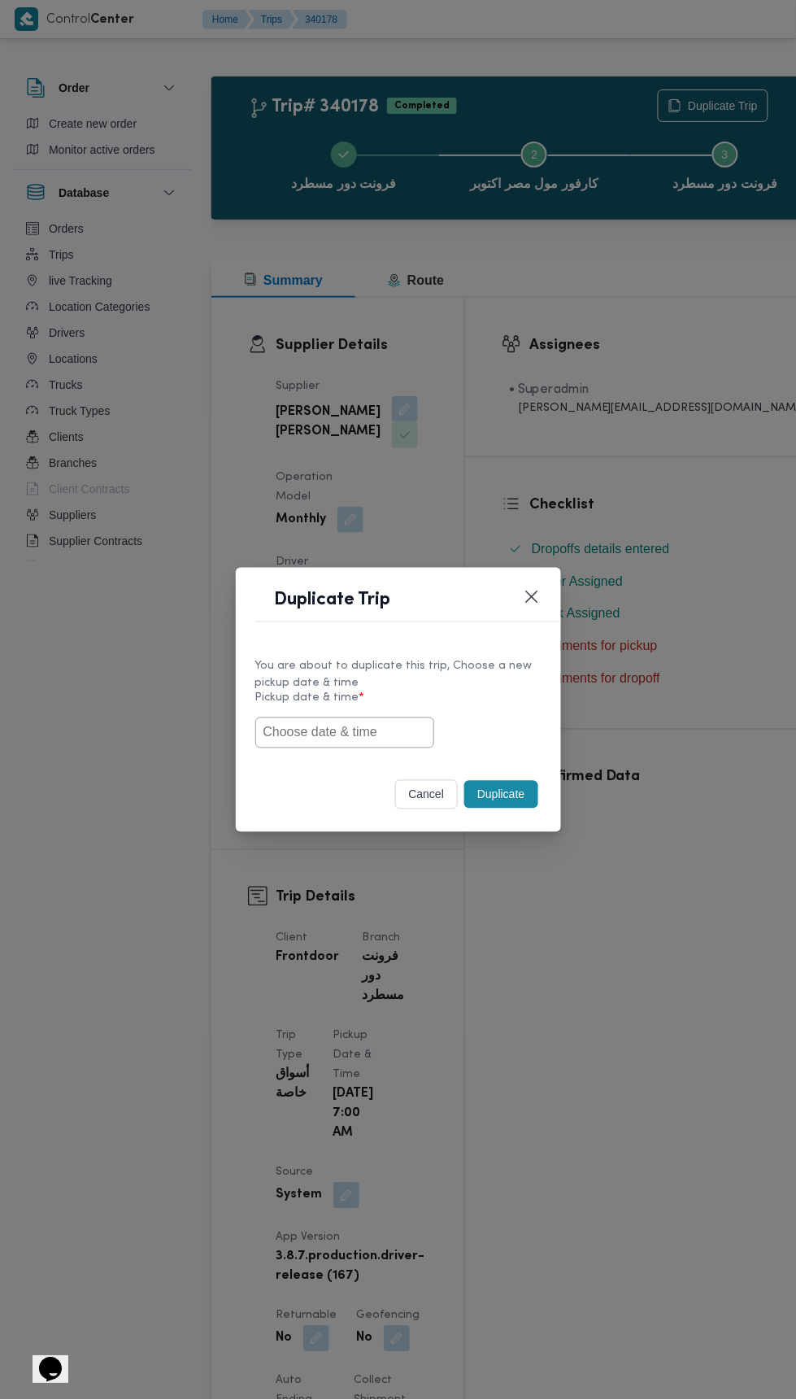
click at [378, 737] on input "text" at bounding box center [344, 732] width 179 height 31
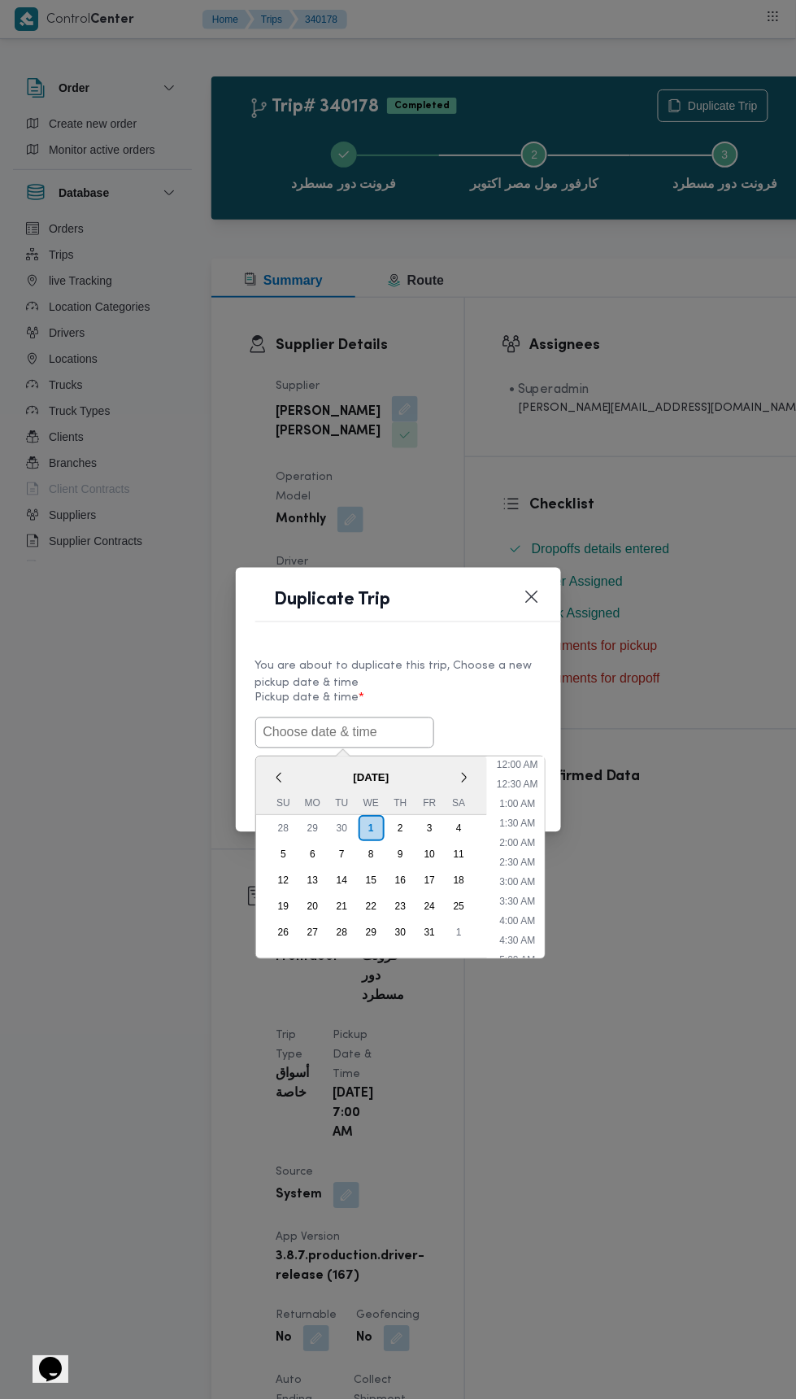
scroll to position [142, 0]
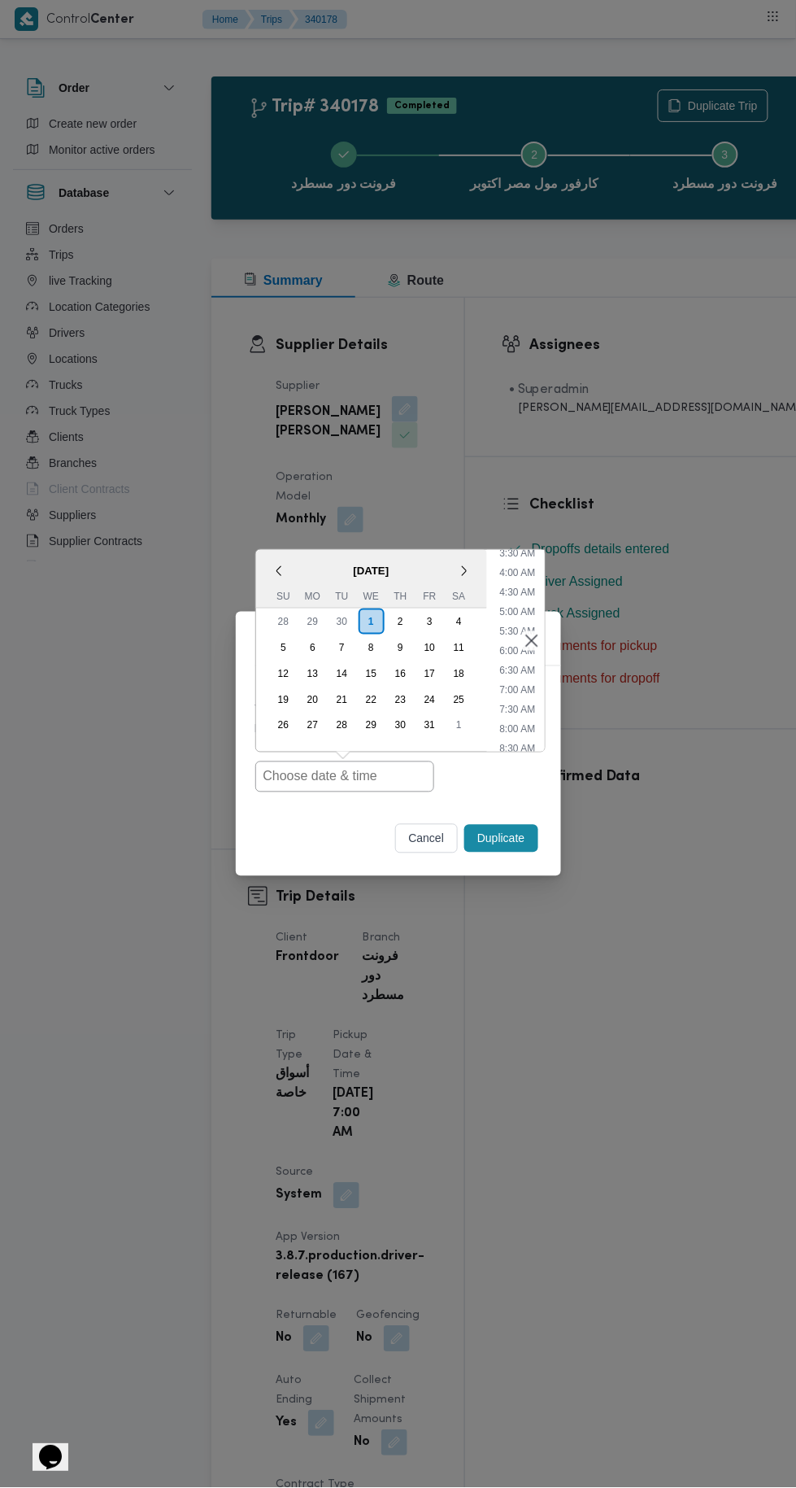
type input "01/10/2025 7:00AM"
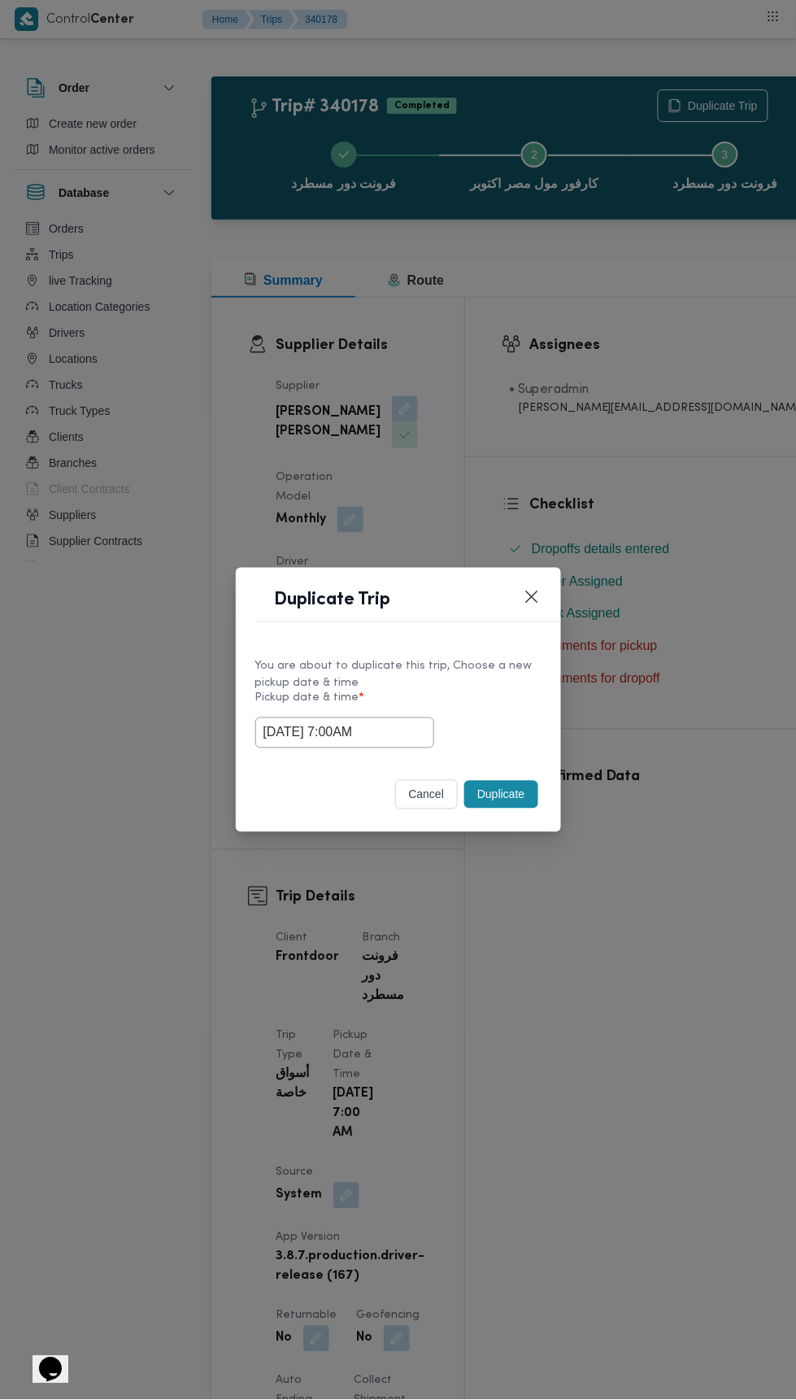
click at [710, 377] on div "Duplicate Trip You are about to duplicate this trip, Choose a new pickup date &…" at bounding box center [398, 700] width 796 height 1400
click at [517, 803] on button "Duplicate" at bounding box center [500, 795] width 73 height 28
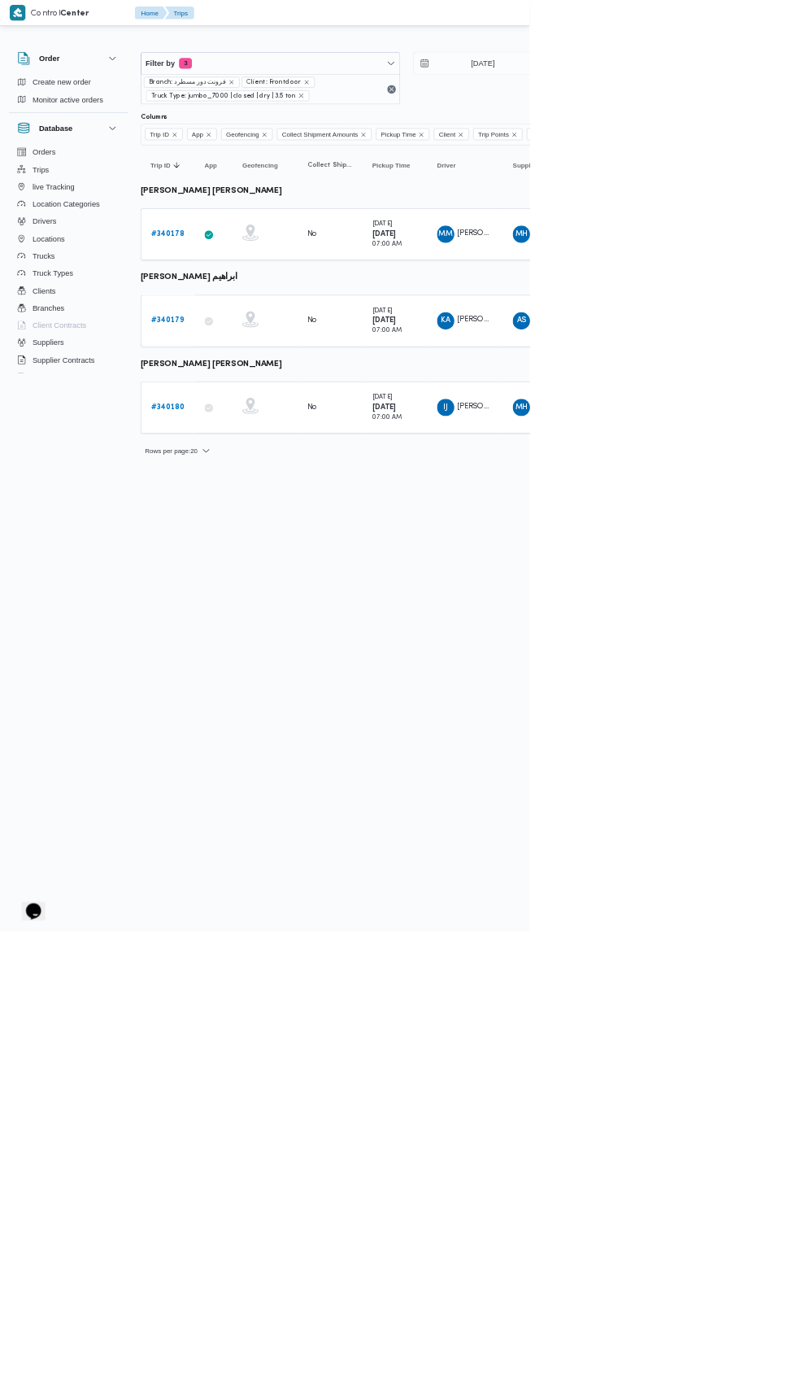
click at [273, 478] on b "# 340179" at bounding box center [252, 482] width 50 height 11
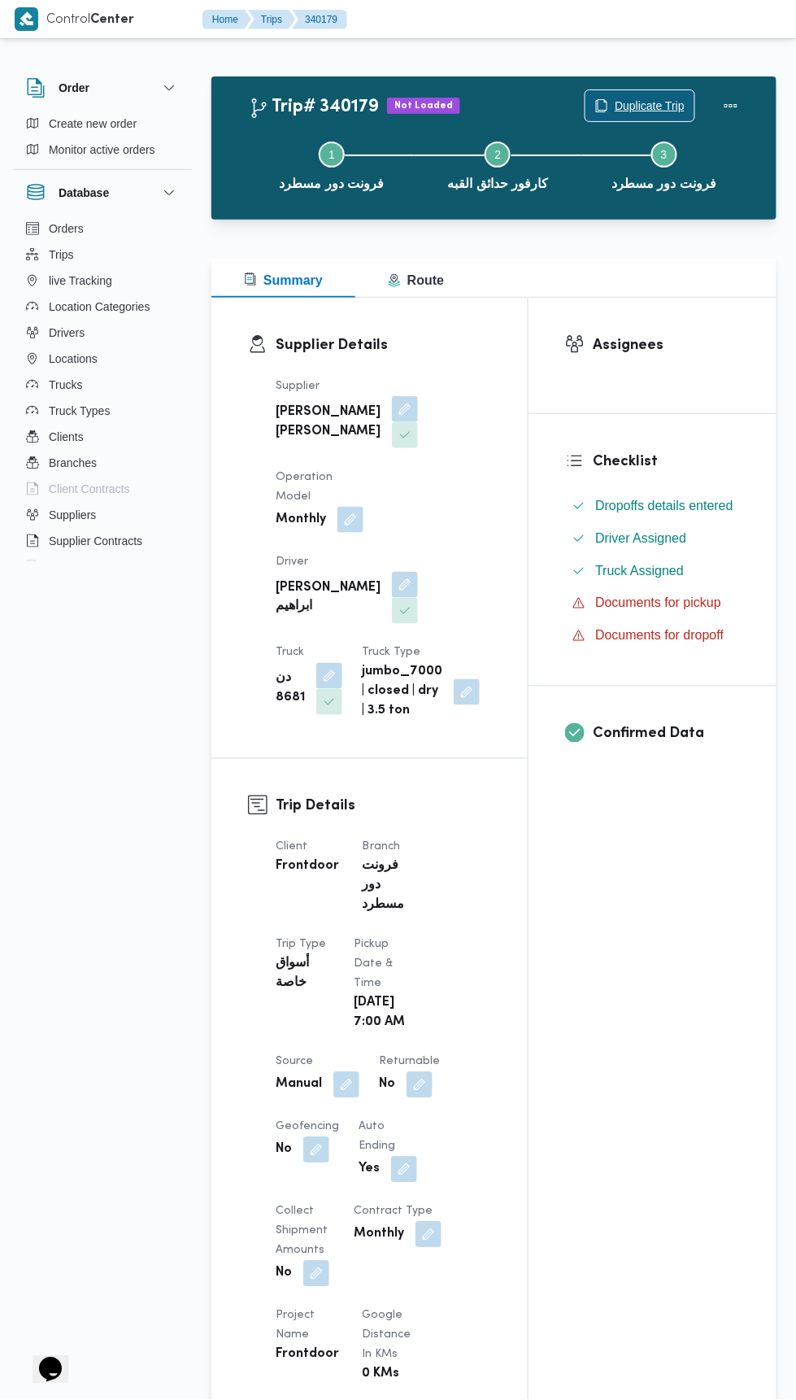
click at [636, 103] on span "Duplicate Trip" at bounding box center [650, 106] width 70 height 20
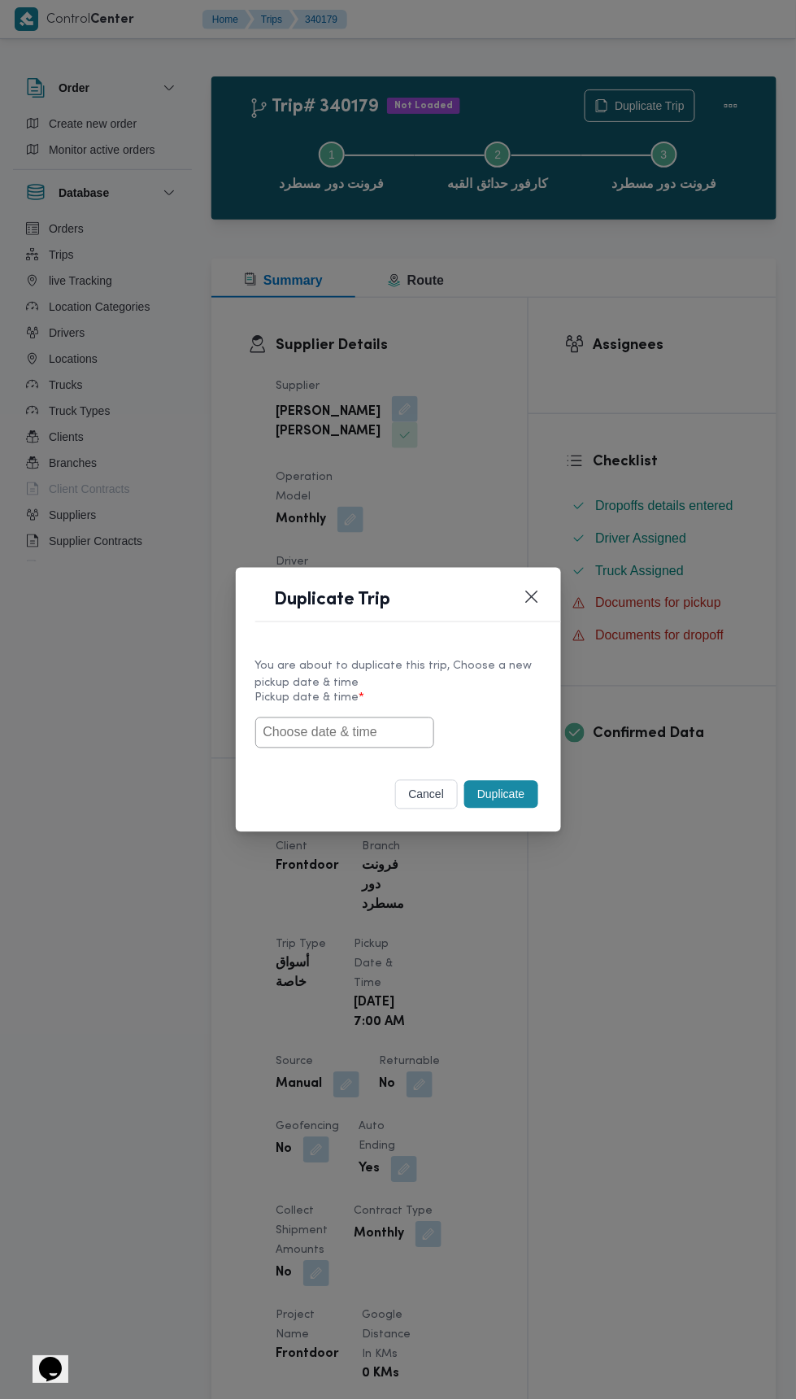
click at [393, 726] on input "text" at bounding box center [344, 732] width 179 height 31
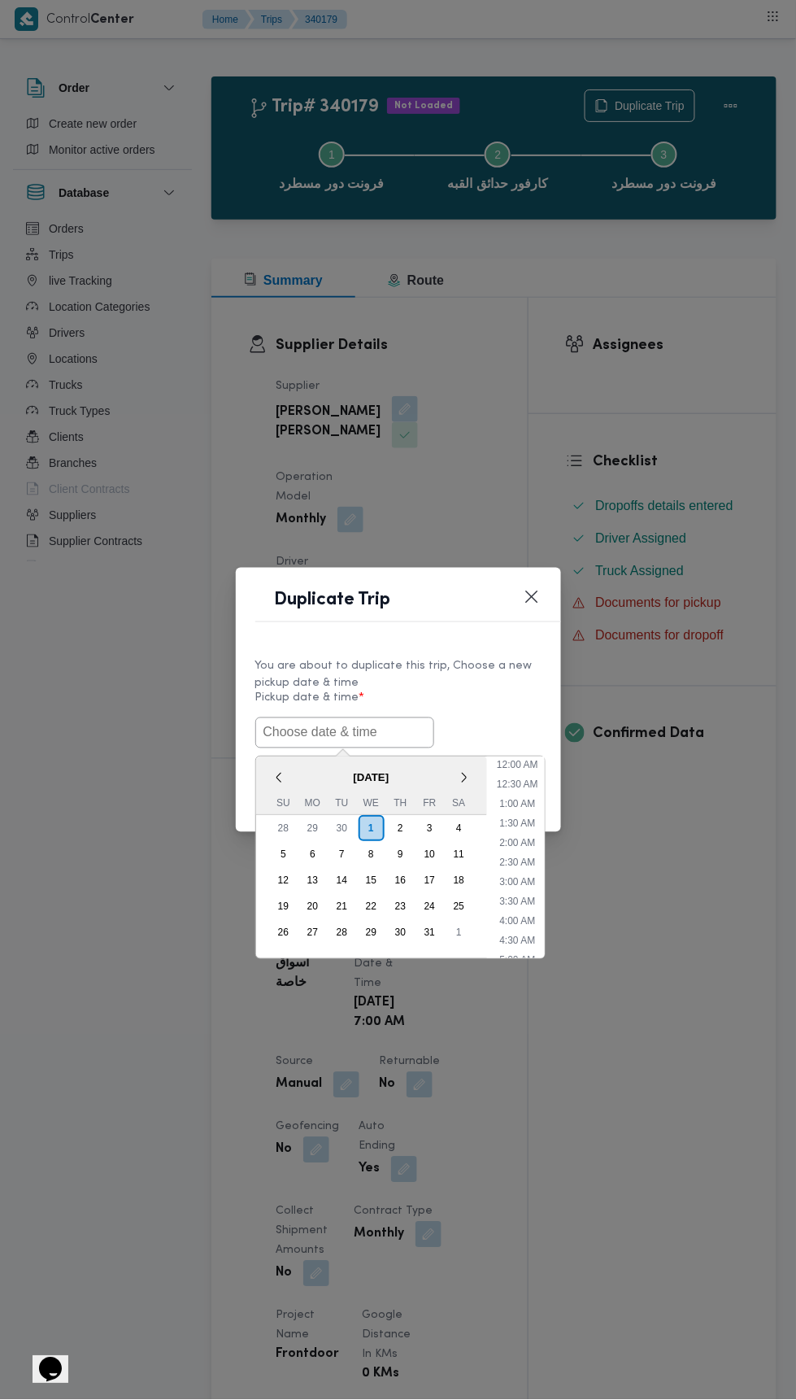
scroll to position [142, 0]
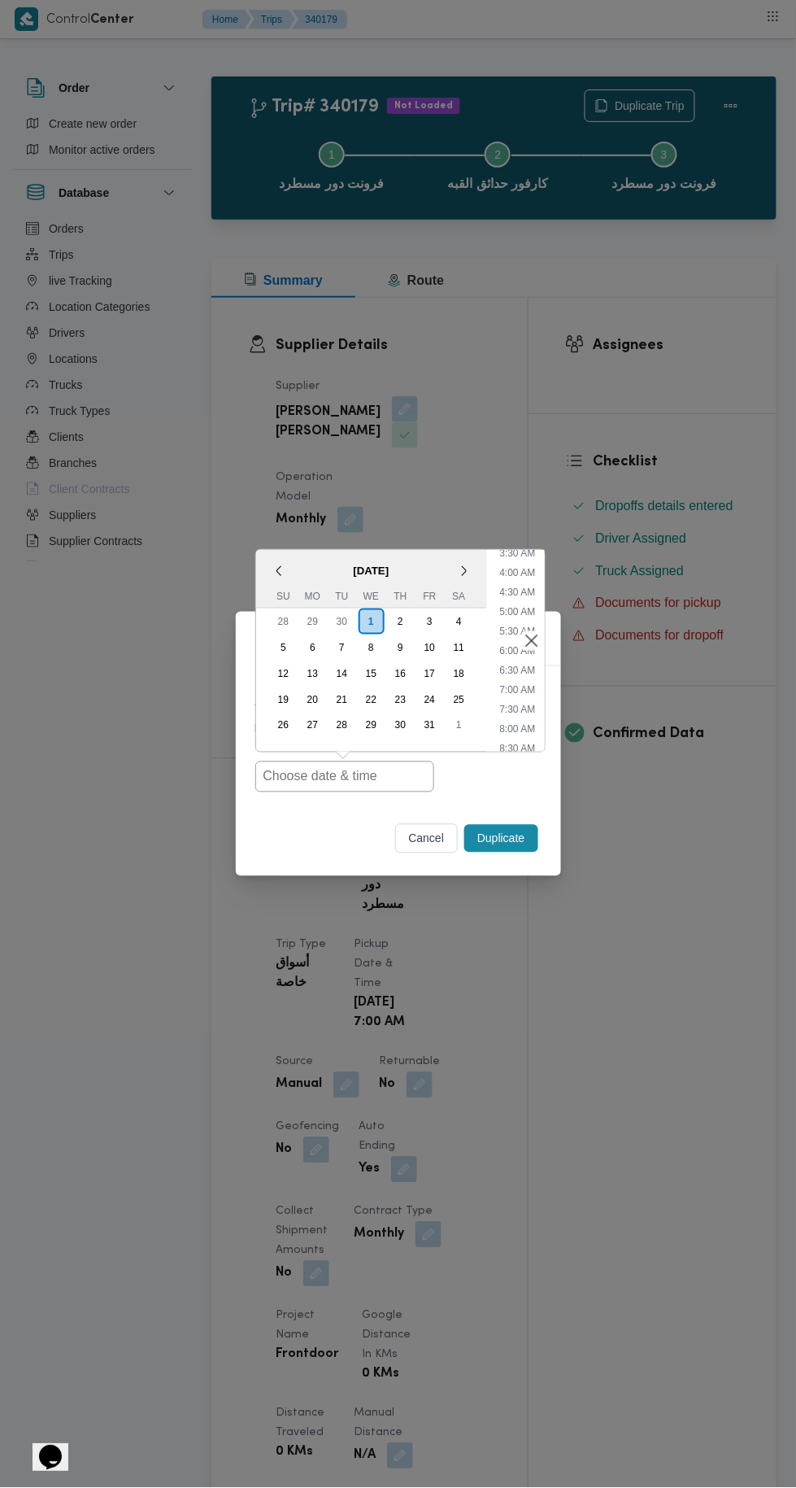
type input "01/10/2025 7:00AM"
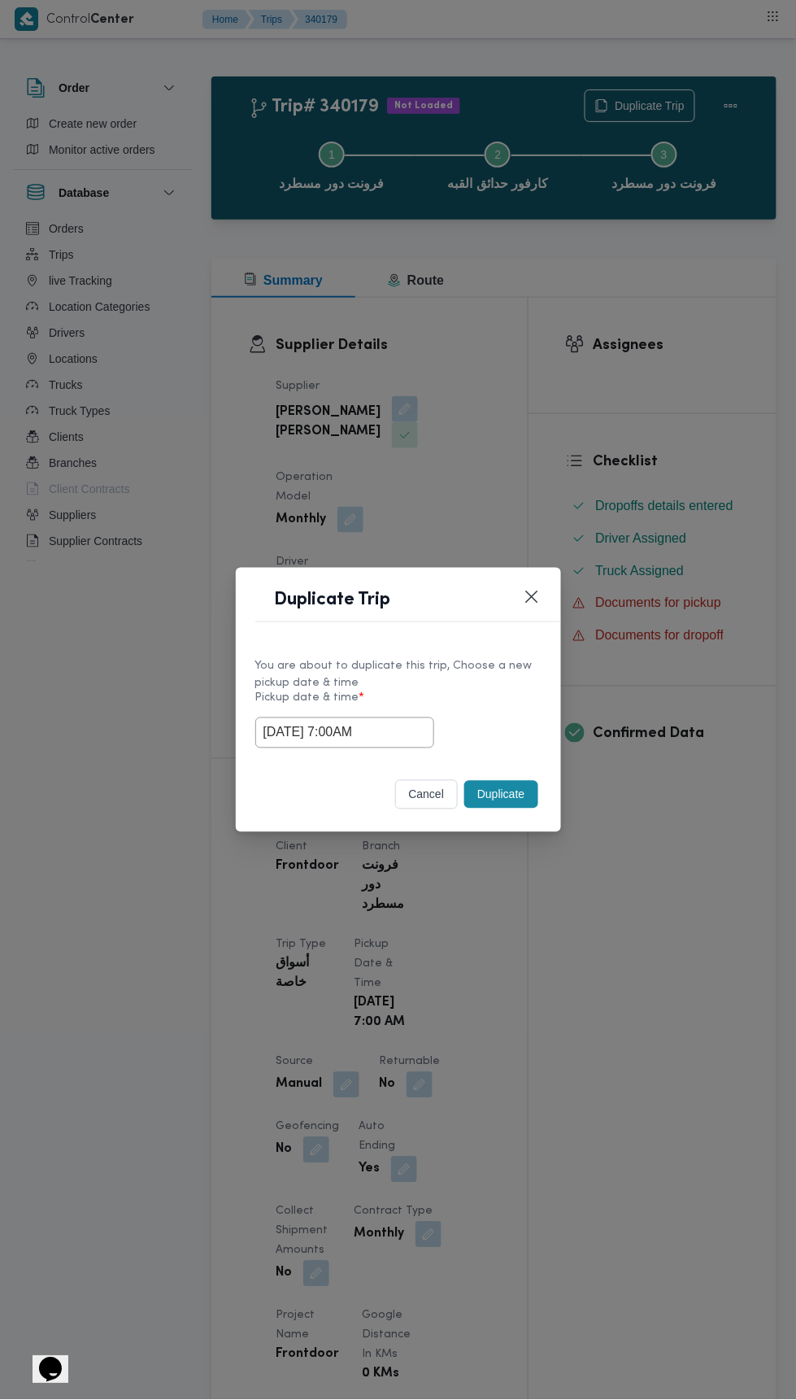
click at [714, 351] on div "Duplicate Trip You are about to duplicate this trip, Choose a new pickup date &…" at bounding box center [398, 700] width 796 height 1400
click at [504, 789] on button "Duplicate" at bounding box center [500, 795] width 73 height 28
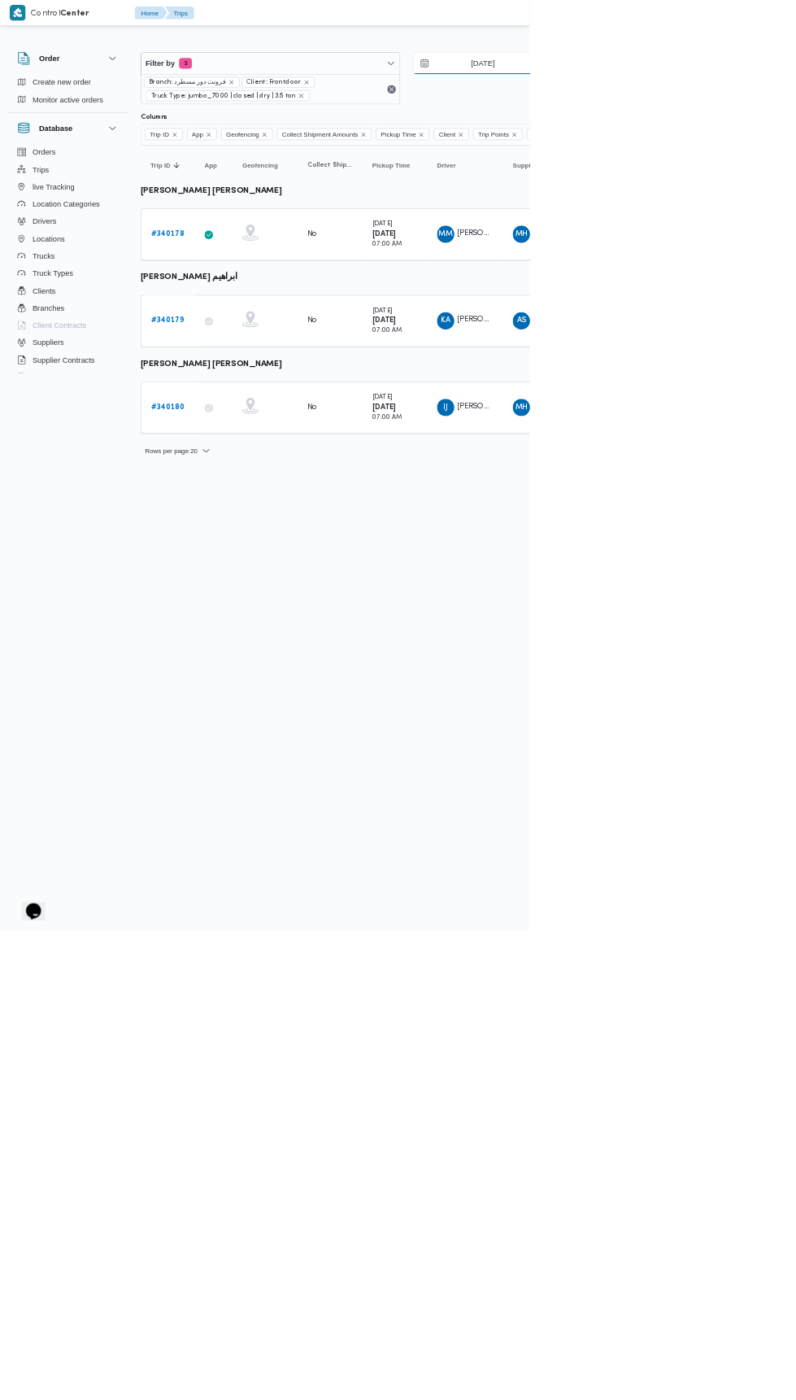
click at [752, 94] on input "29/9/2025" at bounding box center [714, 95] width 185 height 33
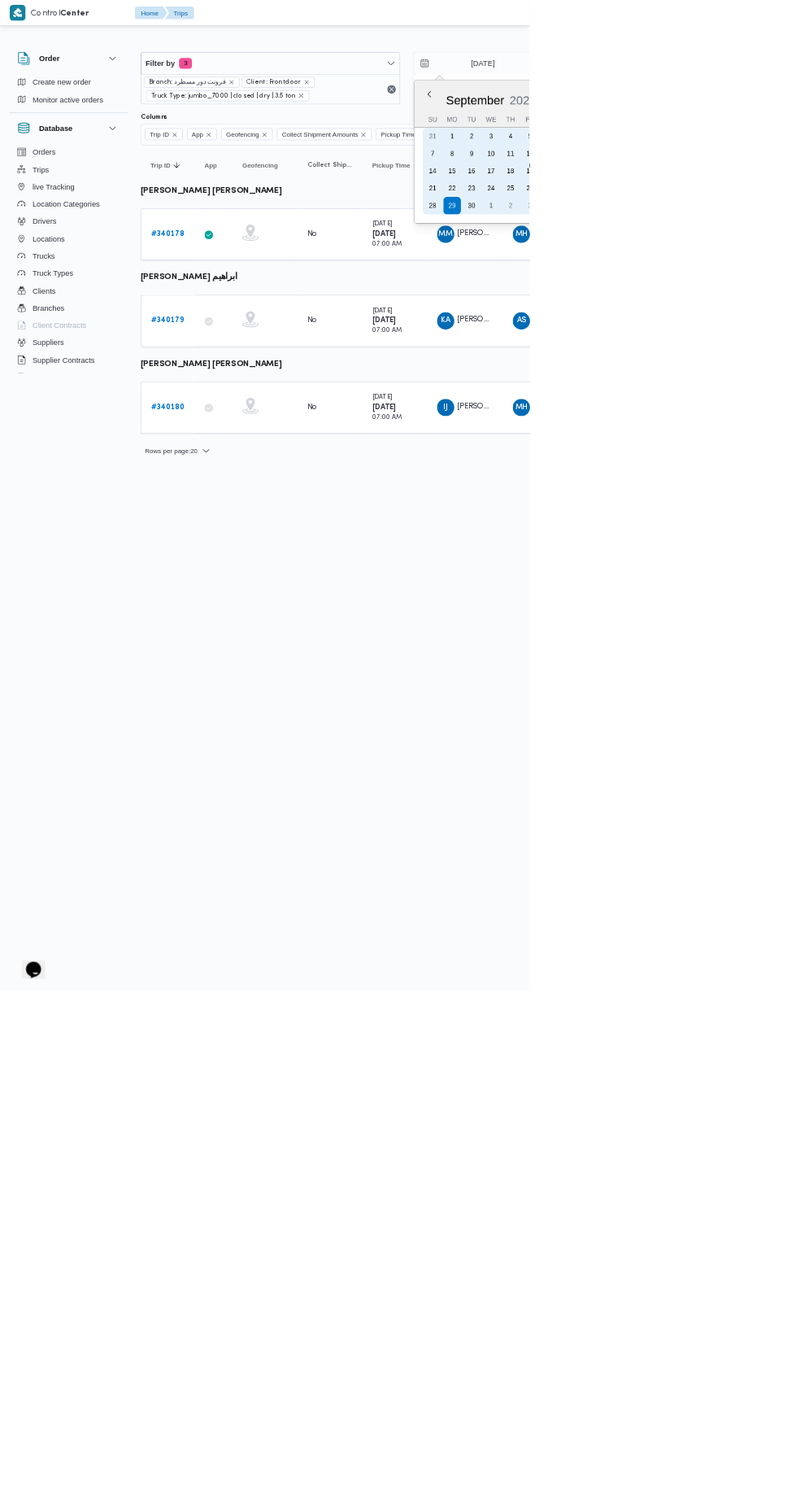
click at [742, 316] on div "1" at bounding box center [739, 309] width 26 height 26
type input "[DATE]"
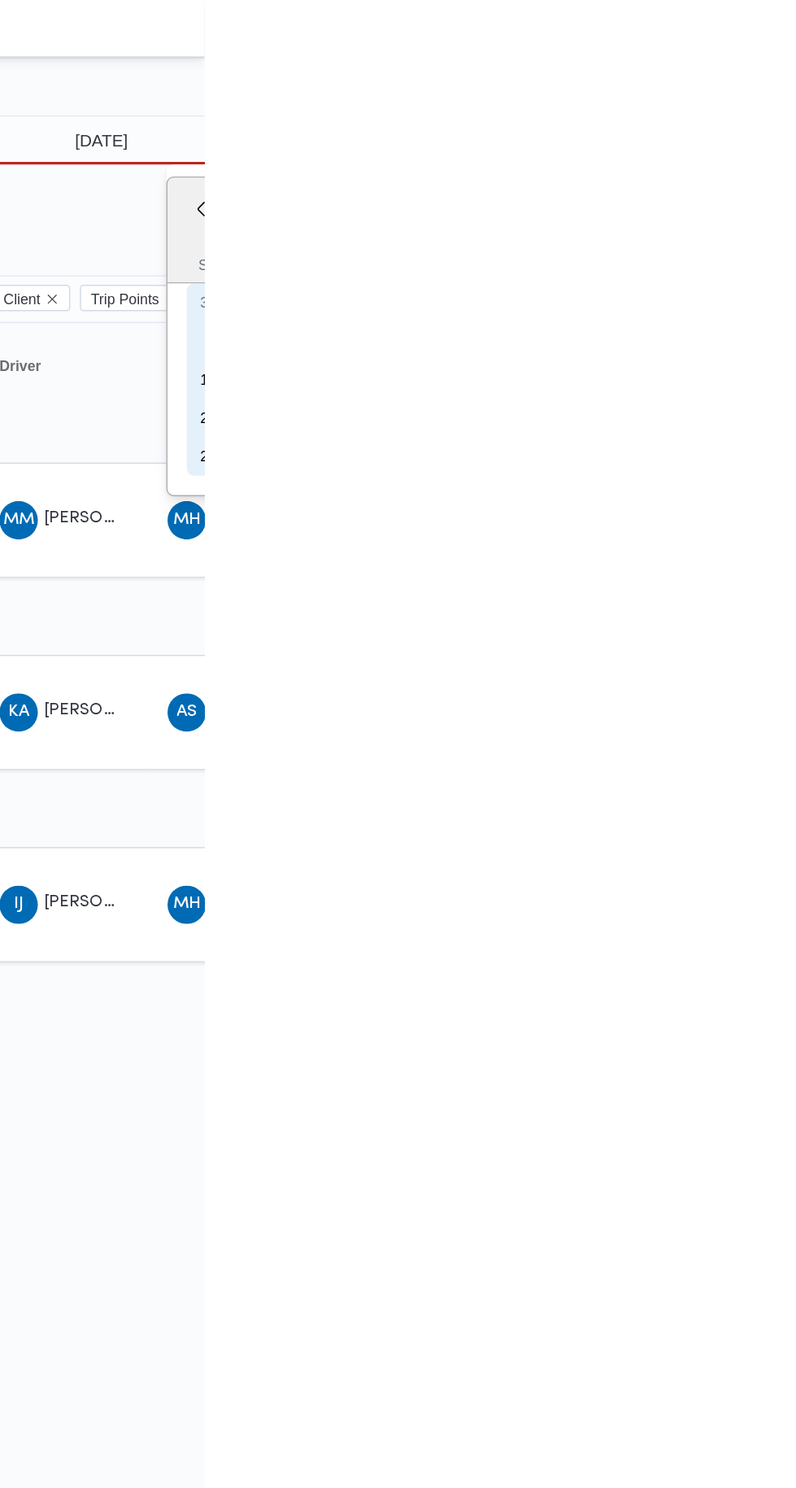
type input "[DATE]"
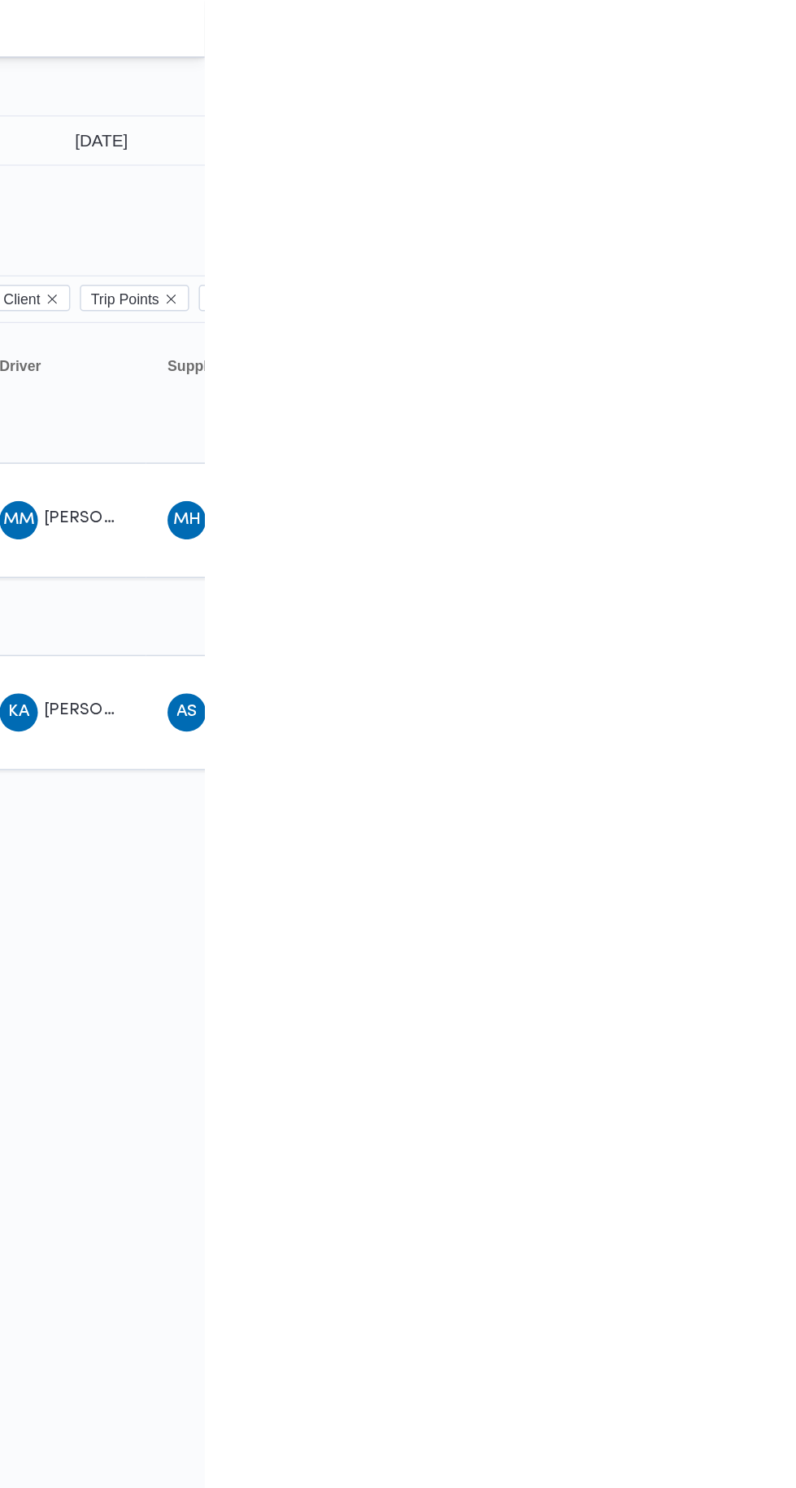
click at [796, 425] on table "Trip ID Click to sort in ascending order App Click to sort in ascending order G…" at bounding box center [699, 378] width 976 height 319
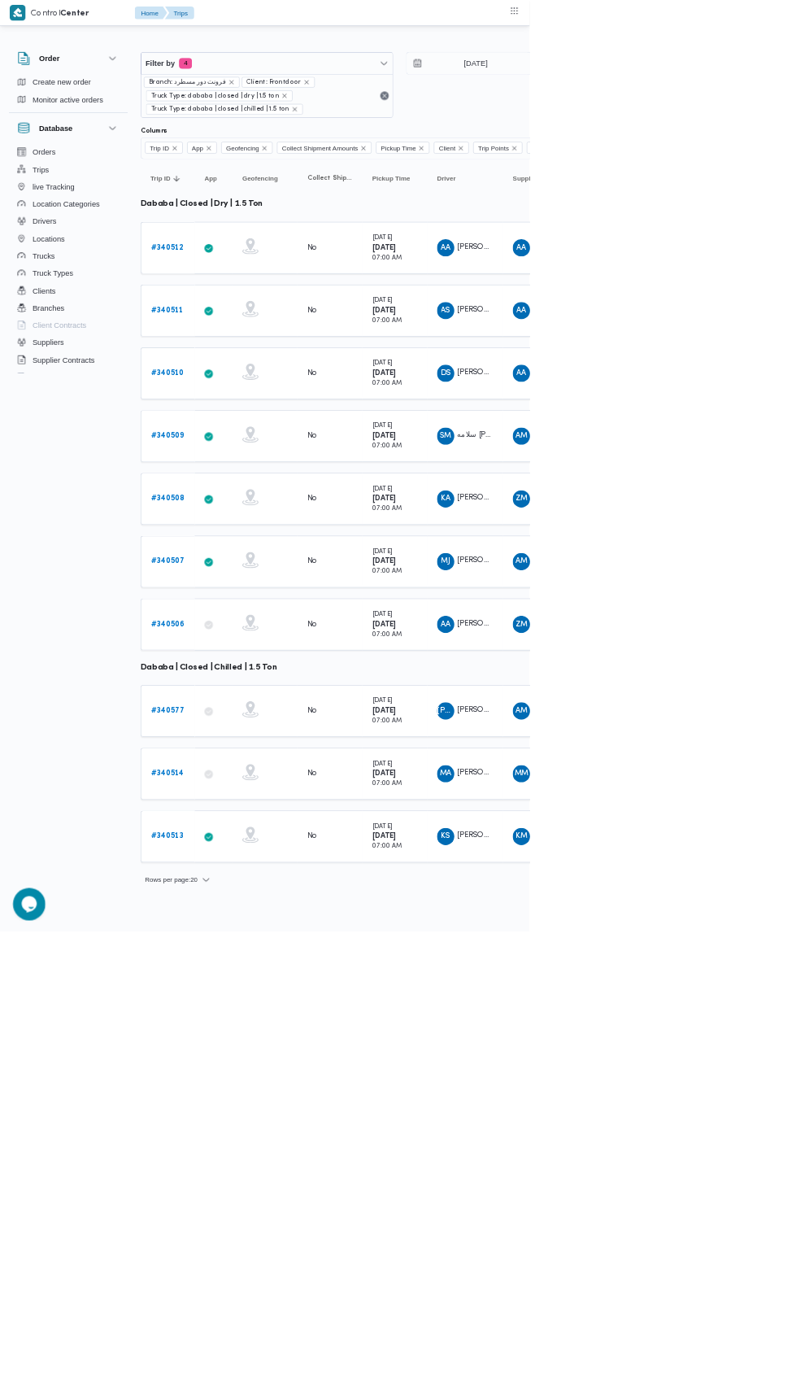
click at [230, 463] on b "# 340511" at bounding box center [251, 466] width 49 height 11
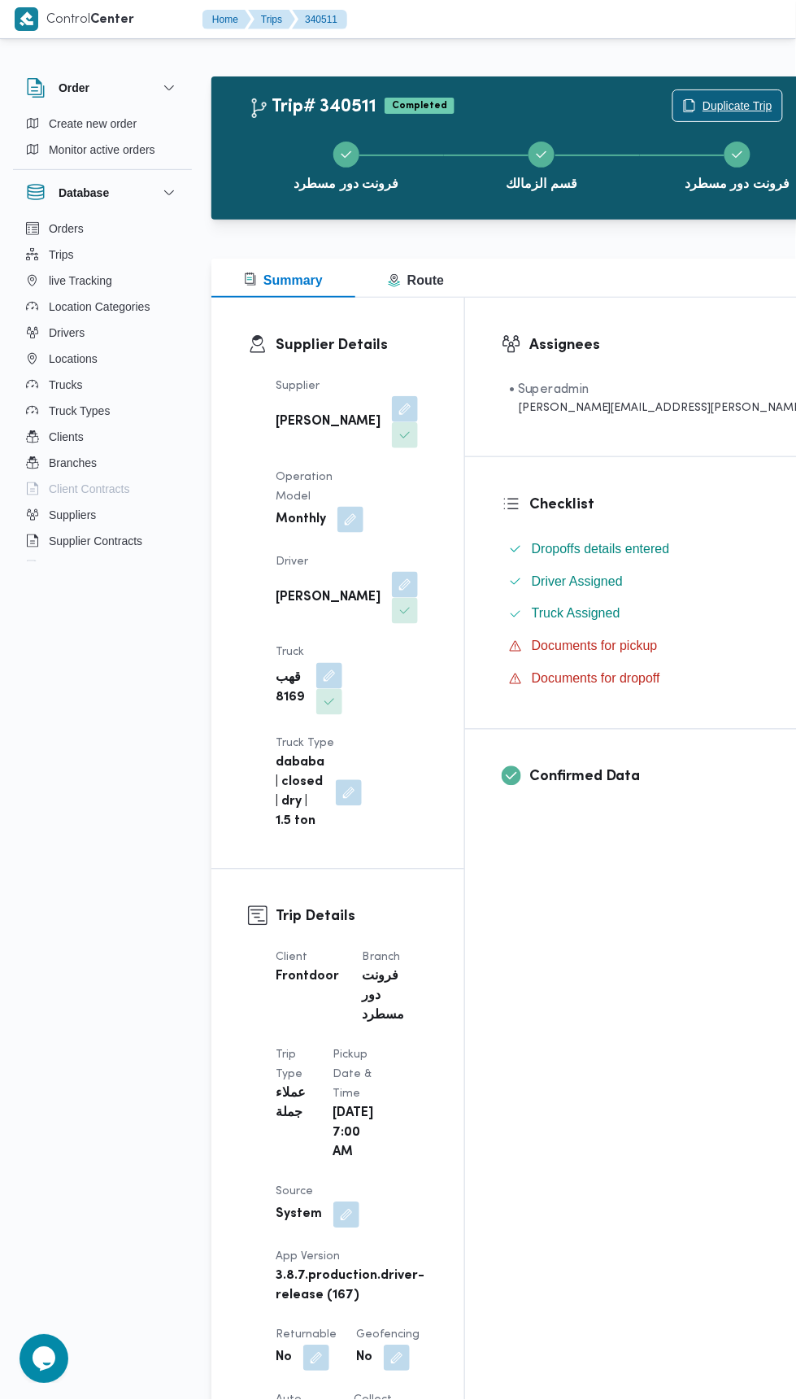
click at [703, 105] on span "Duplicate Trip" at bounding box center [738, 106] width 70 height 20
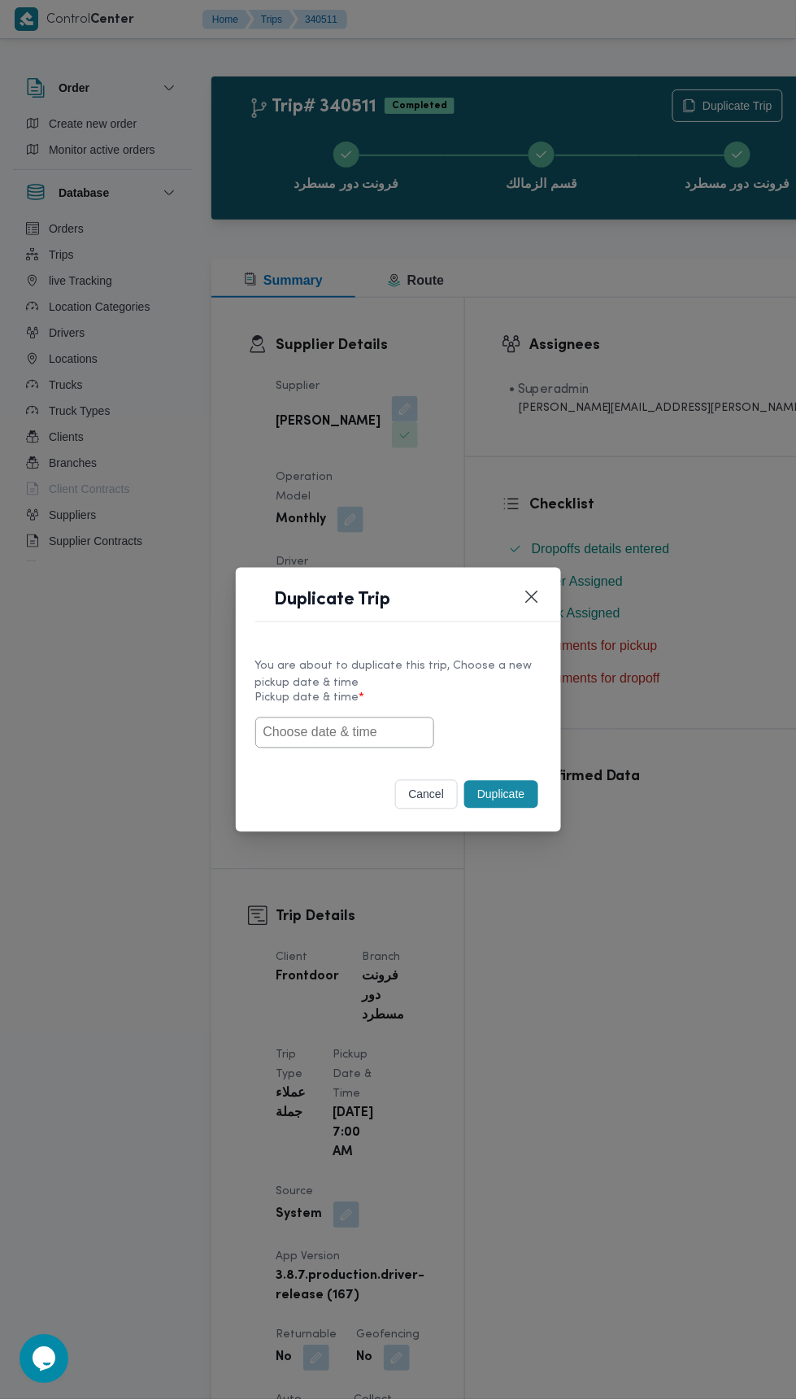
click at [554, 433] on div "Duplicate Trip You are about to duplicate this trip, Choose a new pickup date &…" at bounding box center [398, 700] width 796 height 1400
click at [388, 732] on input "text" at bounding box center [344, 732] width 179 height 31
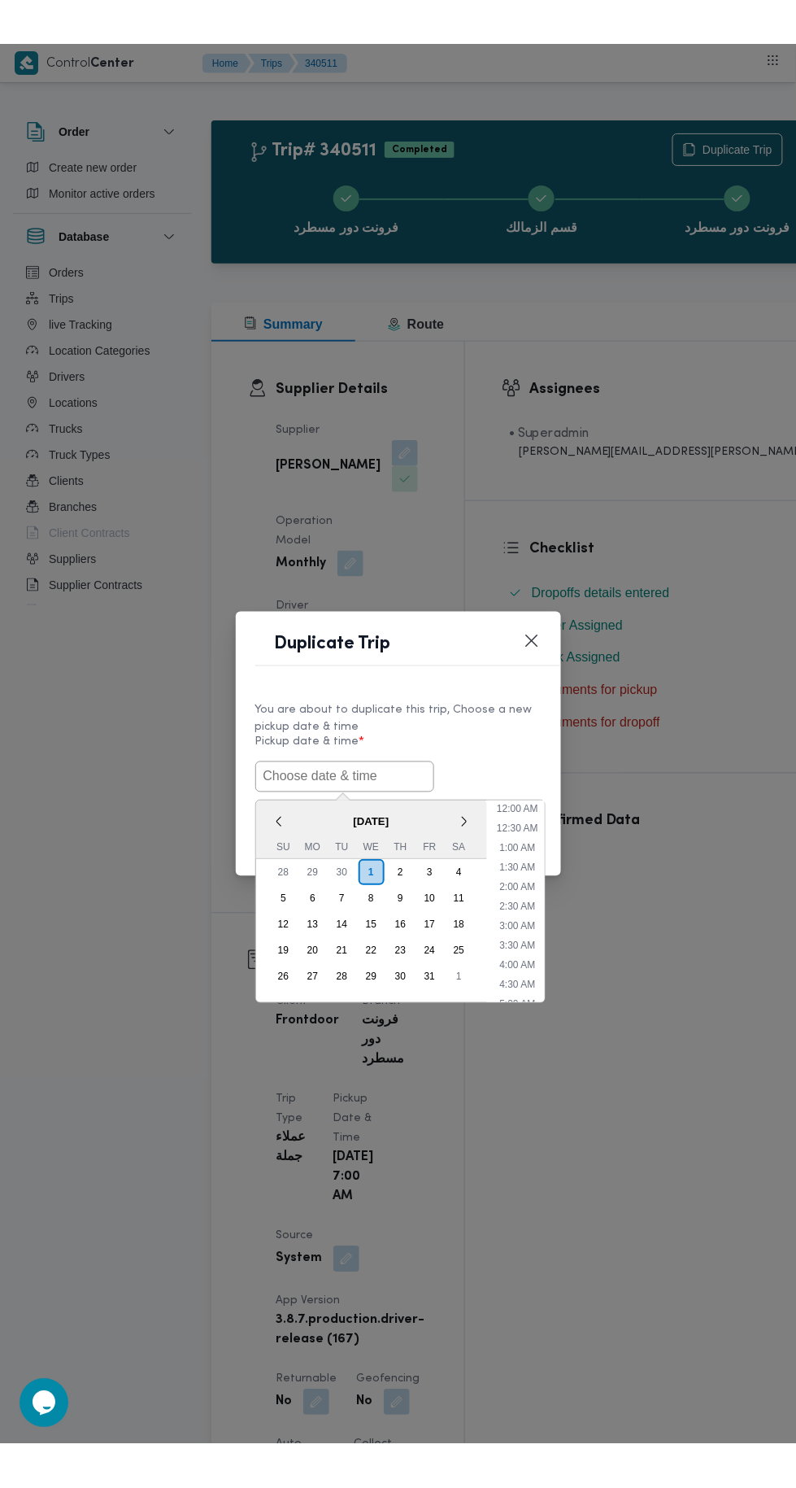
scroll to position [142, 0]
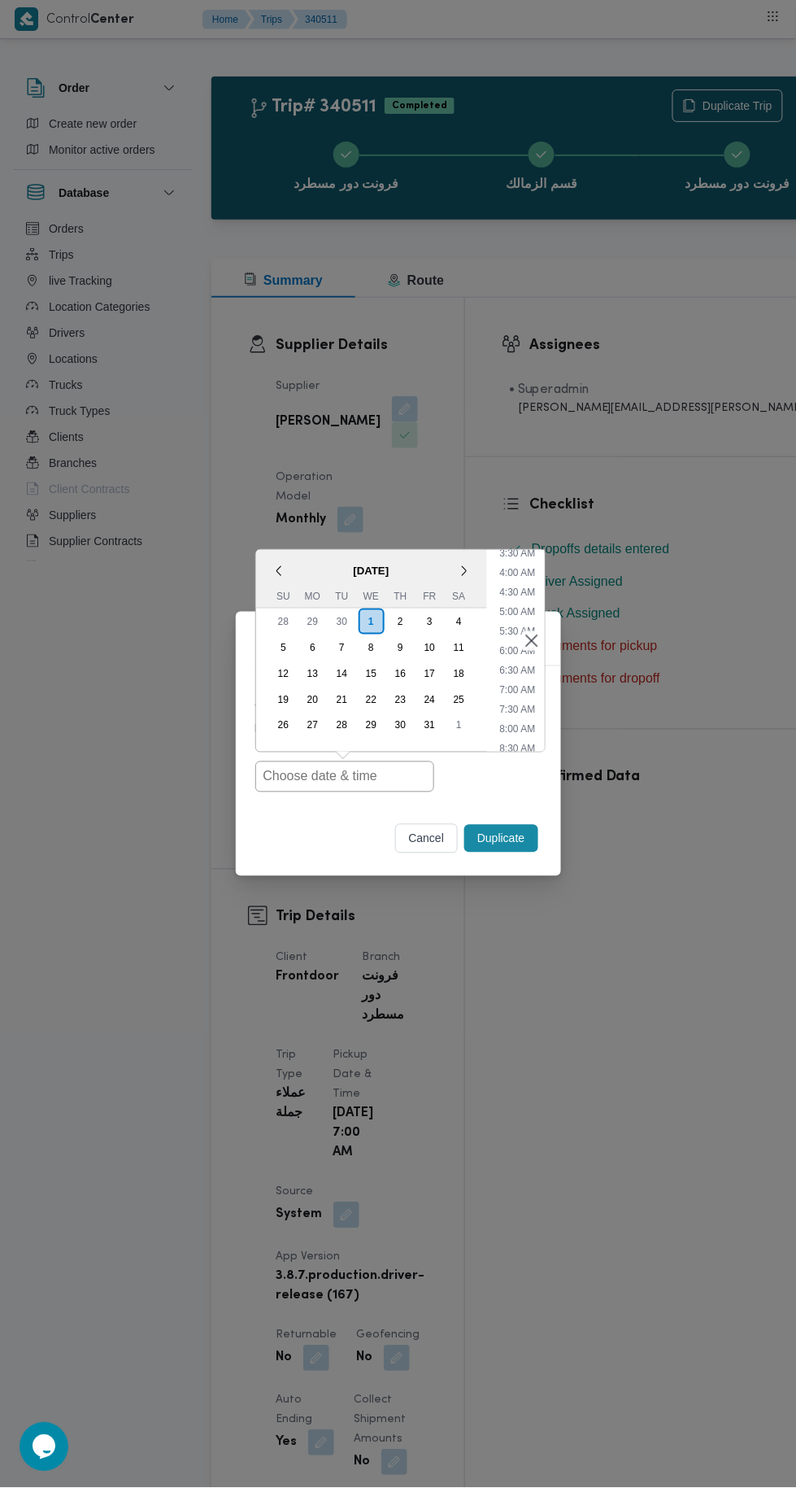
type input "[DATE] 7:00AM"
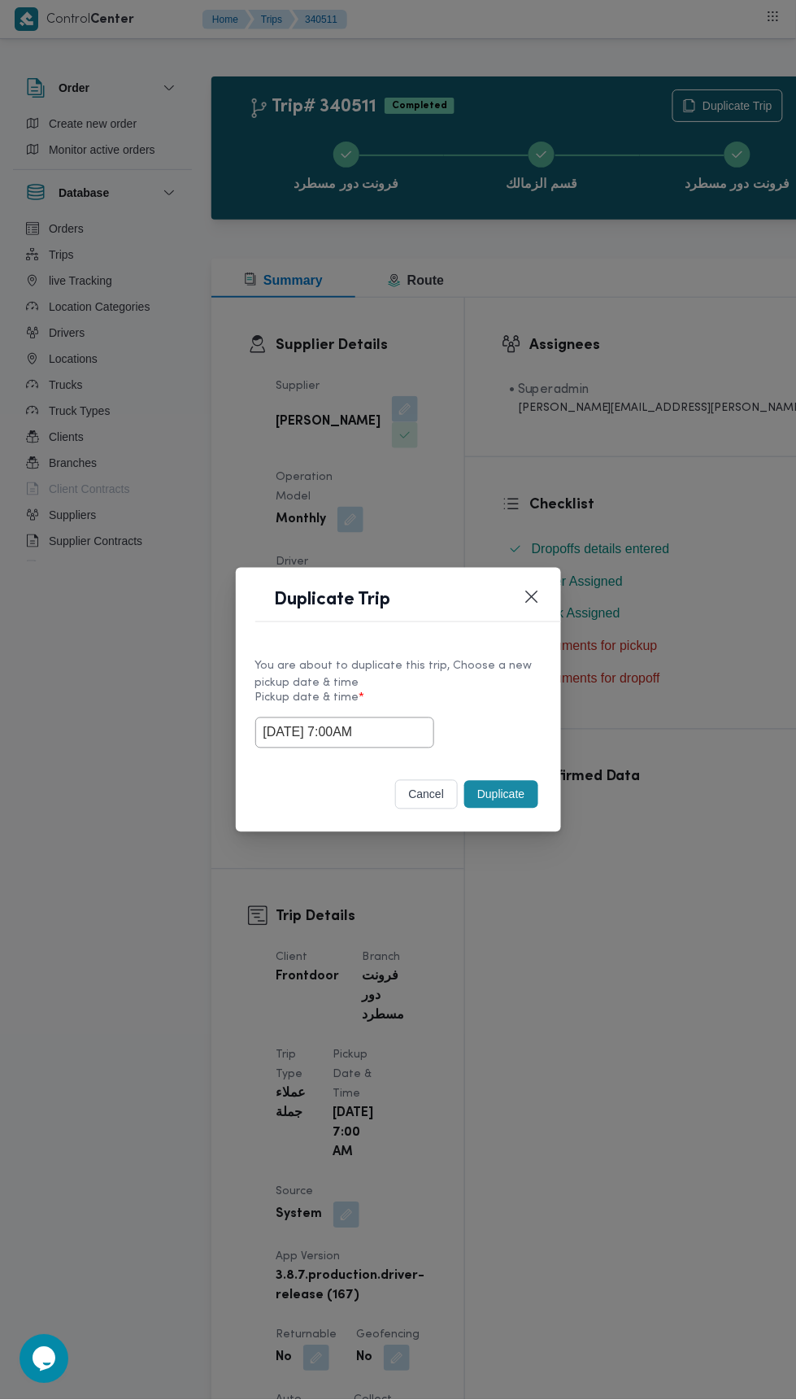
click at [669, 401] on div "Duplicate Trip You are about to duplicate this trip, Choose a new pickup date &…" at bounding box center [398, 700] width 796 height 1400
click at [520, 788] on button "Duplicate" at bounding box center [500, 795] width 73 height 28
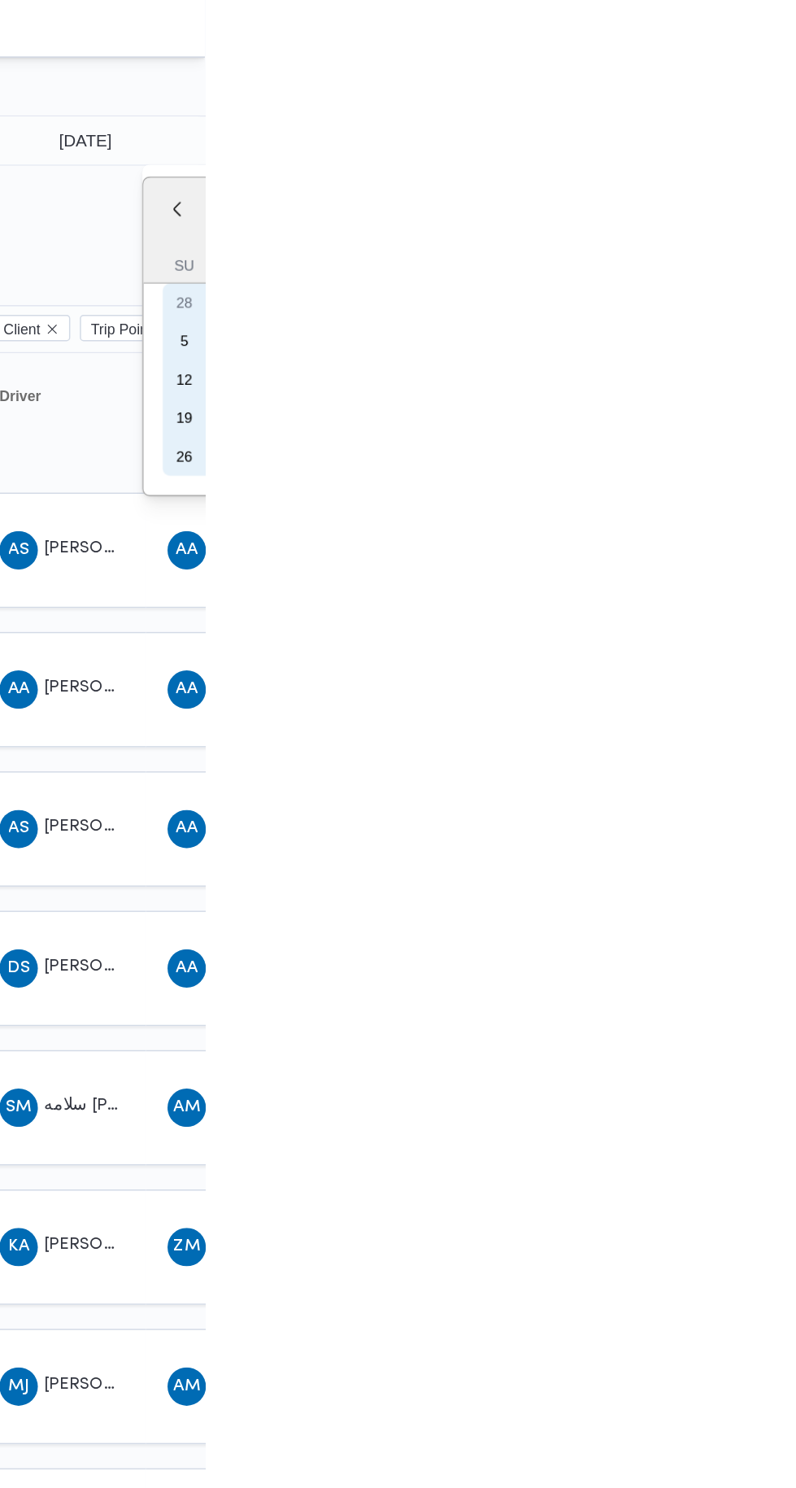
type input "[DATE]"
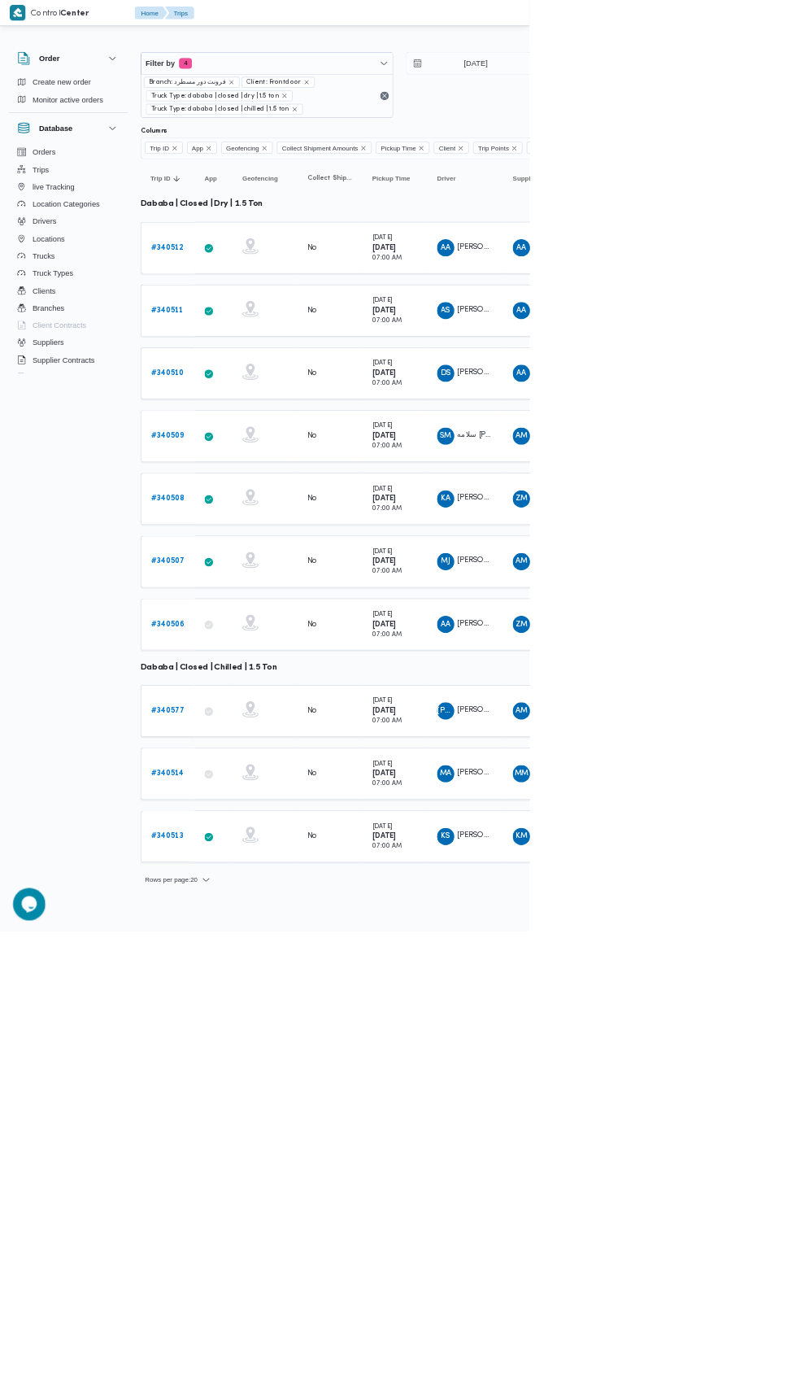
click at [251, 556] on b "# 340510" at bounding box center [252, 561] width 50 height 11
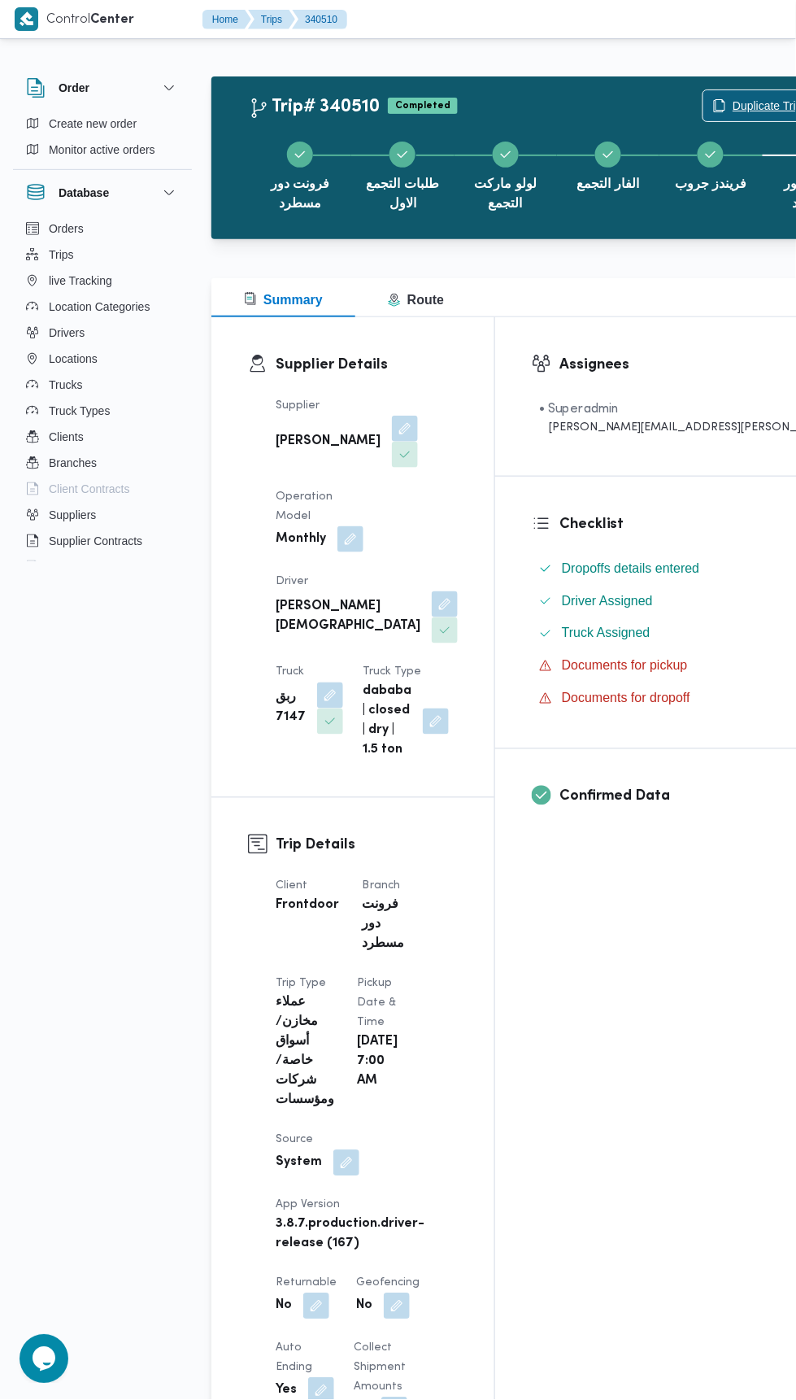
click at [733, 105] on span "Duplicate Trip" at bounding box center [768, 106] width 70 height 20
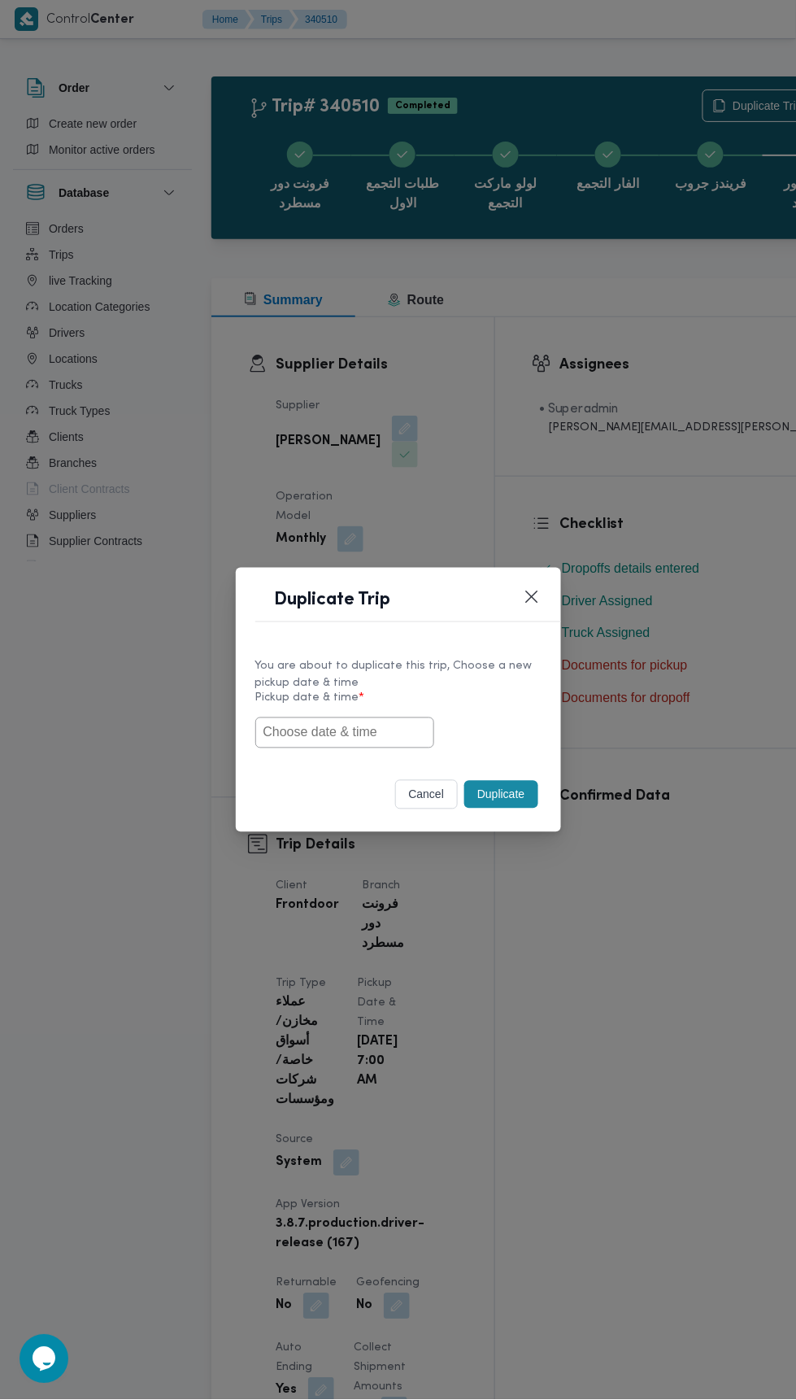
click at [403, 727] on input "text" at bounding box center [344, 732] width 179 height 31
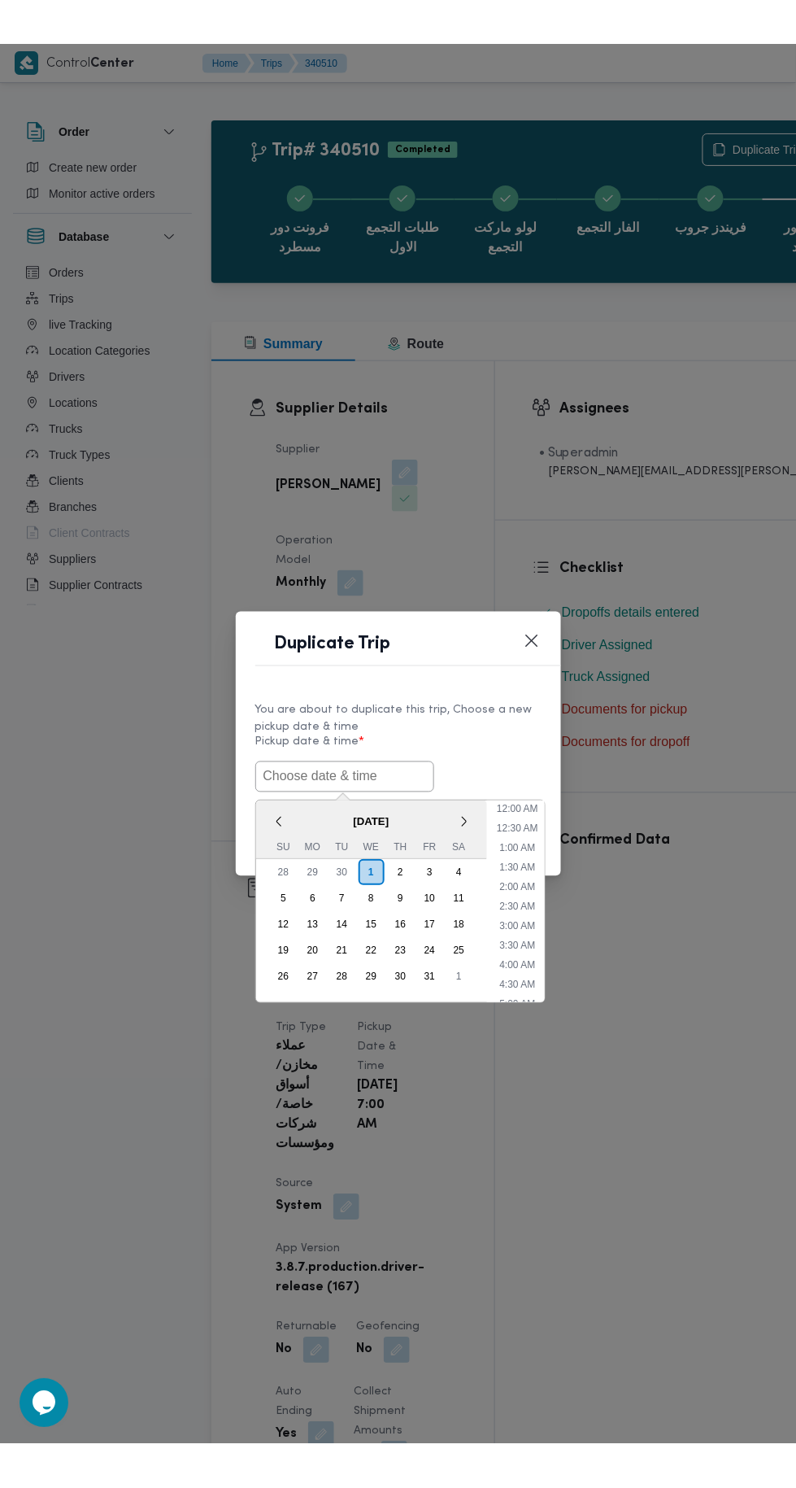
scroll to position [142, 0]
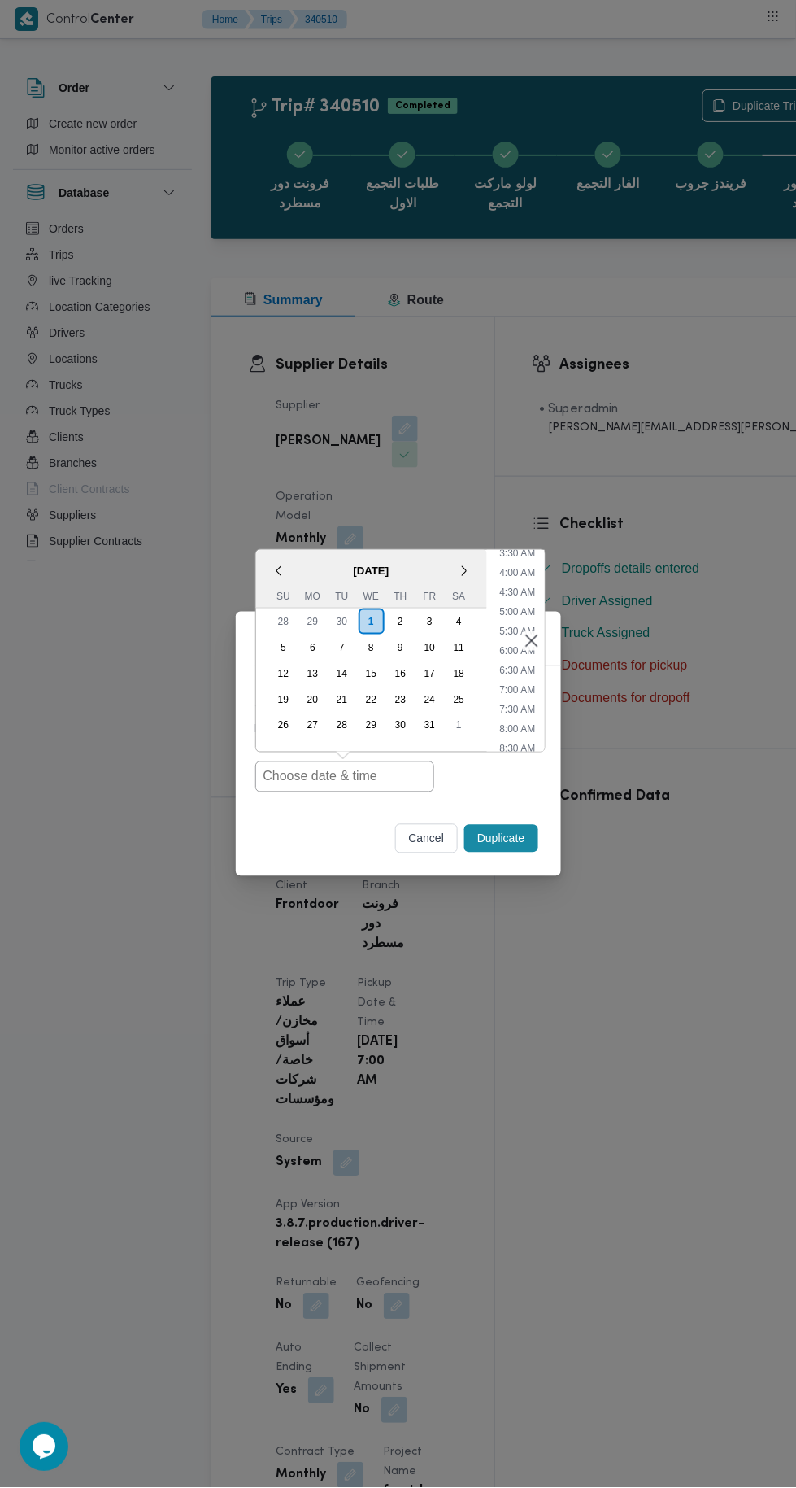
type input "[DATE] 7:00AM"
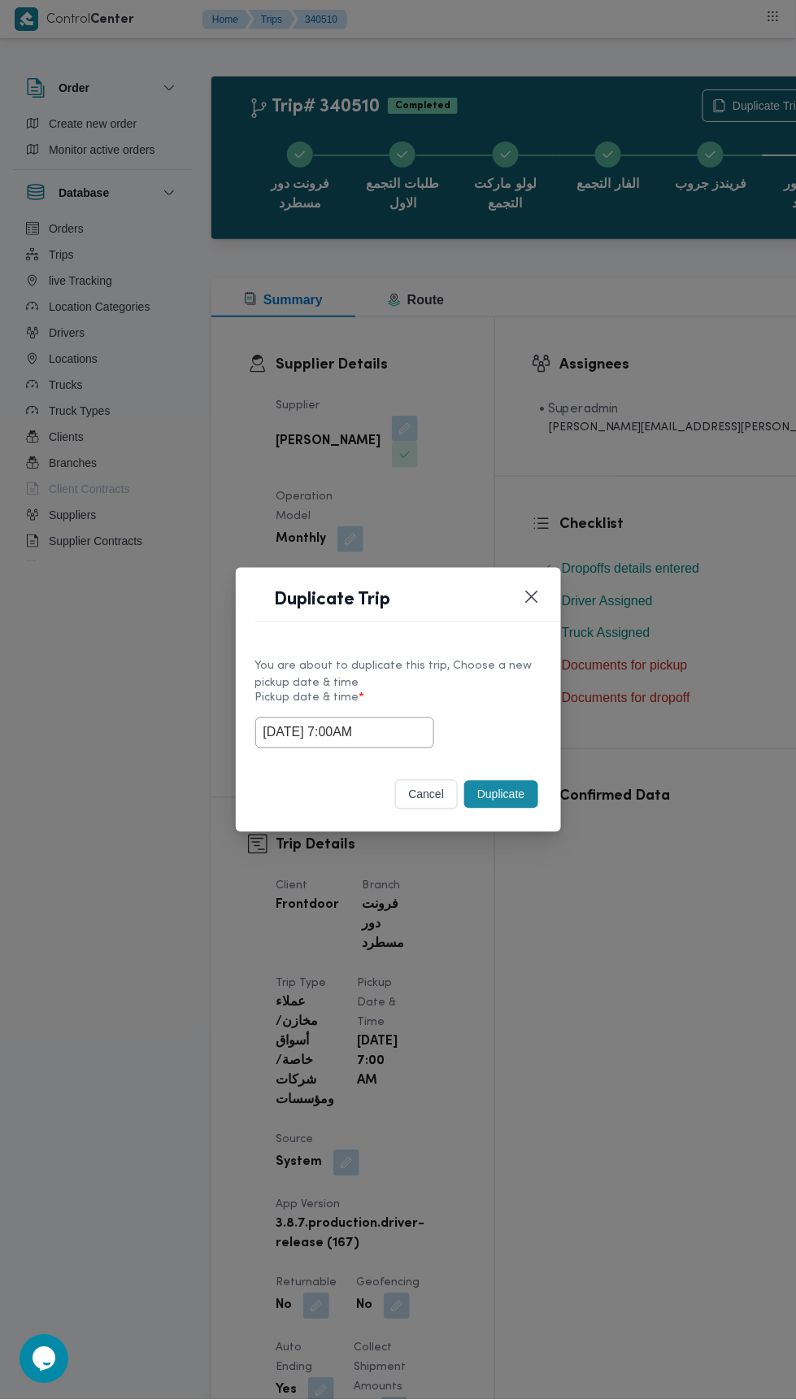
click at [701, 374] on div "Duplicate Trip You are about to duplicate this trip, Choose a new pickup date &…" at bounding box center [398, 700] width 796 height 1400
click at [504, 794] on button "Duplicate" at bounding box center [500, 795] width 73 height 28
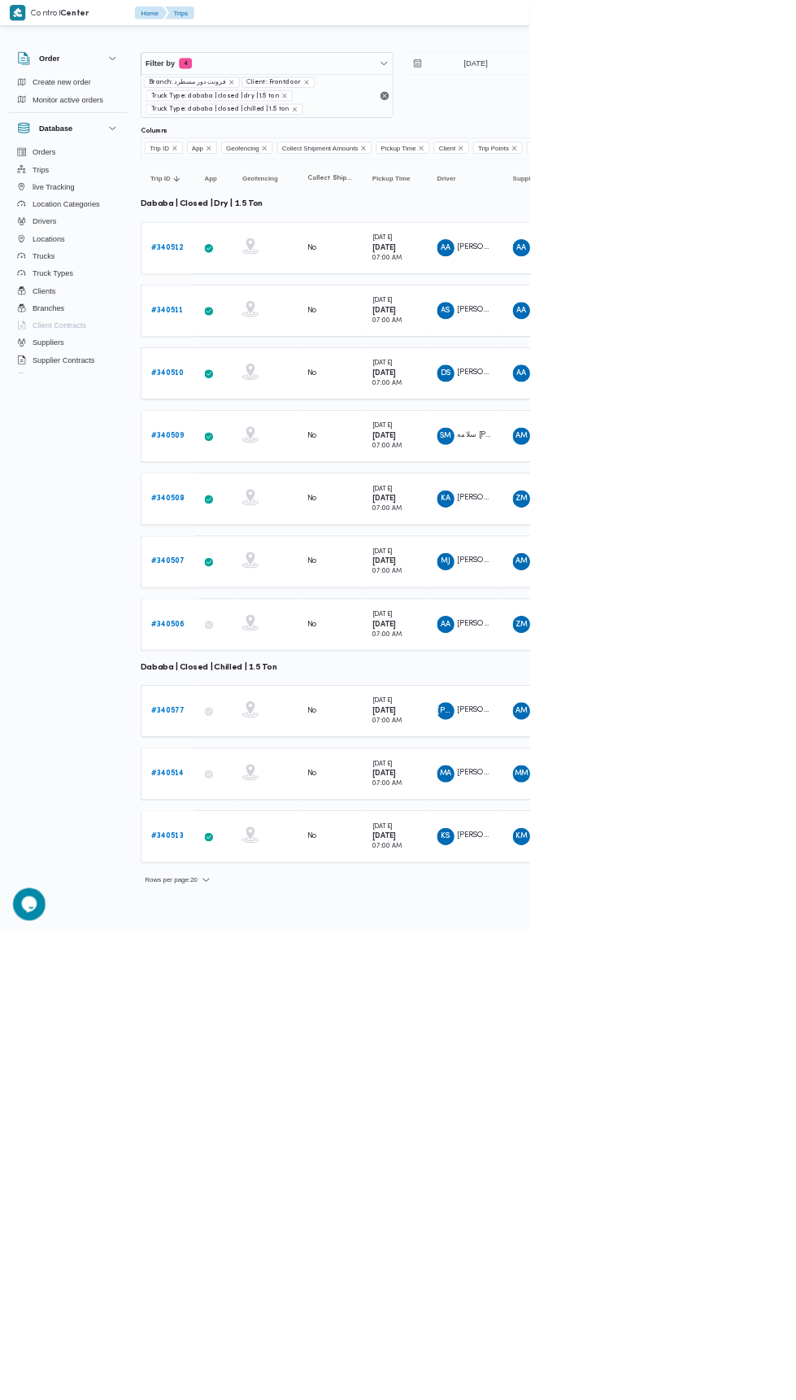
click at [255, 744] on b "# 340508" at bounding box center [252, 749] width 50 height 11
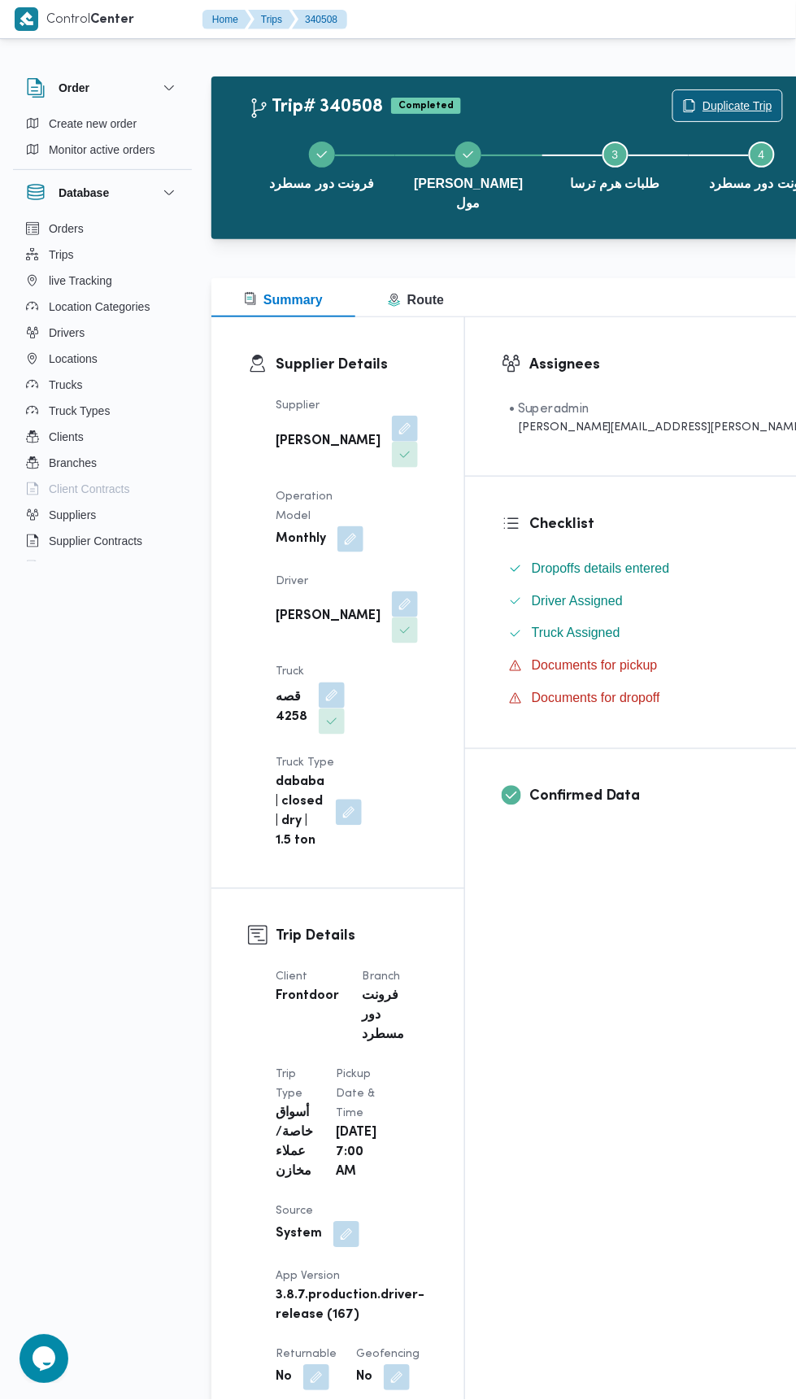
click at [703, 105] on span "Duplicate Trip" at bounding box center [738, 106] width 70 height 20
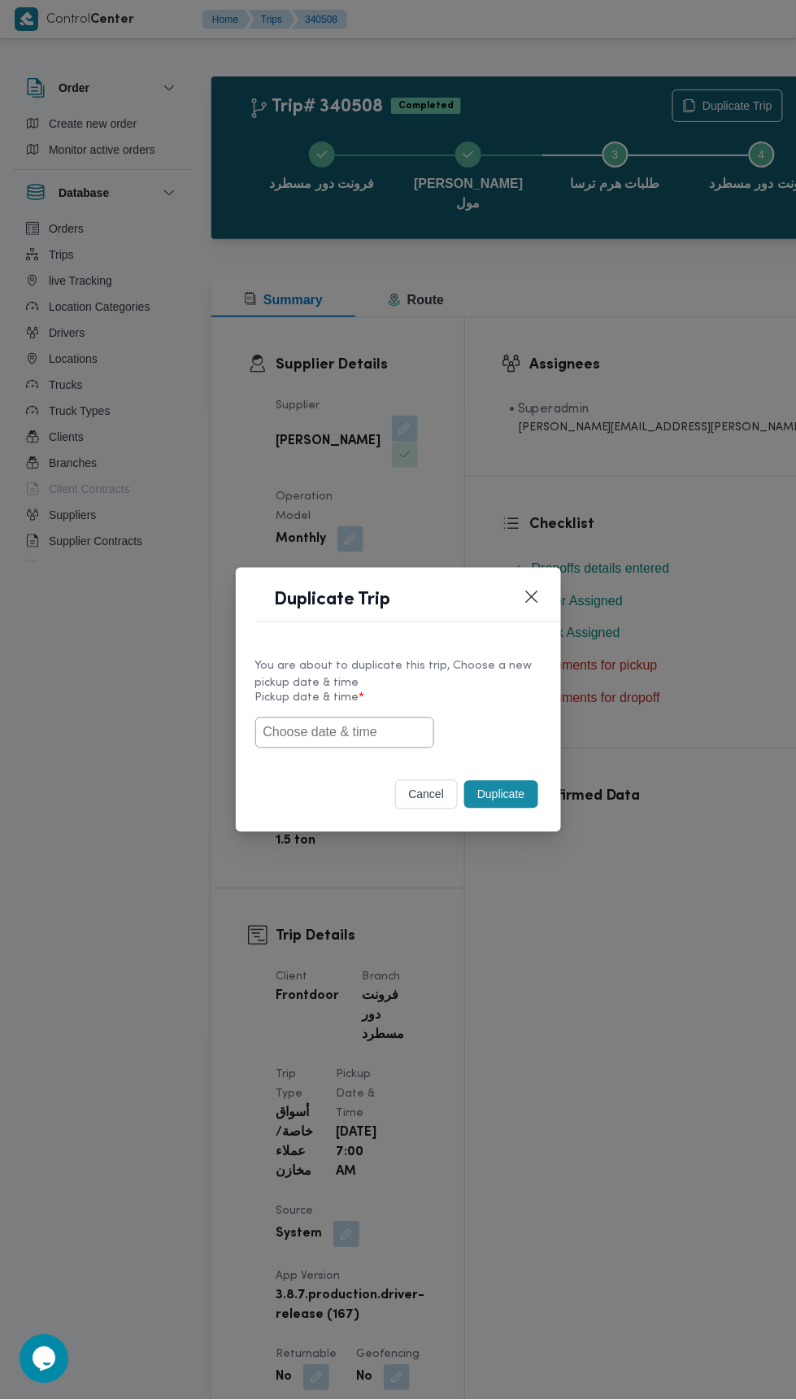
click at [368, 730] on input "text" at bounding box center [344, 732] width 179 height 31
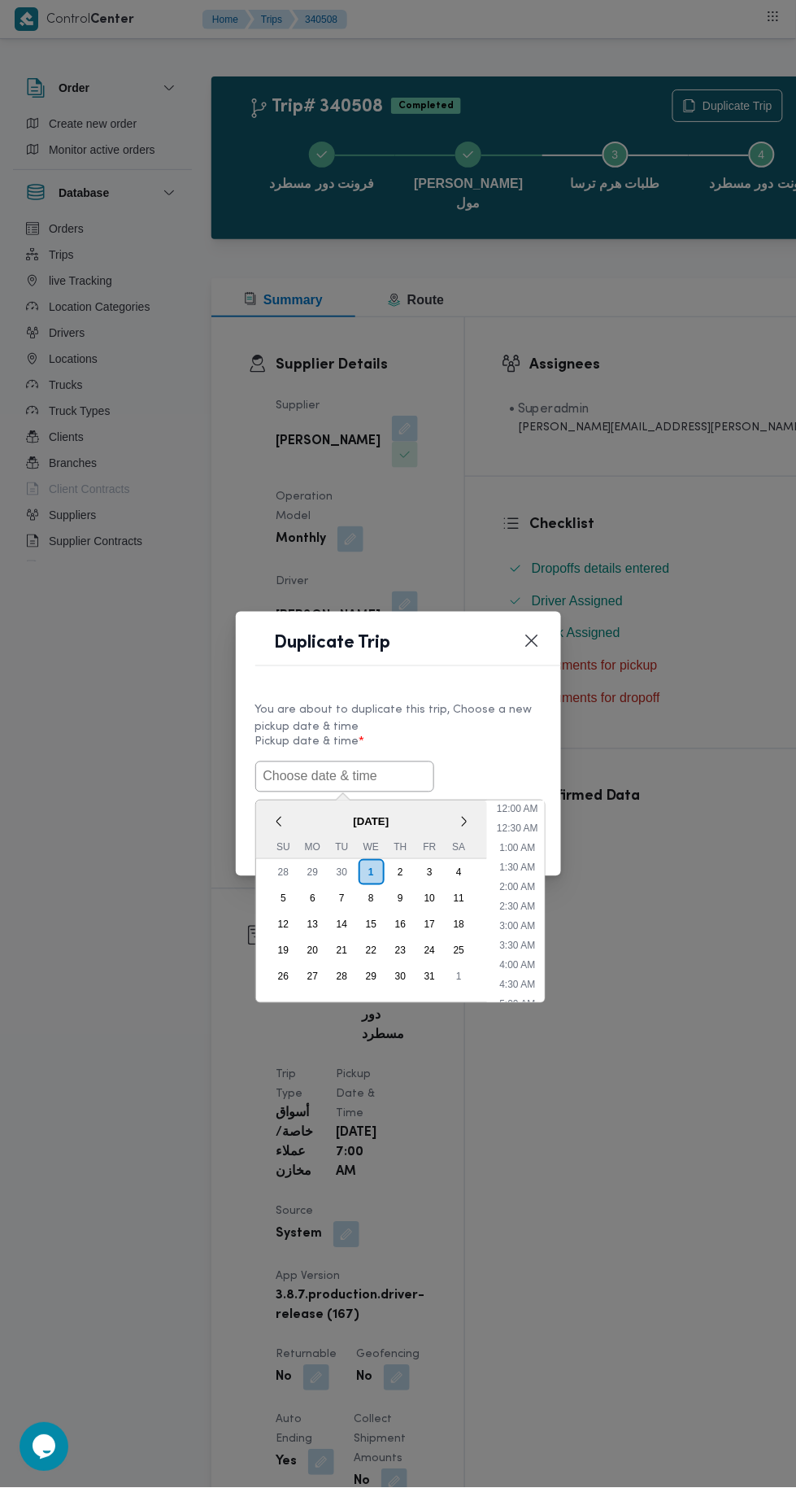
scroll to position [142, 0]
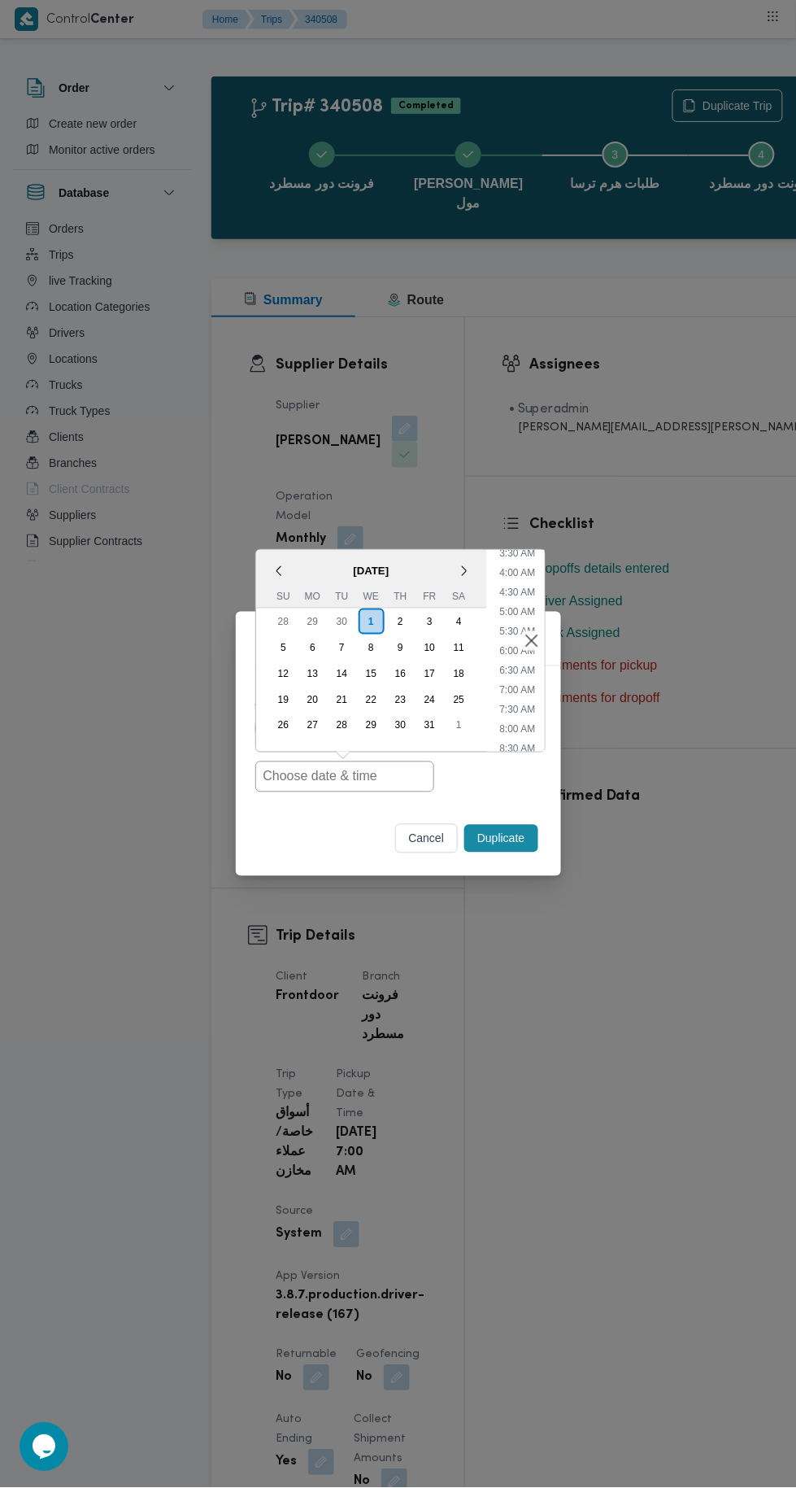
type input "[DATE] 7:00AM"
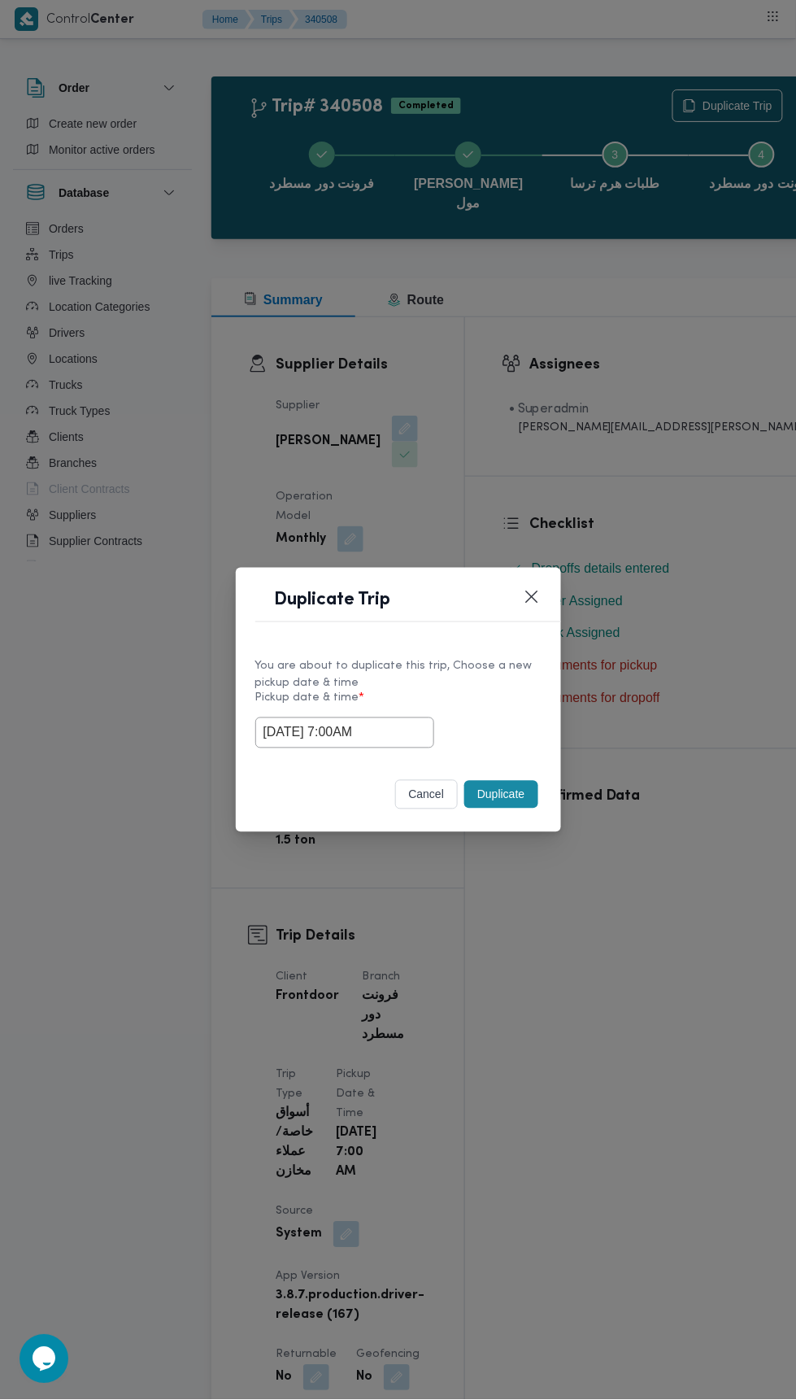
click at [674, 398] on div "Duplicate Trip You are about to duplicate this trip, Choose a new pickup date &…" at bounding box center [398, 700] width 796 height 1400
click at [508, 793] on button "Duplicate" at bounding box center [500, 795] width 73 height 28
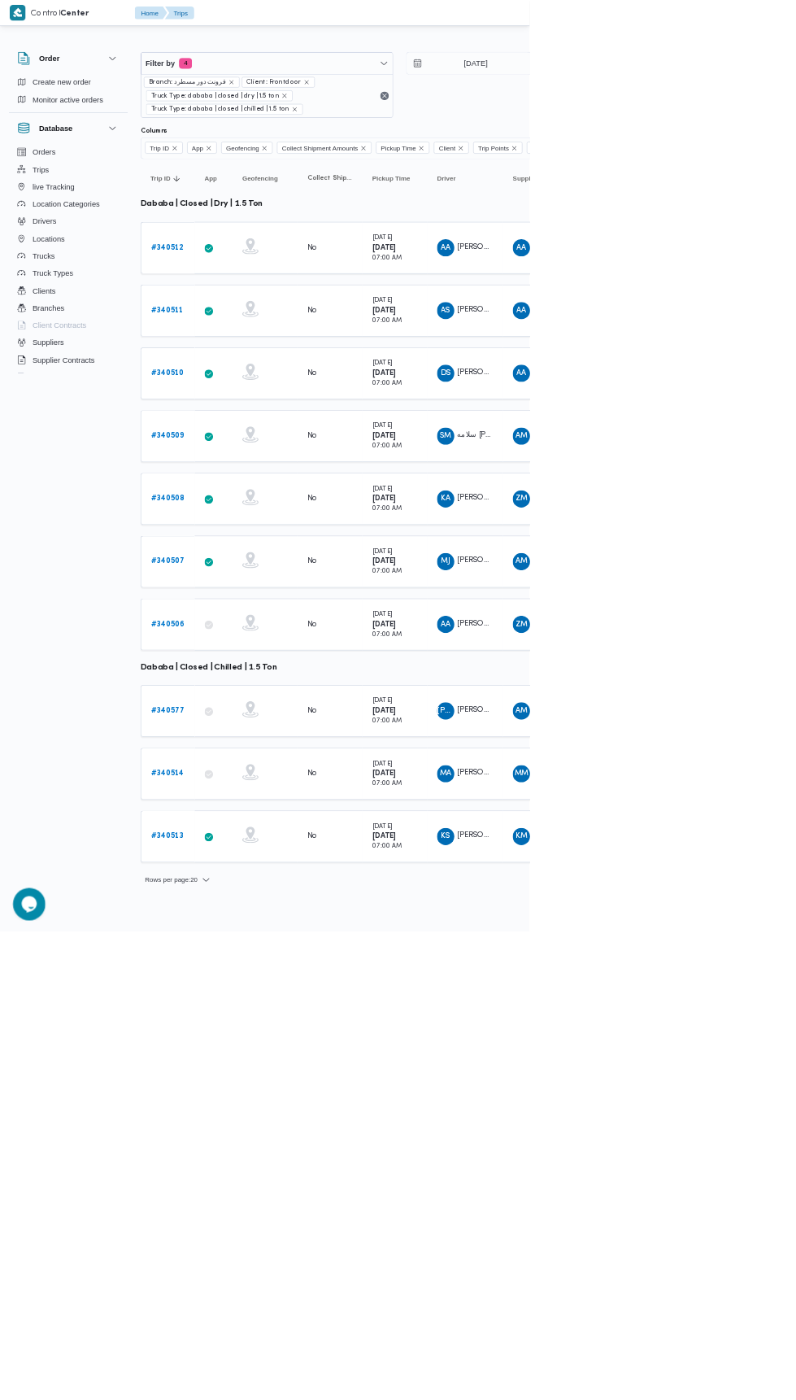
click at [255, 839] on b "# 340507" at bounding box center [252, 844] width 50 height 11
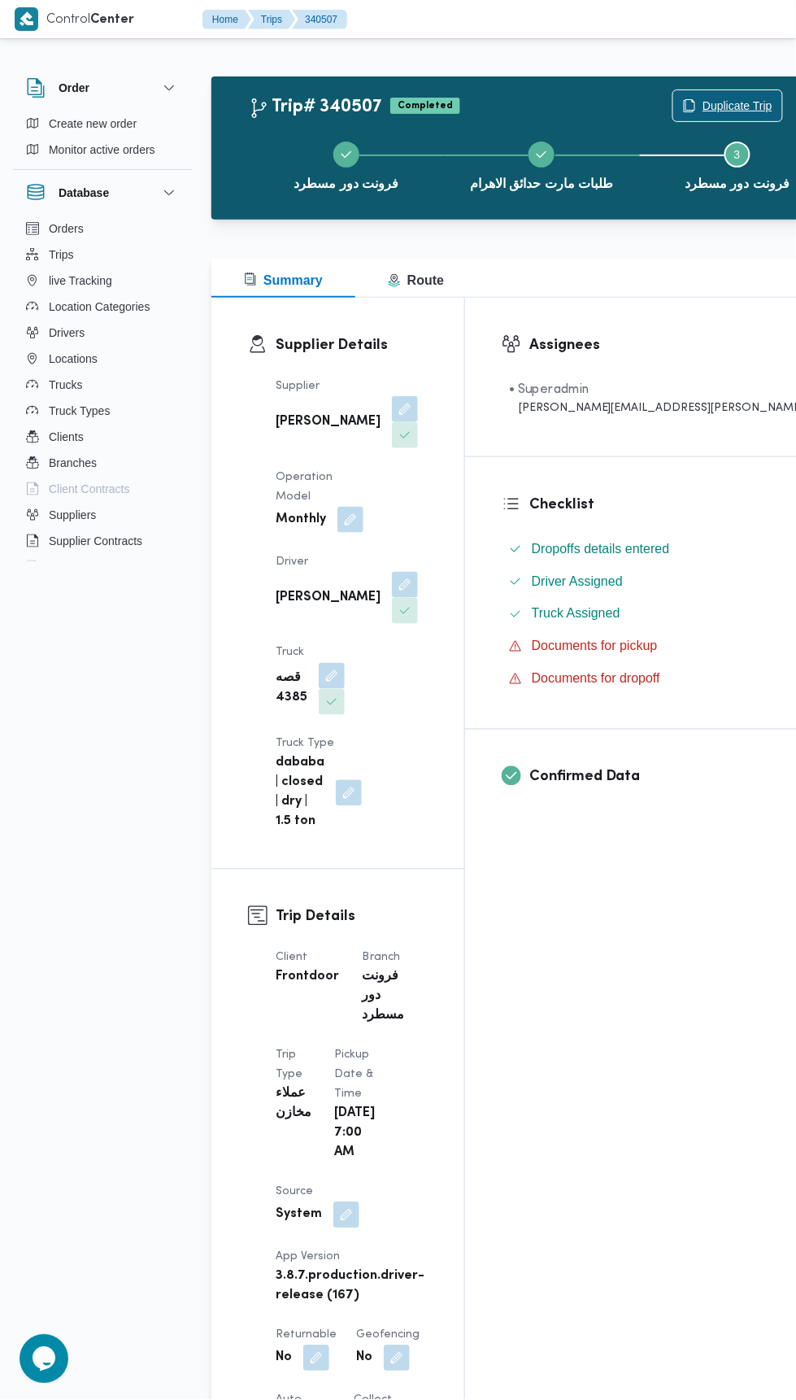
click at [703, 105] on span "Duplicate Trip" at bounding box center [738, 106] width 70 height 20
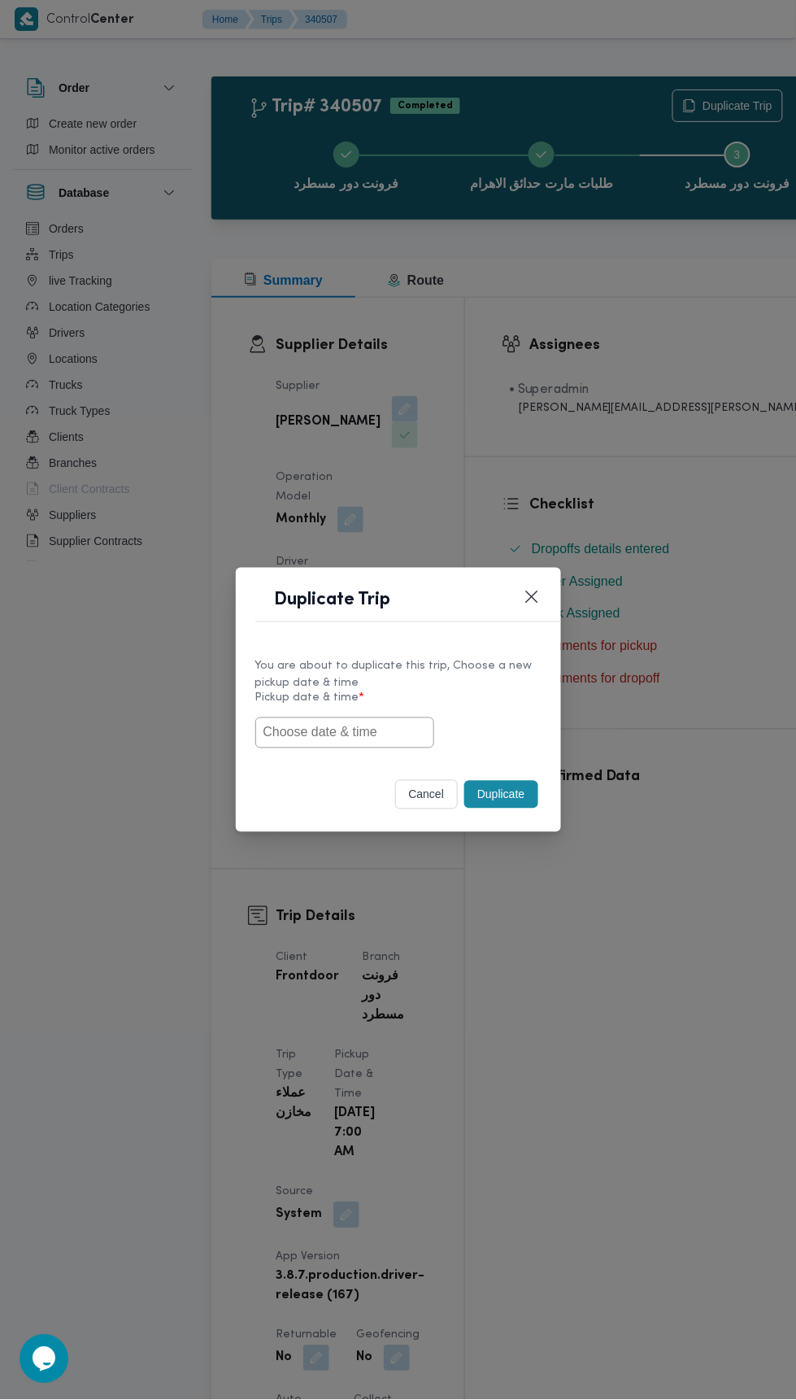
click at [400, 731] on input "text" at bounding box center [344, 732] width 179 height 31
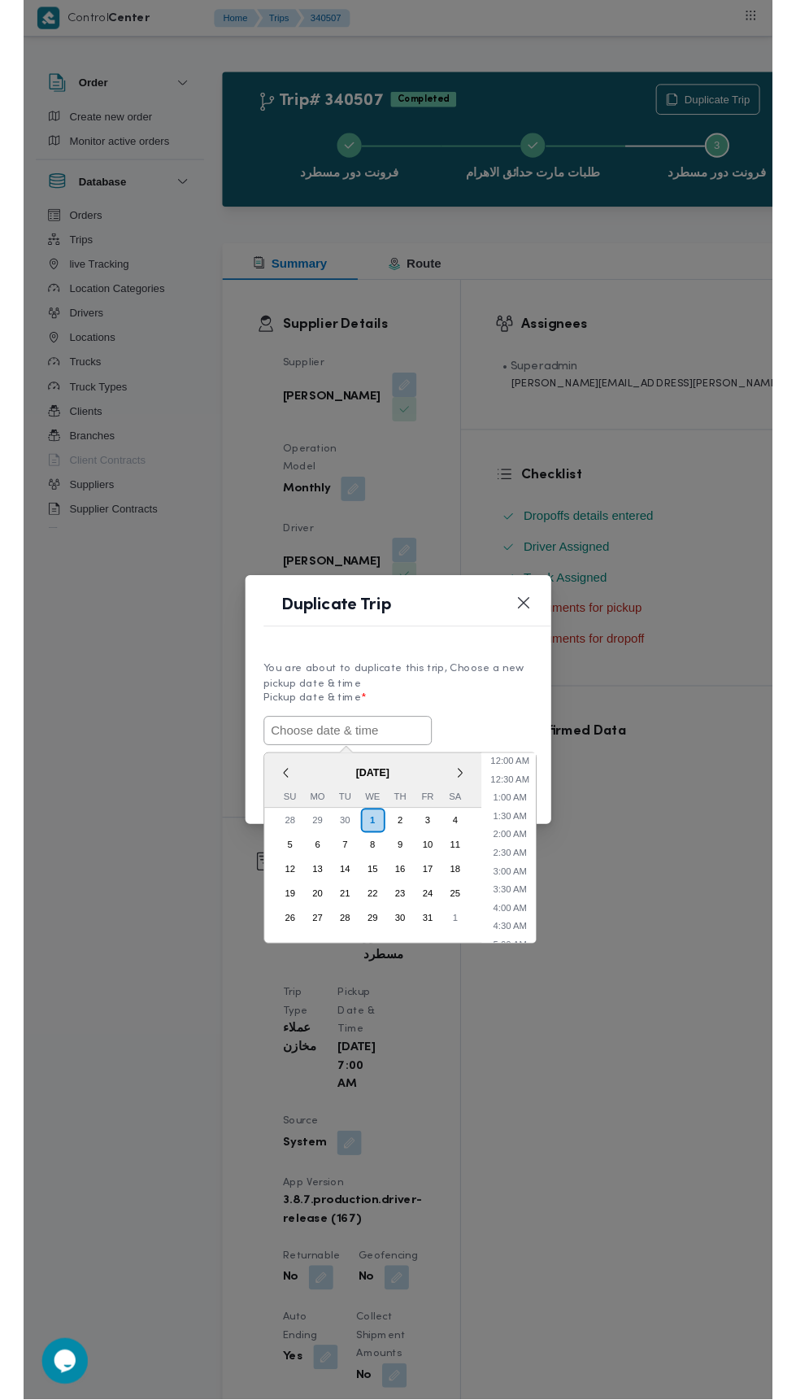
scroll to position [142, 0]
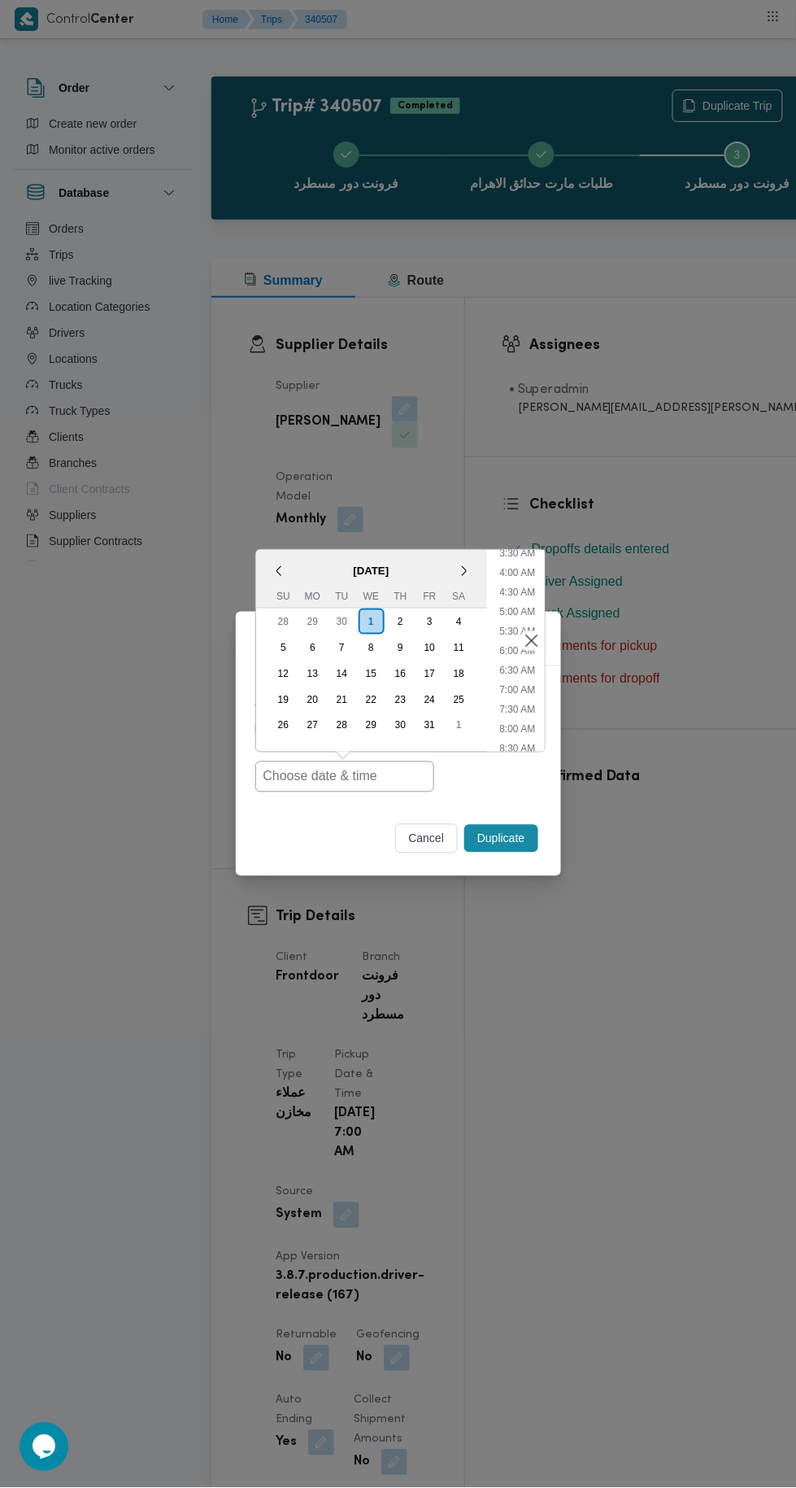
type input "[DATE] 7:00AM"
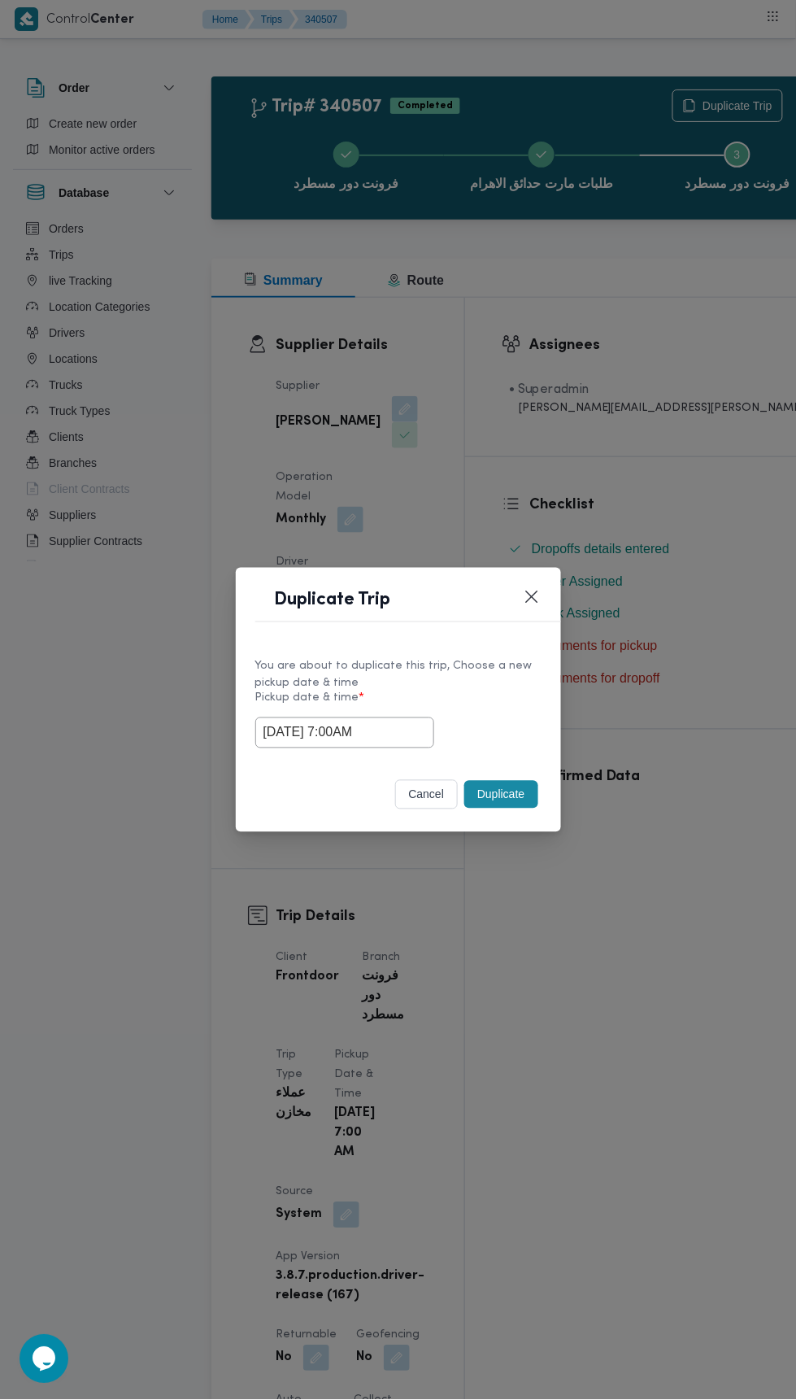
click at [689, 407] on div "Duplicate Trip You are about to duplicate this trip, Choose a new pickup date &…" at bounding box center [398, 700] width 796 height 1400
click at [519, 802] on button "Duplicate" at bounding box center [500, 795] width 73 height 28
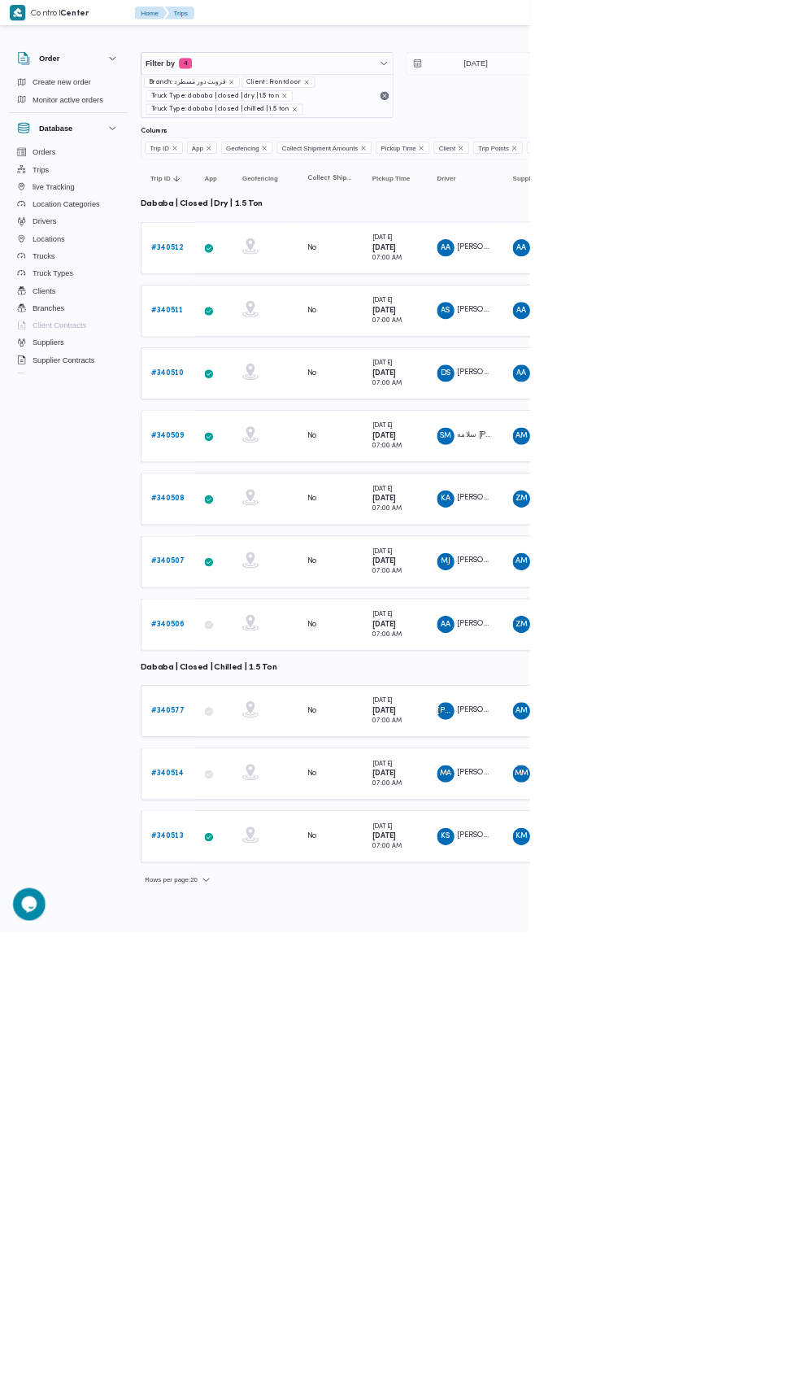
click at [266, 933] on b "# 340506" at bounding box center [252, 938] width 50 height 11
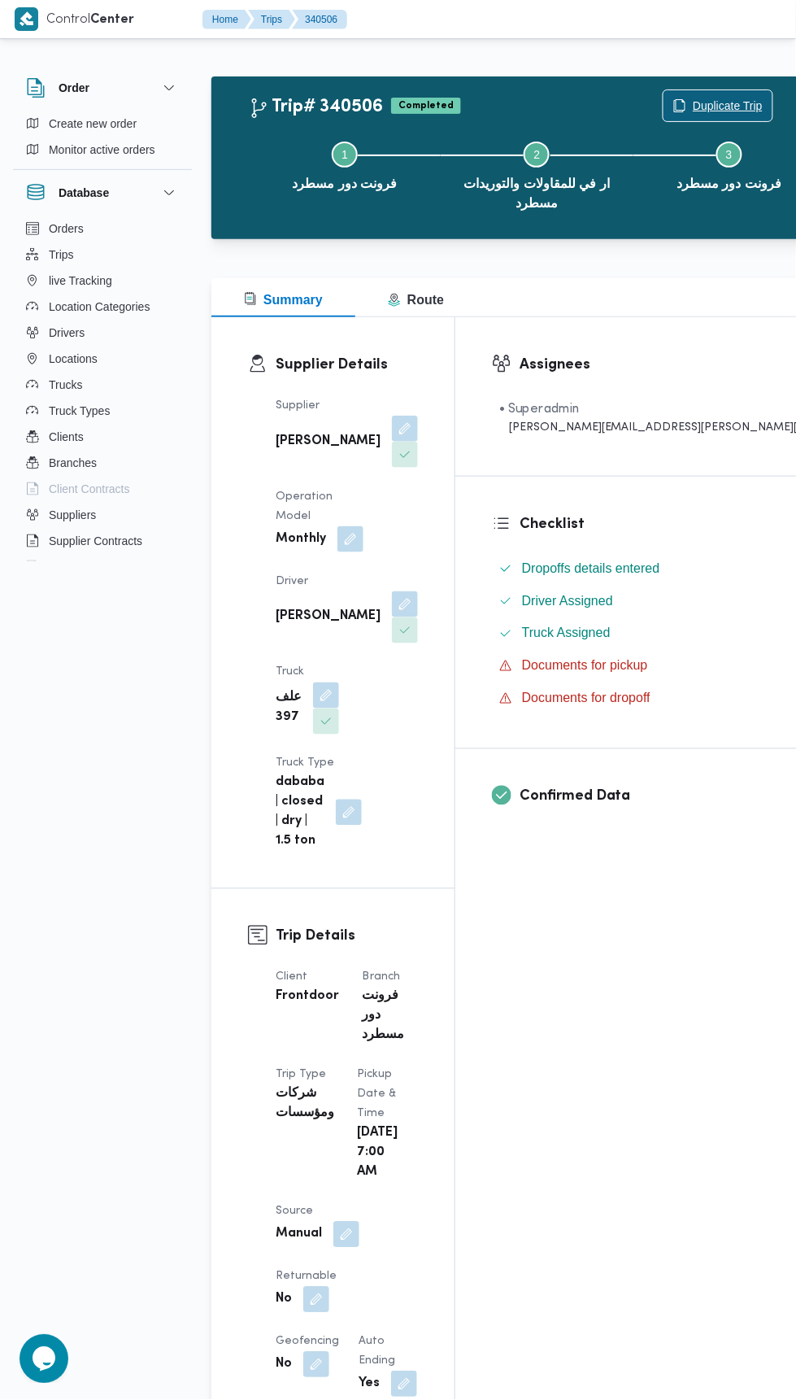
click at [693, 102] on span "Duplicate Trip" at bounding box center [728, 106] width 70 height 20
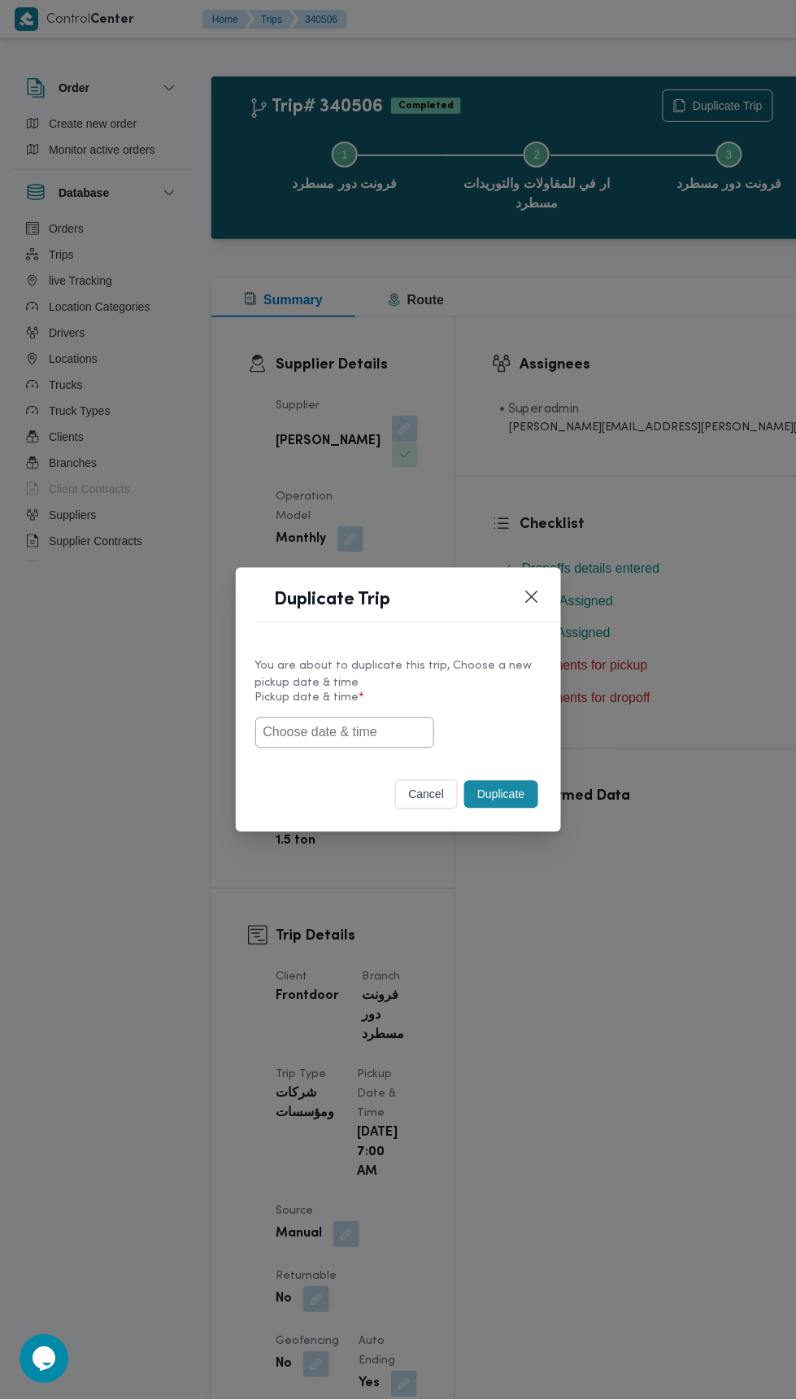
click at [375, 726] on input "text" at bounding box center [344, 732] width 179 height 31
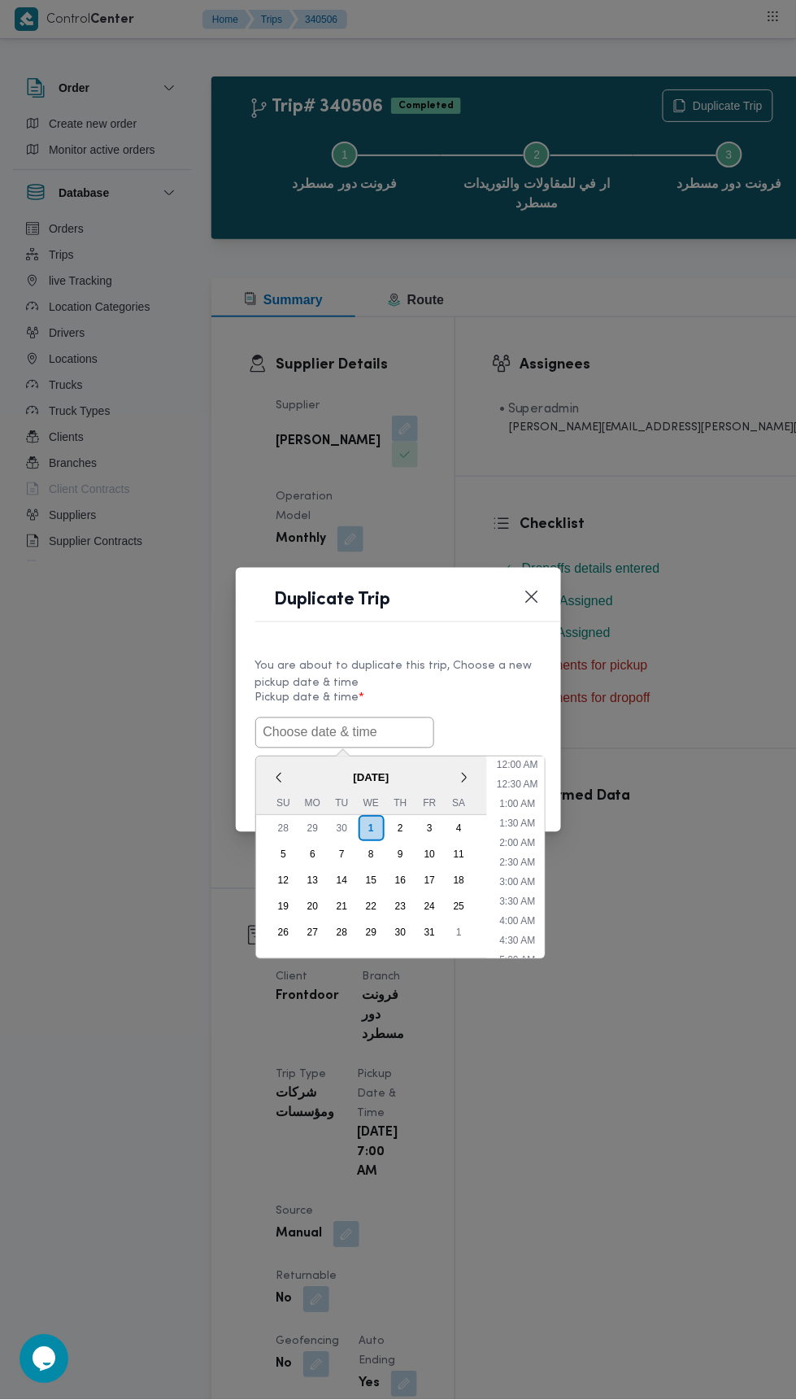
scroll to position [142, 0]
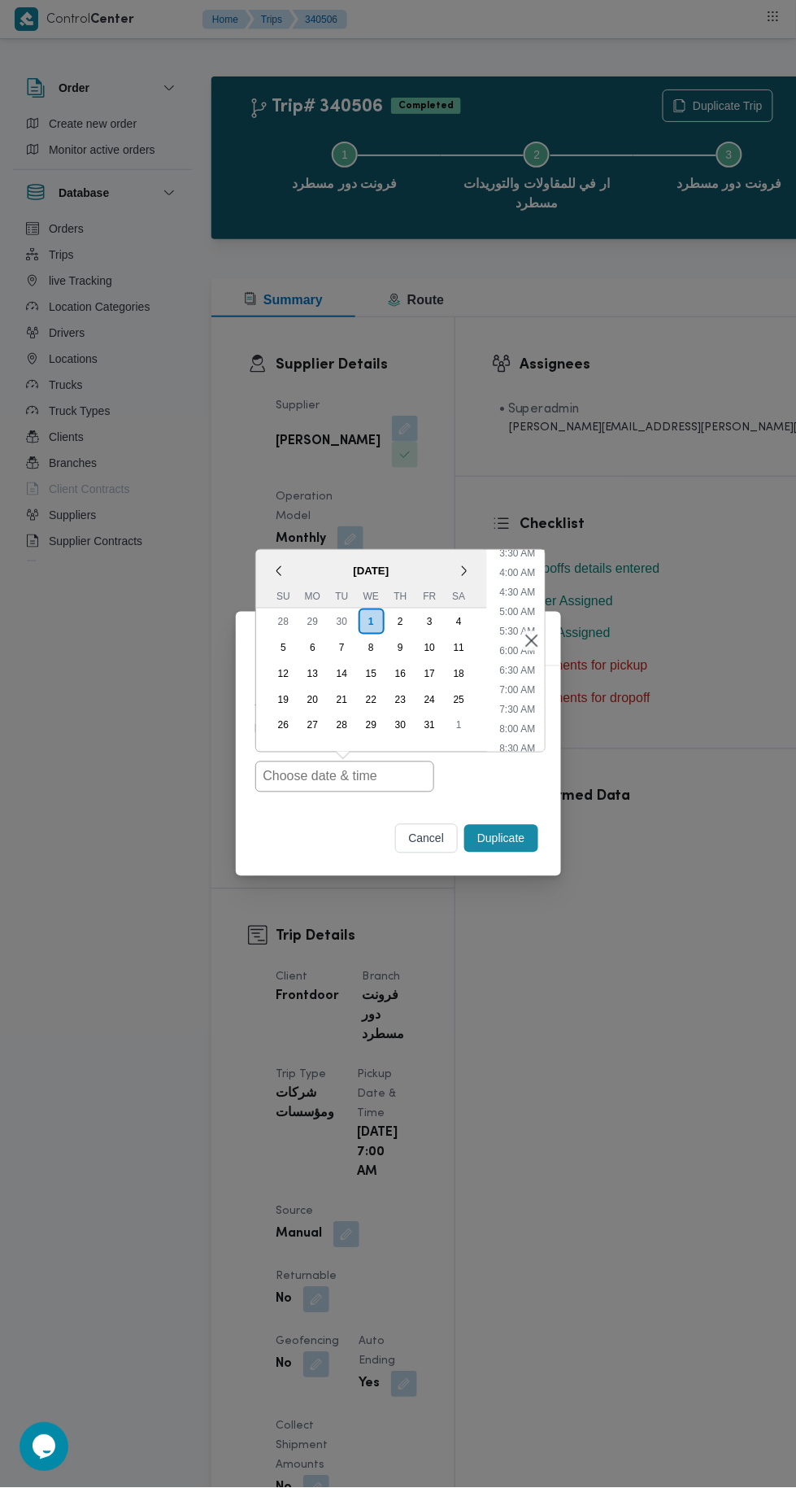
type input "[DATE] 7:00AM"
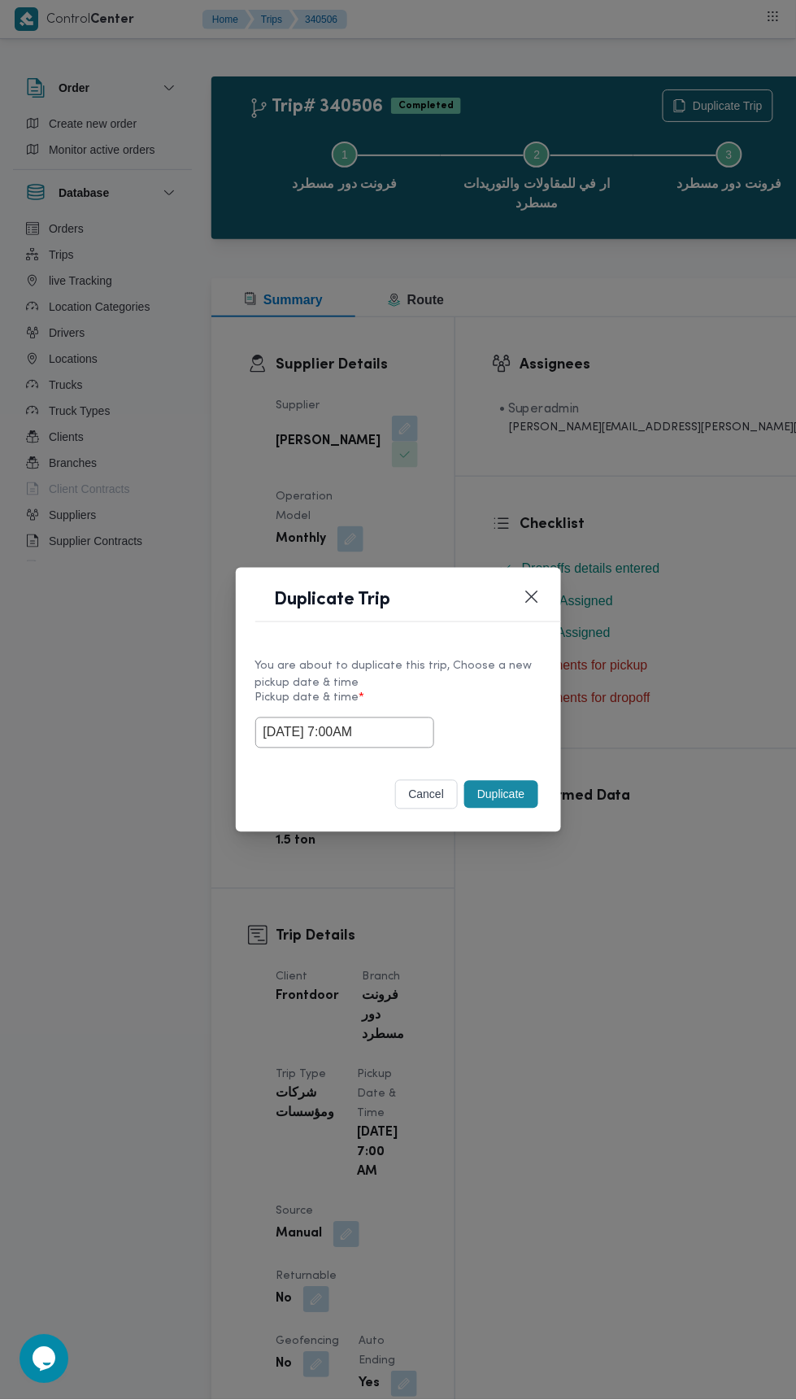
click at [665, 412] on div "Duplicate Trip You are about to duplicate this trip, Choose a new pickup date &…" at bounding box center [398, 700] width 796 height 1400
click at [514, 804] on button "Duplicate" at bounding box center [500, 795] width 73 height 28
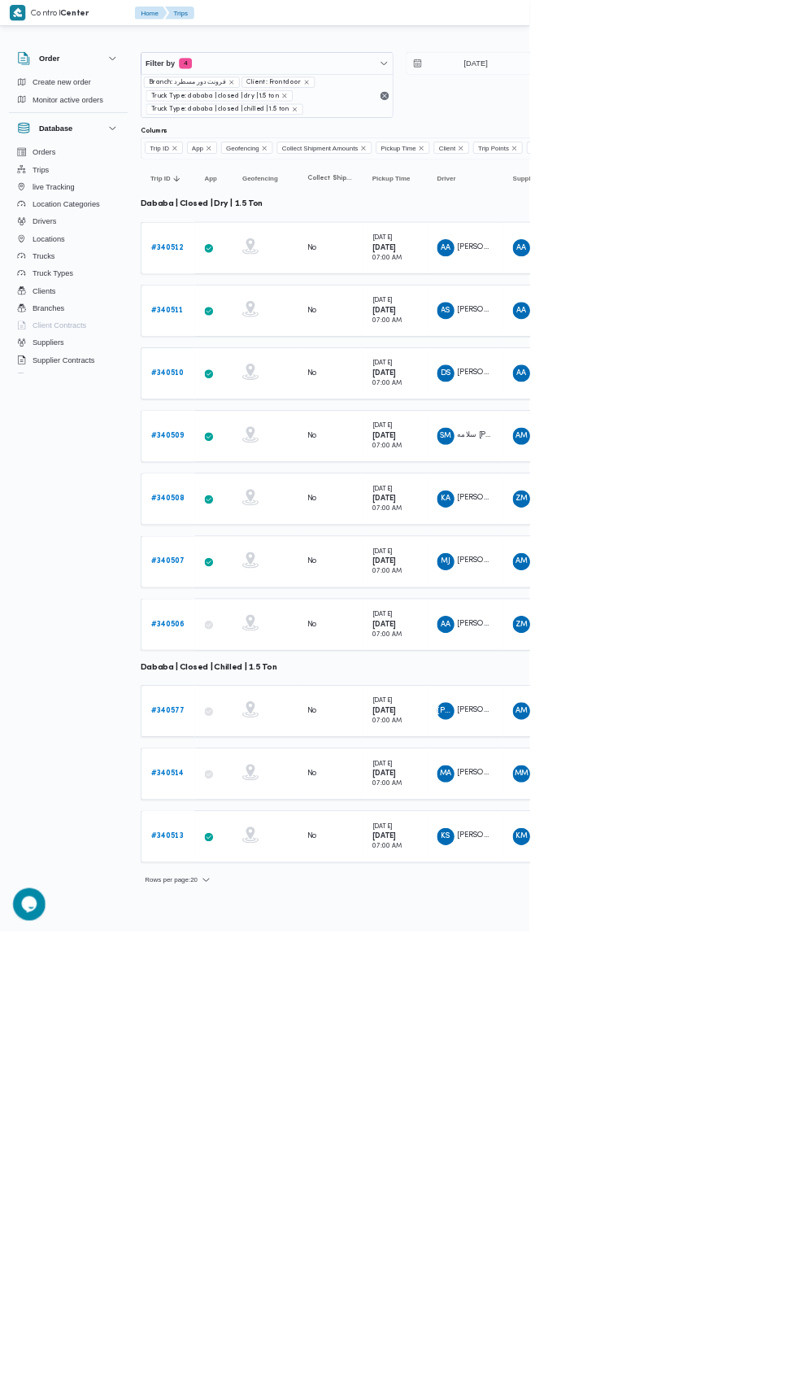
click at [251, 1158] on b "# 340514" at bounding box center [252, 1163] width 50 height 11
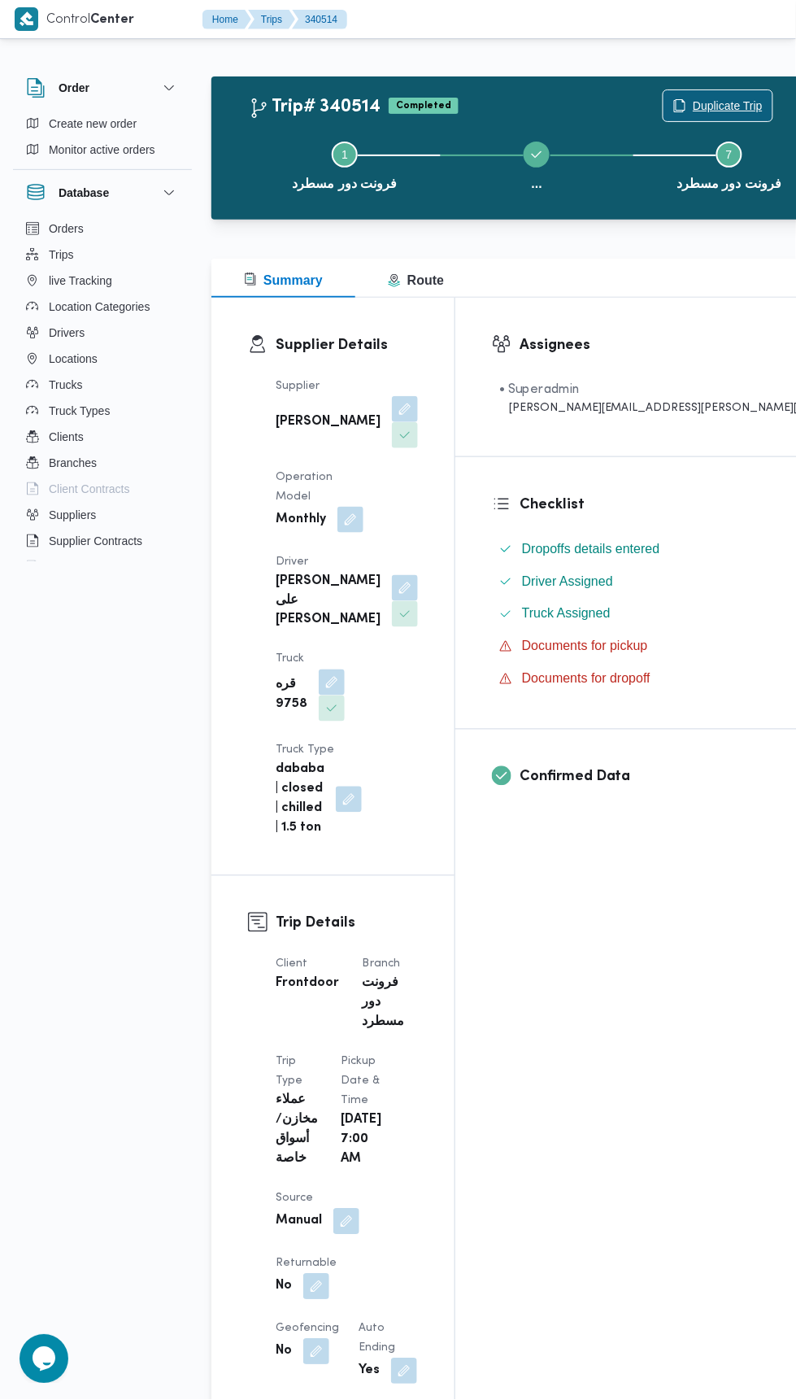
click at [693, 104] on span "Duplicate Trip" at bounding box center [728, 106] width 70 height 20
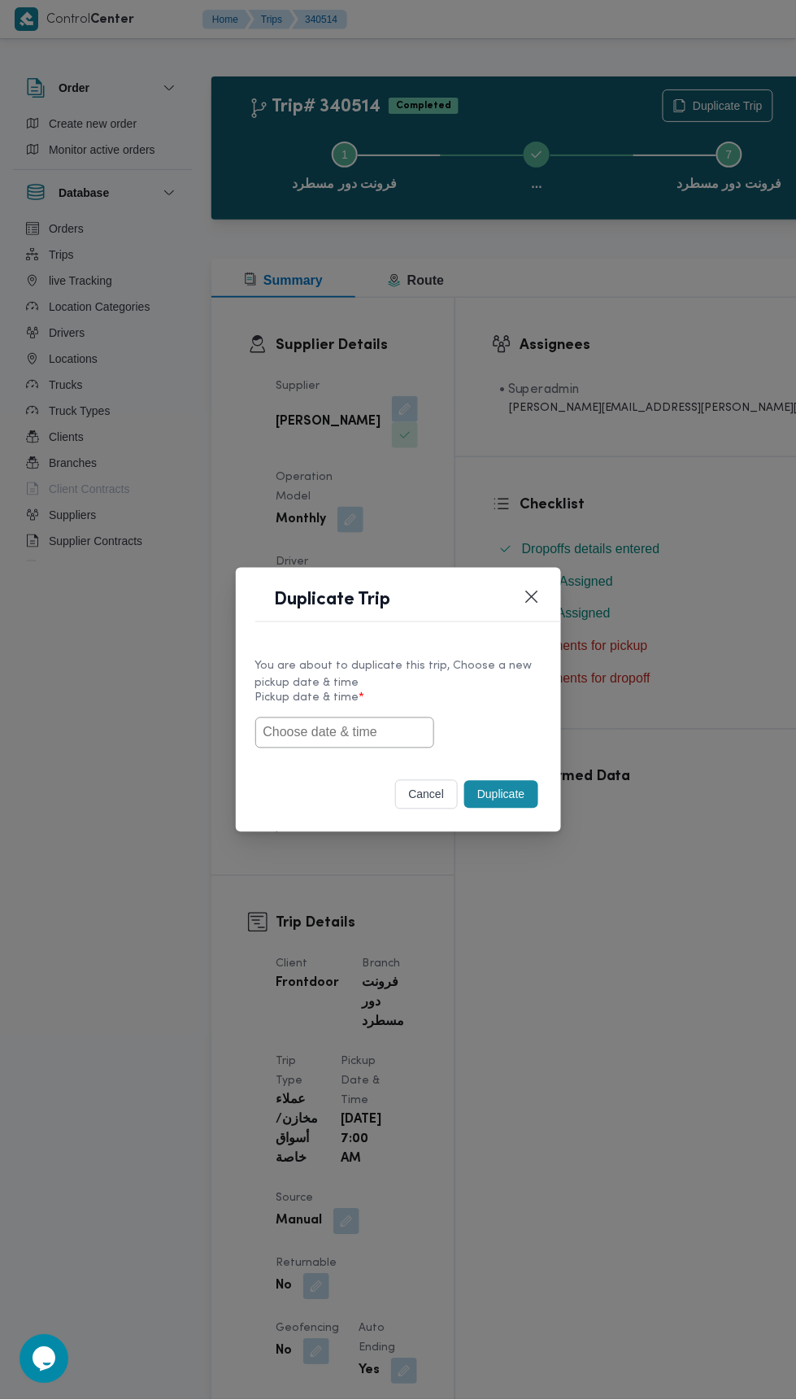
click at [369, 731] on input "text" at bounding box center [344, 732] width 179 height 31
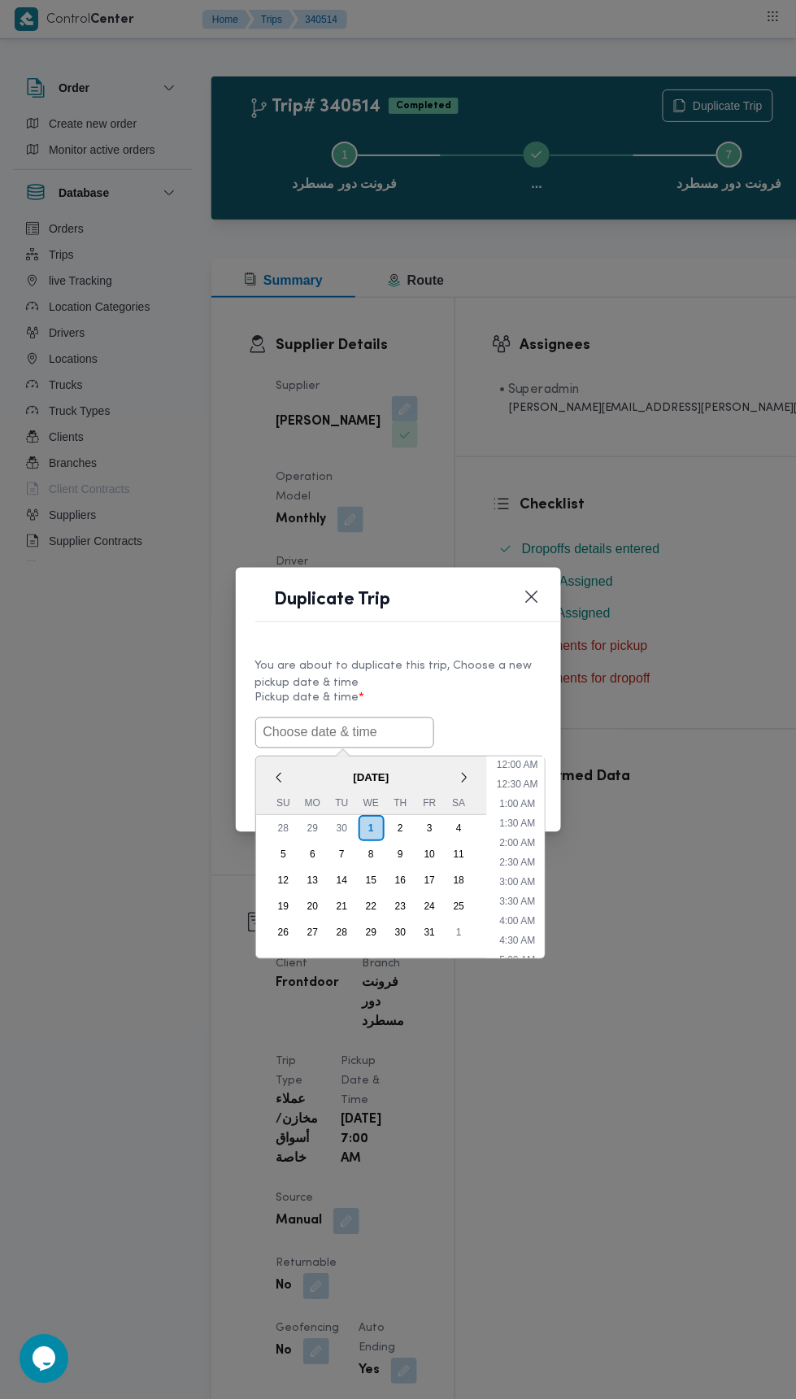
scroll to position [142, 0]
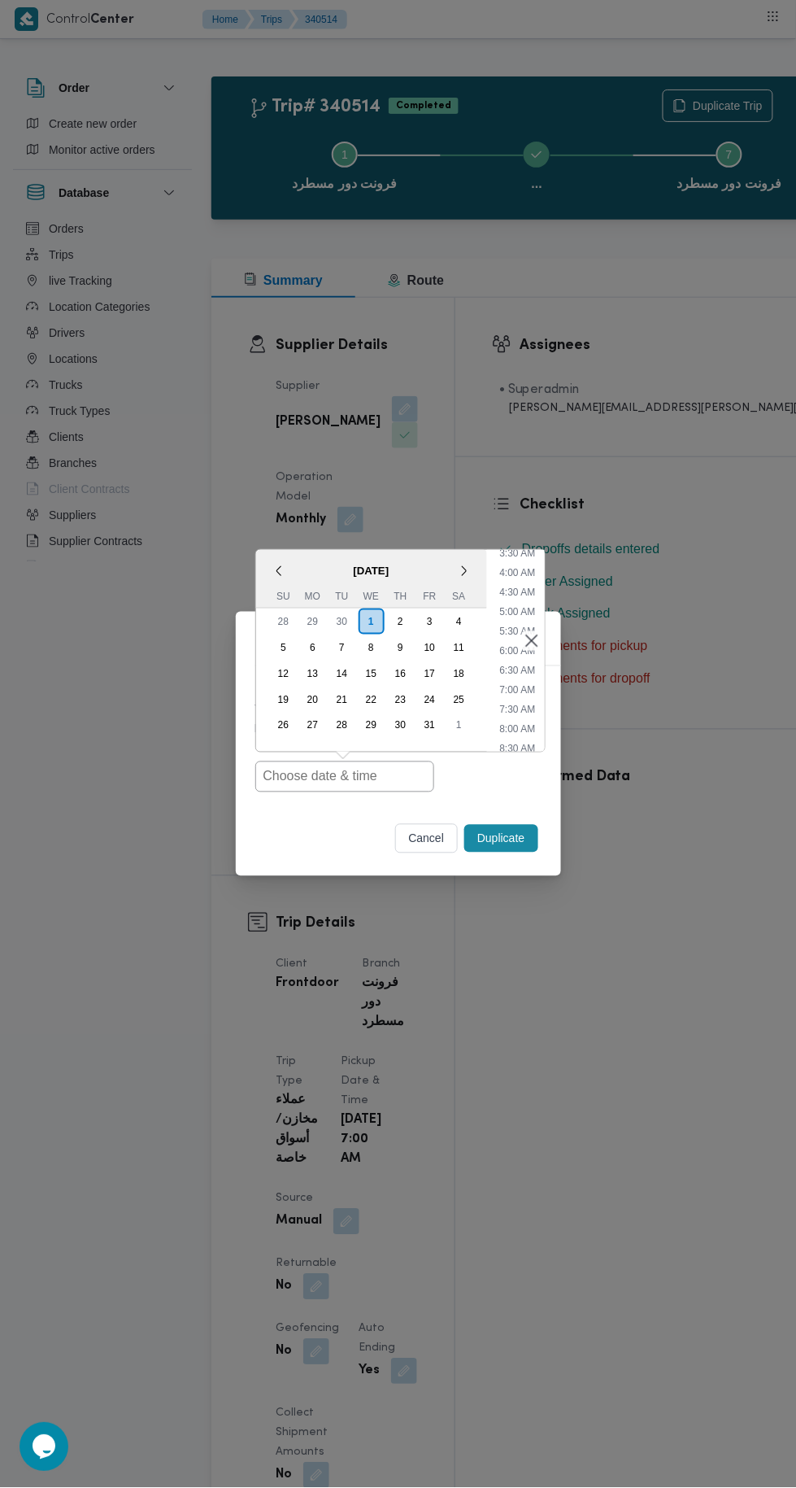
type input "[DATE] 7:00AM"
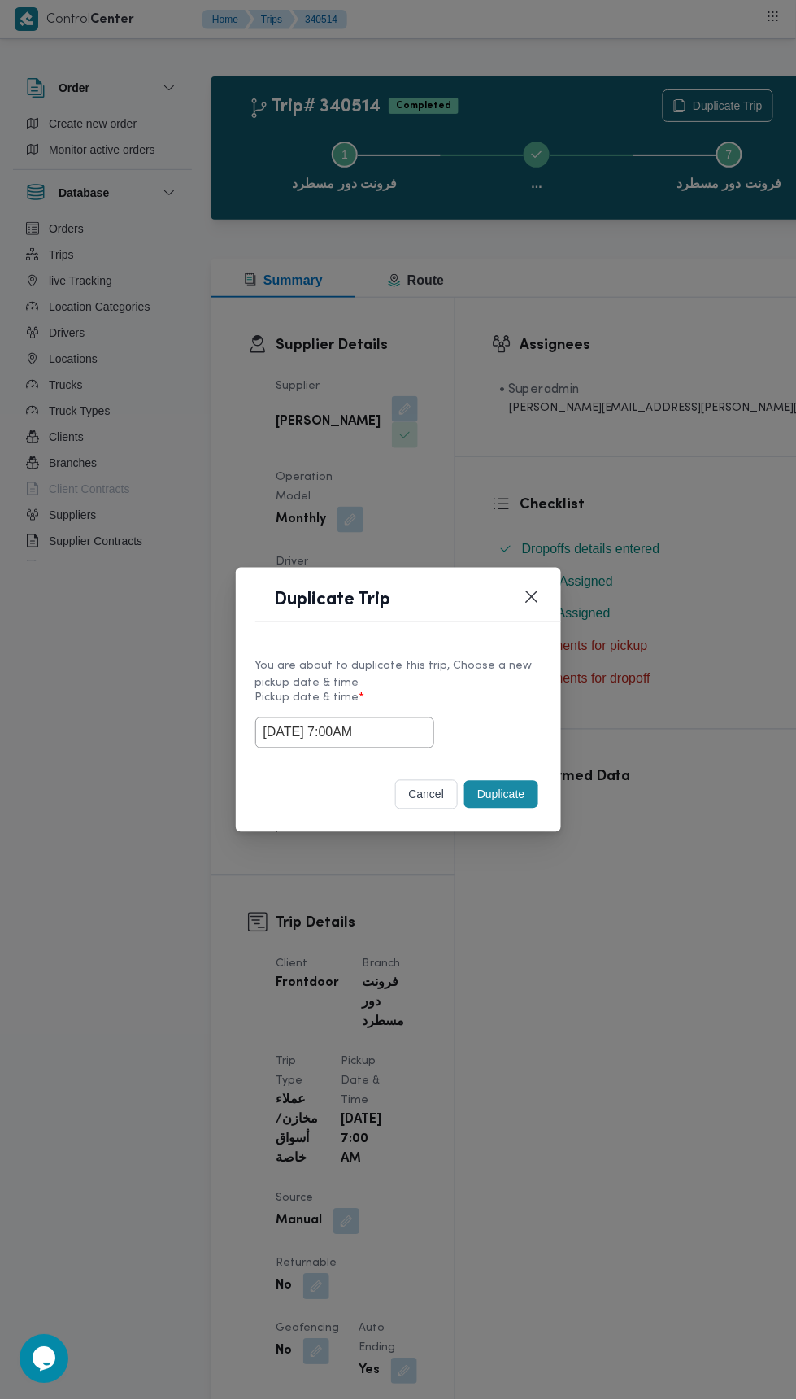
click at [692, 368] on div "Duplicate Trip You are about to duplicate this trip, Choose a new pickup date &…" at bounding box center [398, 700] width 796 height 1400
click at [529, 781] on button "Duplicate" at bounding box center [500, 795] width 73 height 28
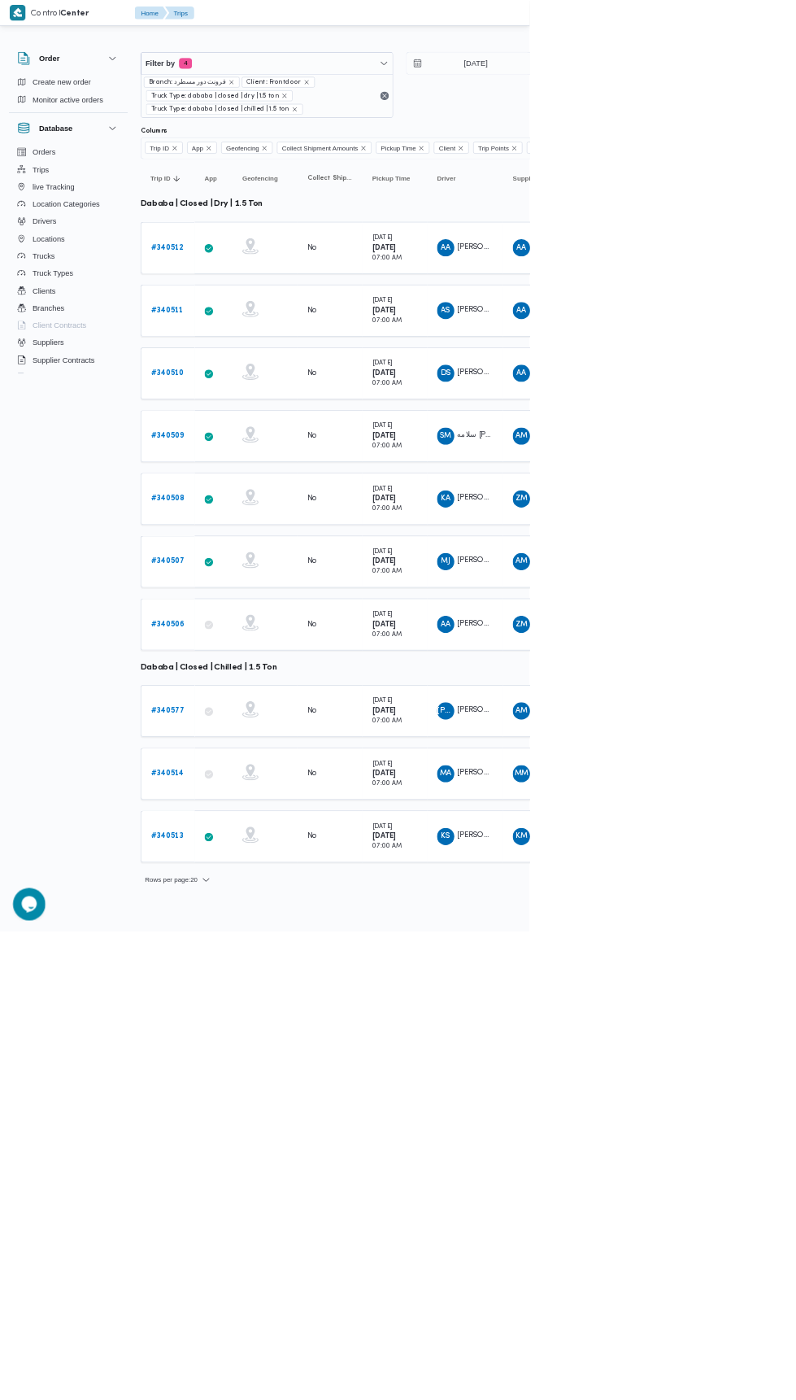
click at [263, 1252] on b "# 340513" at bounding box center [251, 1257] width 49 height 11
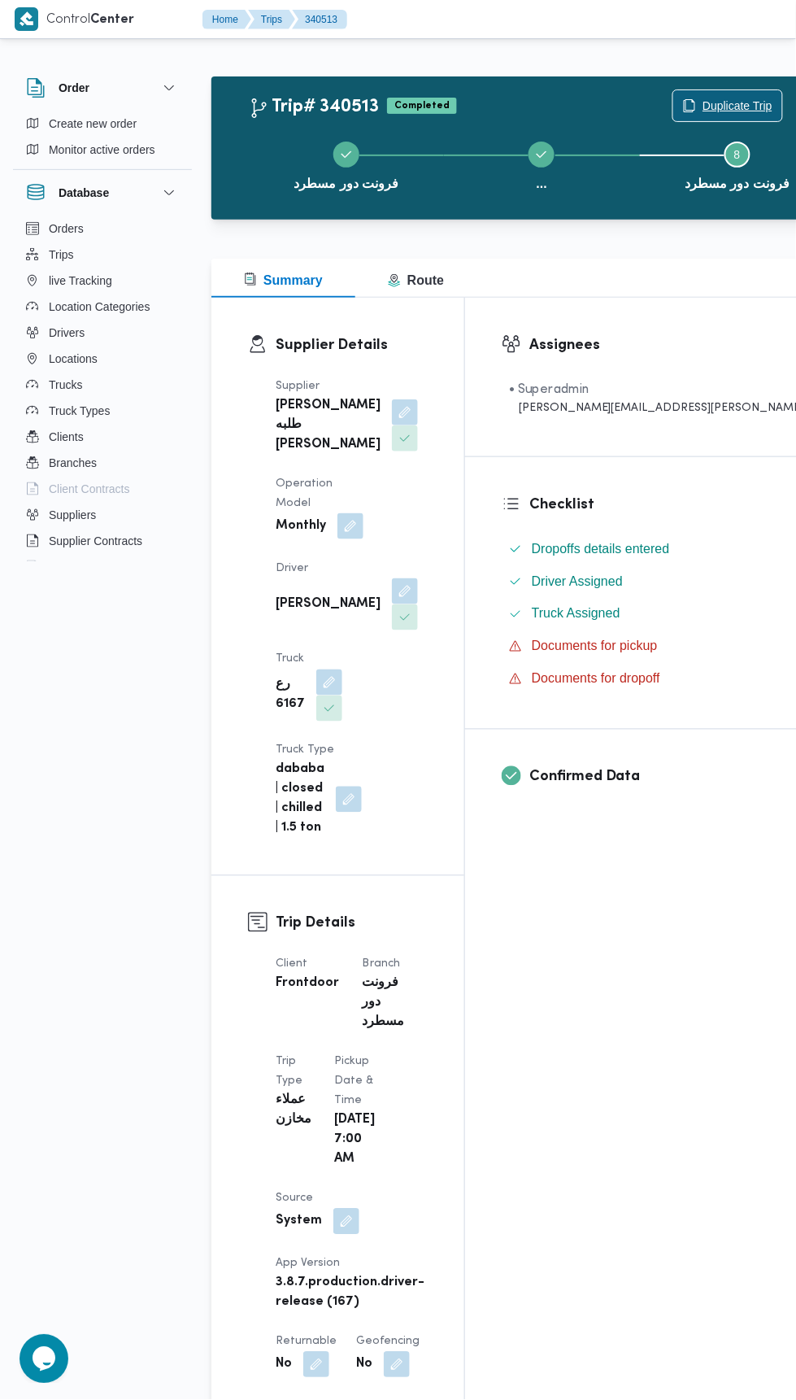
click at [703, 105] on span "Duplicate Trip" at bounding box center [738, 106] width 70 height 20
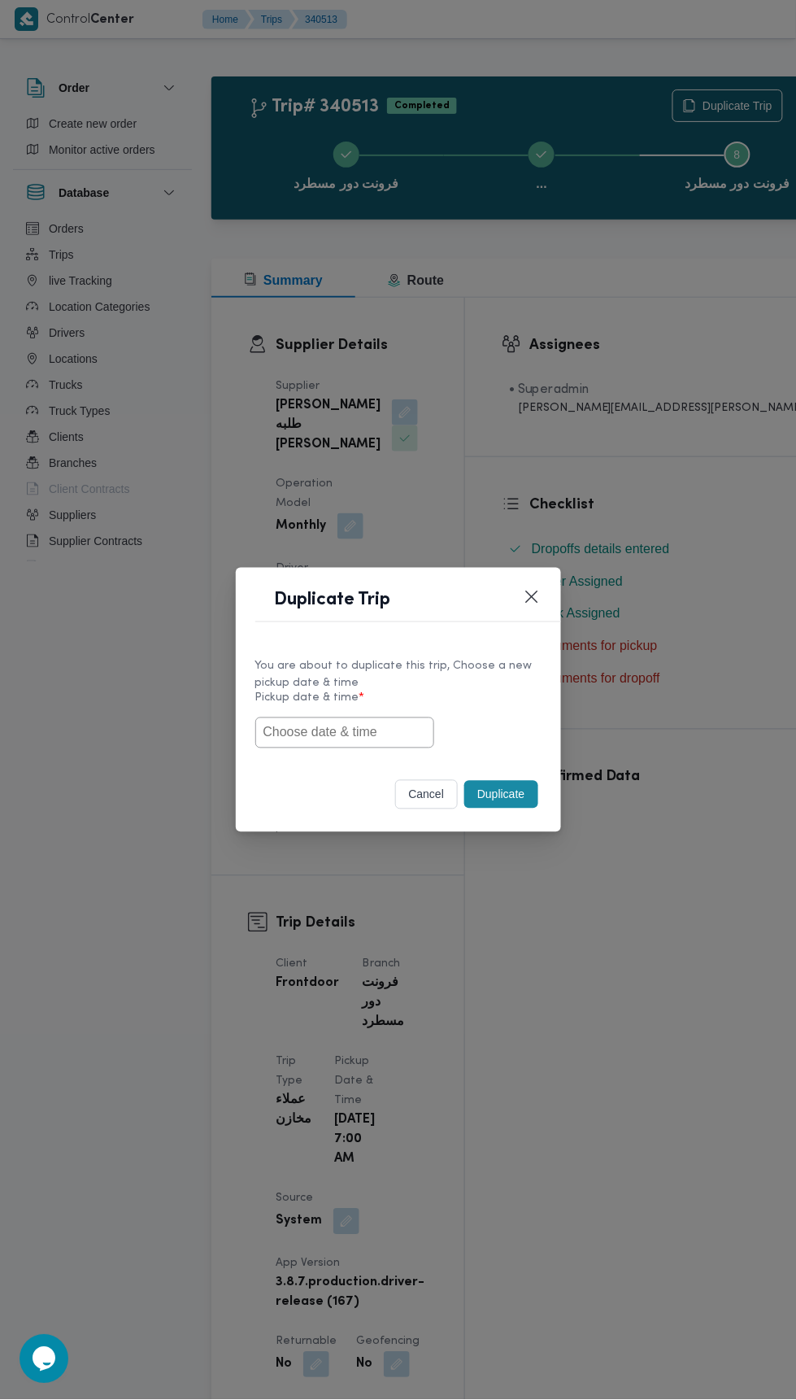
click at [342, 731] on input "text" at bounding box center [344, 732] width 179 height 31
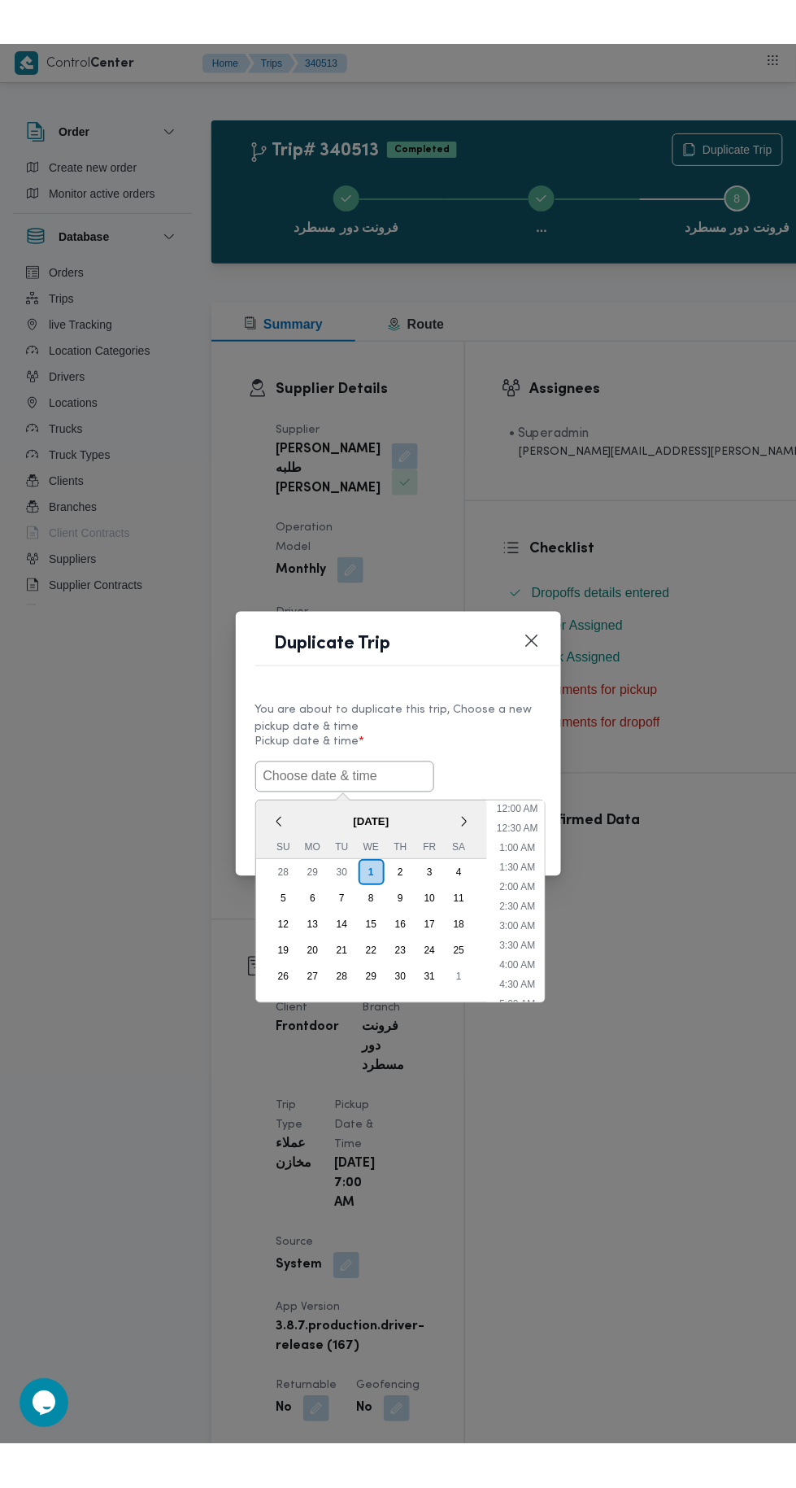
scroll to position [142, 0]
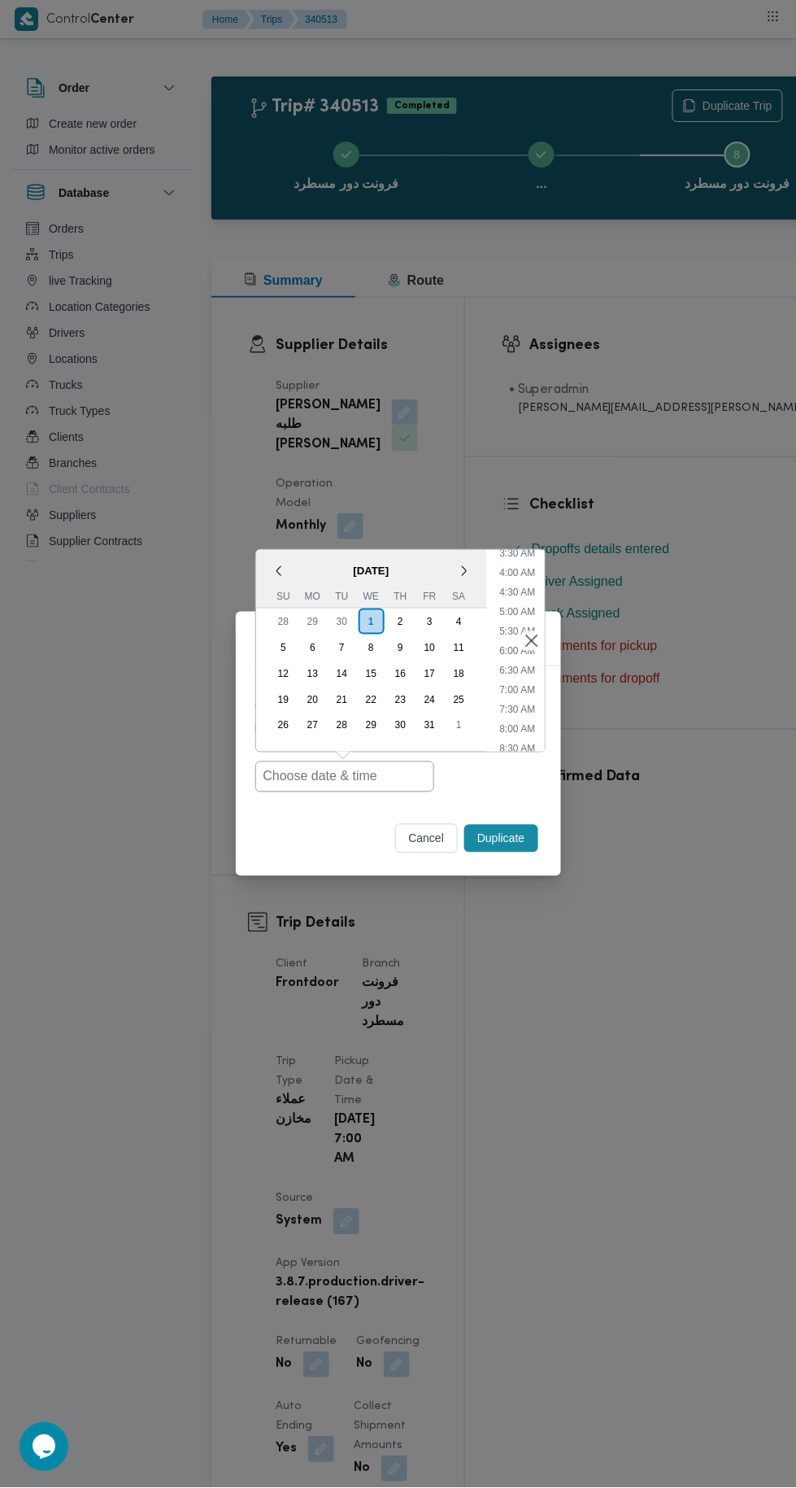
type input "[DATE] 7:00AM"
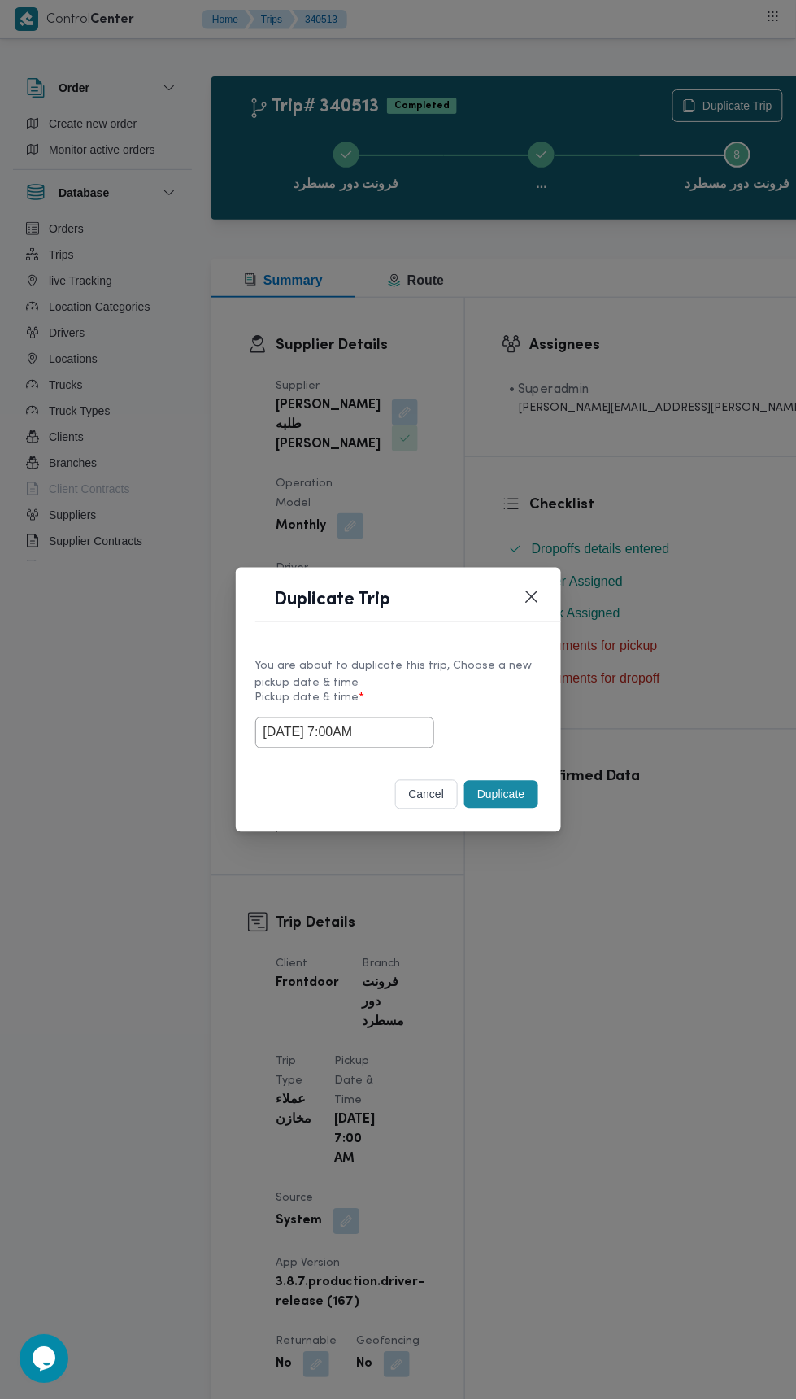
click at [707, 358] on div "Duplicate Trip You are about to duplicate this trip, Choose a new pickup date &…" at bounding box center [398, 700] width 796 height 1400
click at [499, 790] on button "Duplicate" at bounding box center [500, 795] width 73 height 28
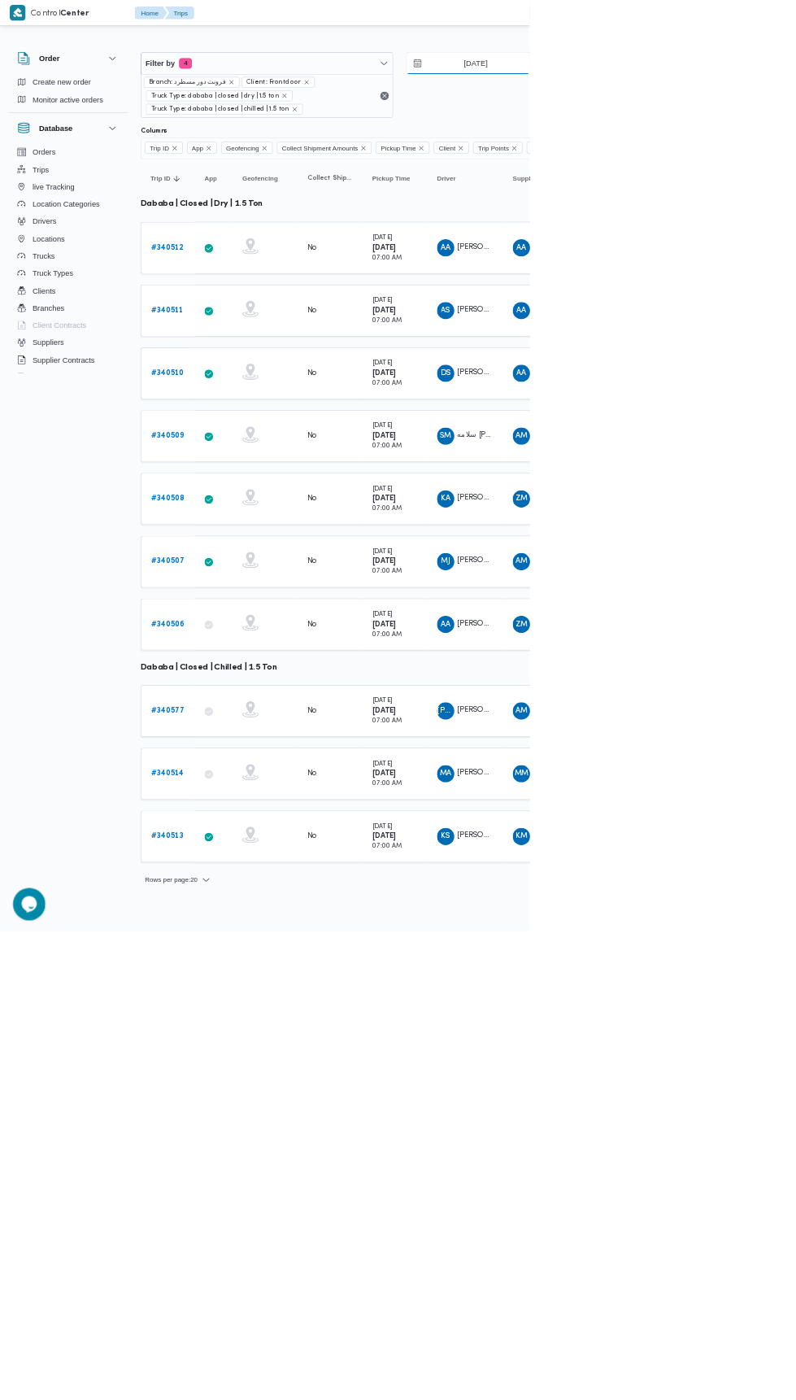
click at [725, 94] on input "[DATE]" at bounding box center [704, 95] width 185 height 33
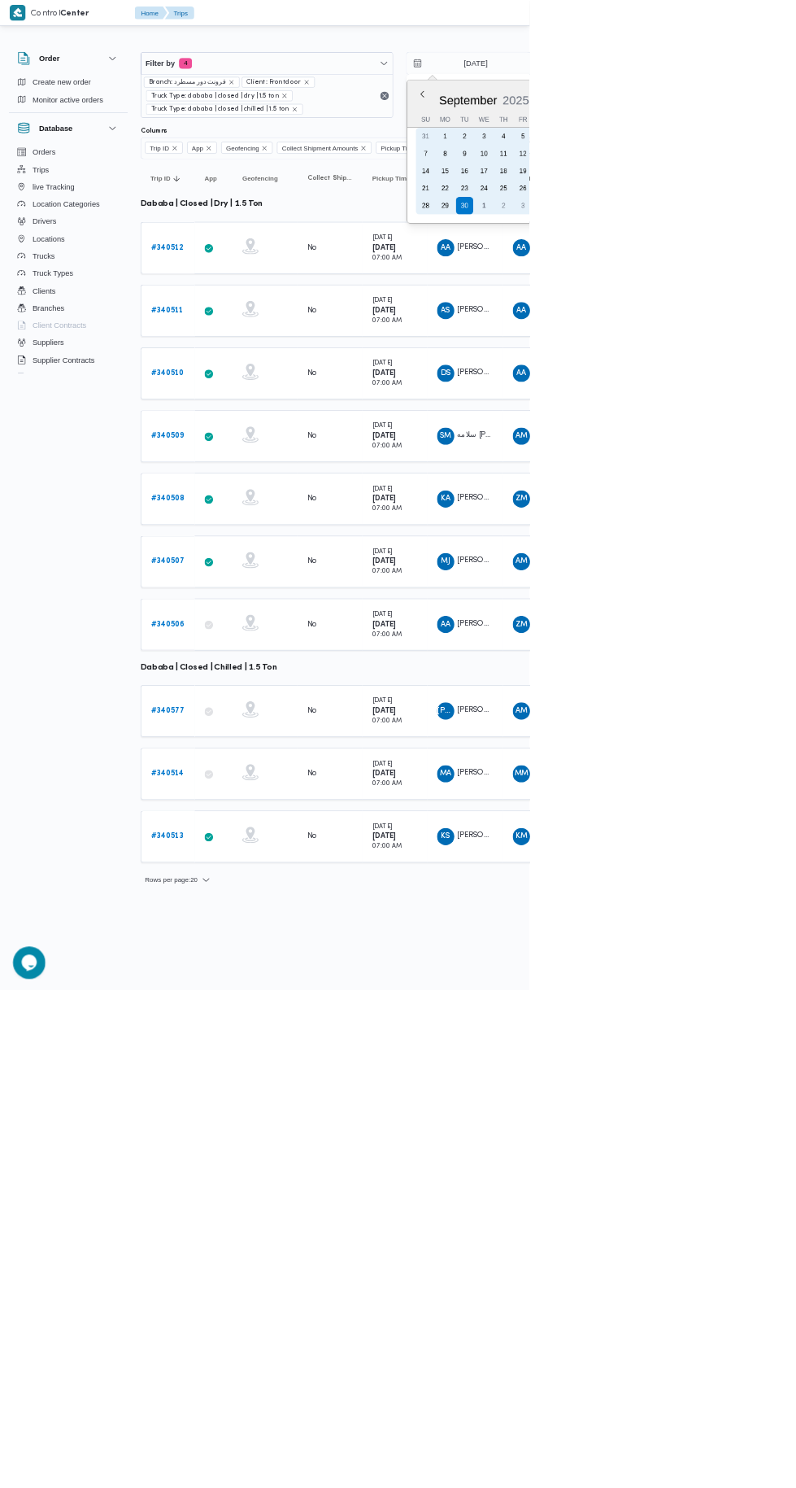
click at [755, 307] on div "2" at bounding box center [757, 309] width 26 height 26
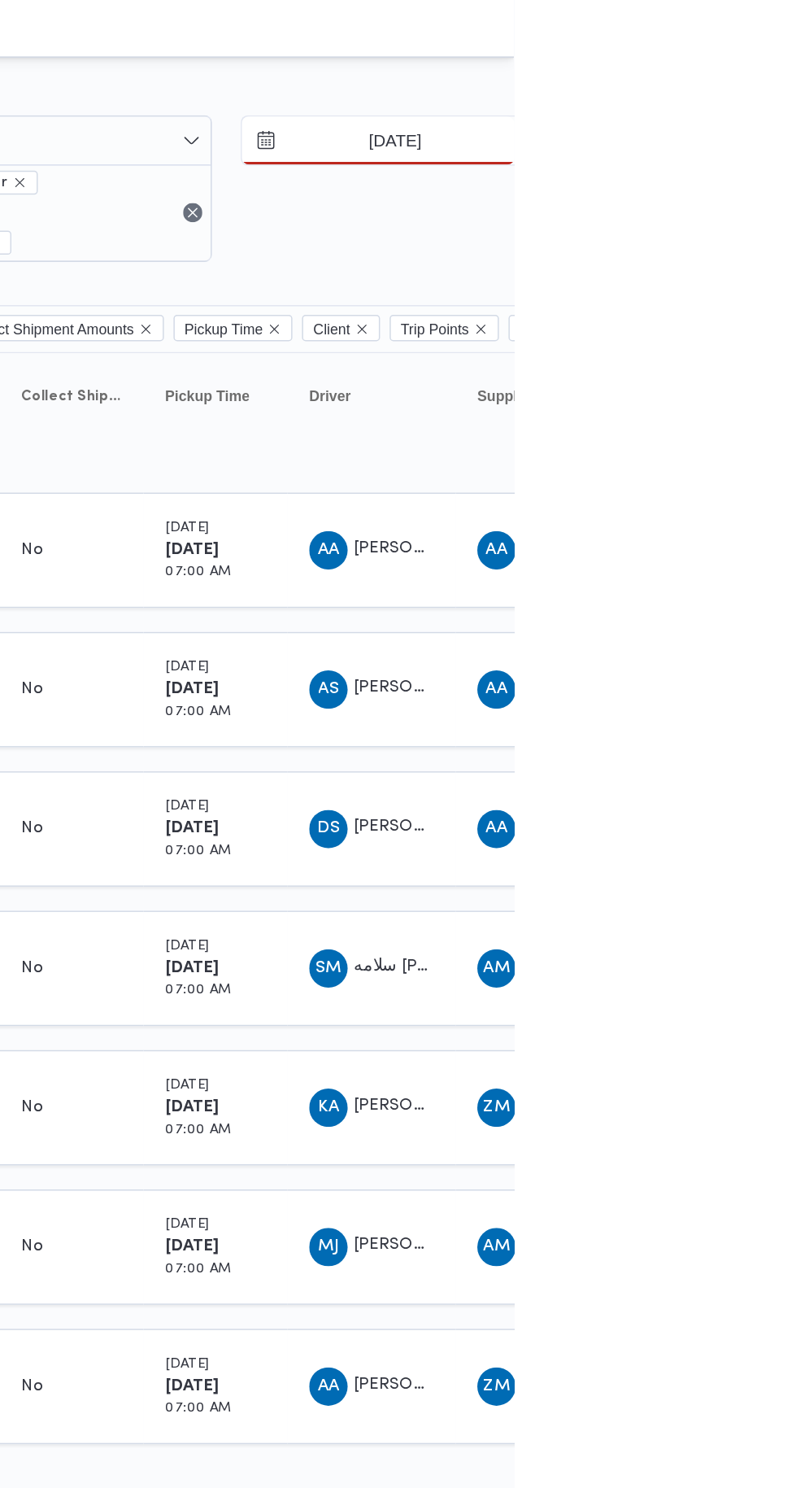
click at [730, 92] on input "[DATE]" at bounding box center [704, 95] width 185 height 33
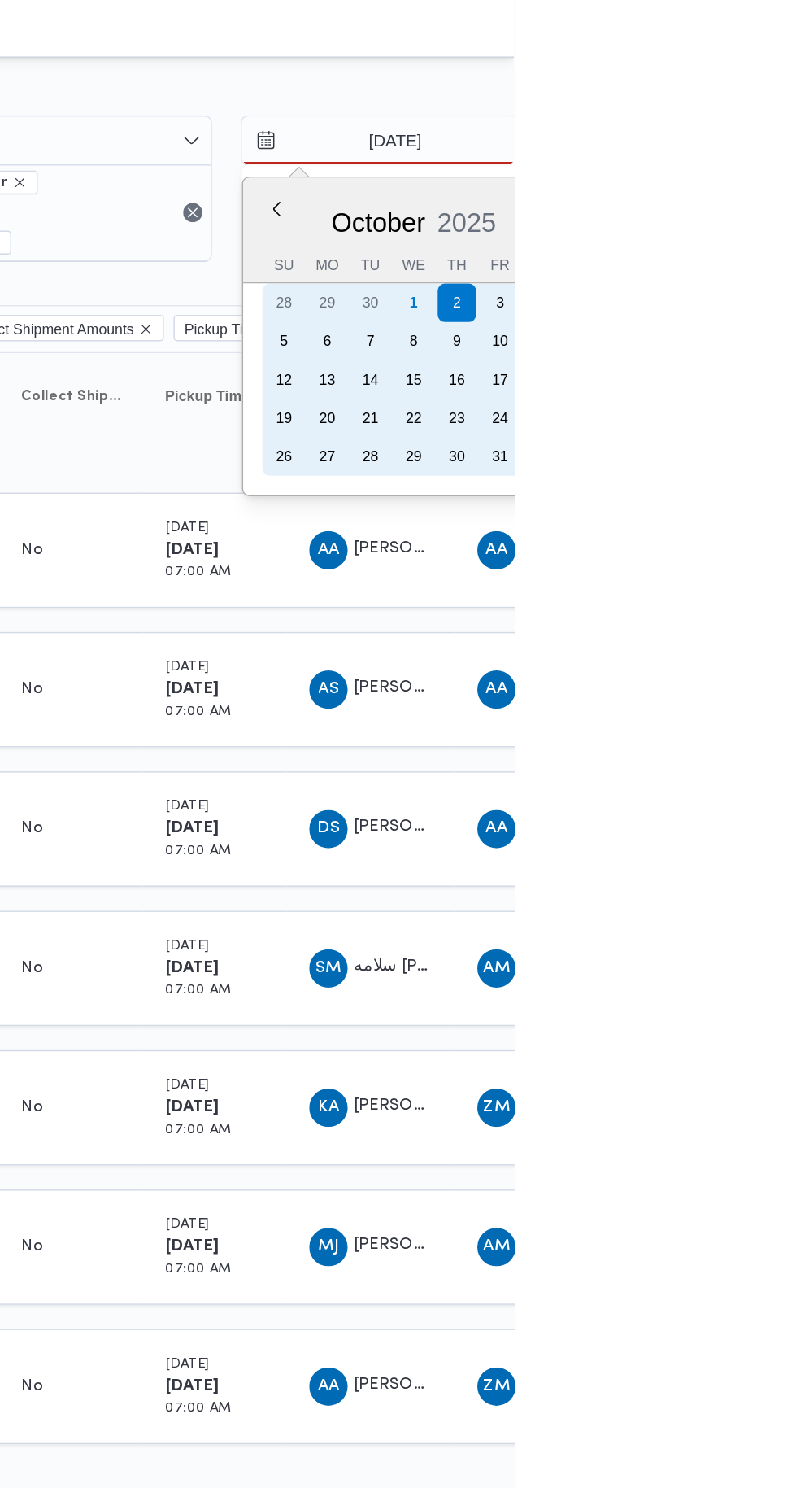
click at [725, 204] on div "1" at bounding box center [728, 205] width 26 height 26
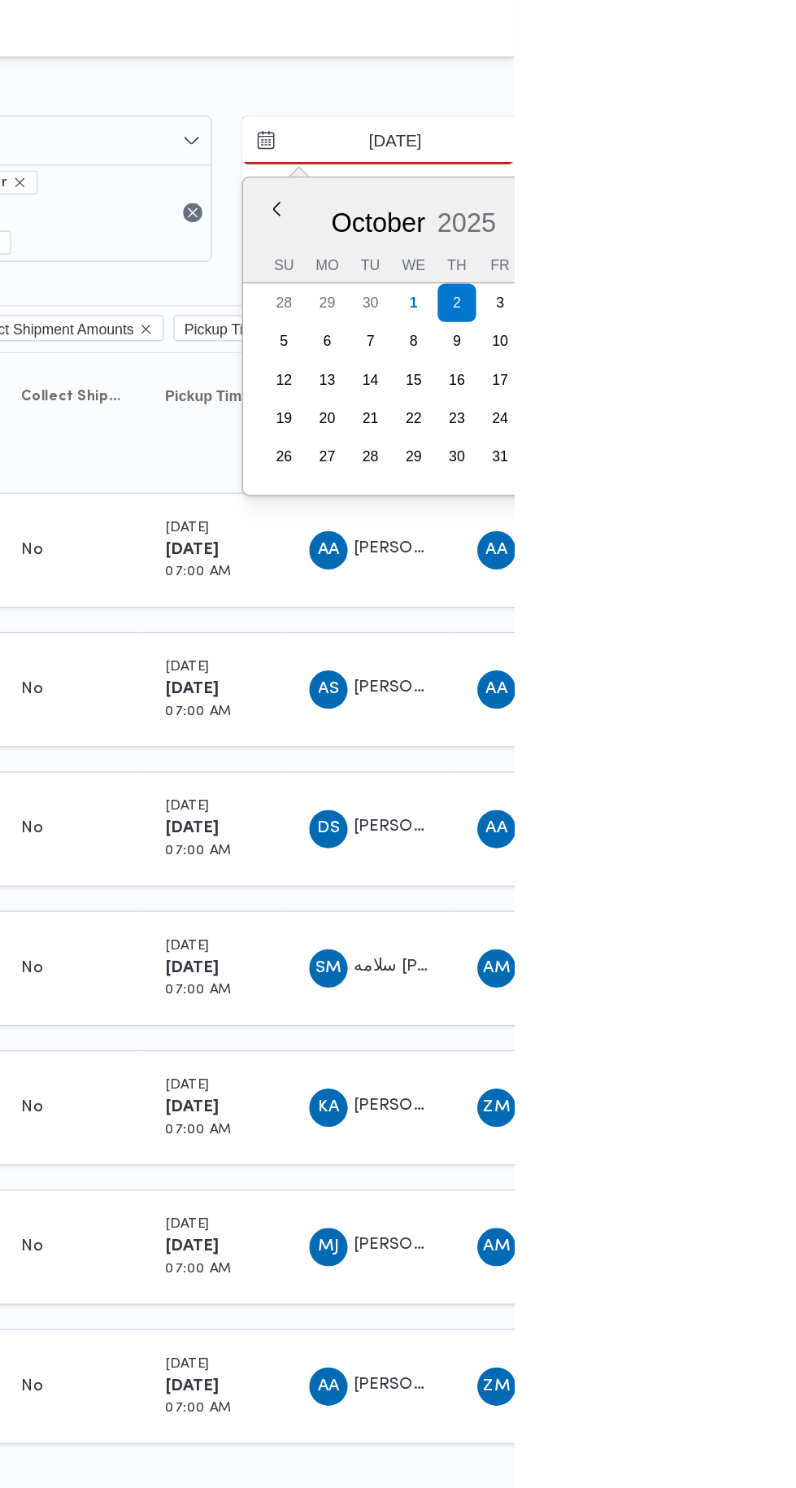
type input "[DATE]"
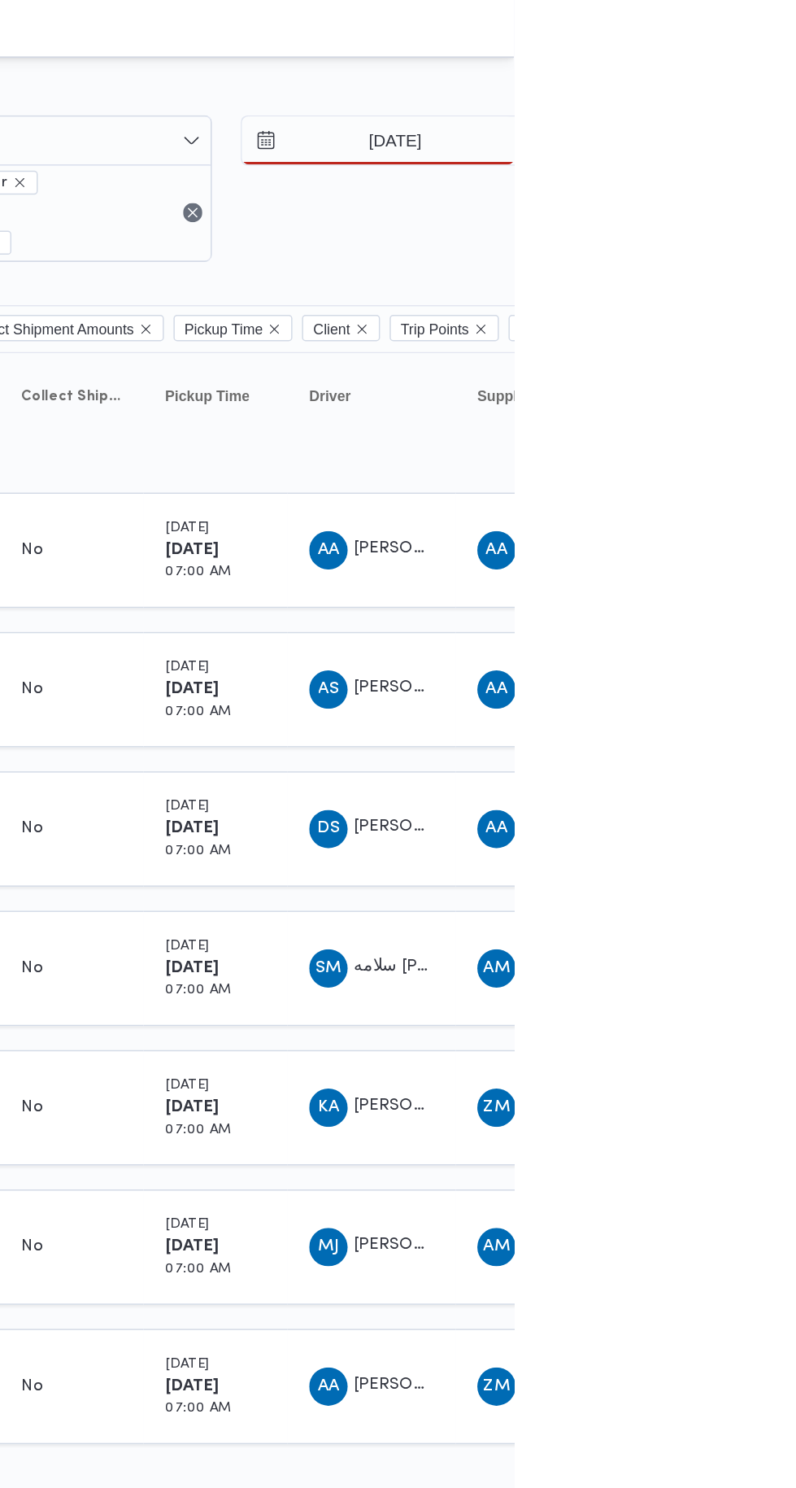
type input "[DATE]"
